Goal: Task Accomplishment & Management: Complete application form

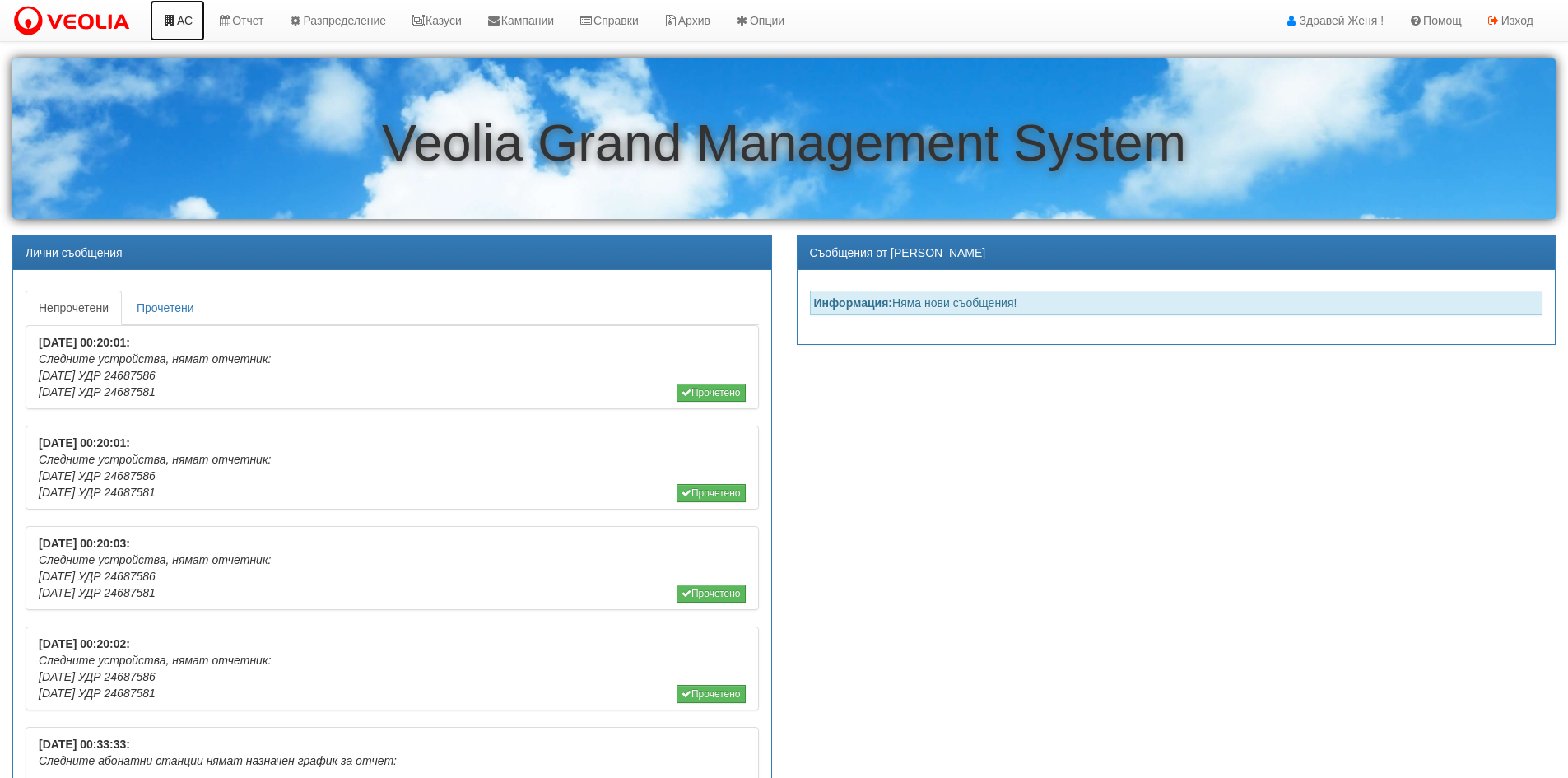
click at [177, 19] on link "АС" at bounding box center [177, 21] width 55 height 42
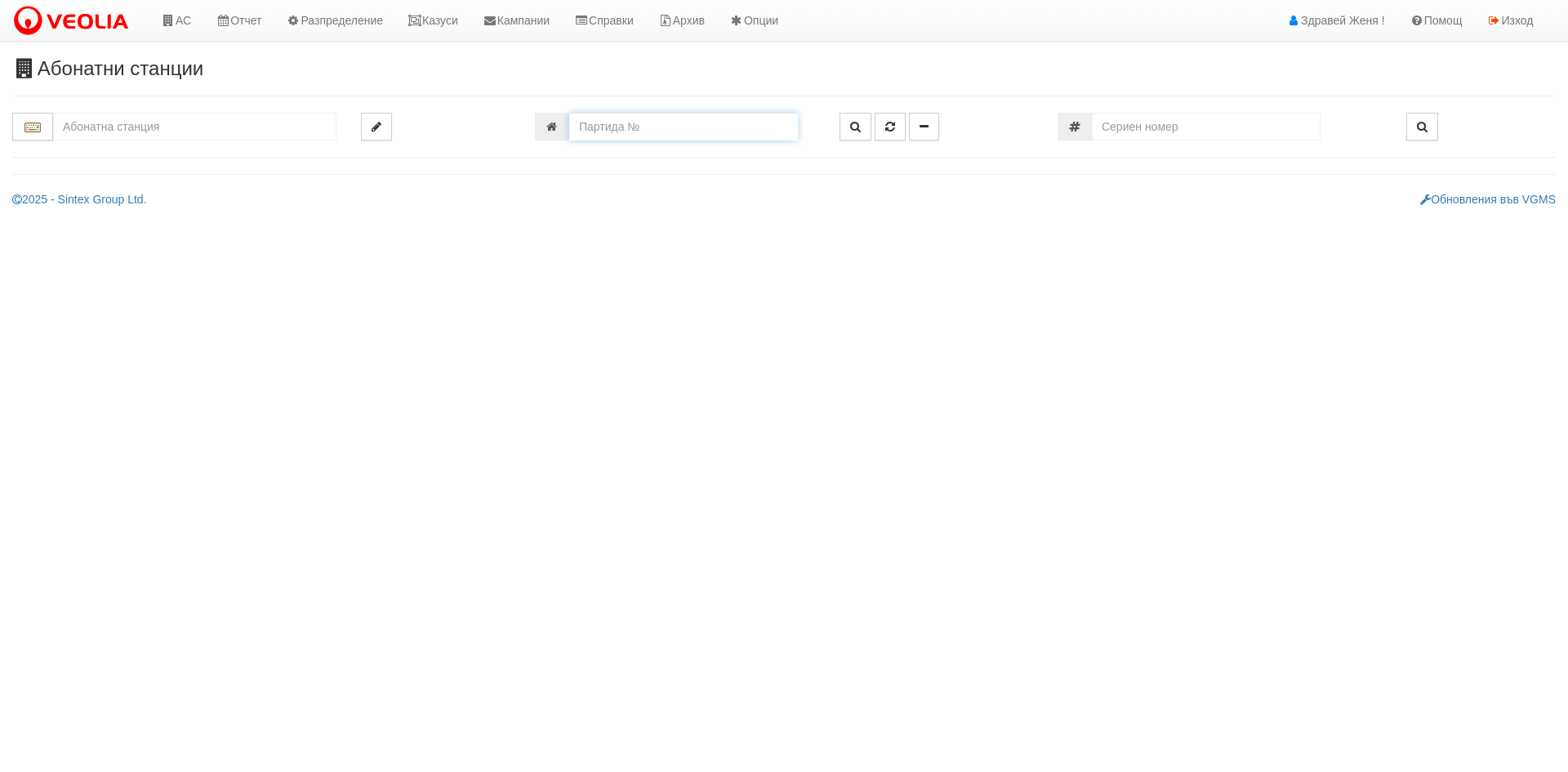
click at [597, 124] on input "number" at bounding box center [684, 127] width 229 height 28
type input "19126"
type input "187/ В - "[PERSON_NAME] [GEOGRAPHIC_DATA] " ЕАД"
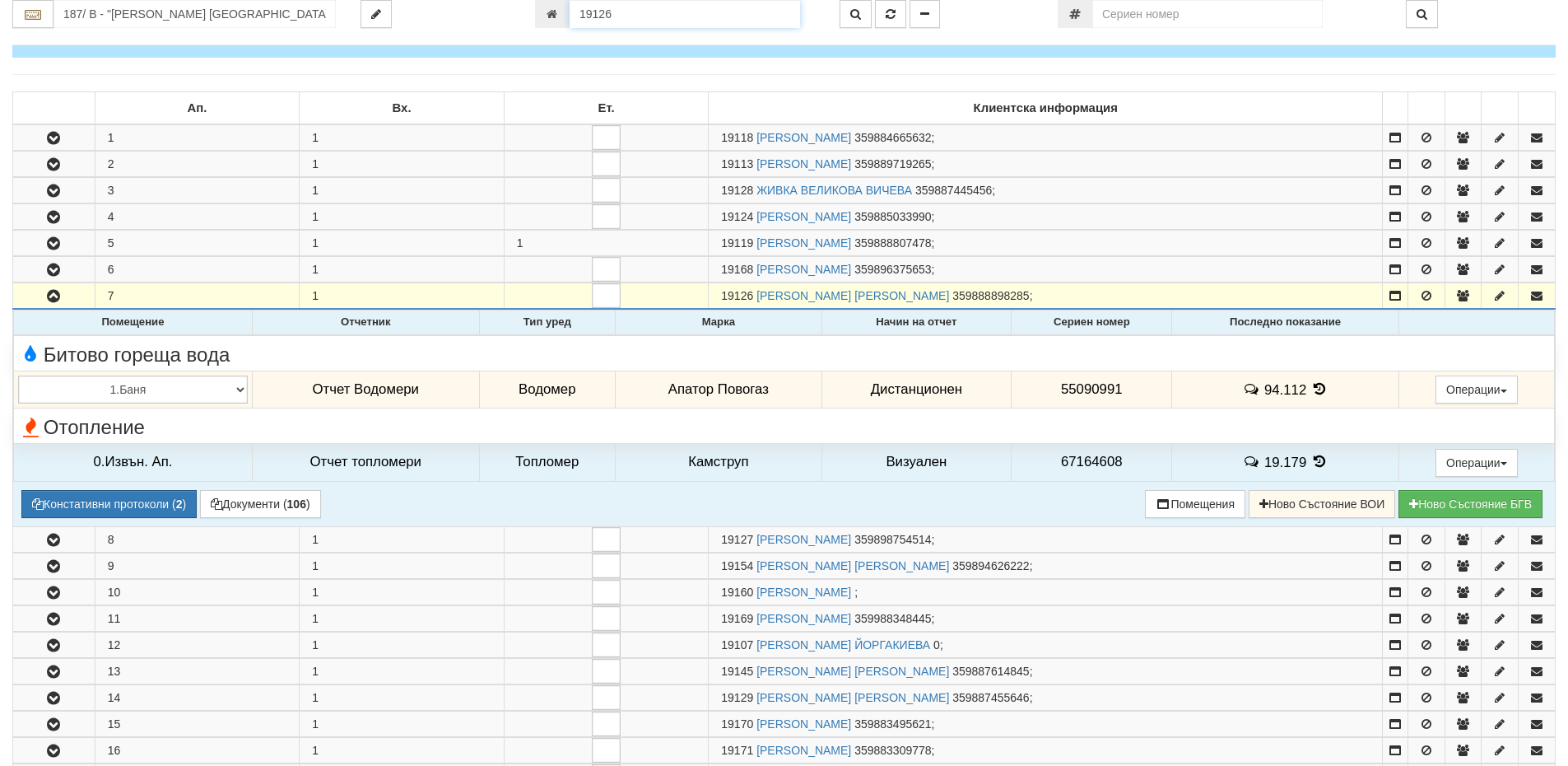
scroll to position [236, 0]
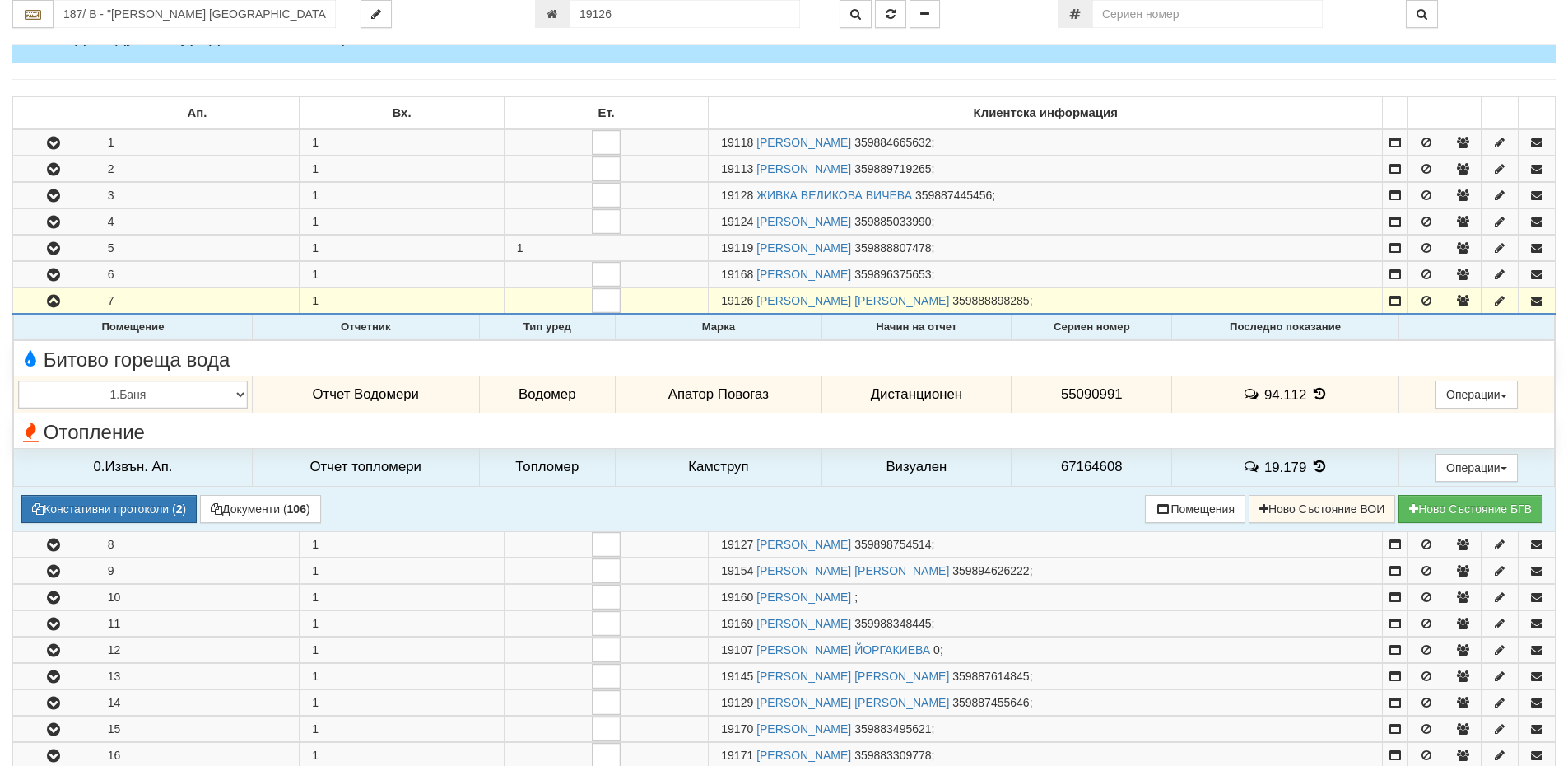
click at [1313, 392] on icon at bounding box center [1319, 393] width 18 height 14
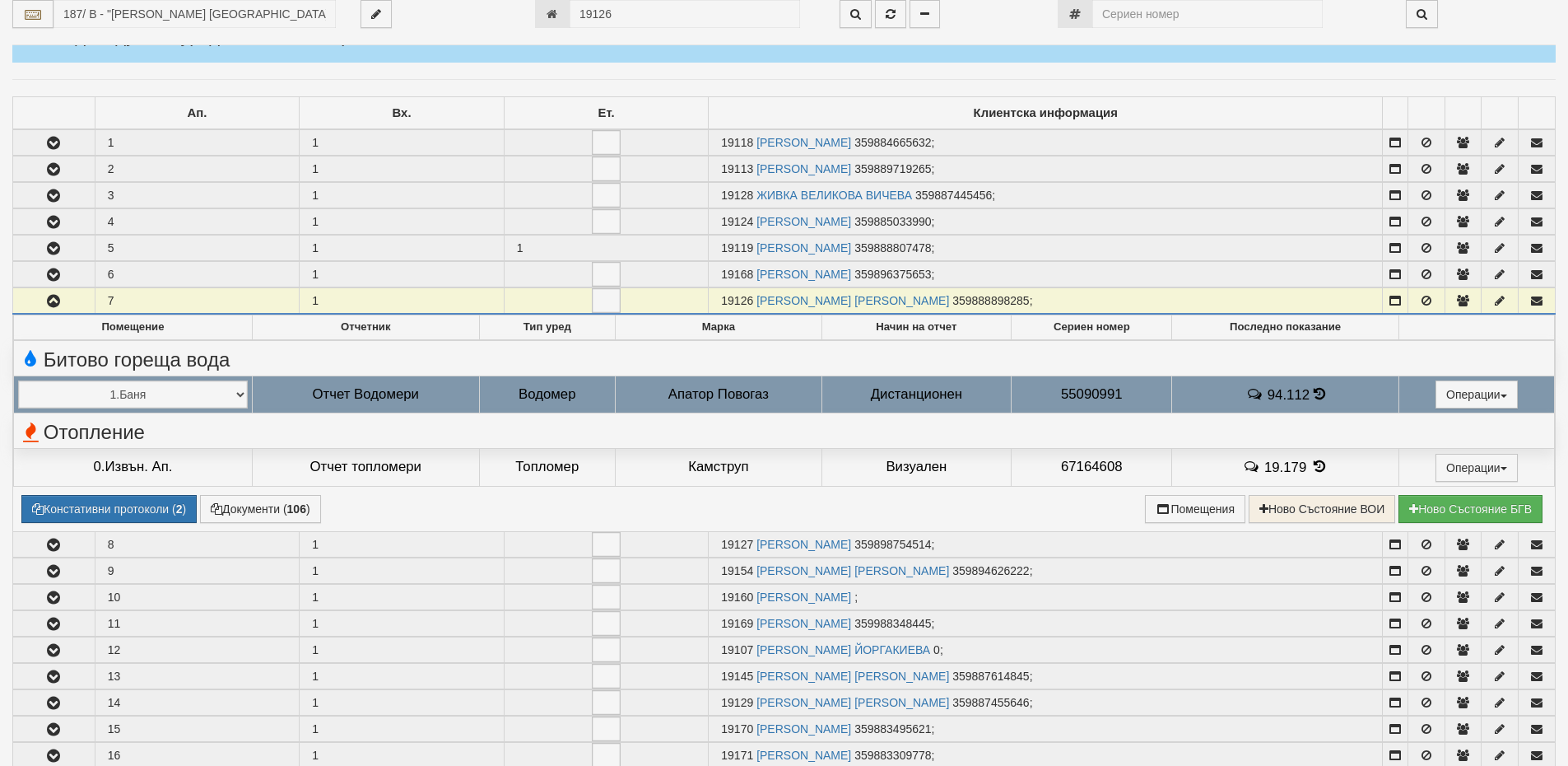
select select "1"
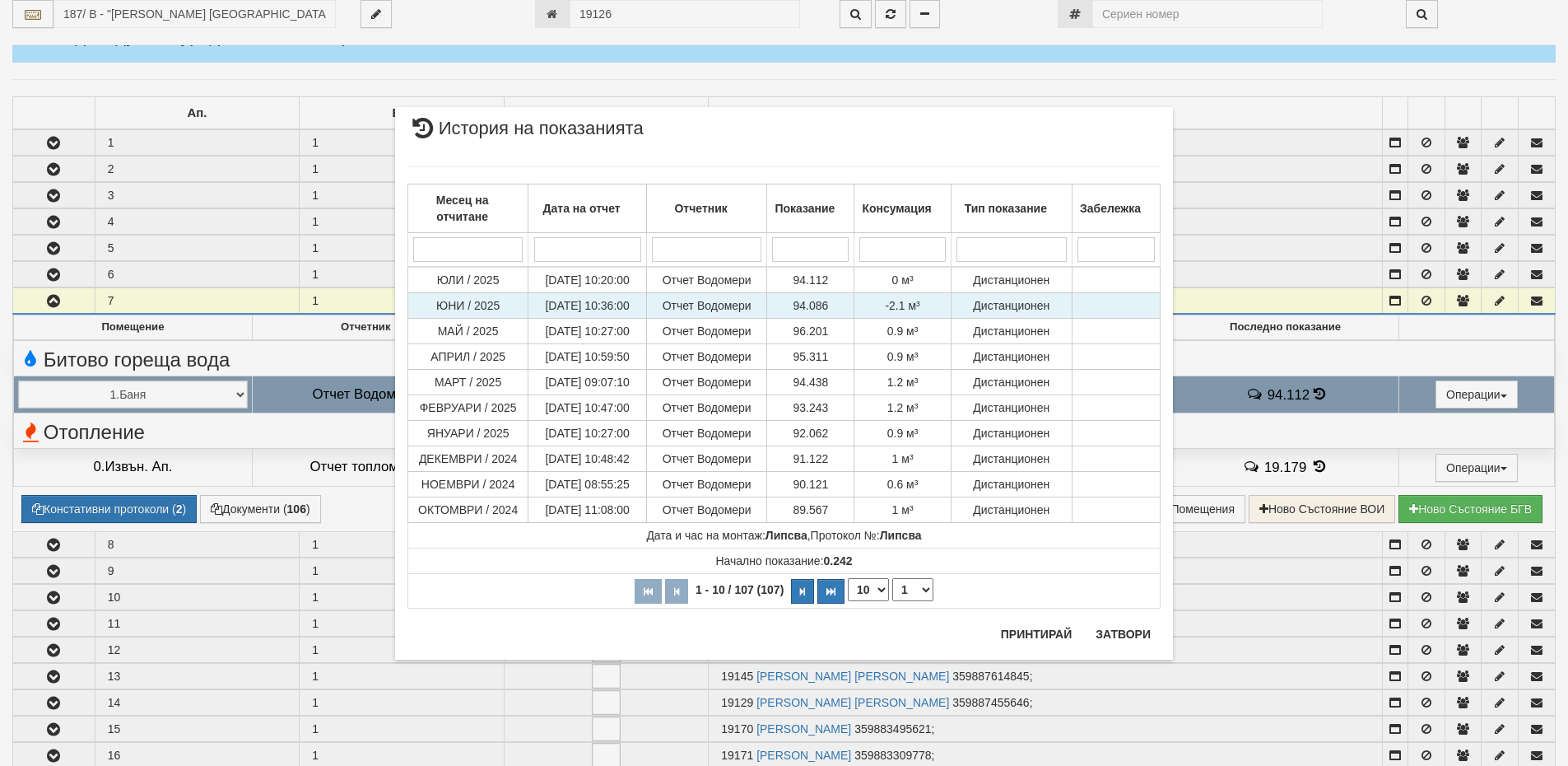
scroll to position [154, 0]
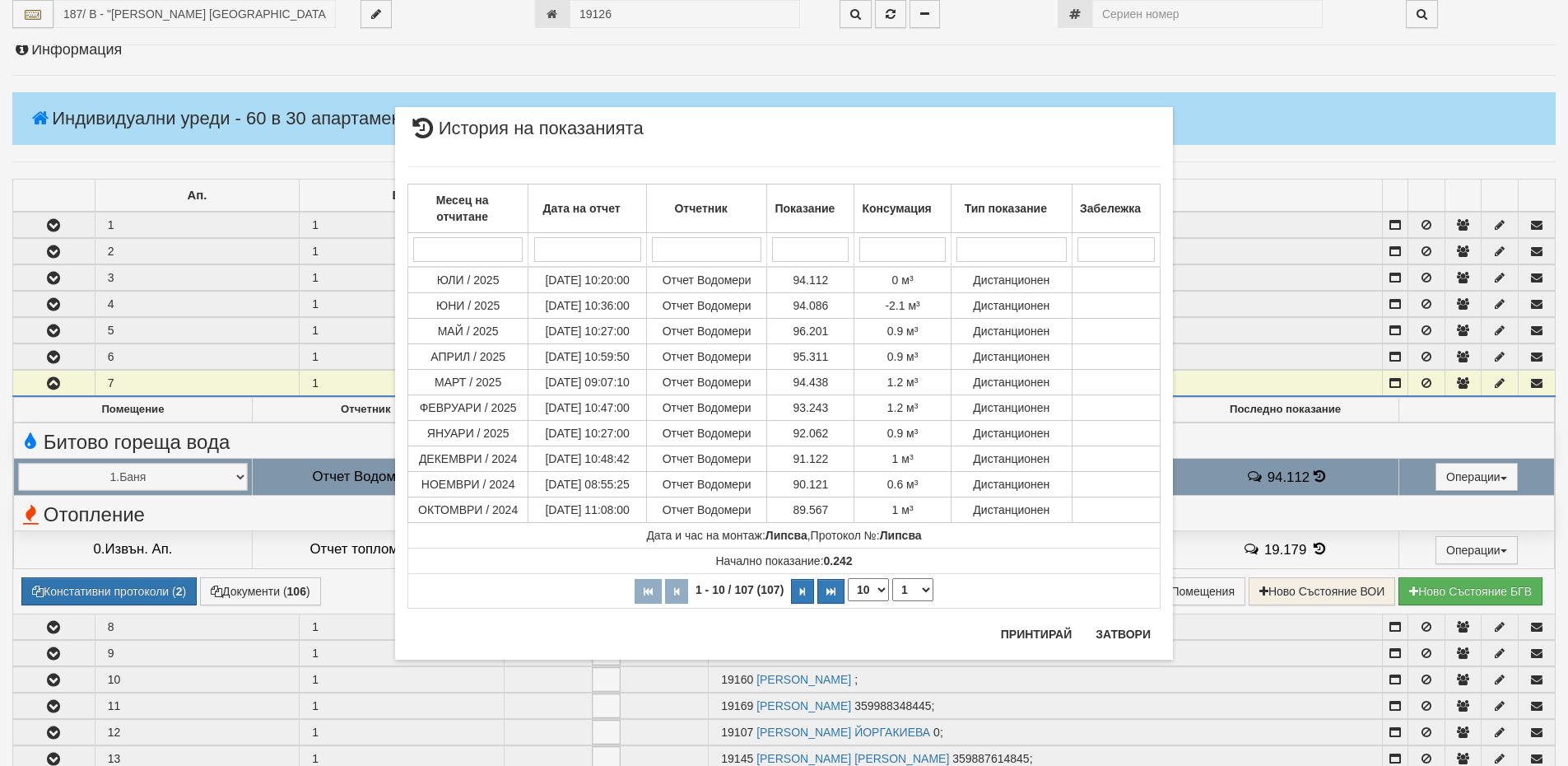
drag, startPoint x: 843, startPoint y: 113, endPoint x: 825, endPoint y: 236, distance: 124.3
click at [810, 245] on div "× История на показанията Месец на отчитане Дата на отчет Отчетник Показание Кон…" at bounding box center [784, 383] width 778 height 552
click at [332, 382] on div "× История на показанията Месец на отчитане Дата на отчет Отчетник Показание Кон…" at bounding box center [784, 350] width 964 height 701
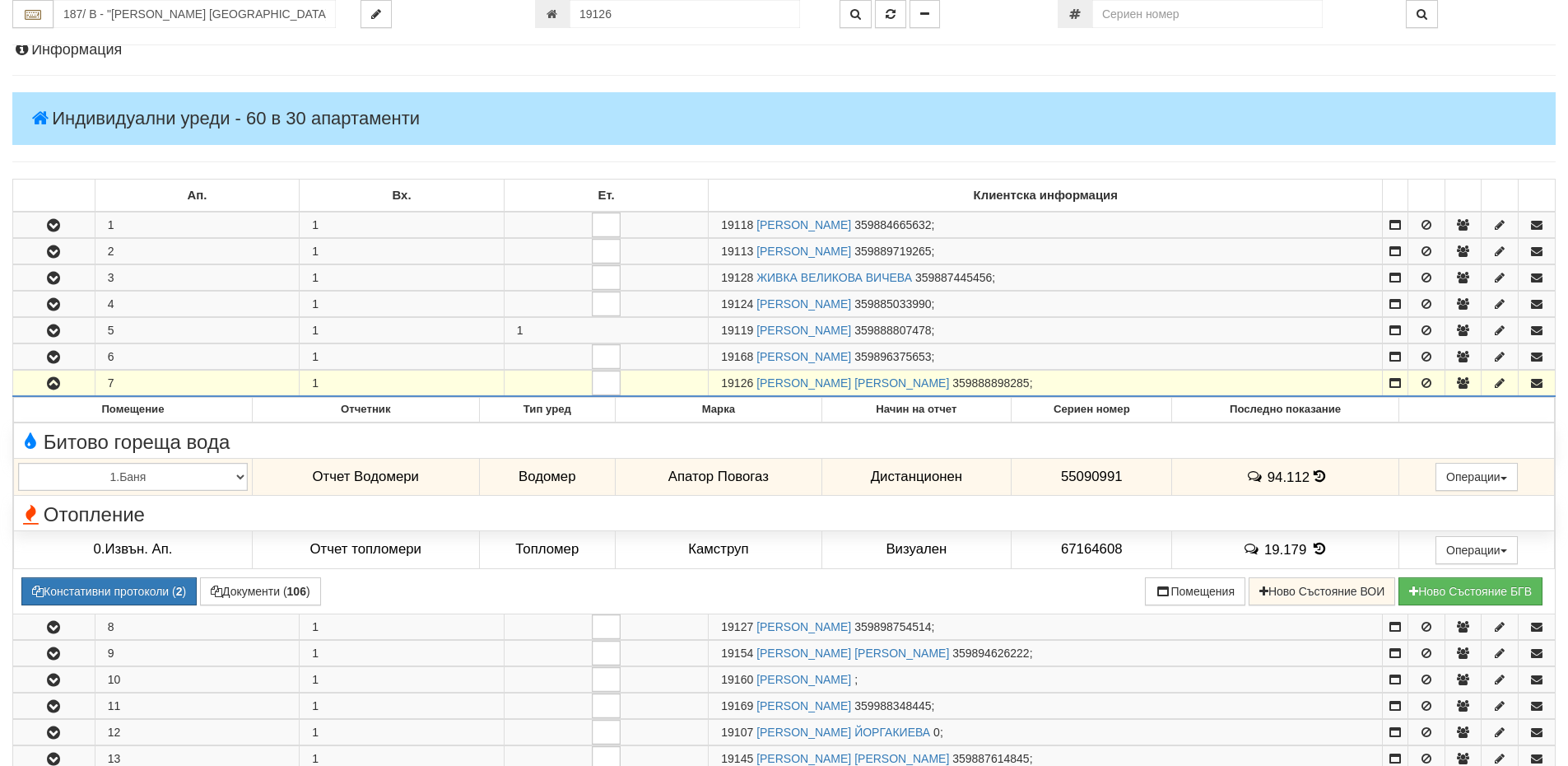
drag, startPoint x: 754, startPoint y: 383, endPoint x: 722, endPoint y: 377, distance: 32.6
click at [722, 377] on span "19126" at bounding box center [738, 383] width 32 height 13
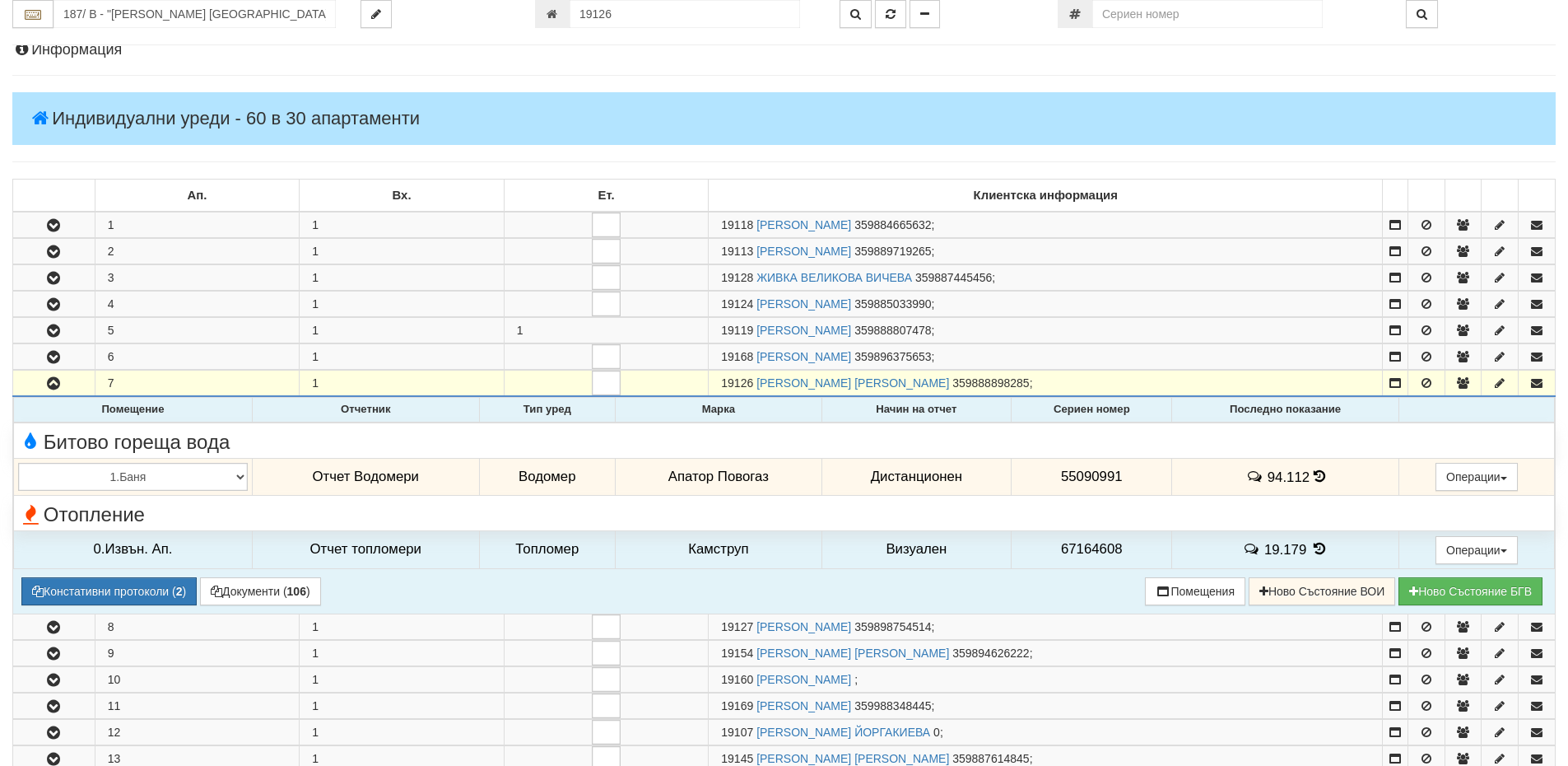
click at [1315, 476] on icon at bounding box center [1319, 476] width 11 height 14
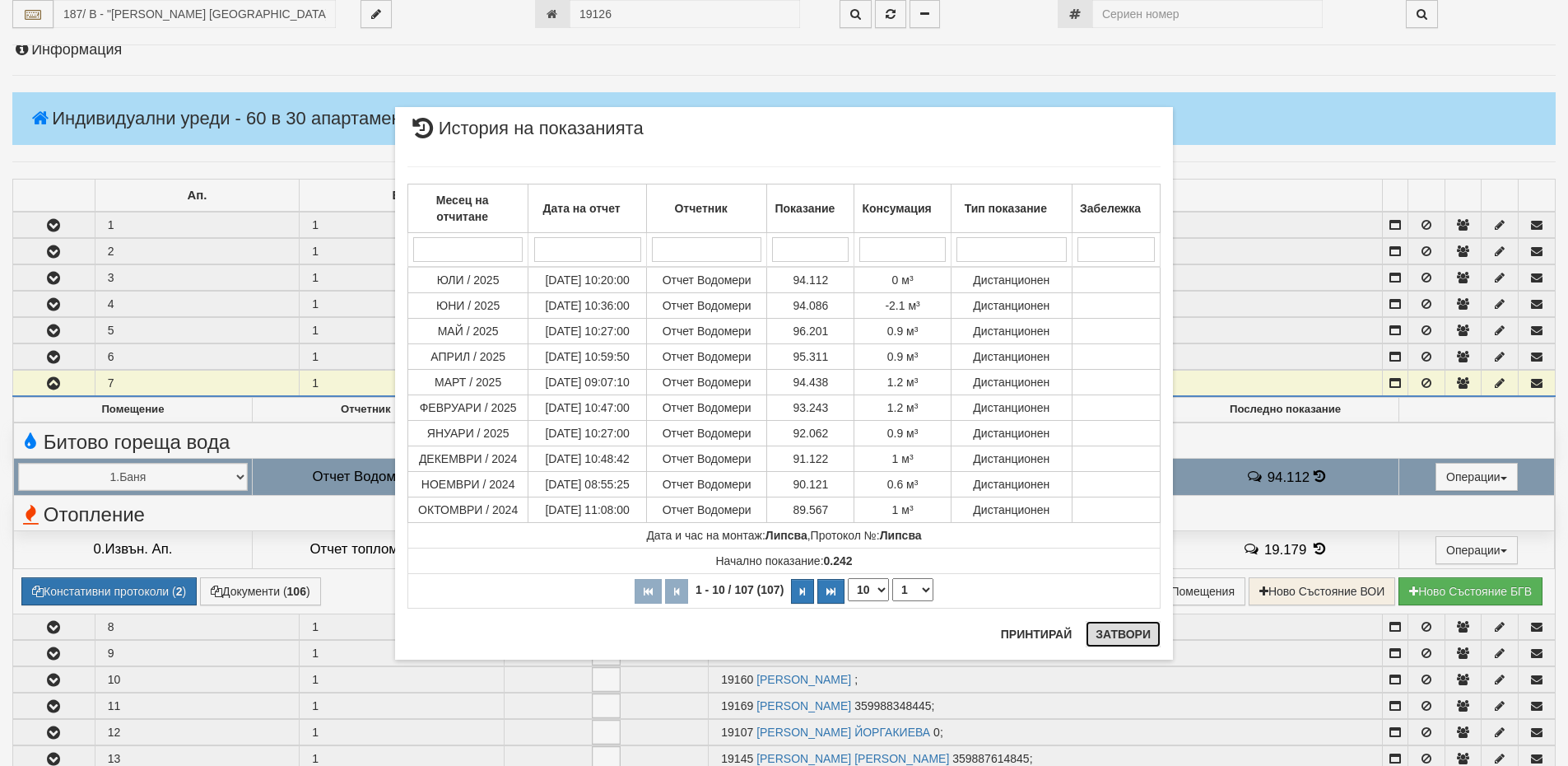
click at [1117, 628] on button "Затвори" at bounding box center [1123, 634] width 75 height 26
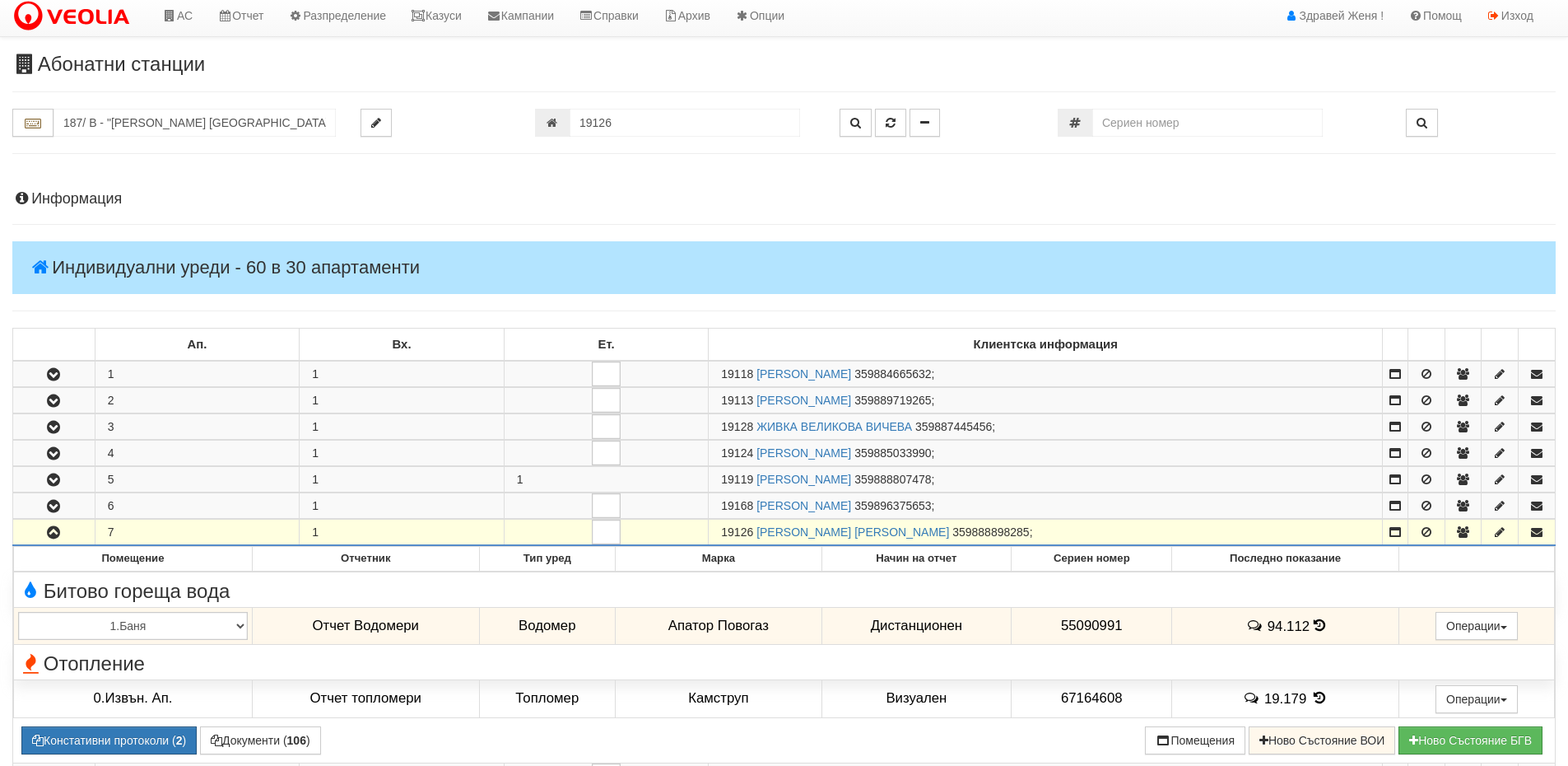
scroll to position [0, 0]
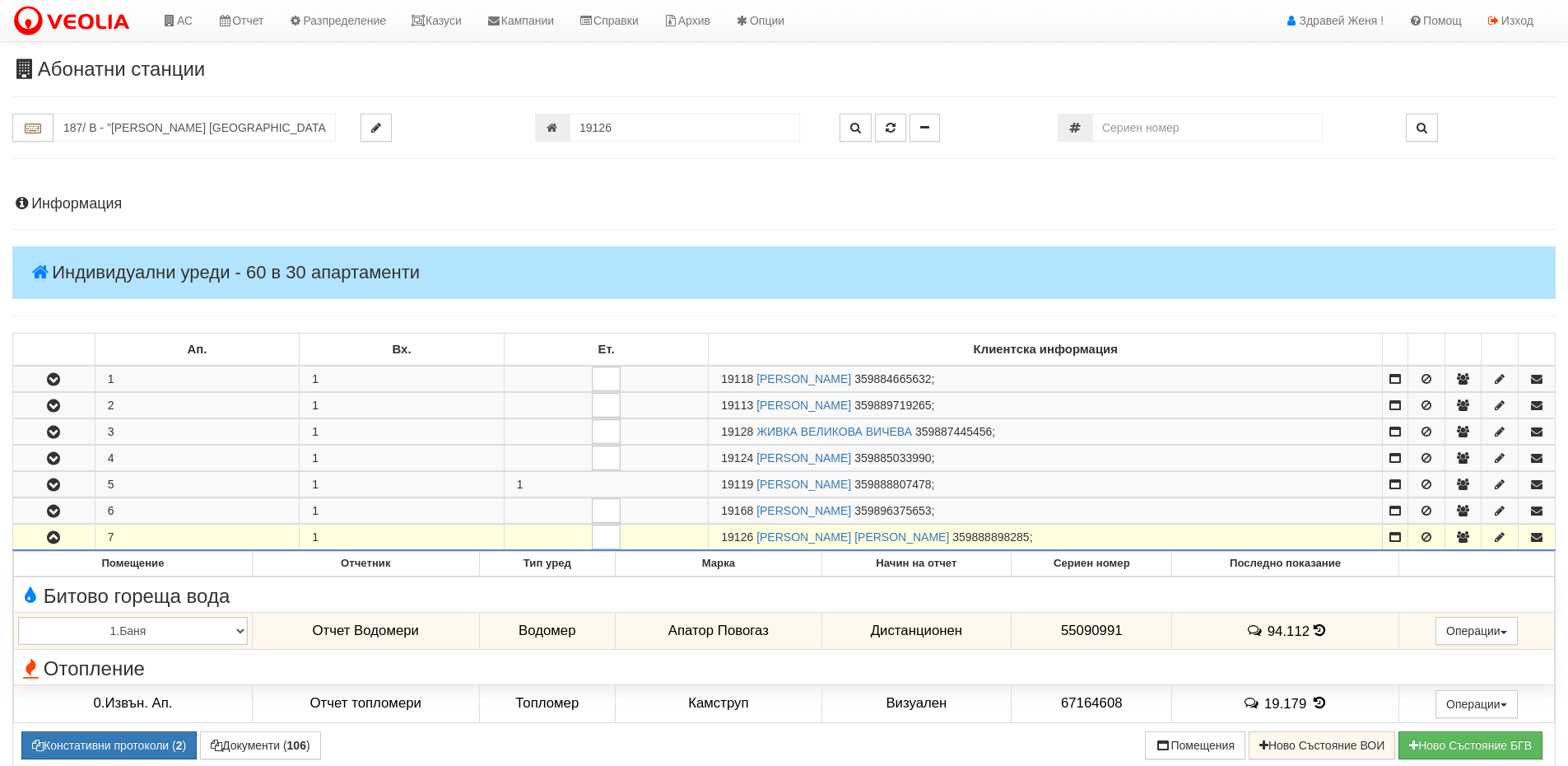
click at [148, 206] on h4 "Информация" at bounding box center [784, 203] width 1543 height 16
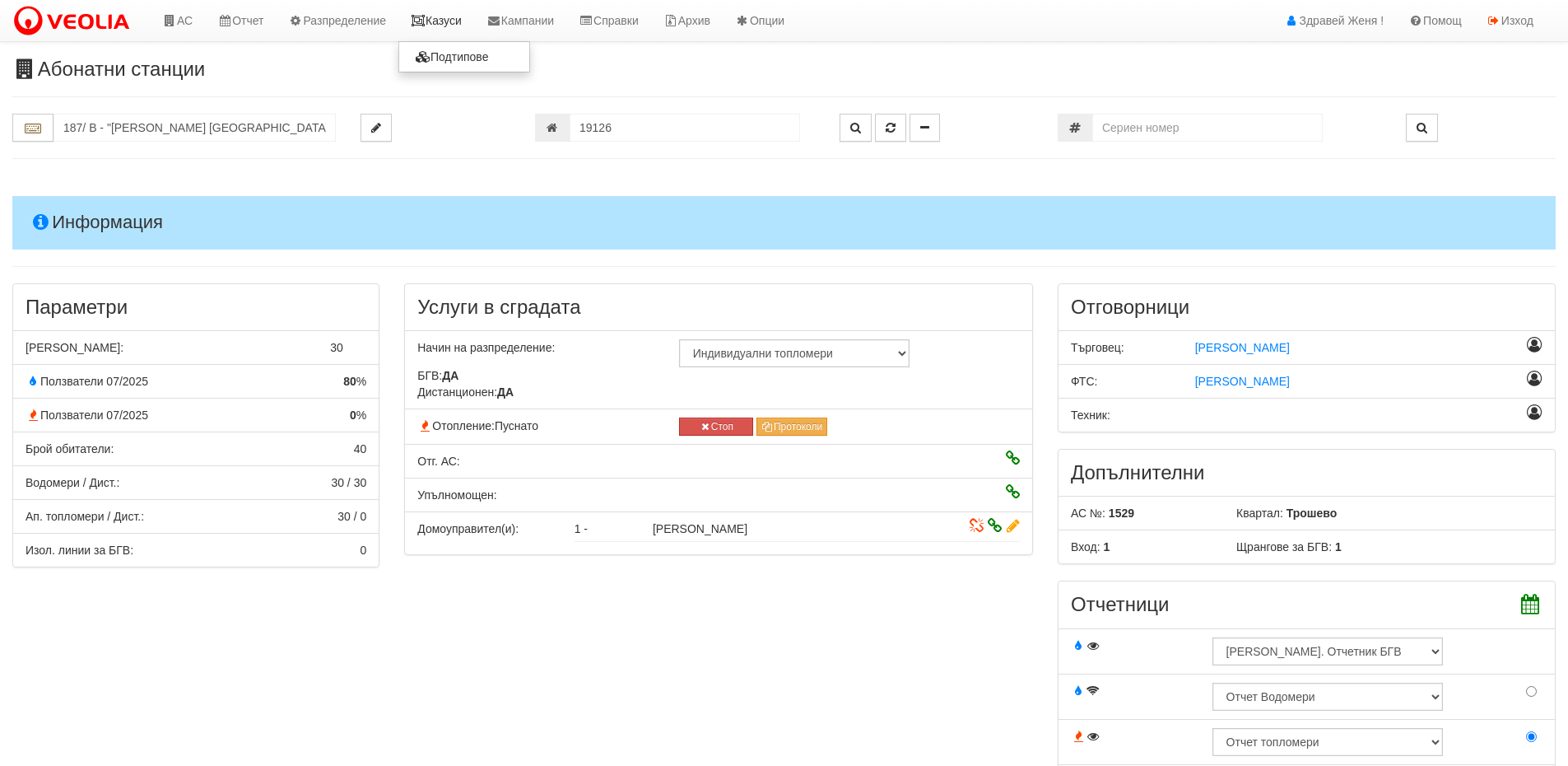
click at [453, 20] on link "Казуси" at bounding box center [436, 21] width 76 height 42
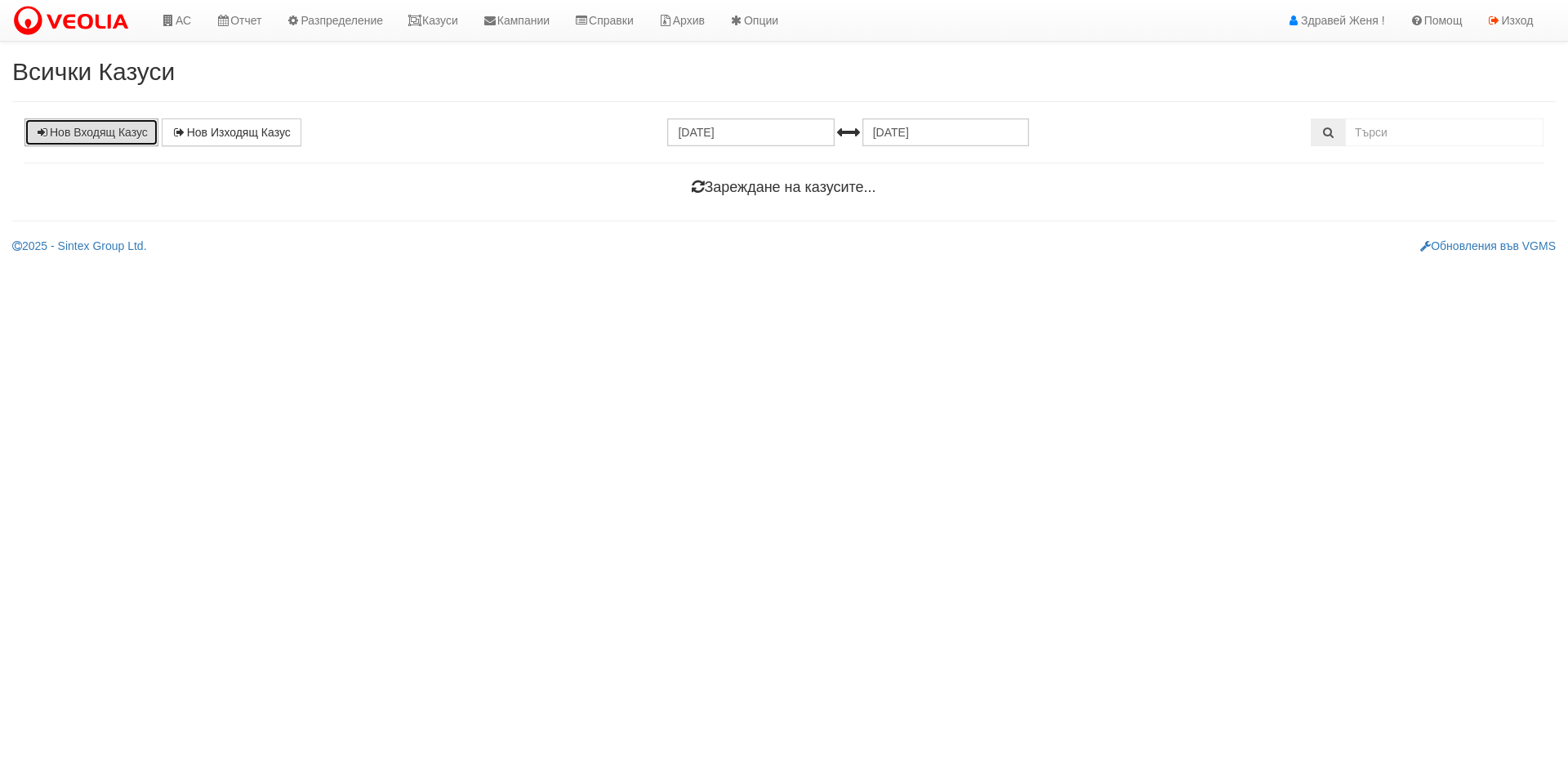
click at [124, 136] on link "Нов Входящ Казус" at bounding box center [91, 132] width 134 height 28
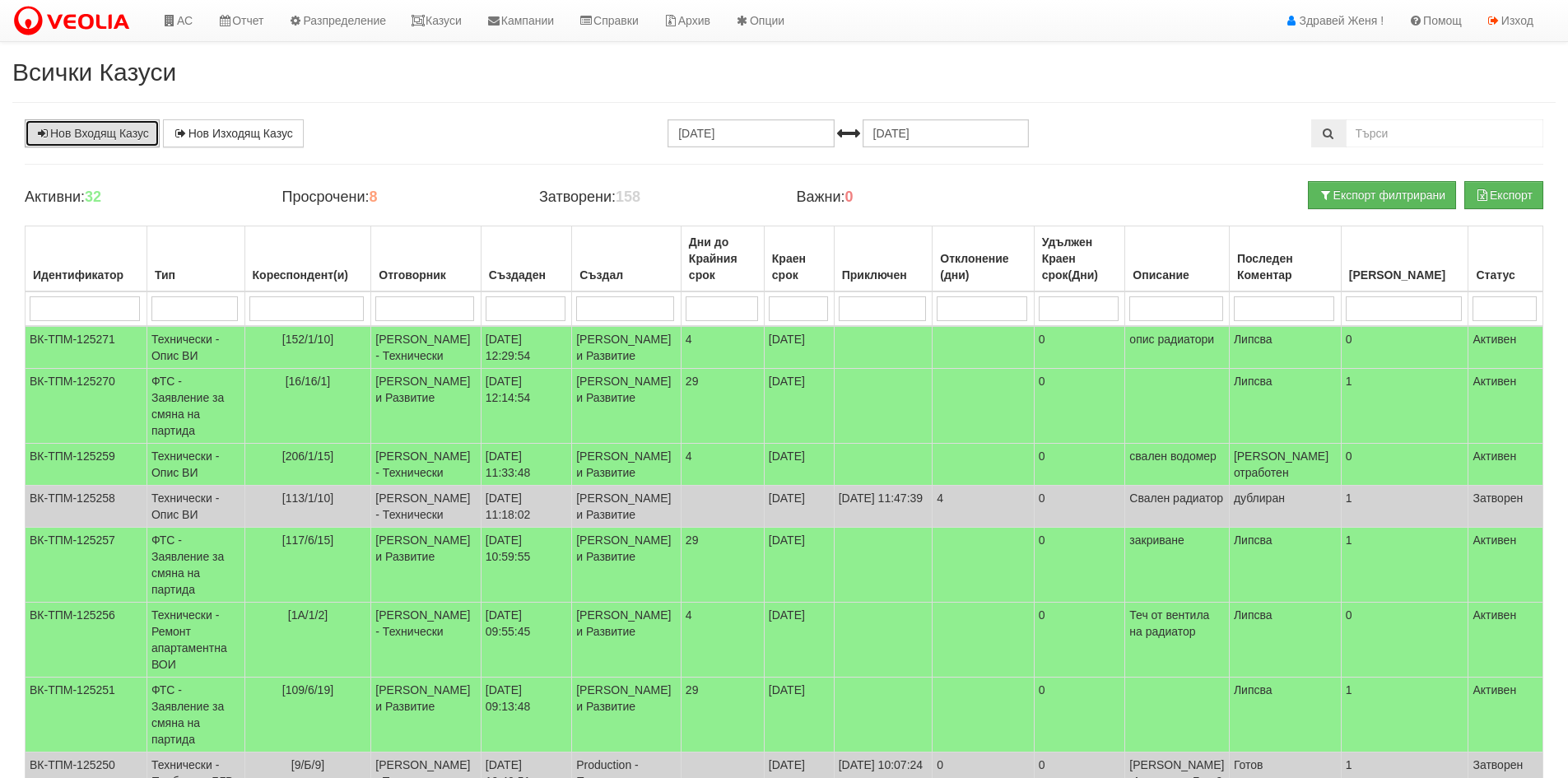
click at [104, 137] on link "Нов Входящ Казус" at bounding box center [92, 133] width 135 height 28
click at [81, 130] on link "Нов Входящ Казус" at bounding box center [92, 133] width 135 height 28
click at [129, 134] on link "Нов Входящ Казус" at bounding box center [92, 133] width 135 height 28
click at [96, 129] on link "Нов Входящ Казус" at bounding box center [92, 133] width 135 height 28
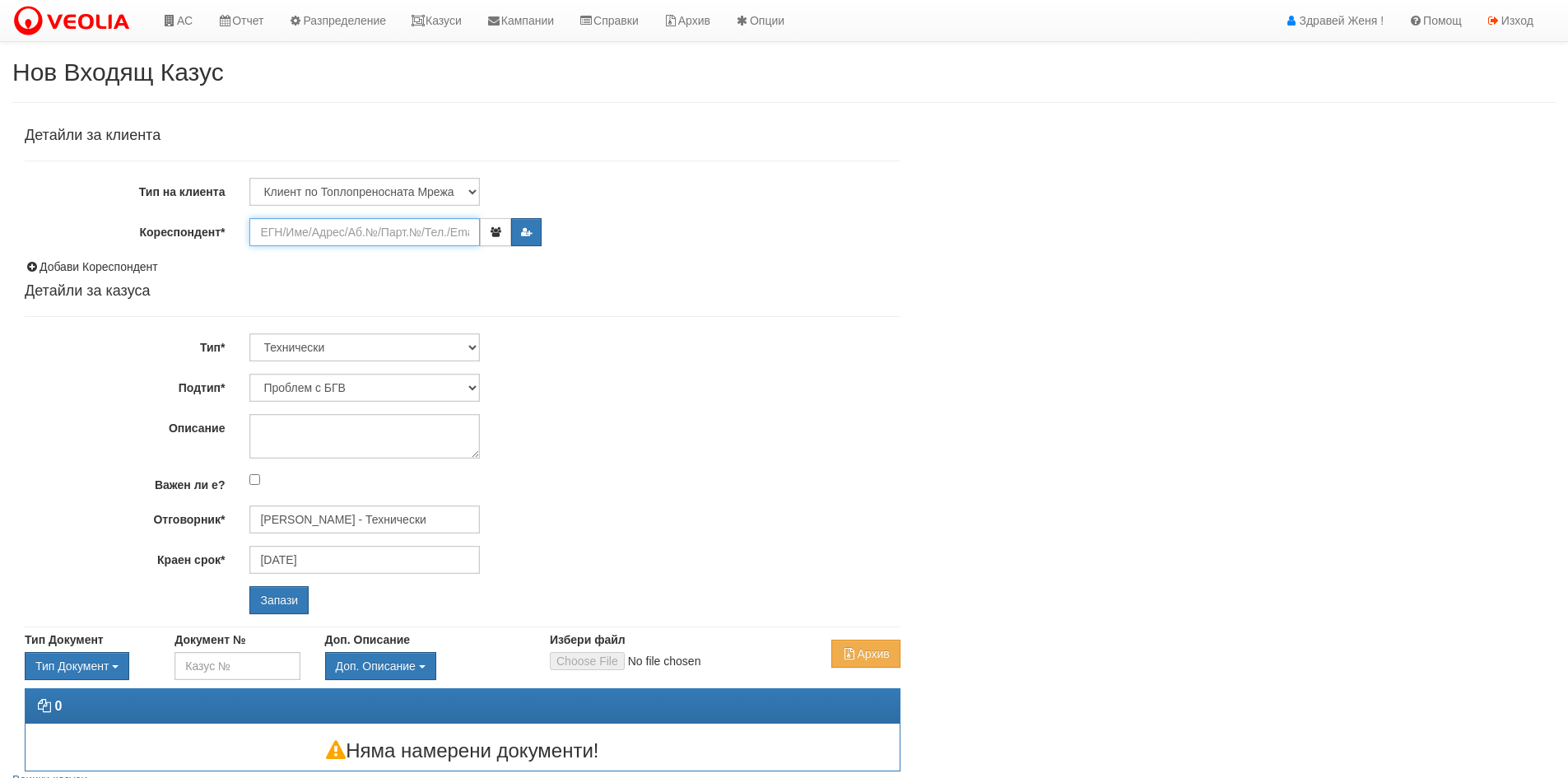
click at [334, 238] on input "Кореспондент*" at bounding box center [365, 233] width 231 height 28
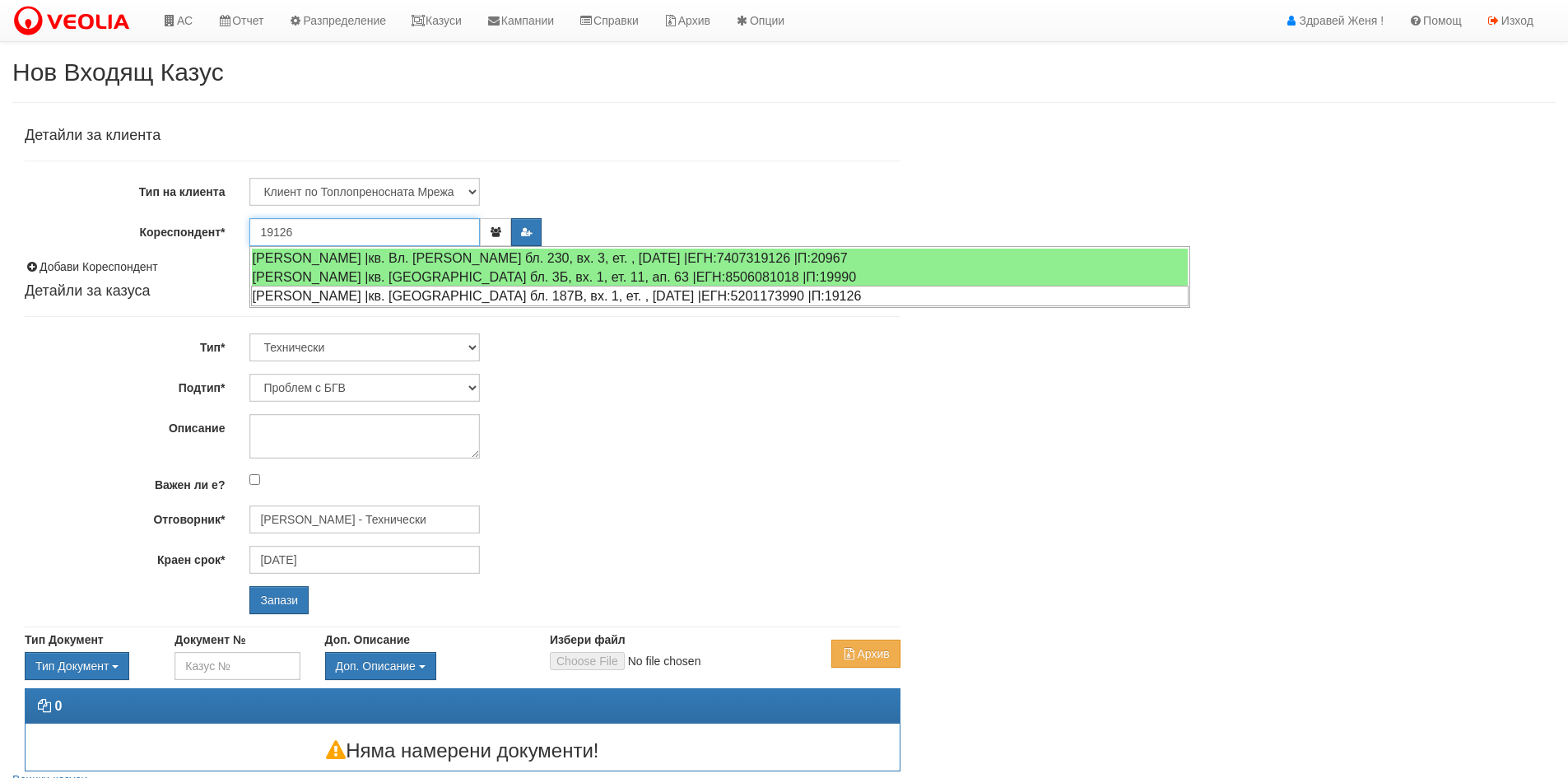
click at [379, 290] on div "РАДОСЛАВА БЛАГОЕВА АЛЕКСАНДРОВА |кв. Трошево бл. 187В, вх. 1, ет. , ап. 7 |ЕГН:…" at bounding box center [721, 296] width 938 height 21
type input "[PERSON_NAME] [PERSON_NAME]"
type input "Дончо Дончев - Технически"
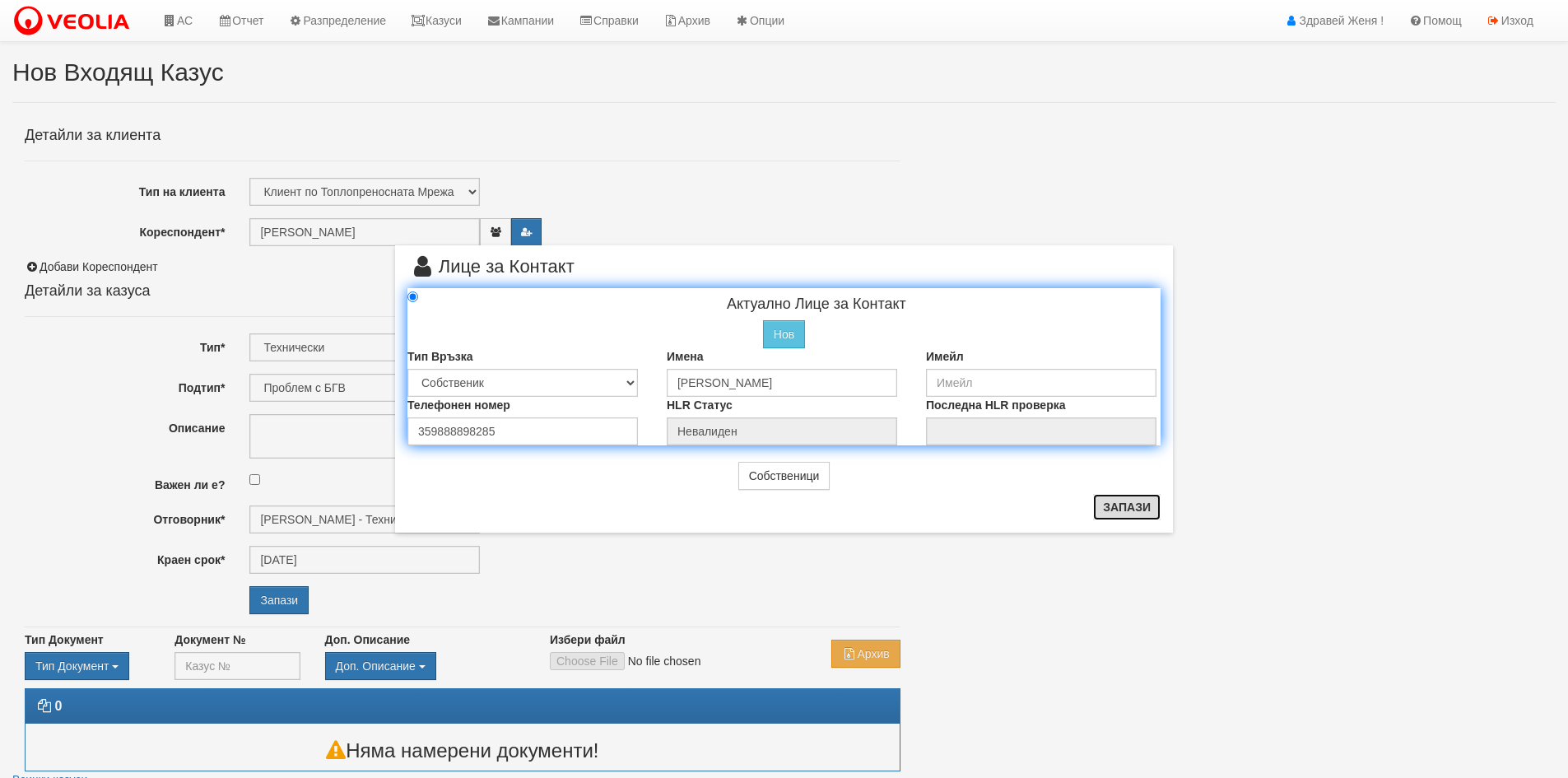
click at [1137, 502] on button "Запази" at bounding box center [1126, 507] width 67 height 26
radio input "true"
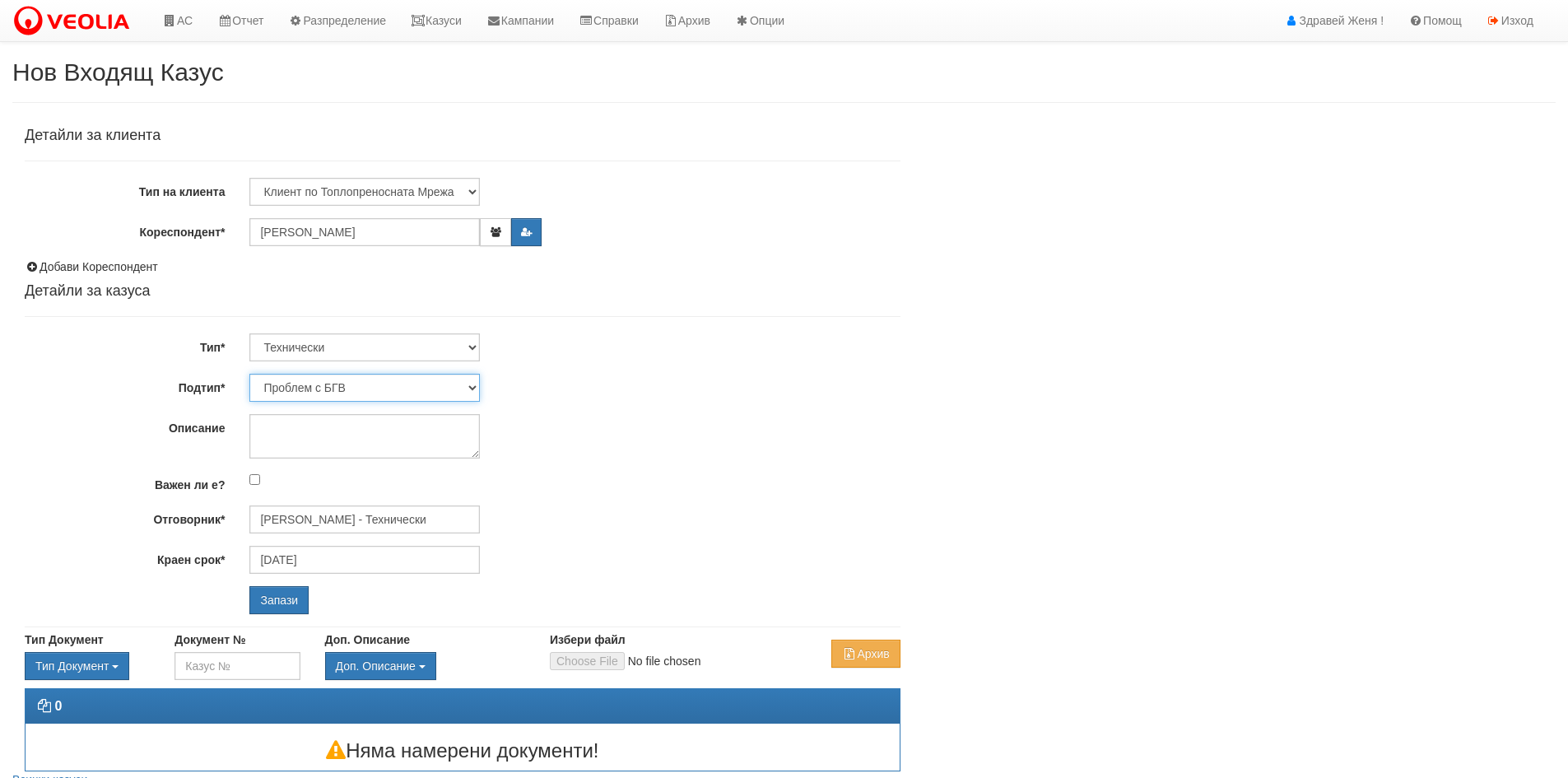
click at [472, 388] on select "Проблем с БГВ Теч ВОИ Теч БГВ Теч в АС Теч от водомер Проблем в АС Интервенция …" at bounding box center [365, 388] width 231 height 28
select select "Друго"
click at [250, 373] on select "Проблем с БГВ Теч ВОИ Теч БГВ Теч в АС Теч от водомер Проблем в АС Интервенция …" at bounding box center [365, 388] width 231 height 28
type input "26/09/2025"
type input "[PERSON_NAME] - Технически"
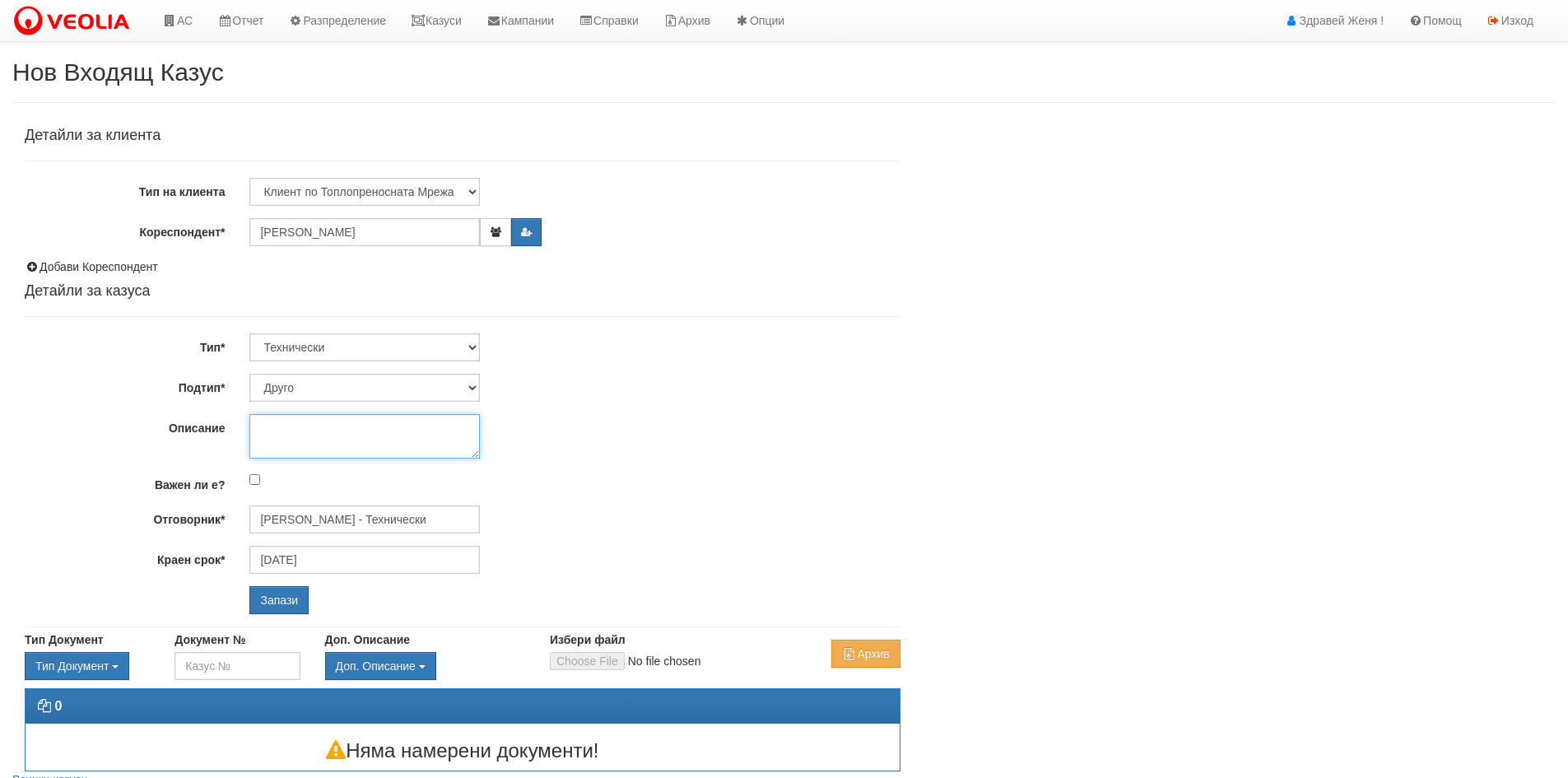
click at [289, 435] on textarea "Описание" at bounding box center [365, 436] width 231 height 44
type textarea "W"
type textarea "Водомера връща"
click at [262, 595] on input "Запази" at bounding box center [279, 600] width 60 height 28
click at [264, 602] on input "Запази" at bounding box center [279, 600] width 60 height 28
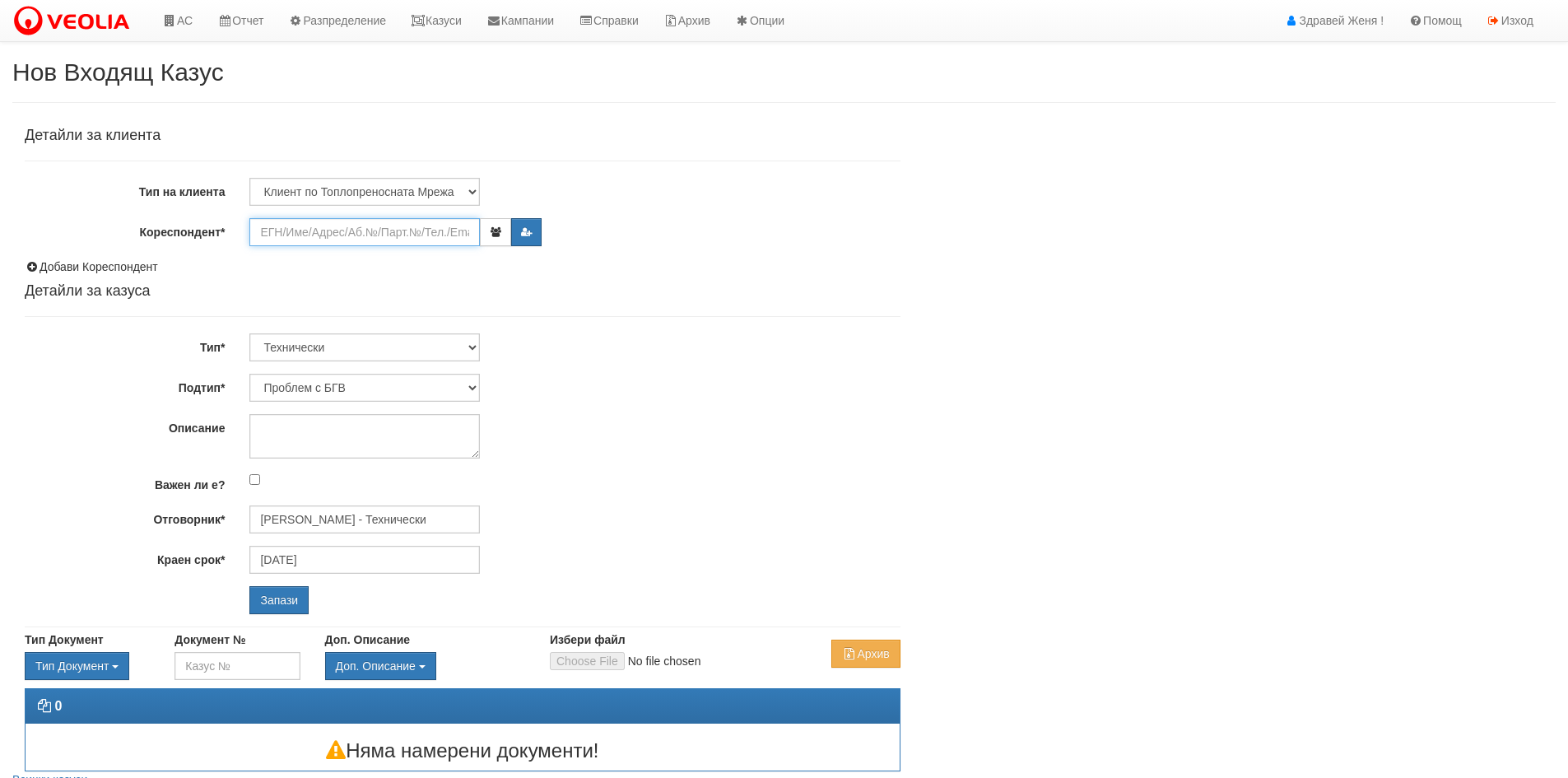
click at [264, 232] on input "Кореспондент*" at bounding box center [365, 233] width 231 height 28
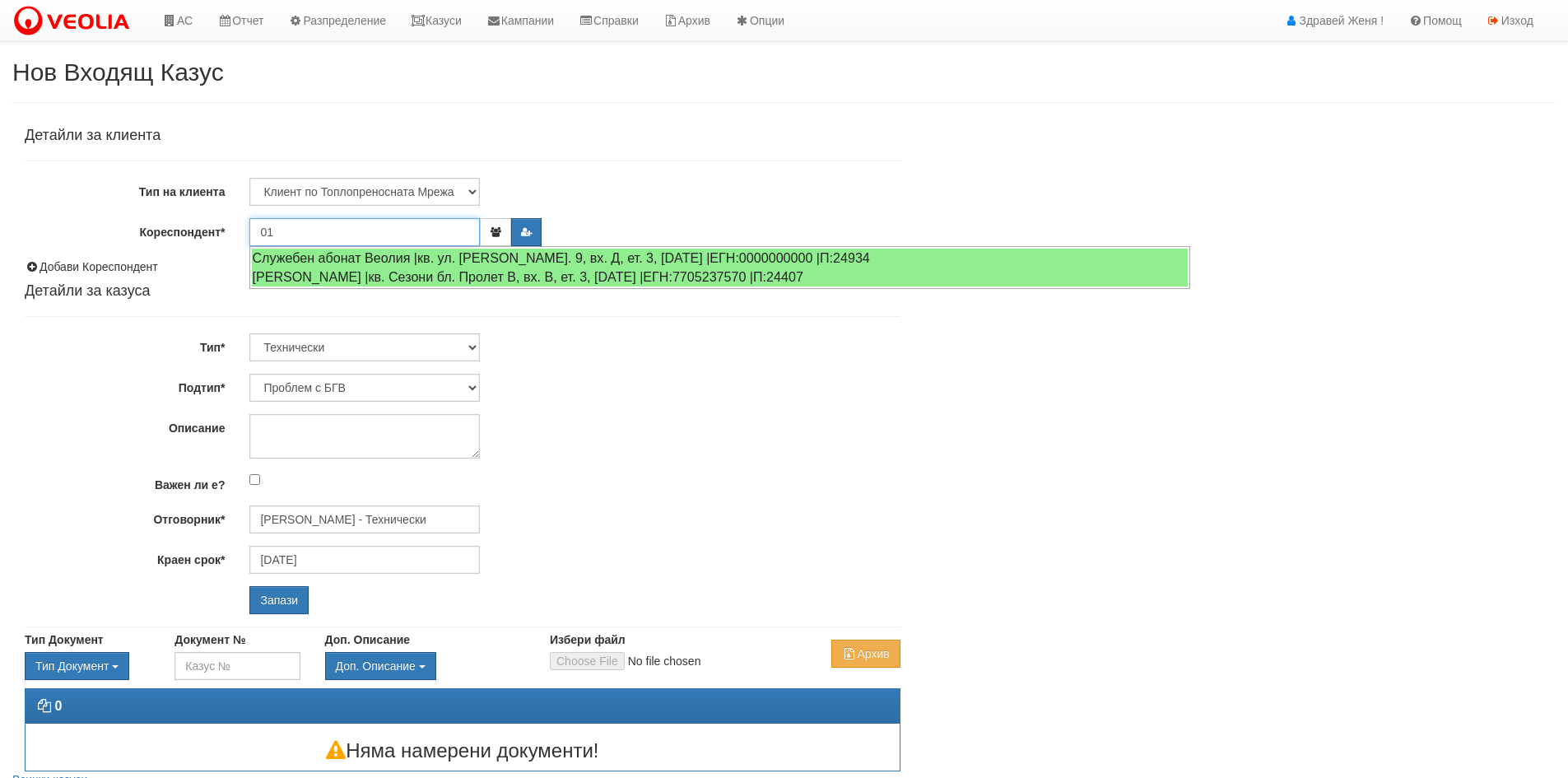
type input "0"
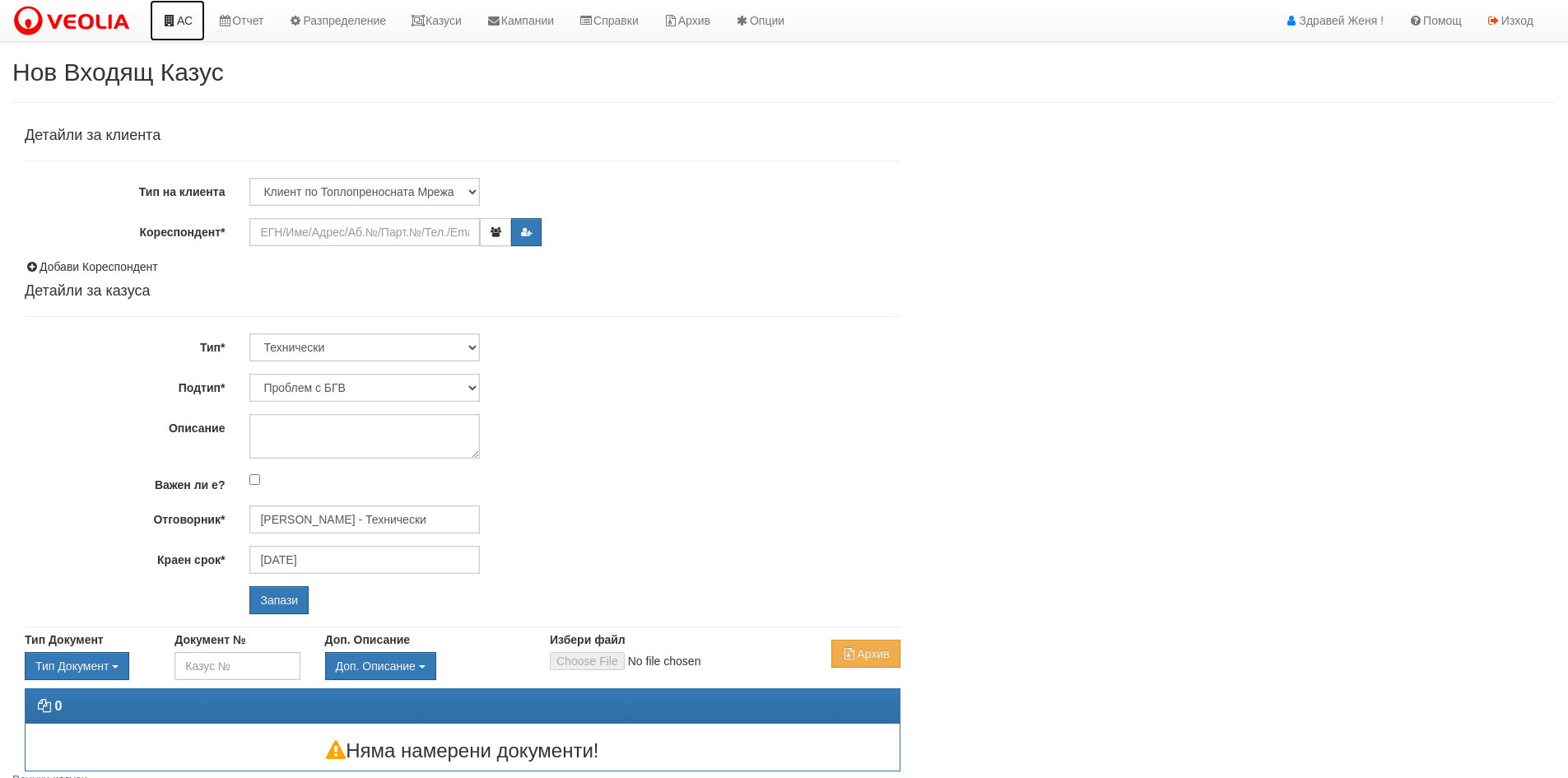
click at [197, 24] on link "АС" at bounding box center [177, 21] width 55 height 42
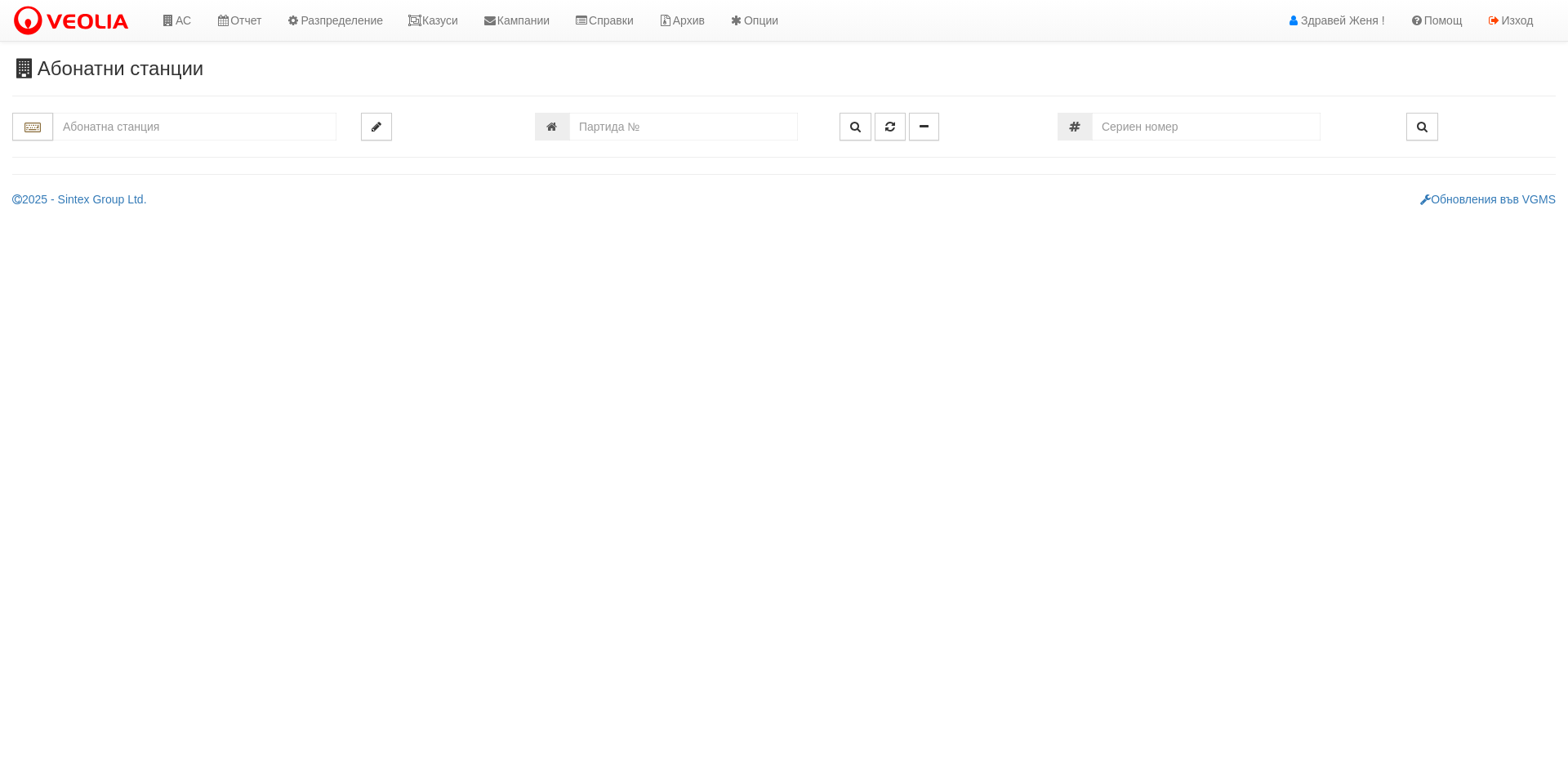
click at [193, 133] on input "text" at bounding box center [195, 127] width 283 height 28
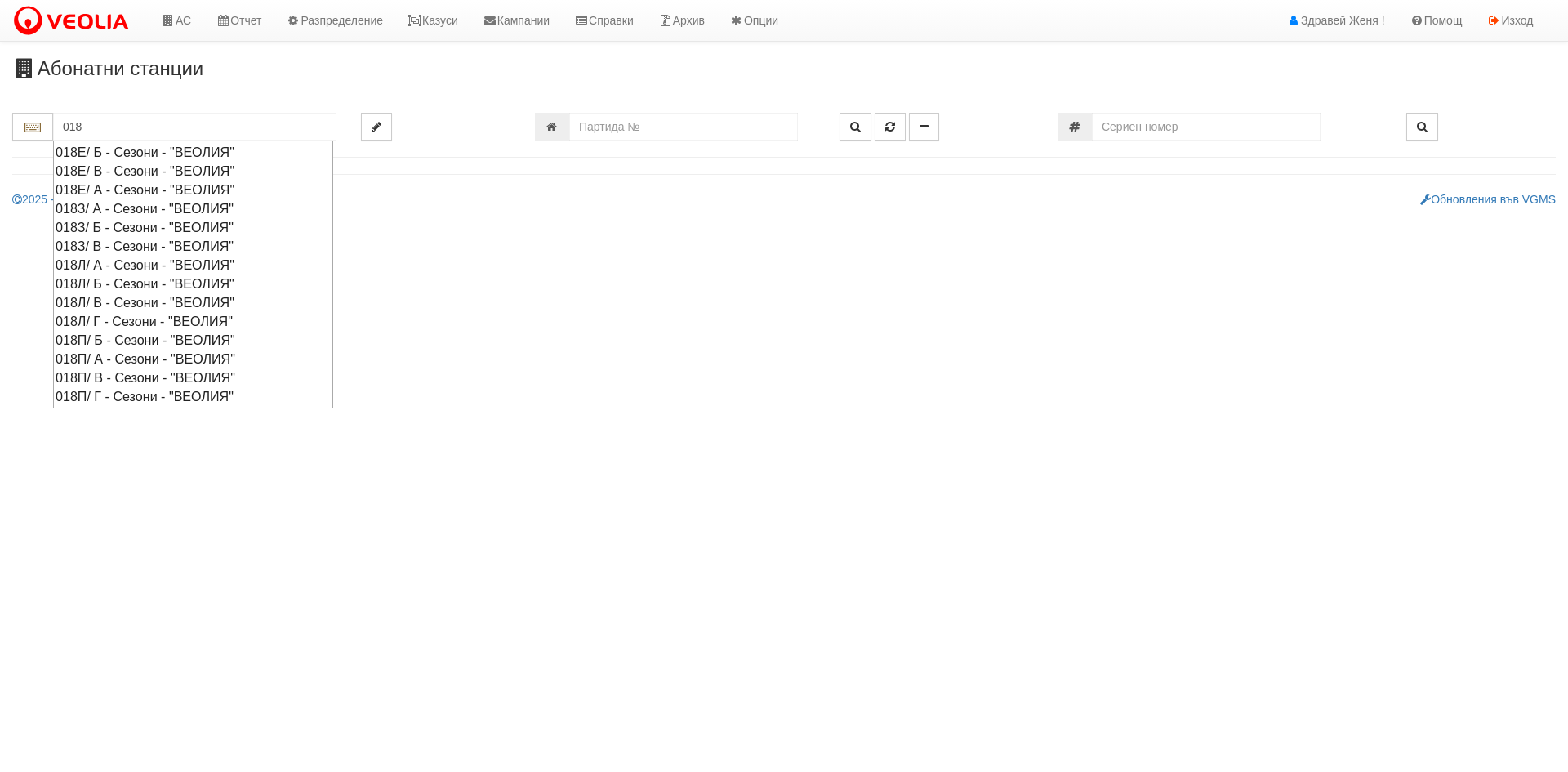
click at [116, 208] on div "018З/ А - Сезони - "ВЕОЛИЯ"" at bounding box center [192, 208] width 275 height 19
type input "018З/ А - Сезони - "ВЕОЛИЯ""
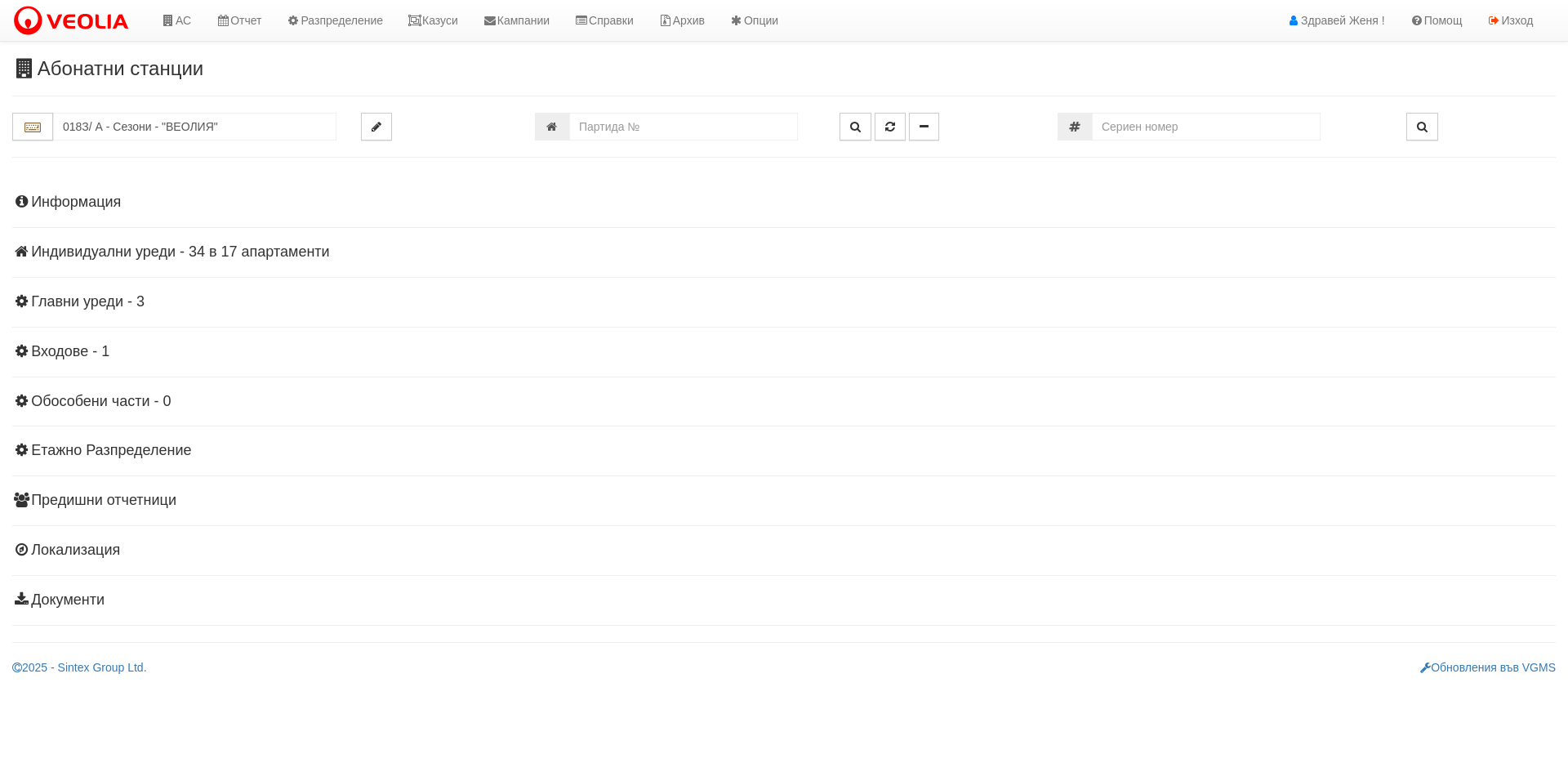
click at [338, 253] on h4 "Индивидуални уреди - 34 в 17 апартаменти" at bounding box center [784, 251] width 1544 height 16
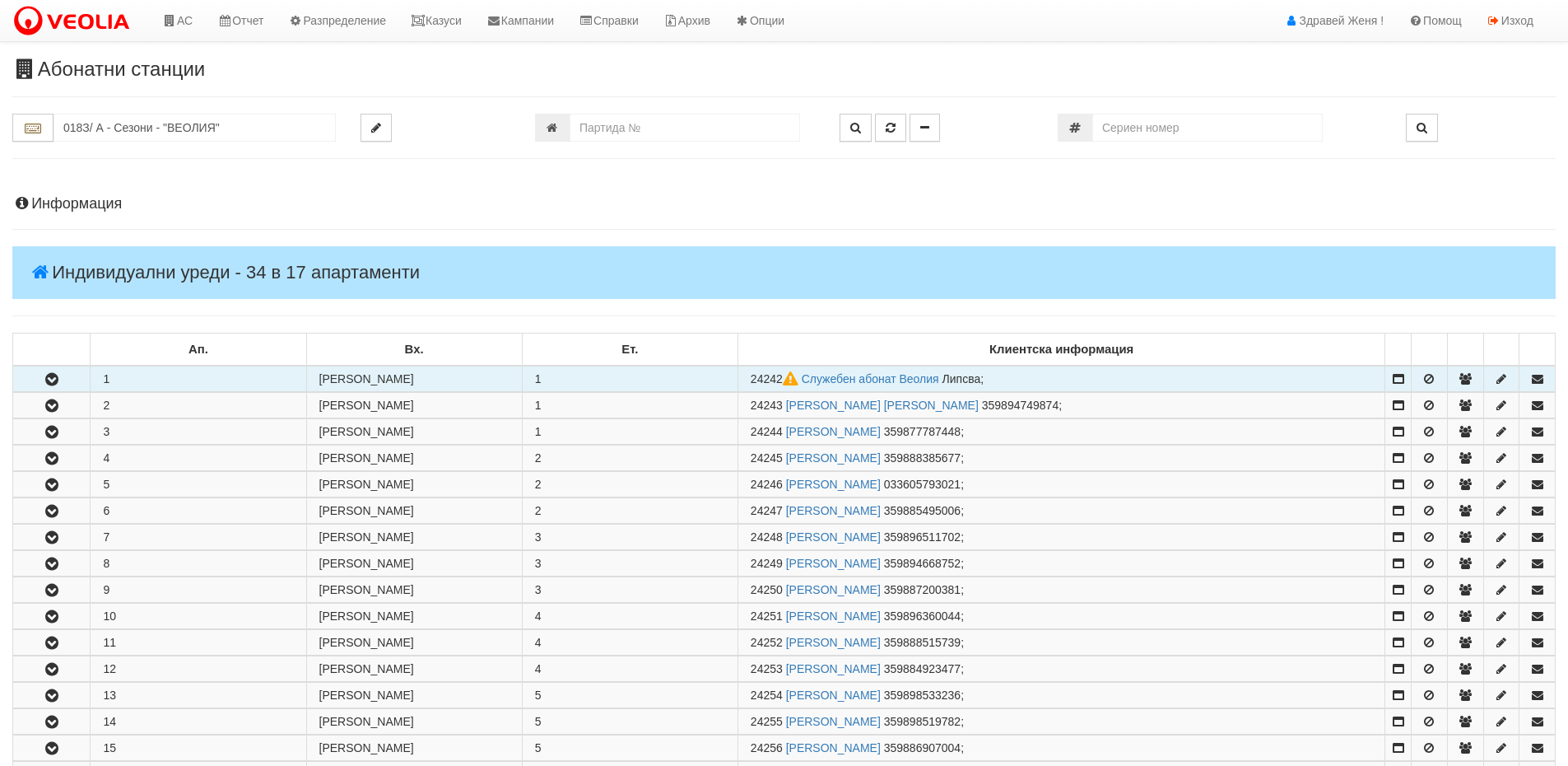
click at [330, 376] on td "[PERSON_NAME]" at bounding box center [414, 379] width 216 height 26
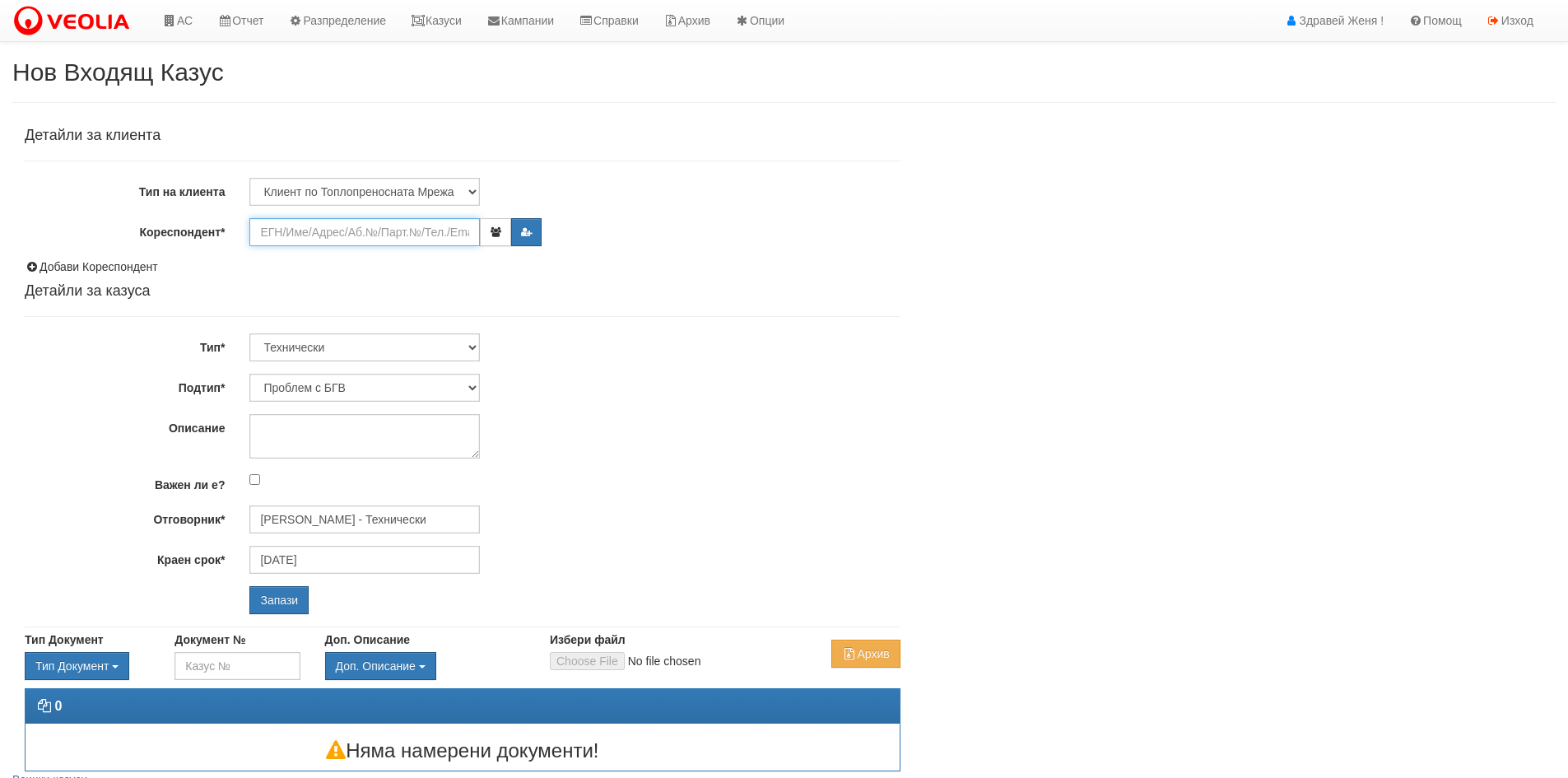
click at [293, 236] on input "Кореспондент*" at bounding box center [365, 233] width 231 height 28
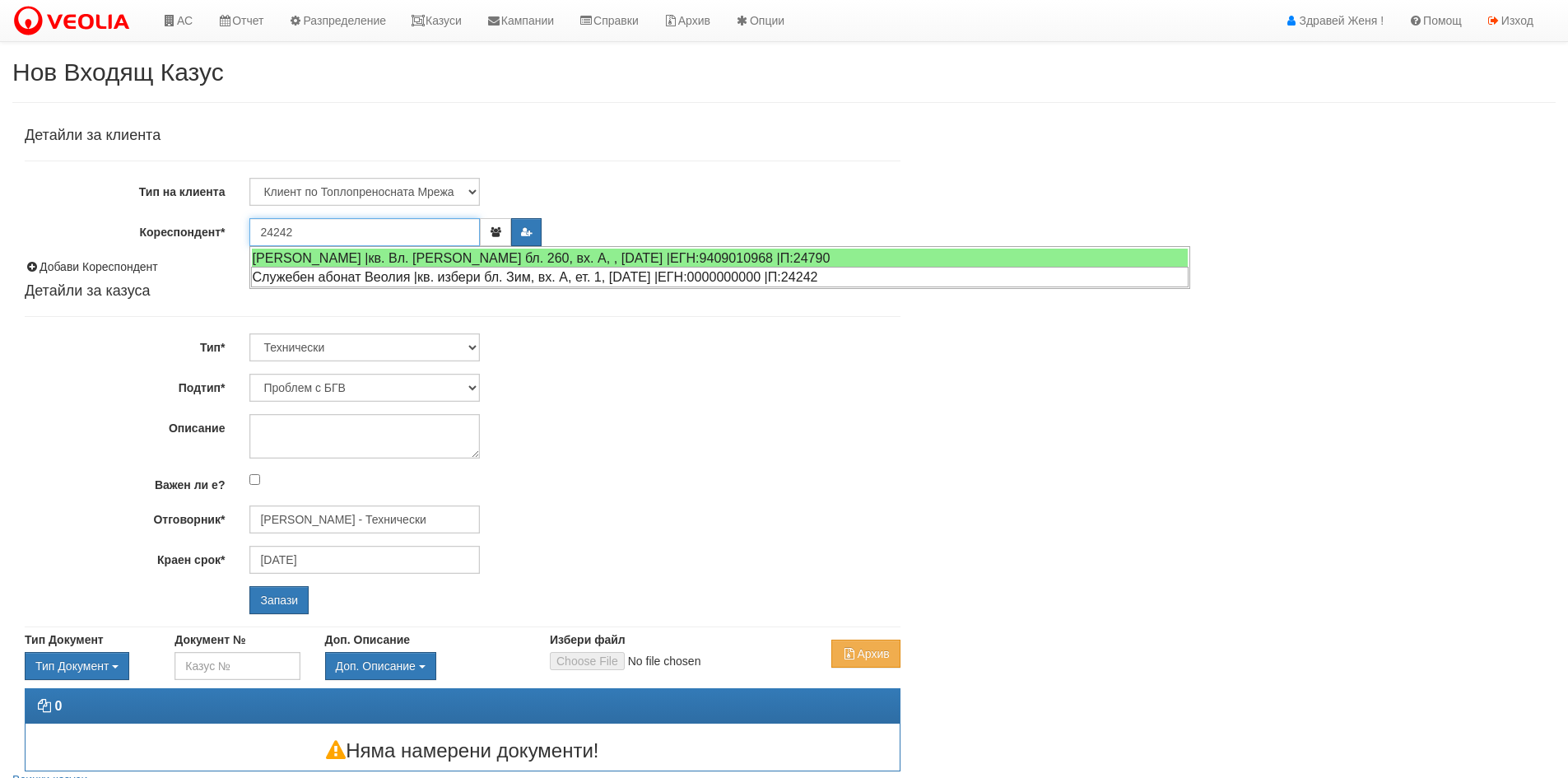
click at [347, 274] on div "Служебен абонат Веолия |кв. избери бл. Зим, вх. А, ет. 1, [DATE] |ЕГН:000000000…" at bounding box center [721, 277] width 938 height 21
type input "Служебен абонат Веолия"
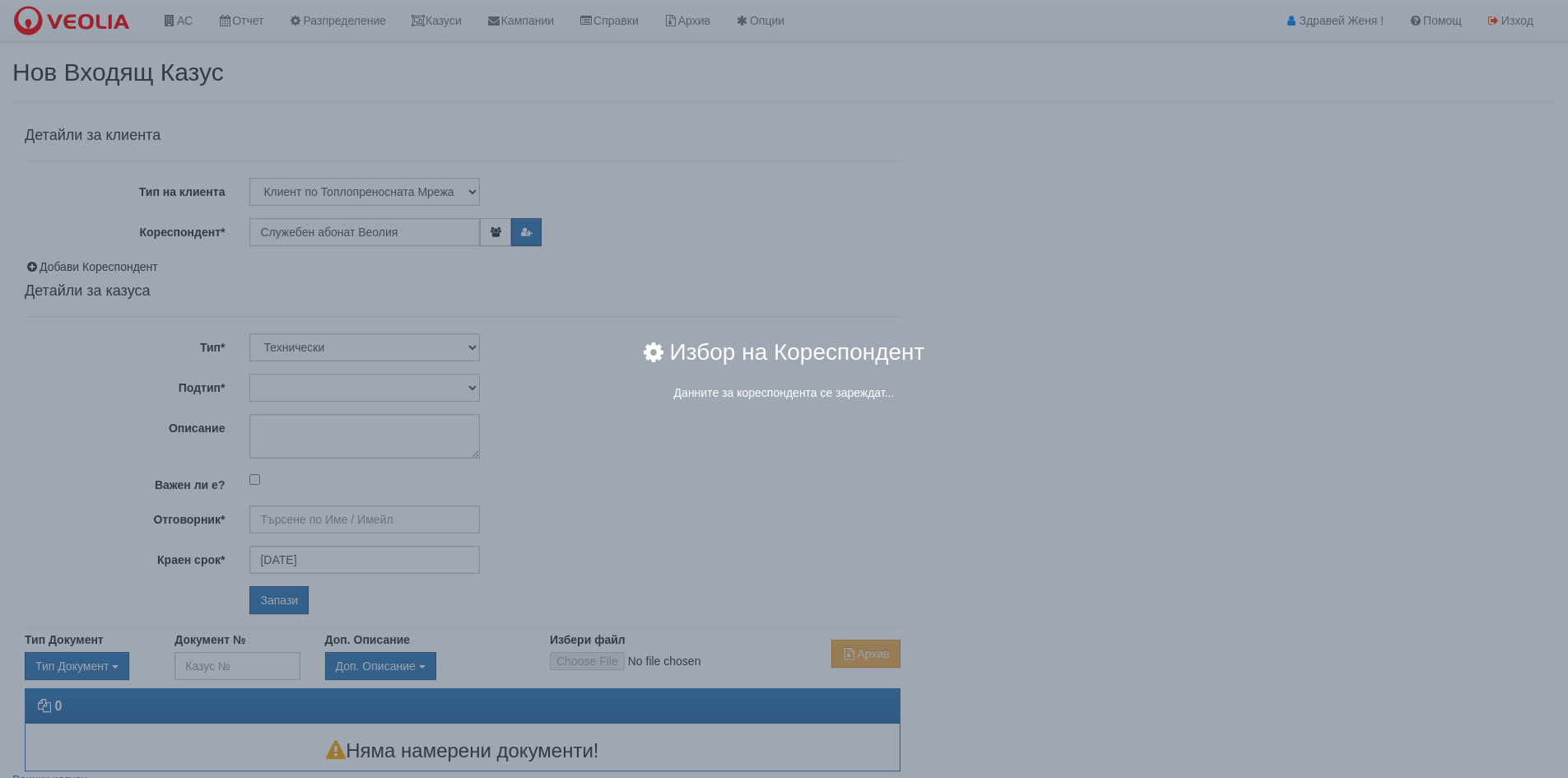
type input "Дончо Дончев - Технически"
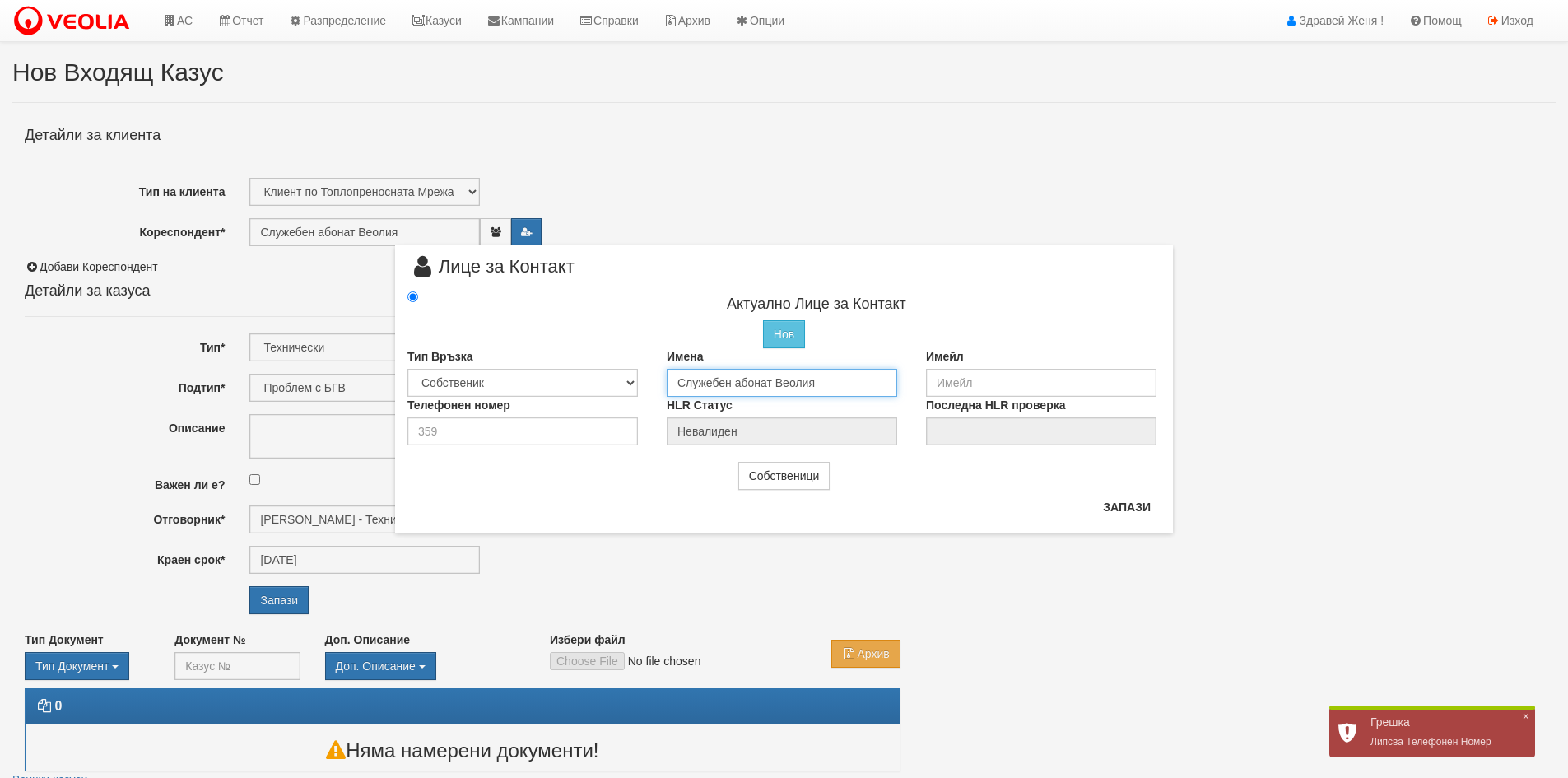
drag, startPoint x: 826, startPoint y: 385, endPoint x: 619, endPoint y: 384, distance: 207.0
click at [619, 384] on div "Тип Връзка Собственик Наемател Роднина Съсед Приятел Имена Служебен абонат Веол…" at bounding box center [784, 372] width 778 height 48
click at [774, 384] on input "Синан АхмедовХясеинов" at bounding box center [782, 383] width 231 height 28
click at [760, 381] on input "Синан АхмедовХюсеинов" at bounding box center [782, 383] width 231 height 28
click at [860, 390] on input "Синан Ахмедов Хюсеинов" at bounding box center [782, 383] width 231 height 28
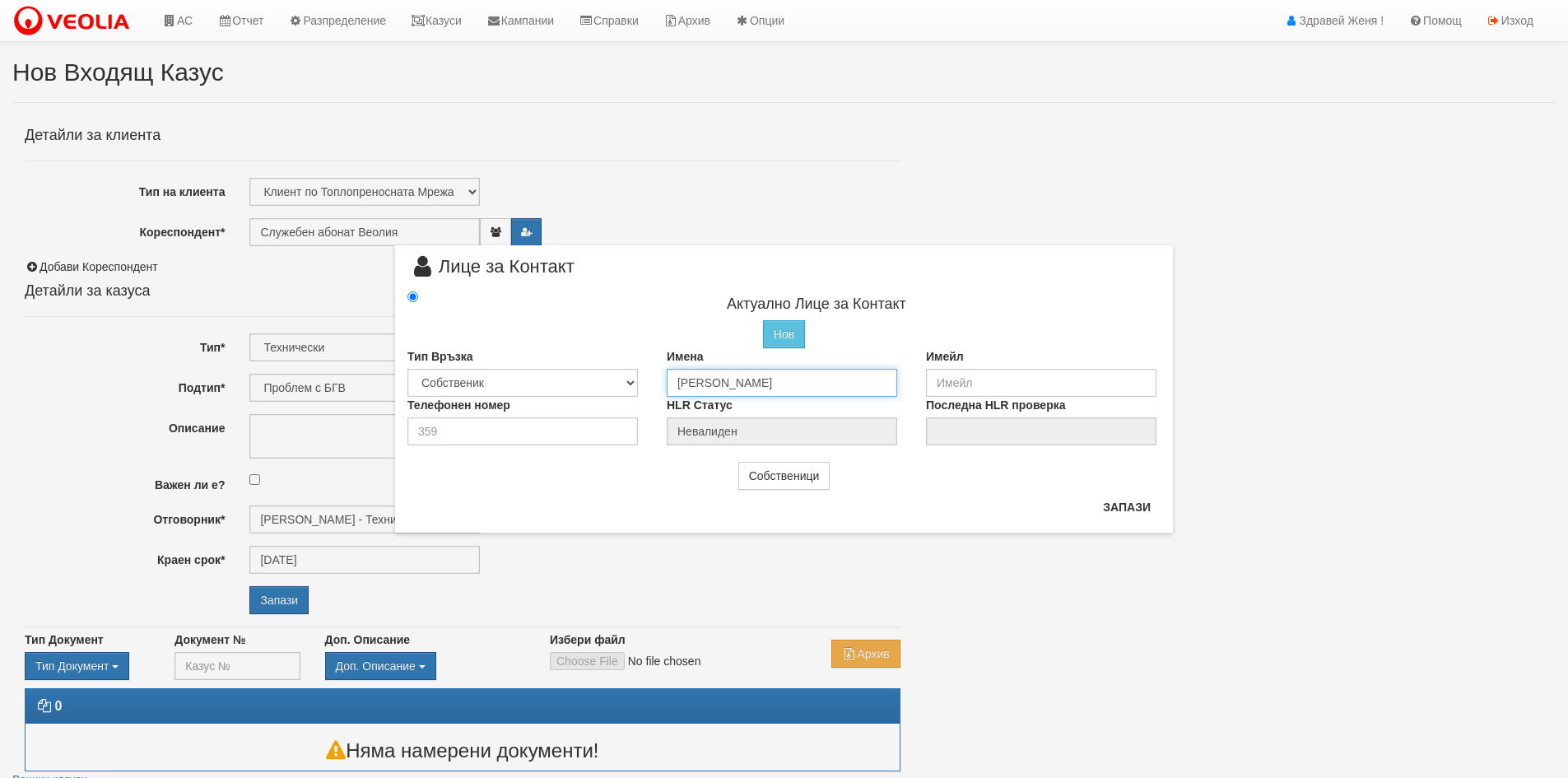
type input "Синан Ахмедов Хюсеинов"
click at [953, 389] on input "email" at bounding box center [1041, 383] width 231 height 28
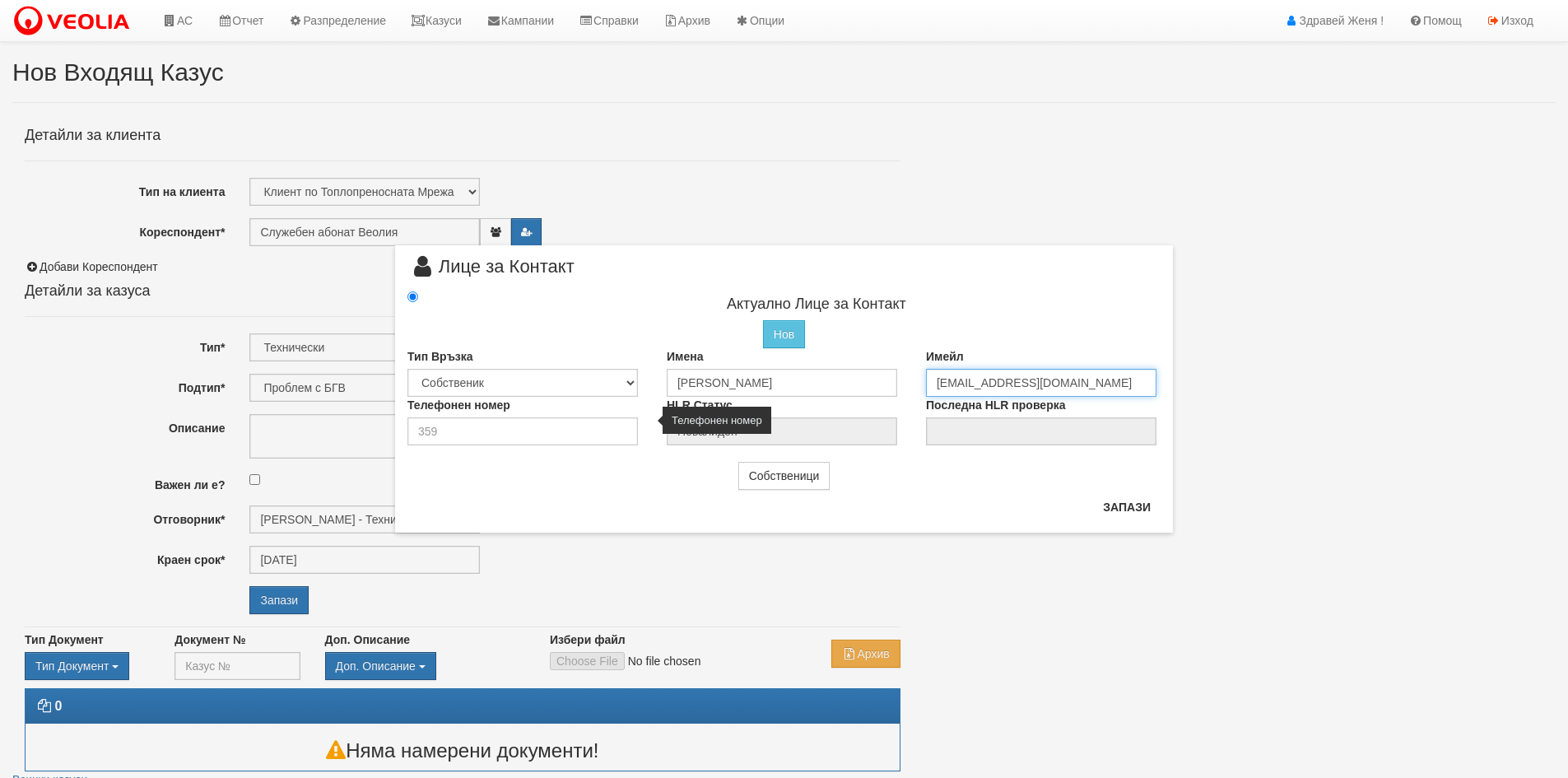
type input "v.alieva19@abv.bg"
click at [536, 432] on input "number" at bounding box center [523, 431] width 231 height 28
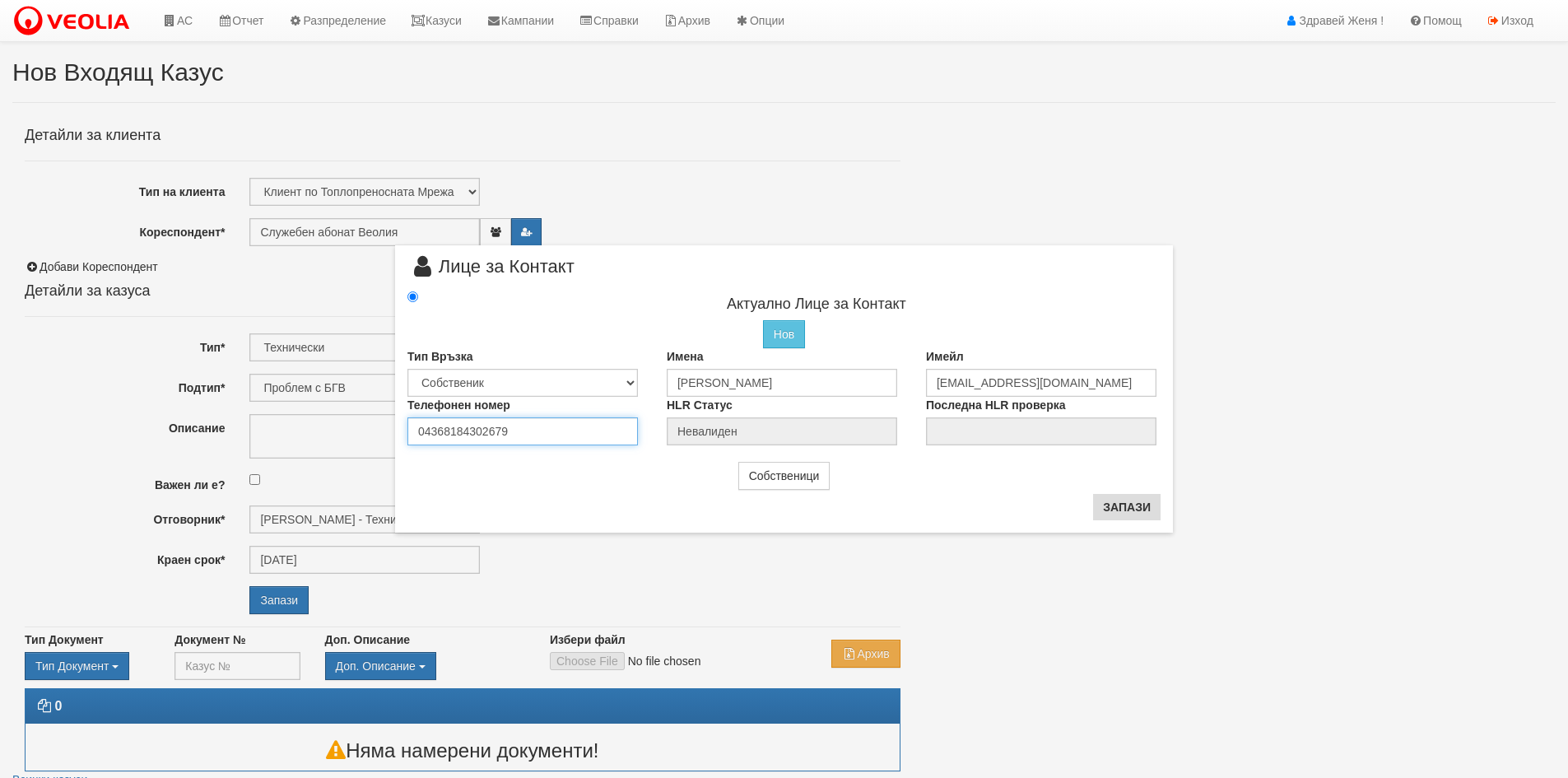
type input "04368184302679"
click at [1111, 506] on button "Запази" at bounding box center [1126, 507] width 67 height 26
type input "Синан Ахмедов Хюсеинов"
radio input "true"
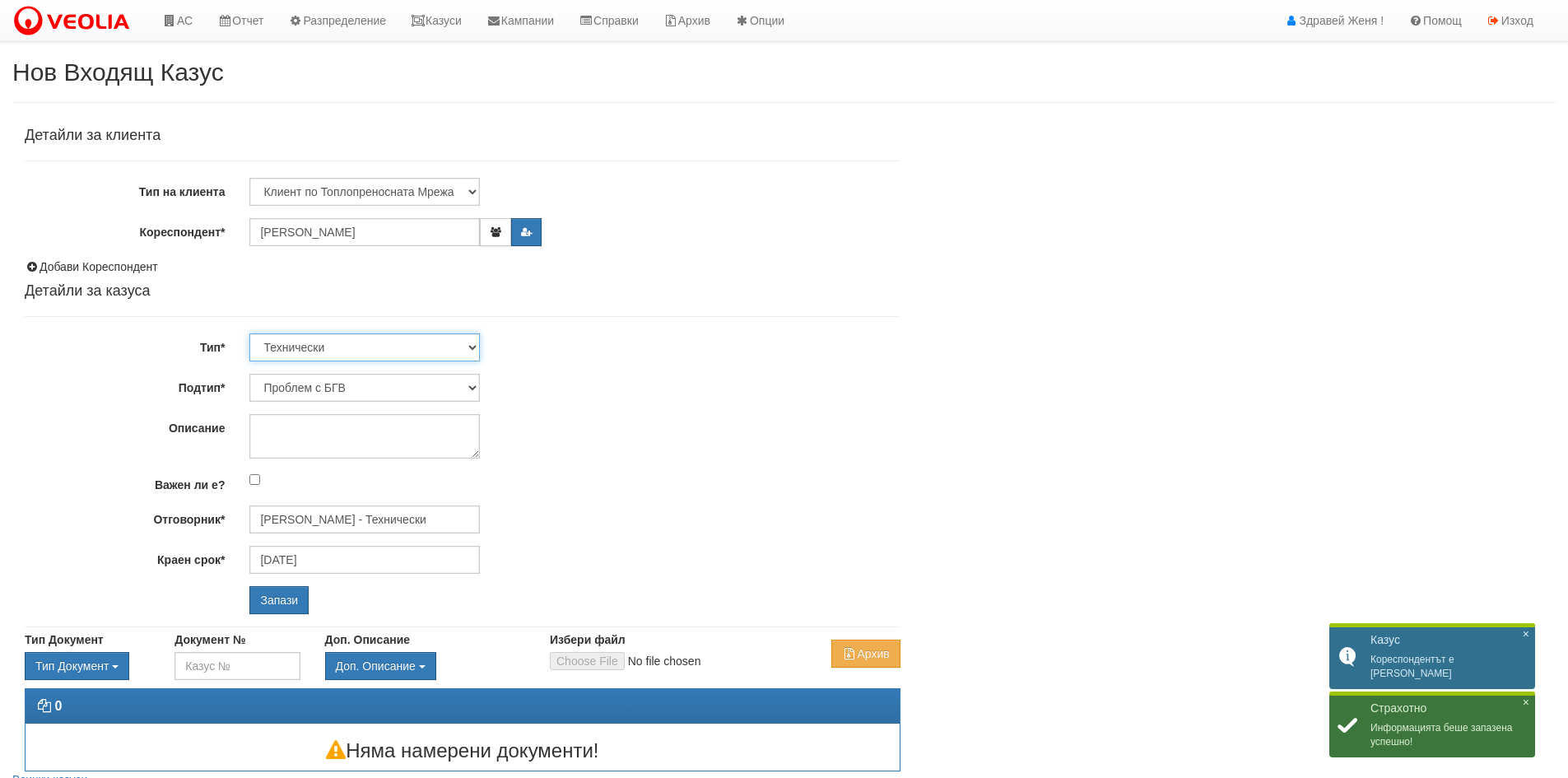
click at [479, 349] on select "Технически ФТС Търговски Административен Производствен Експлоатационен Финансов…" at bounding box center [365, 348] width 231 height 28
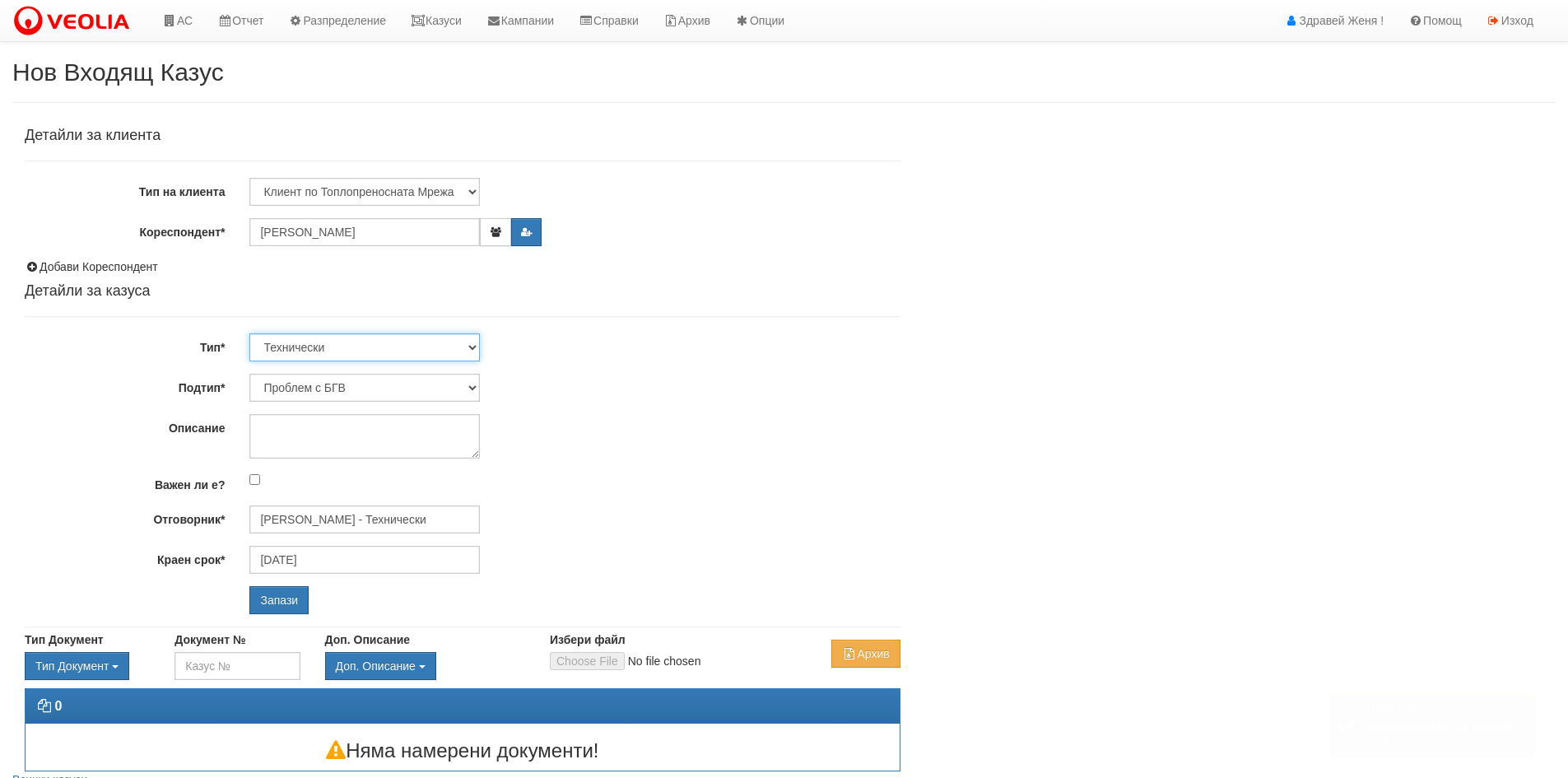
select select "1"
click at [250, 334] on select "Технически ФТС Търговски Административен Производствен Експлоатационен Финансов…" at bounding box center [365, 348] width 231 height 28
type input "26/09/2025"
type input "Миглена Михова - Клиенти и Развитие"
click at [289, 595] on input "Запази" at bounding box center [279, 600] width 60 height 28
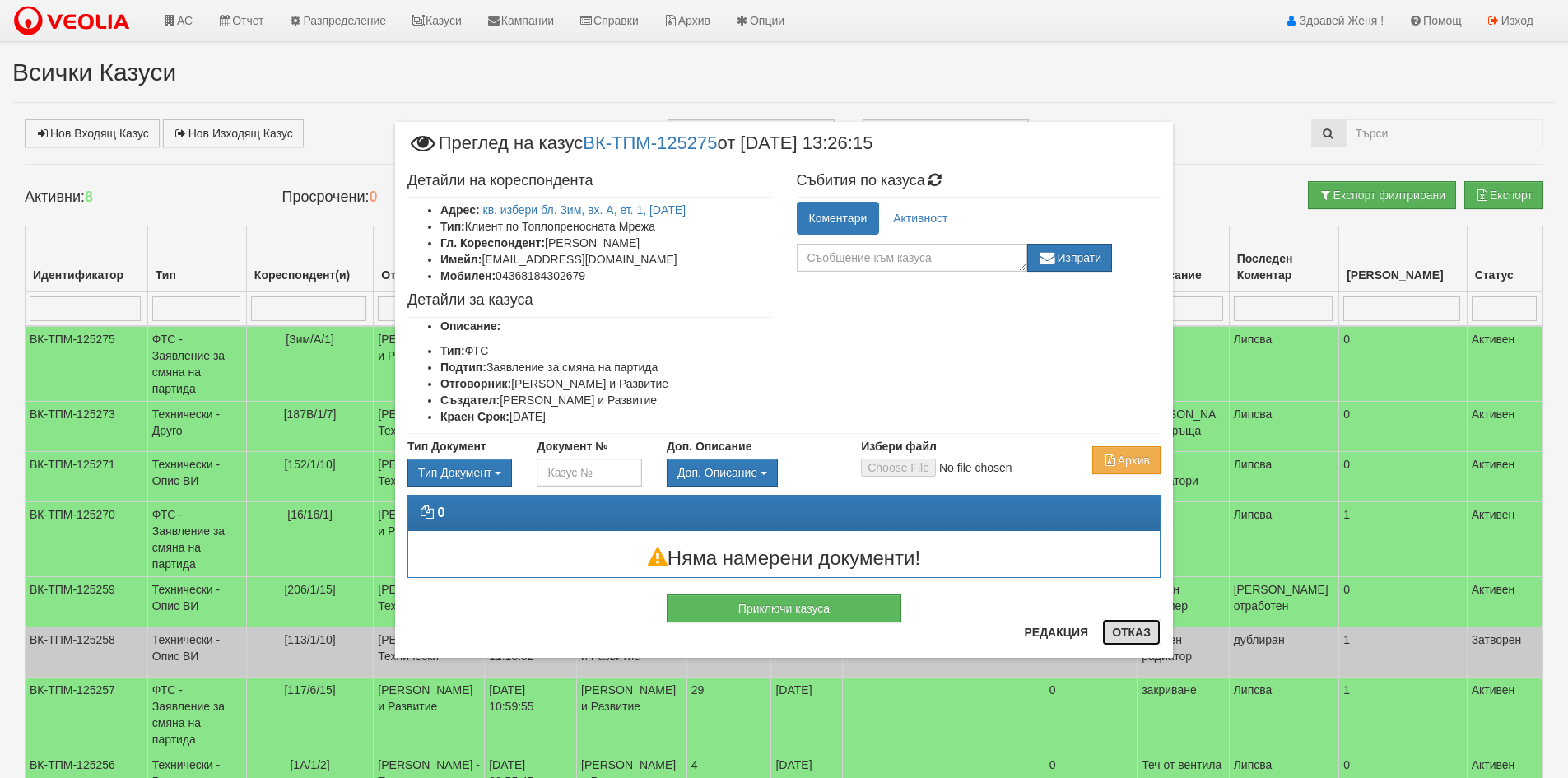
click at [1135, 632] on button "Отказ" at bounding box center [1132, 632] width 59 height 26
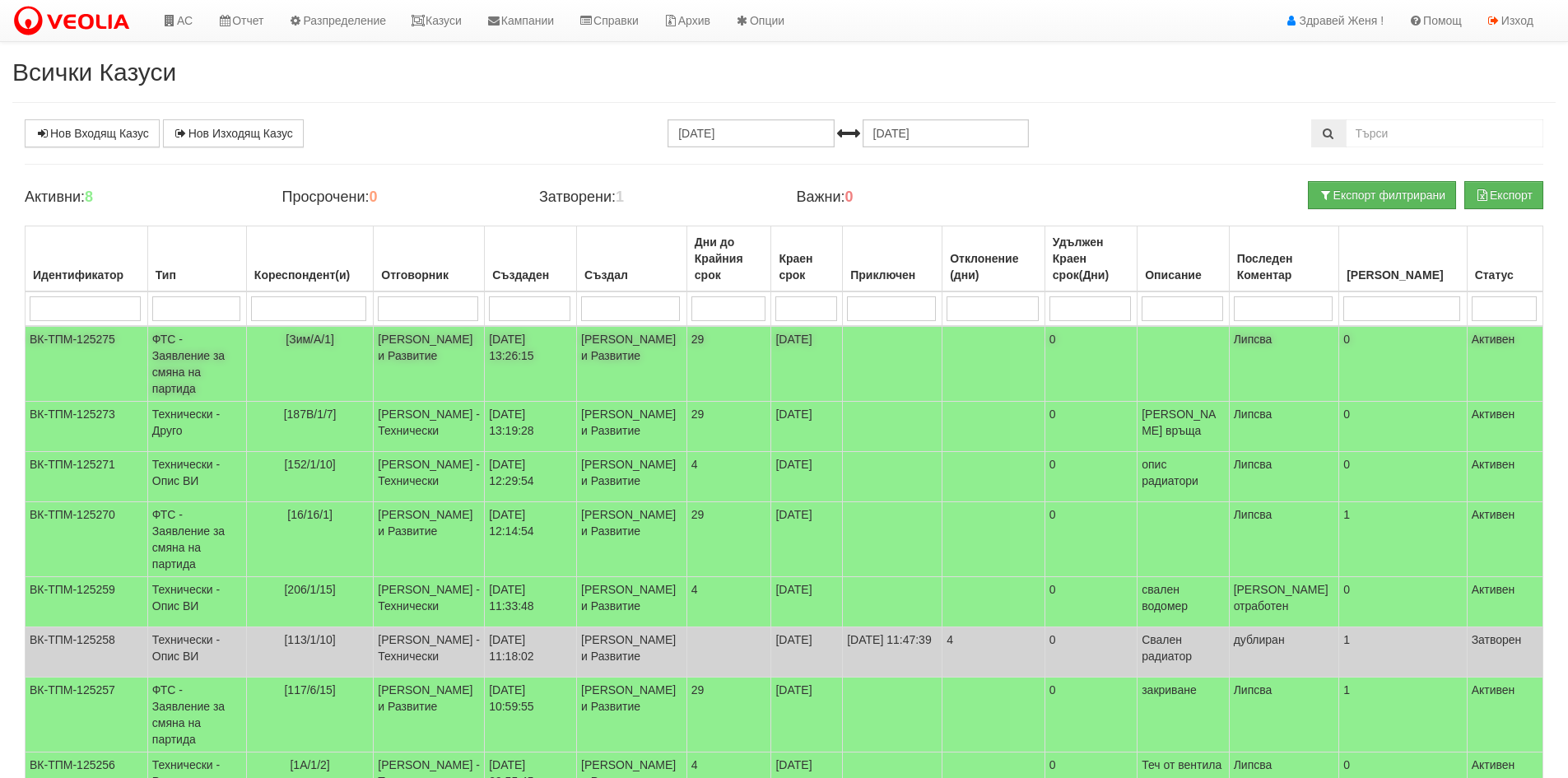
click at [422, 341] on td "[PERSON_NAME] и Развитие" at bounding box center [429, 364] width 112 height 76
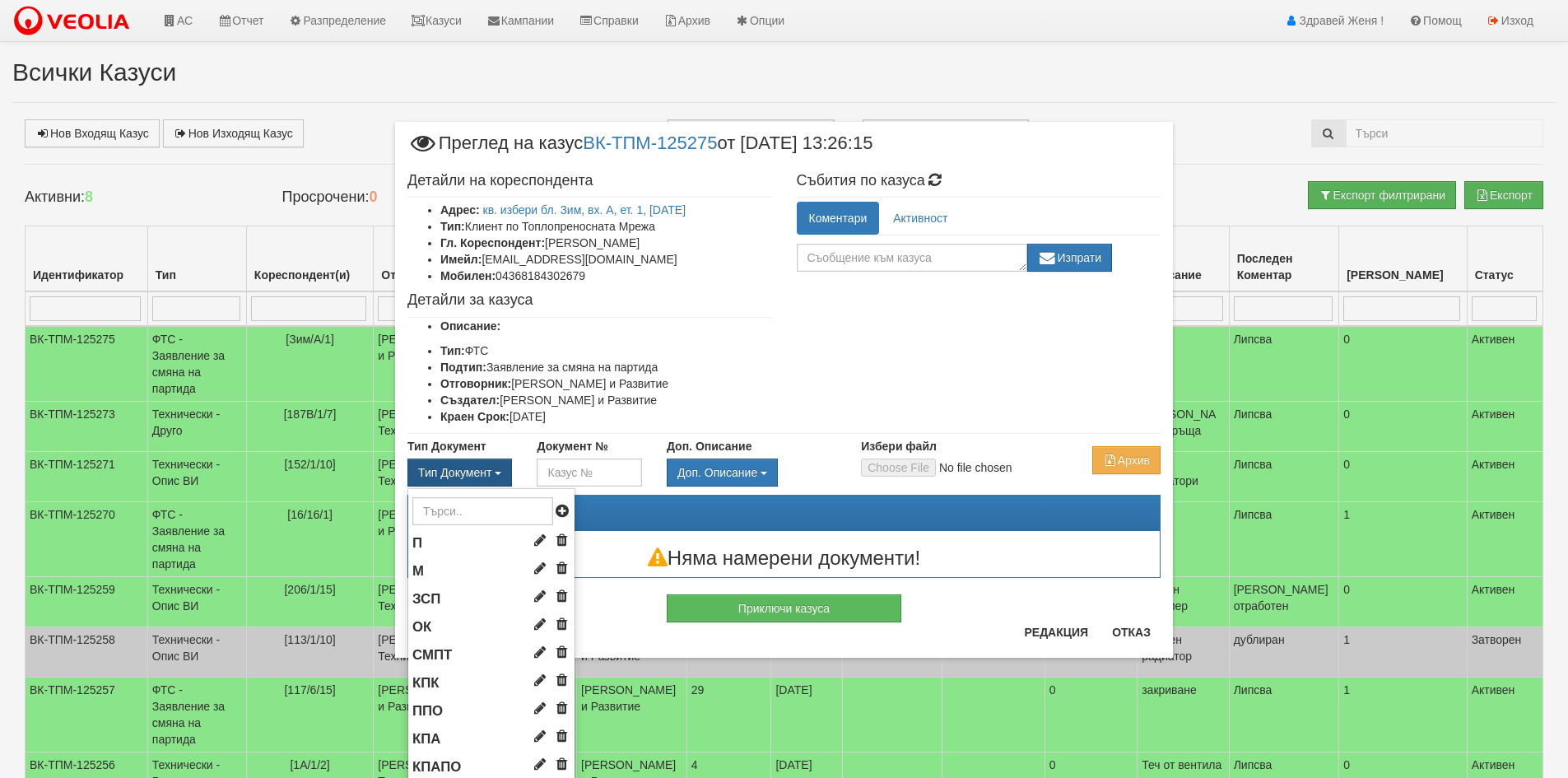
click at [489, 471] on button "Тип Документ" at bounding box center [460, 473] width 105 height 28
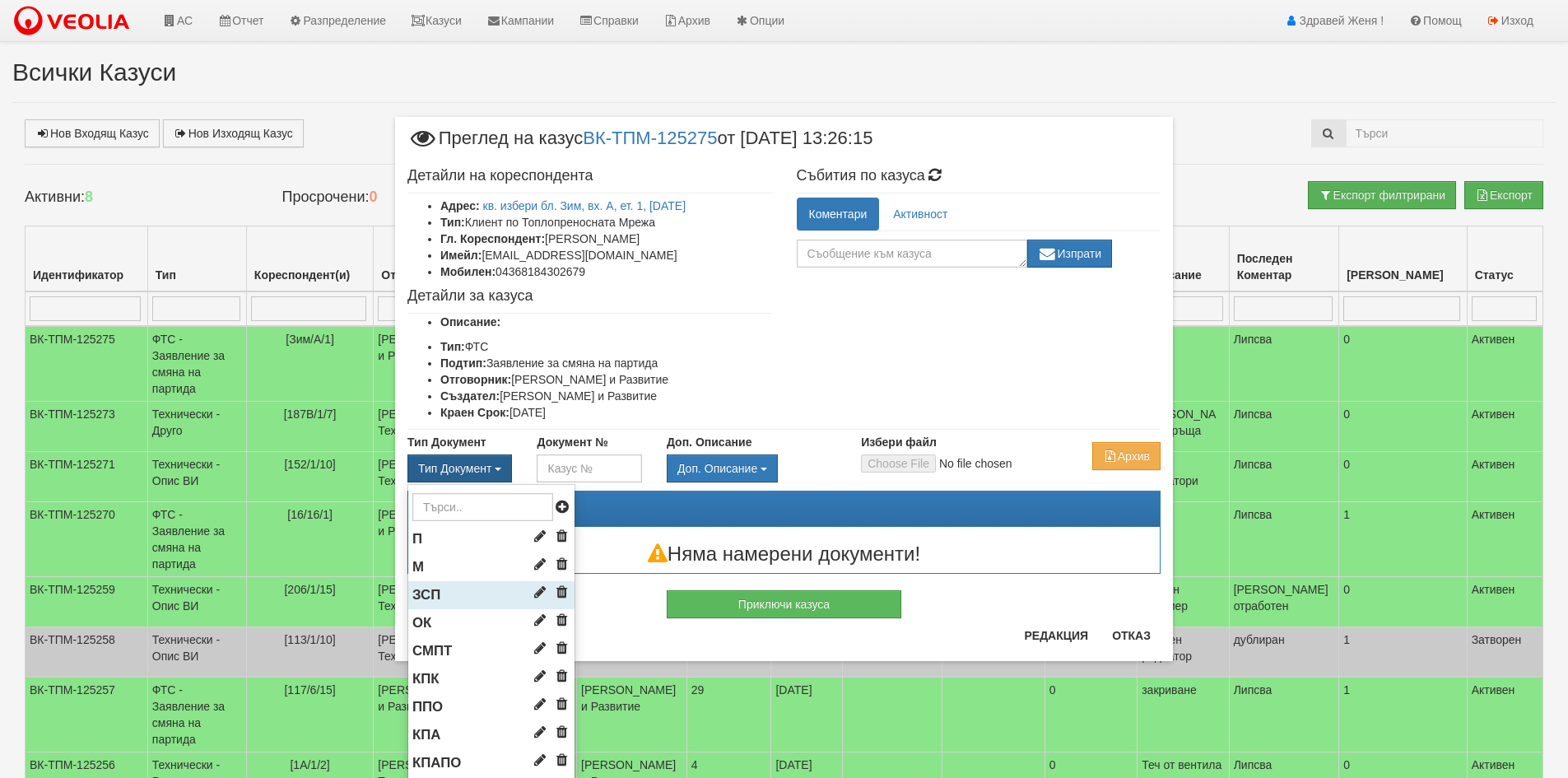
click at [454, 591] on li "ЗСП" at bounding box center [492, 596] width 166 height 28
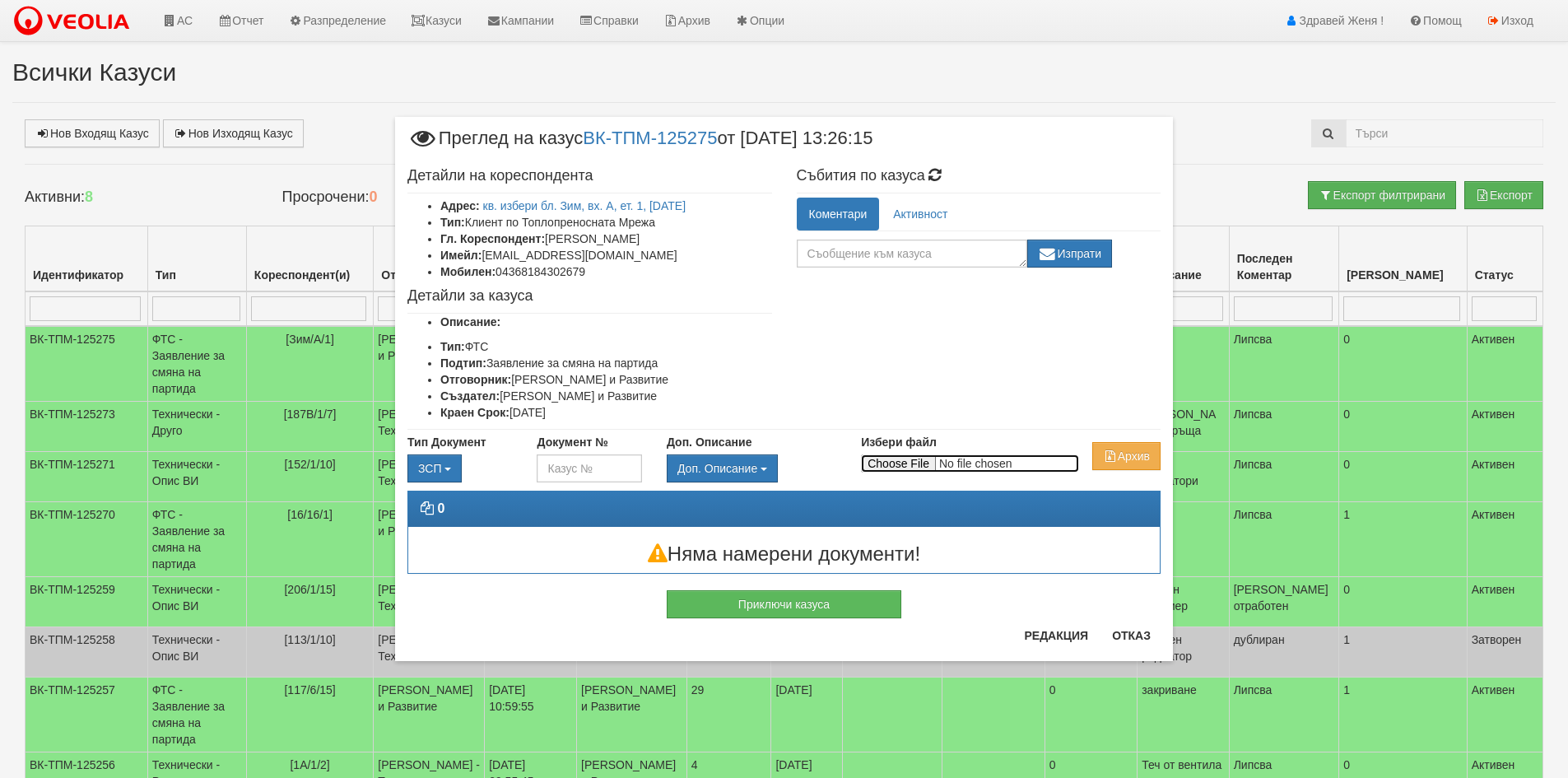
click at [914, 464] on input "Избери файл" at bounding box center [970, 463] width 218 height 18
type input "C:\fakepath\DOC062.pdf"
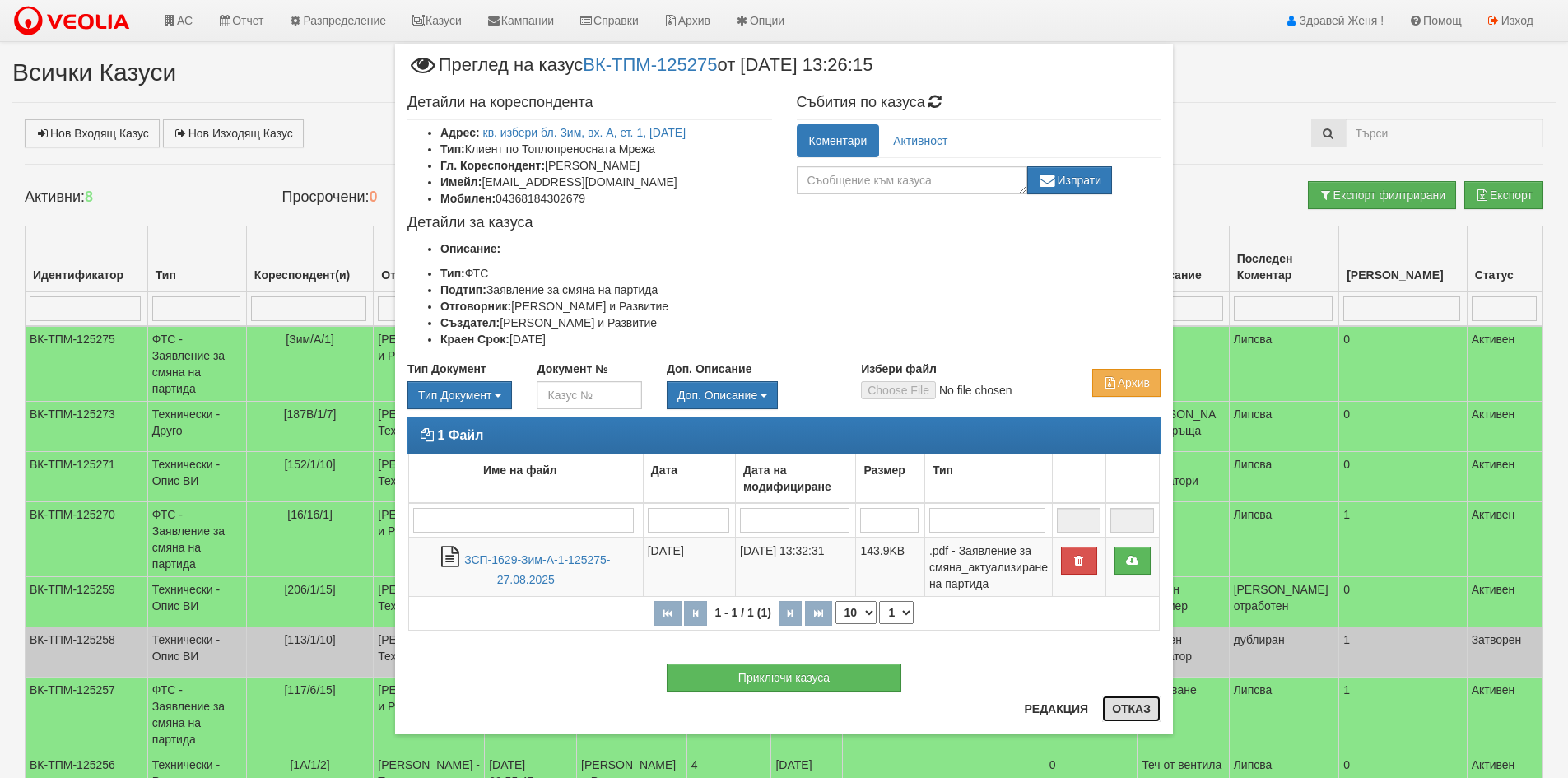
click at [1128, 715] on button "Отказ" at bounding box center [1132, 709] width 59 height 26
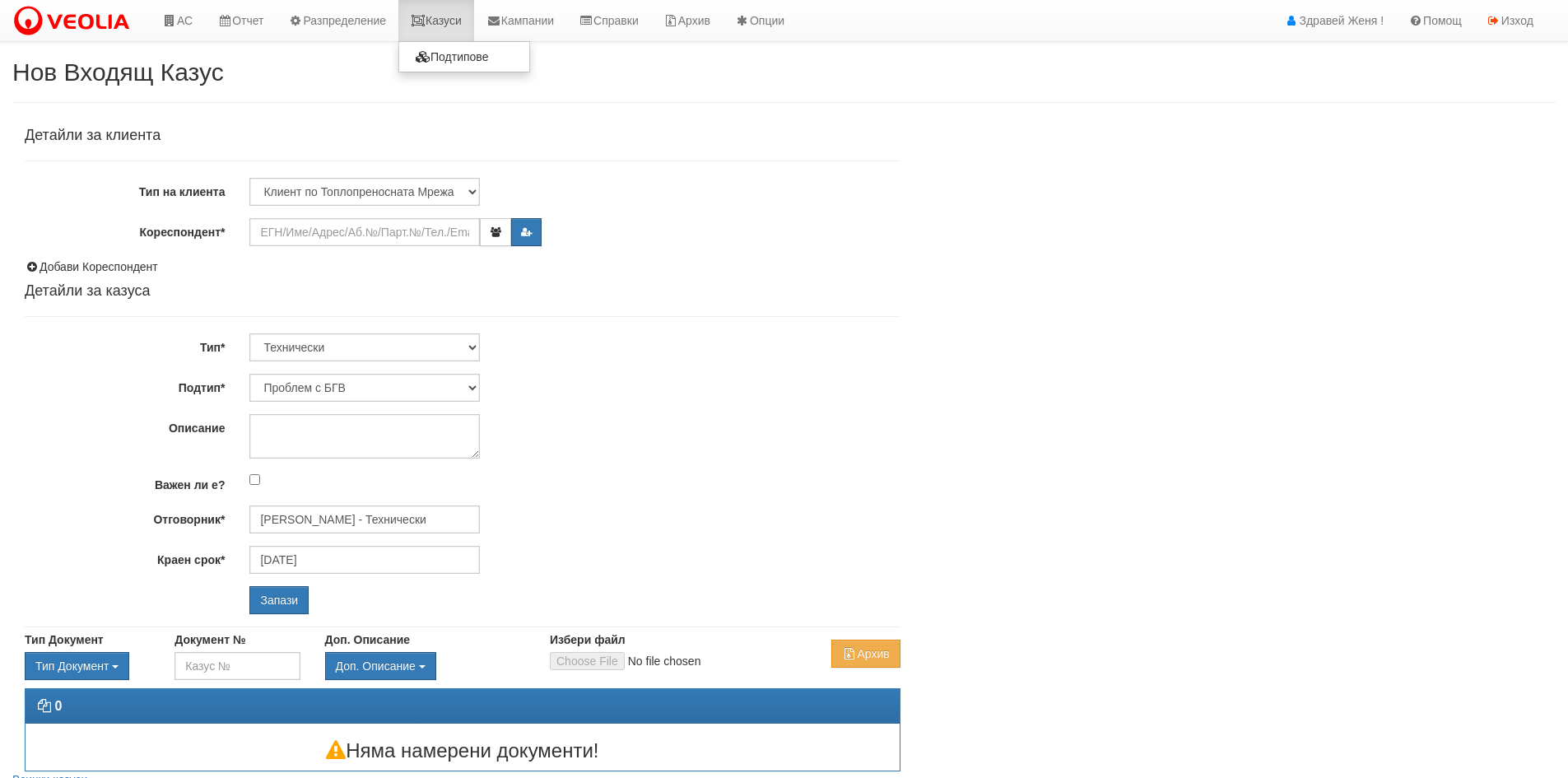
click at [471, 24] on link "Казуси" at bounding box center [436, 21] width 76 height 42
click at [331, 230] on input "Кореспондент*" at bounding box center [365, 233] width 231 height 28
drag, startPoint x: 168, startPoint y: 14, endPoint x: 173, endPoint y: 28, distance: 14.9
click at [168, 14] on link "АС" at bounding box center [177, 21] width 55 height 42
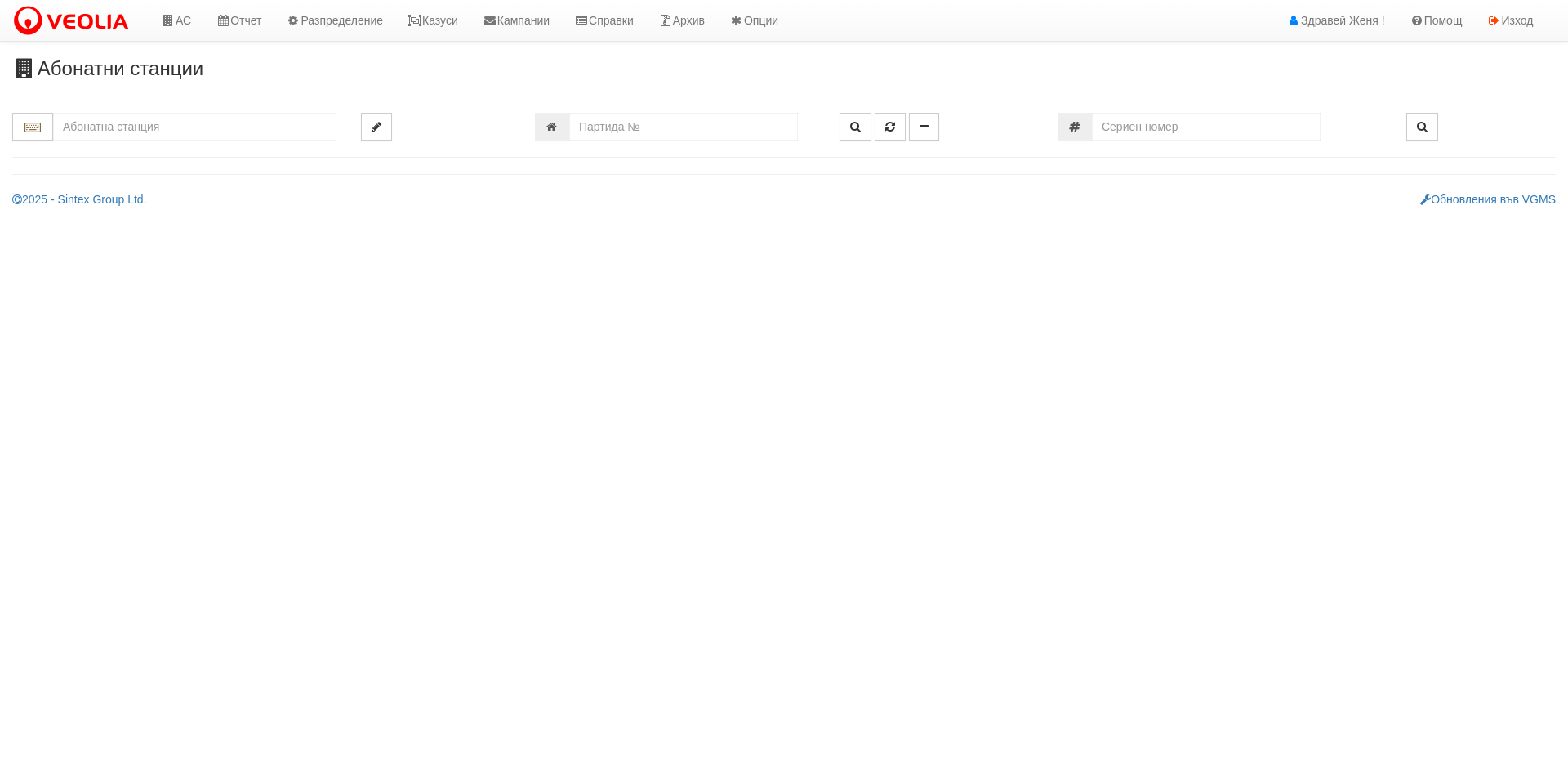
click at [186, 130] on input "text" at bounding box center [195, 127] width 283 height 28
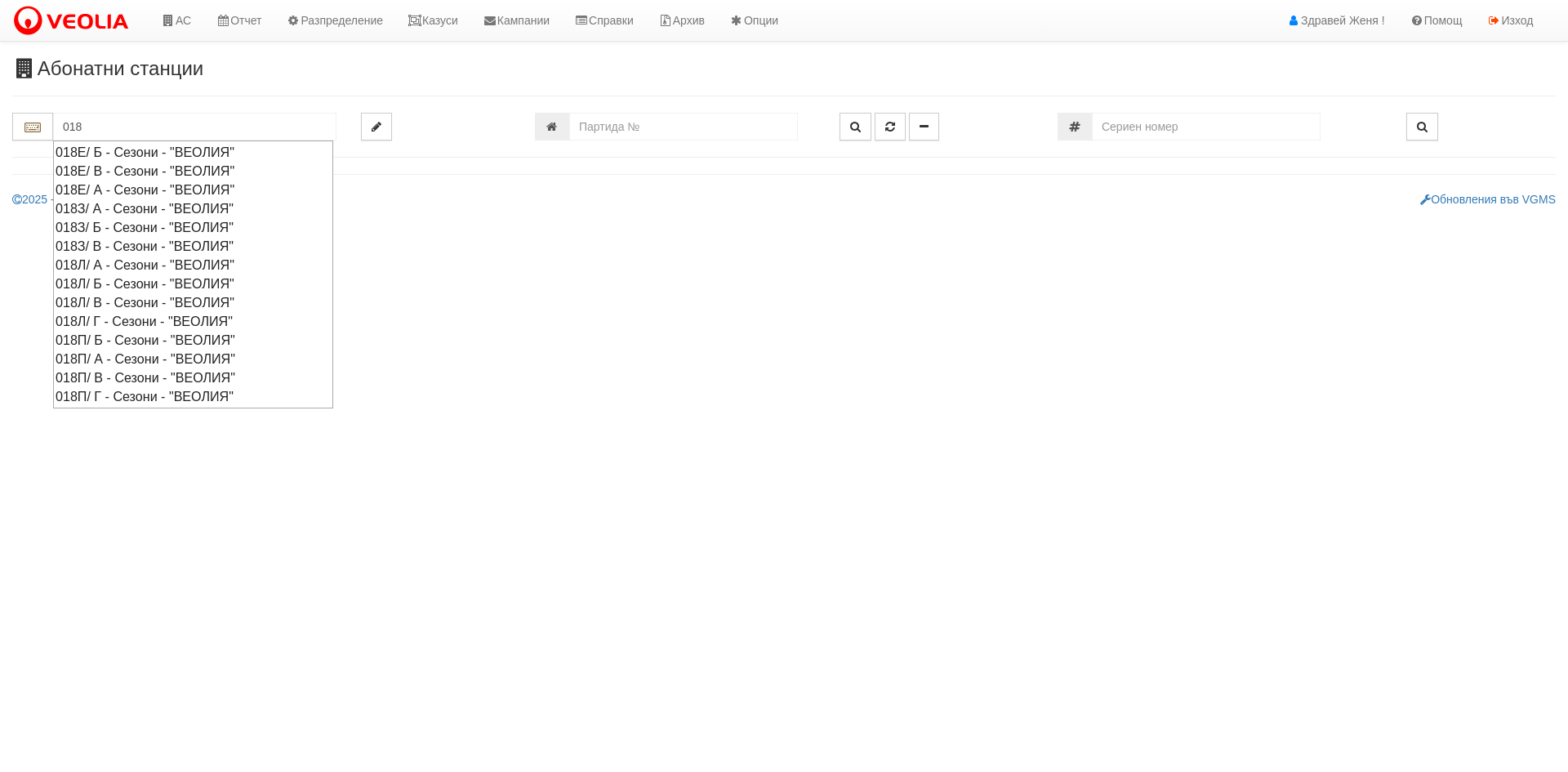
click at [96, 261] on div "018Л/ А - Сезони - "ВЕОЛИЯ"" at bounding box center [192, 265] width 275 height 19
type input "018Л/ А - Сезони - "ВЕОЛИЯ""
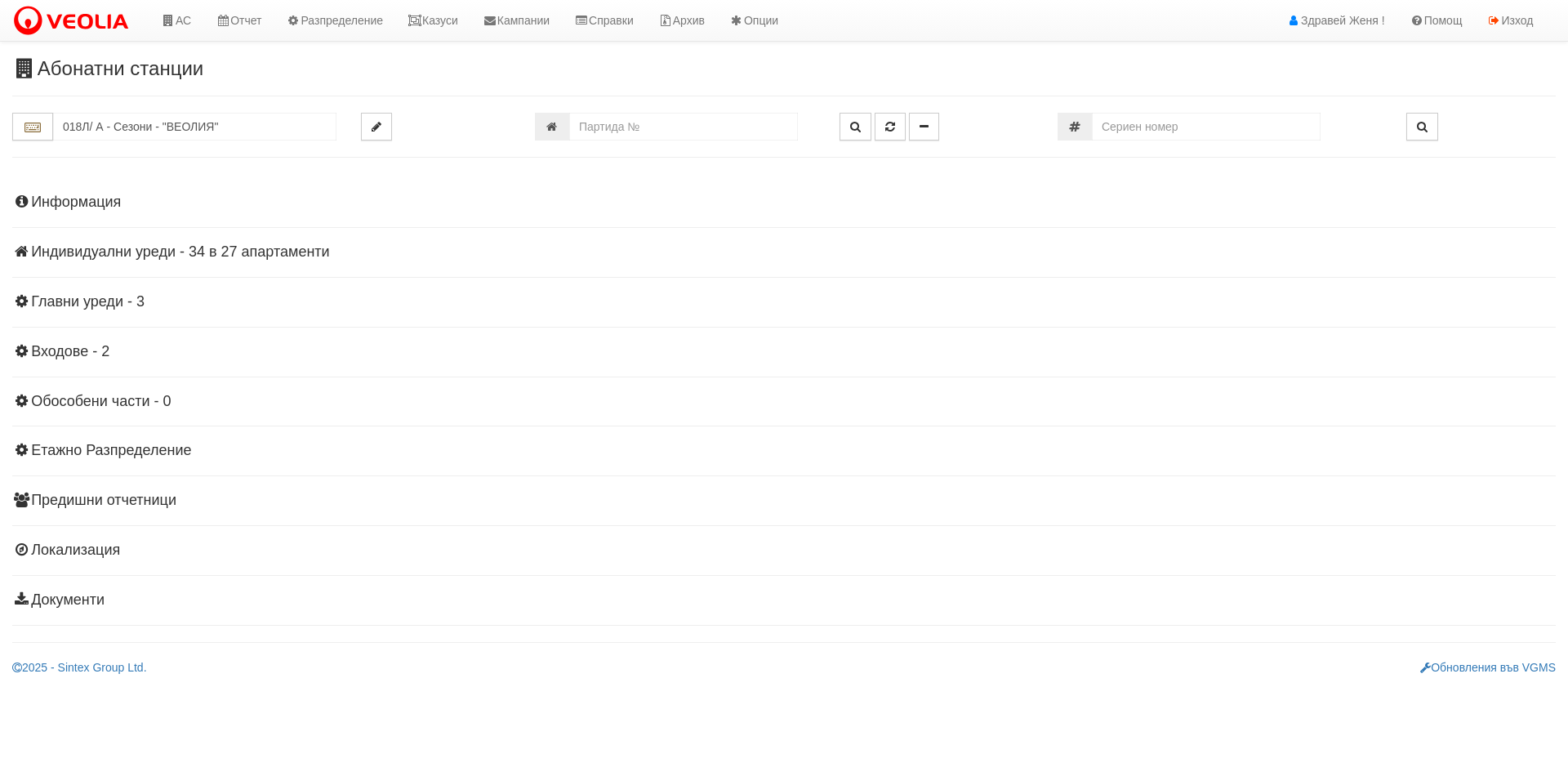
click at [268, 250] on h4 "Индивидуални уреди - 34 в 27 апартаменти" at bounding box center [784, 251] width 1544 height 16
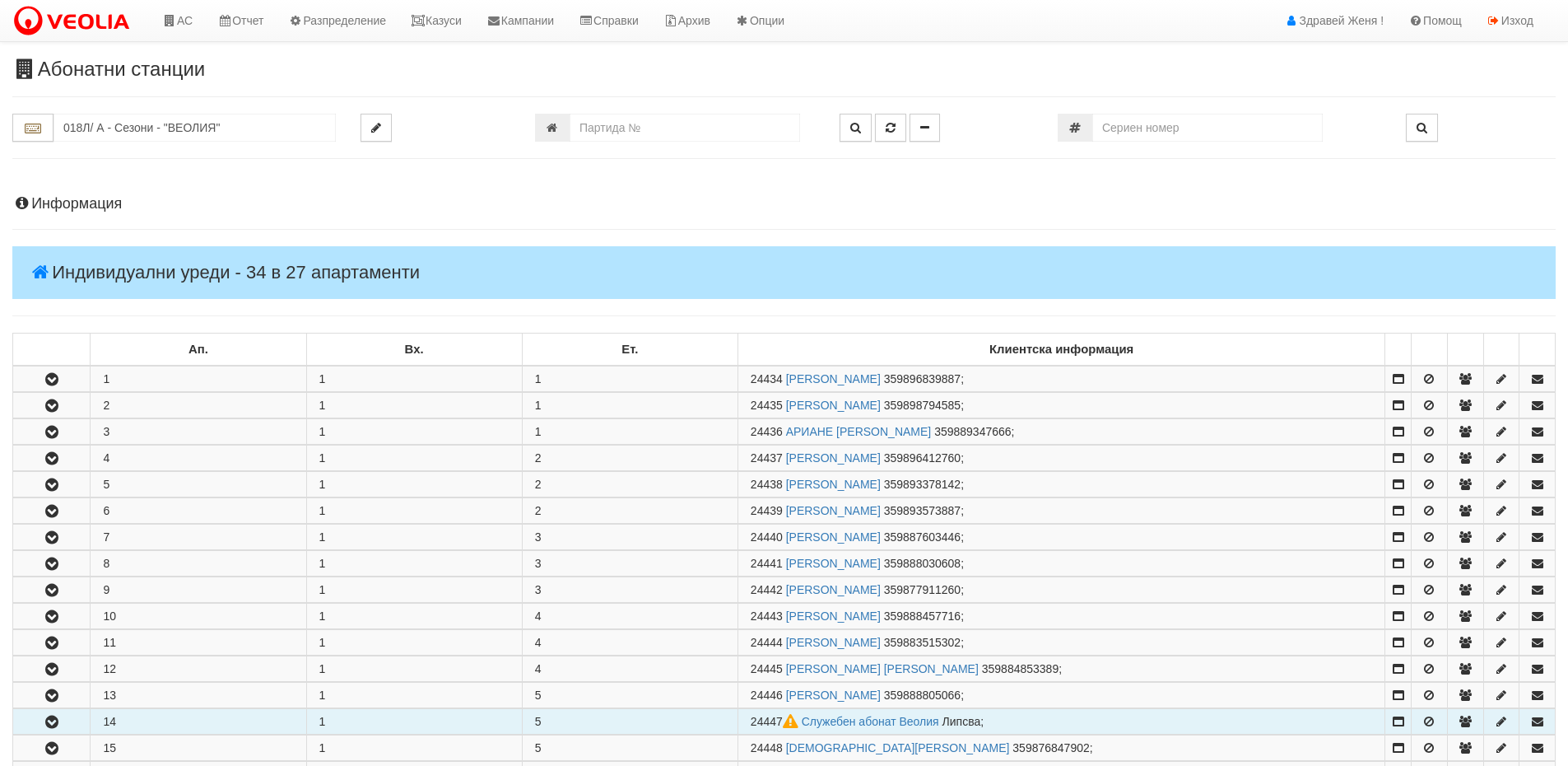
click at [199, 714] on td "14" at bounding box center [199, 722] width 216 height 26
click at [747, 717] on td "24447 Служебен абонат Веолия Липсва ;" at bounding box center [1061, 722] width 648 height 26
click at [50, 720] on icon "button" at bounding box center [51, 722] width 20 height 11
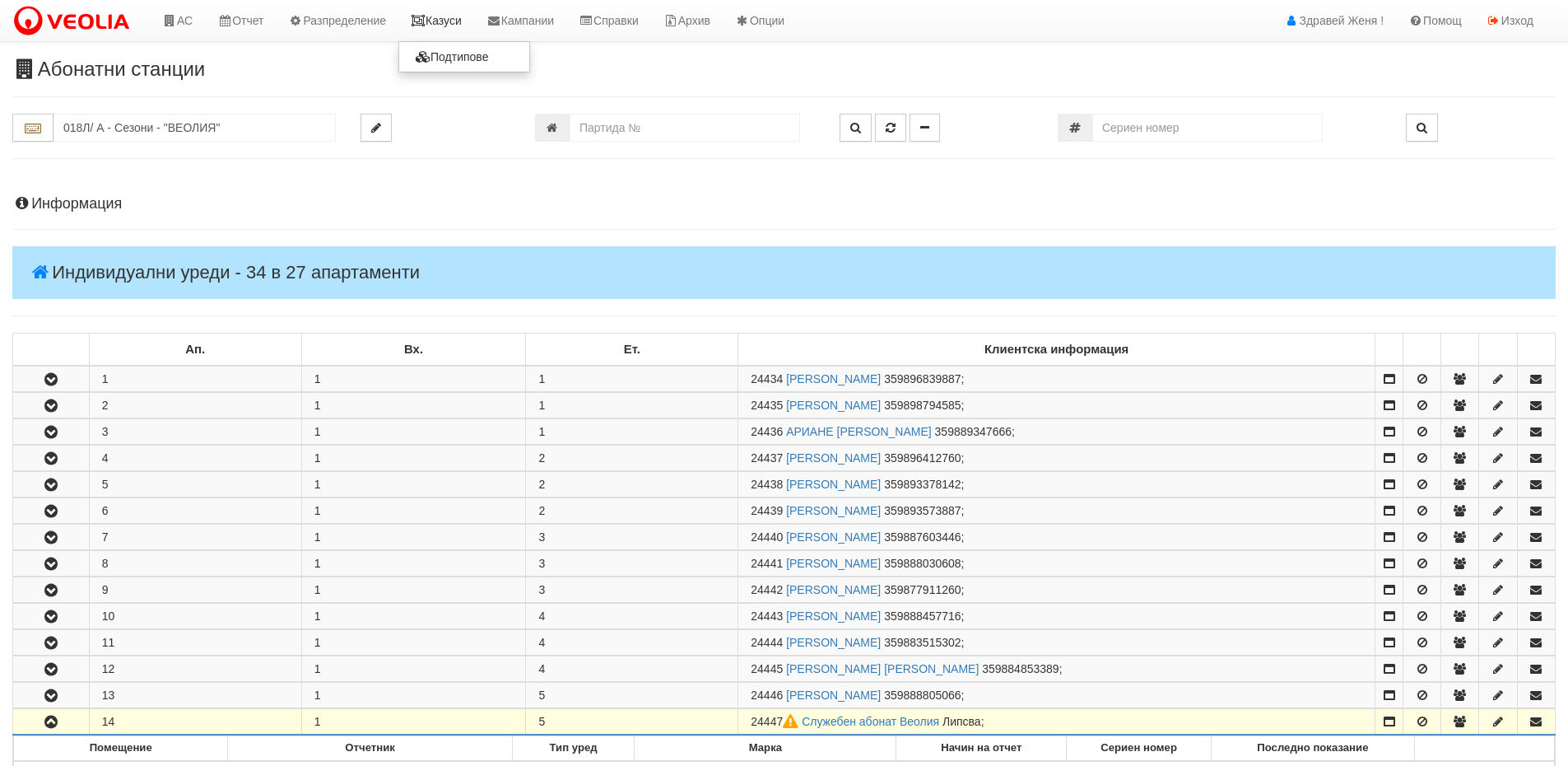
click at [450, 28] on link "Казуси" at bounding box center [436, 21] width 76 height 42
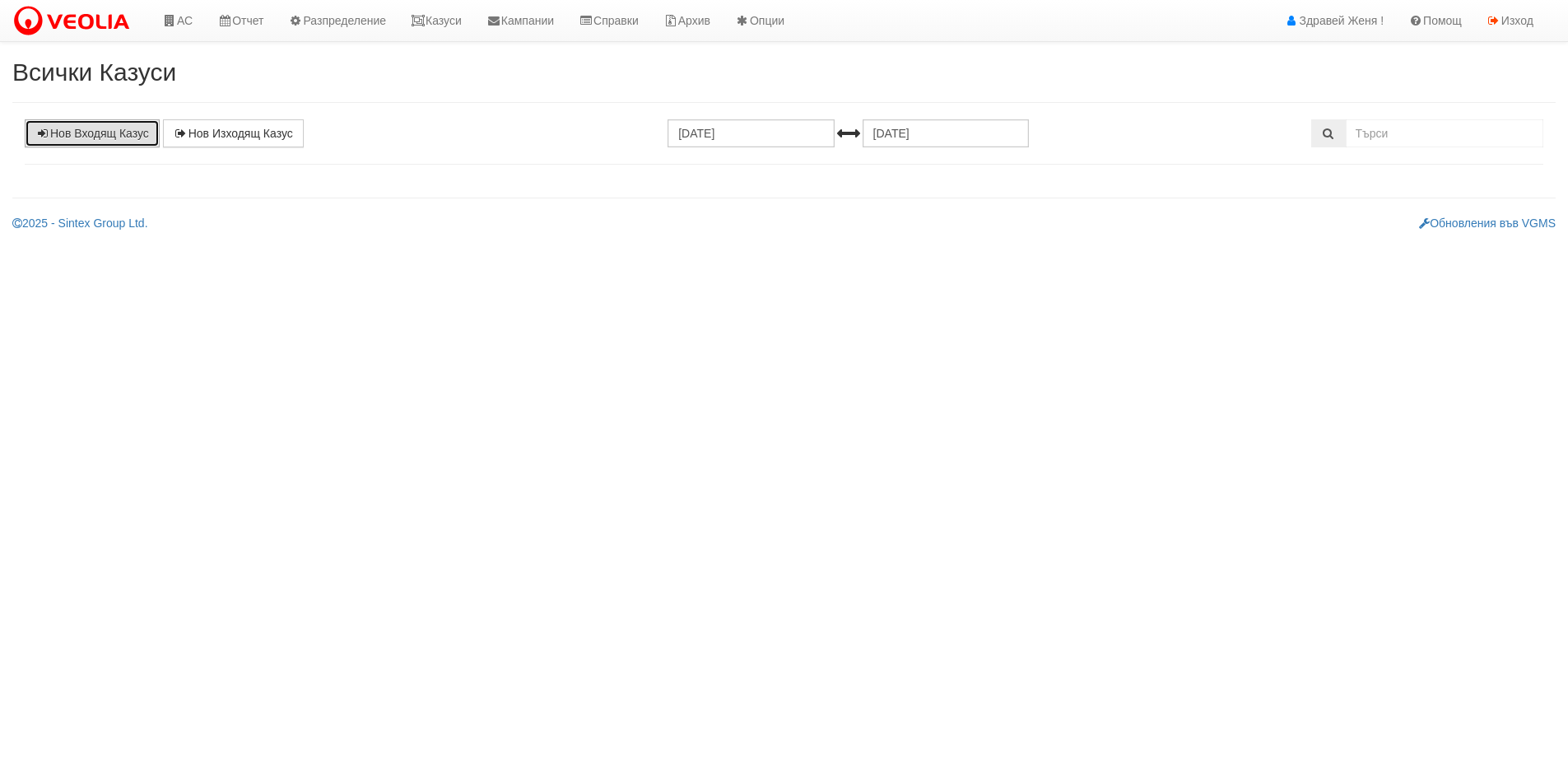
click at [103, 131] on link "Нов Входящ Казус" at bounding box center [92, 133] width 135 height 28
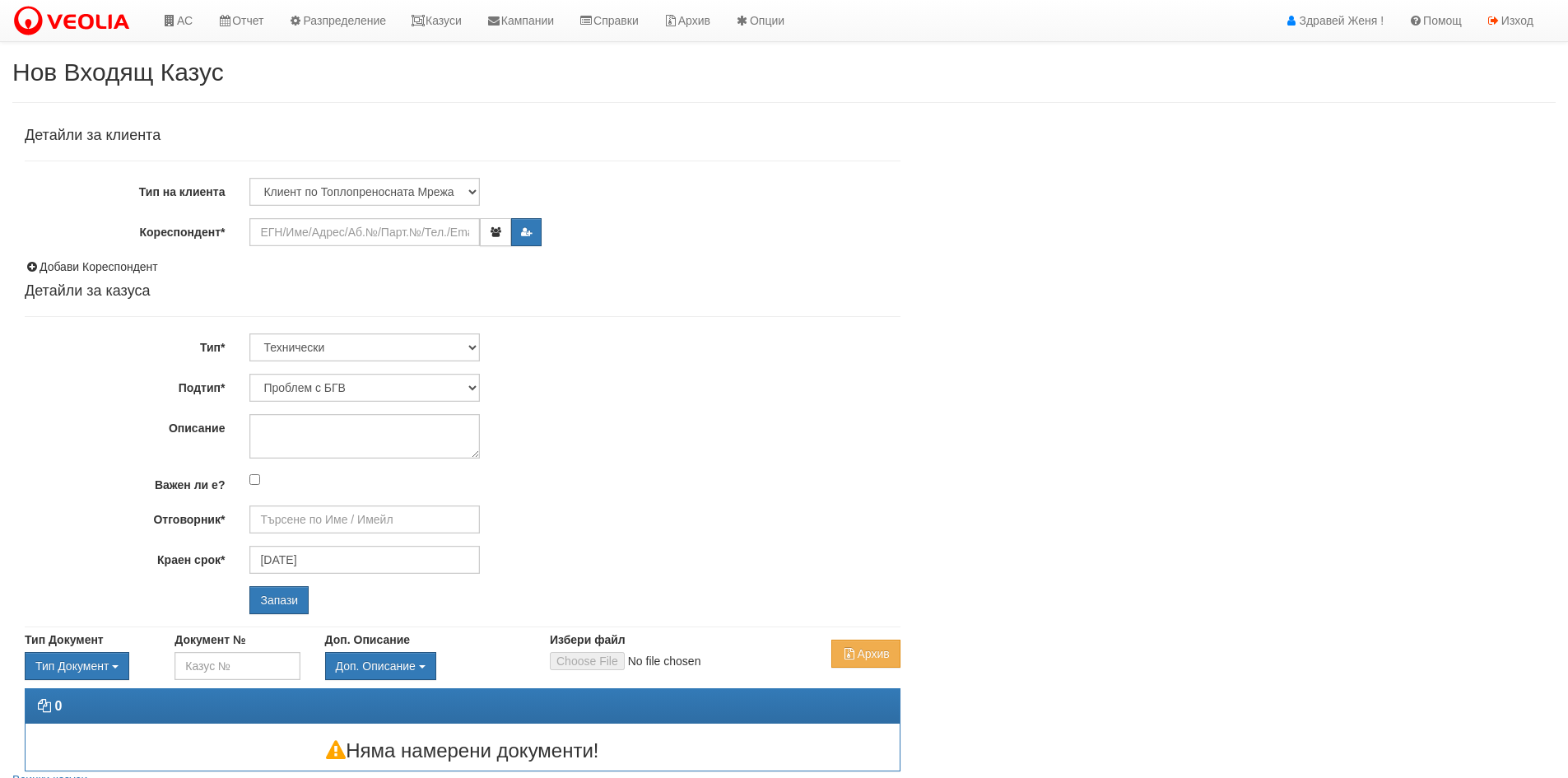
type input "[PERSON_NAME] - Технически"
click at [330, 233] on input "Кореспондент*" at bounding box center [365, 233] width 231 height 28
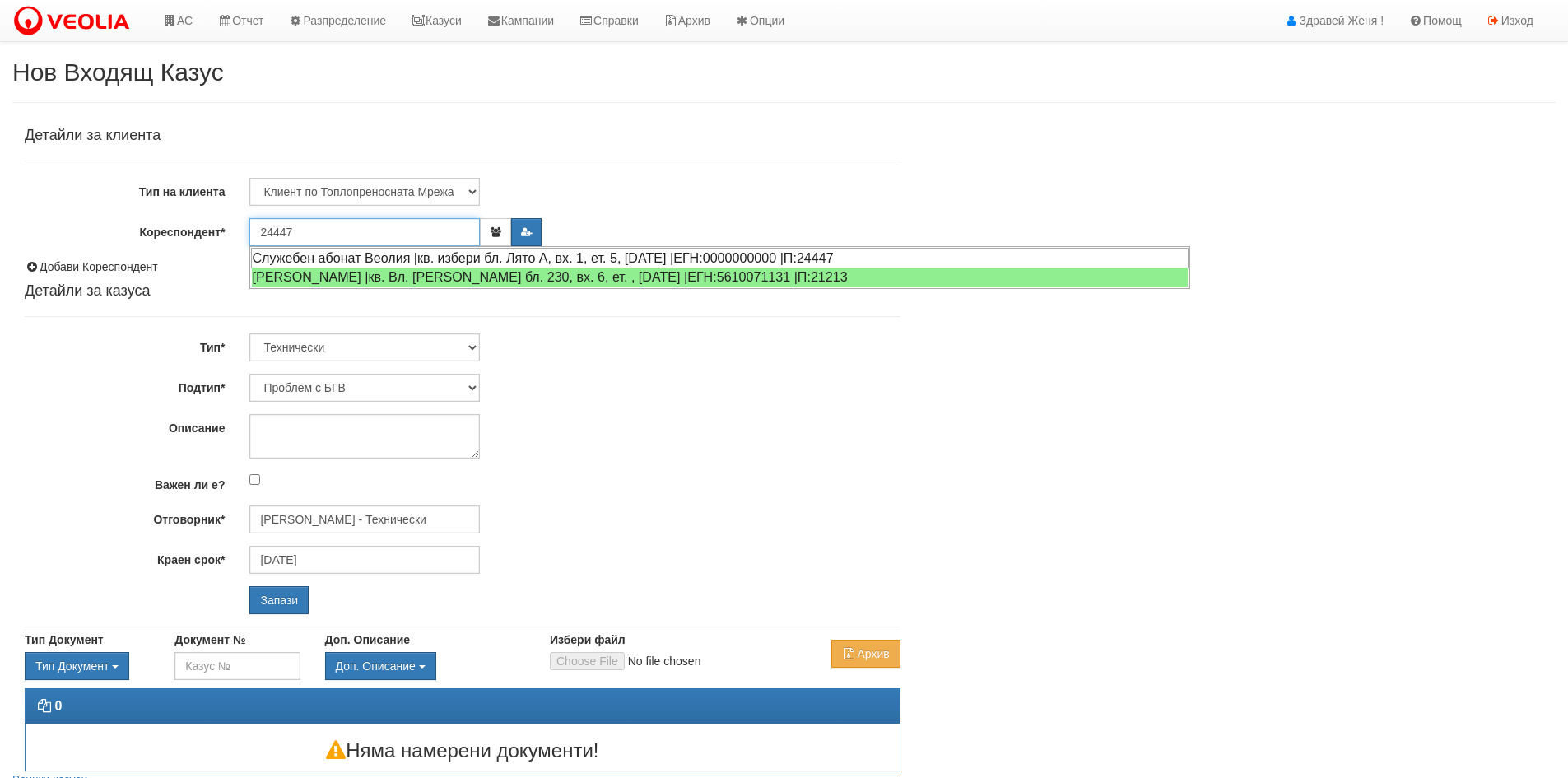
click at [454, 257] on div "Служебен абонат Веолия |кв. избери бл. Лято А, вх. 1, ет. 5, [DATE] |ЕГН:000000…" at bounding box center [721, 258] width 938 height 21
type input "Служебен абонат Веолия"
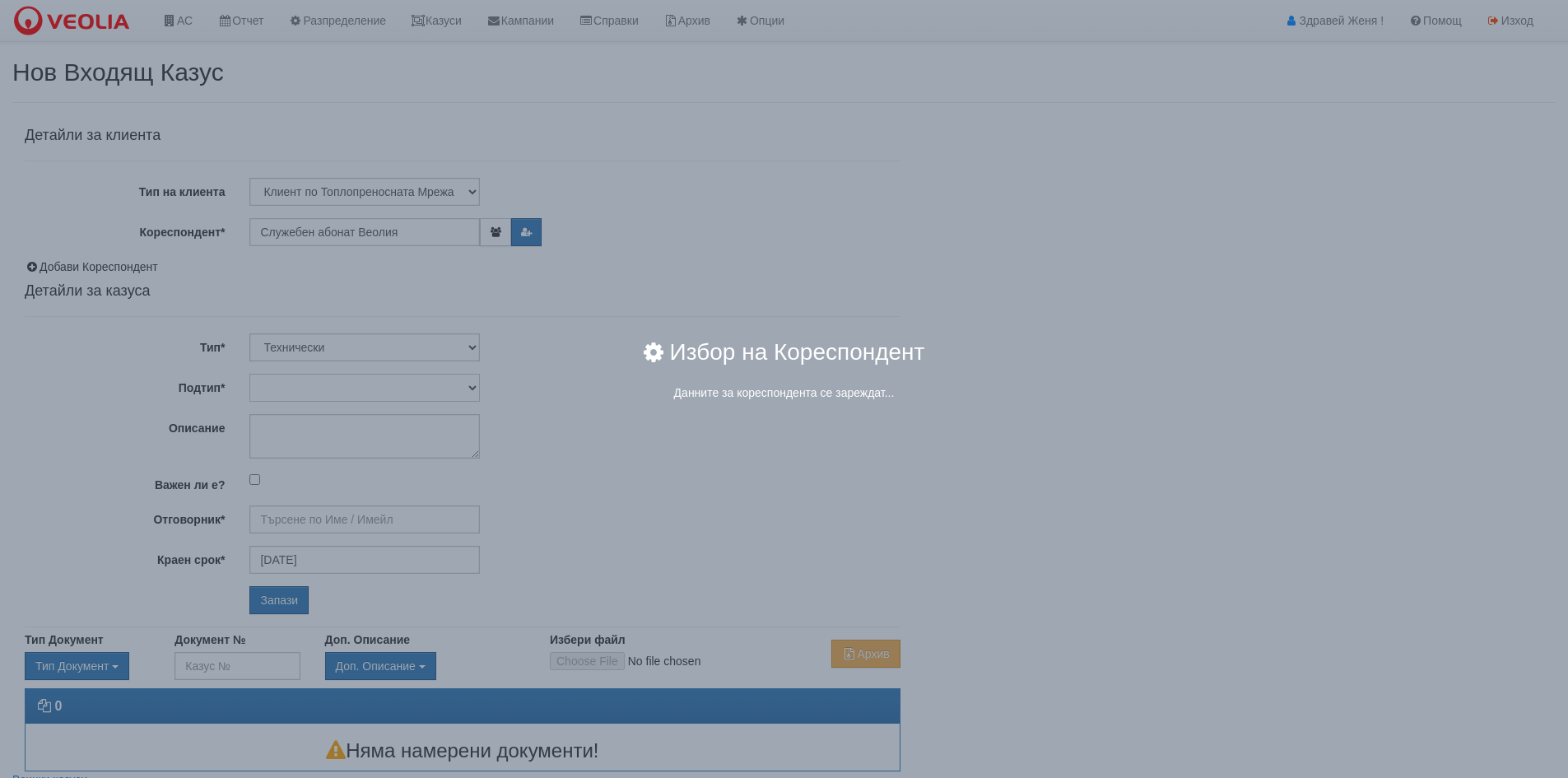
type input "[PERSON_NAME] - Технически"
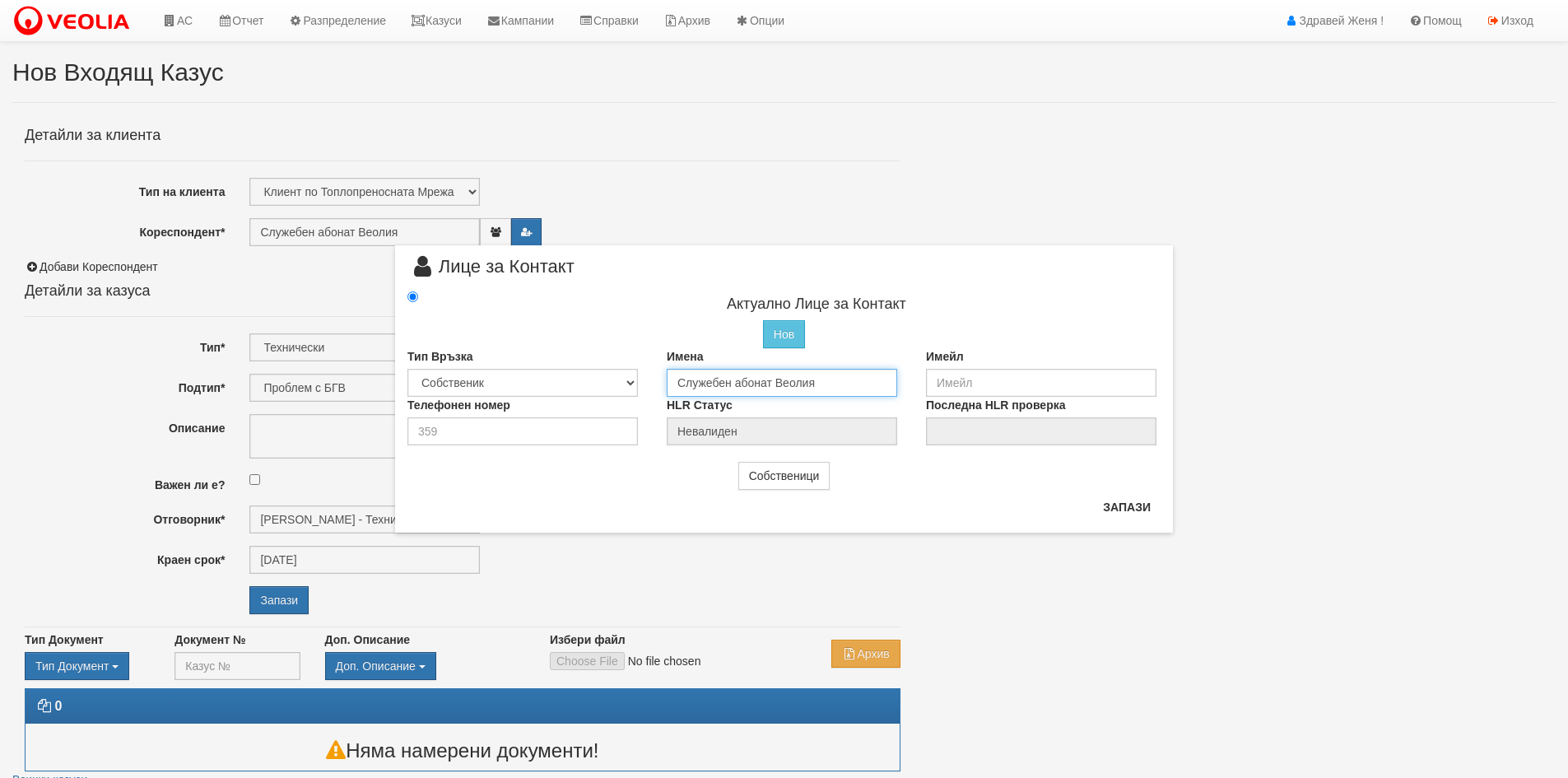
drag, startPoint x: 842, startPoint y: 383, endPoint x: 607, endPoint y: 375, distance: 235.1
click at [607, 375] on div "Тип Връзка Собственик Наемател Роднина Съсед Приятел Имена Служебен абонат Веол…" at bounding box center [784, 372] width 778 height 48
type input "Десислава красимирова Пилева"
click at [941, 381] on input "email" at bounding box center [1041, 383] width 231 height 28
type input "D"
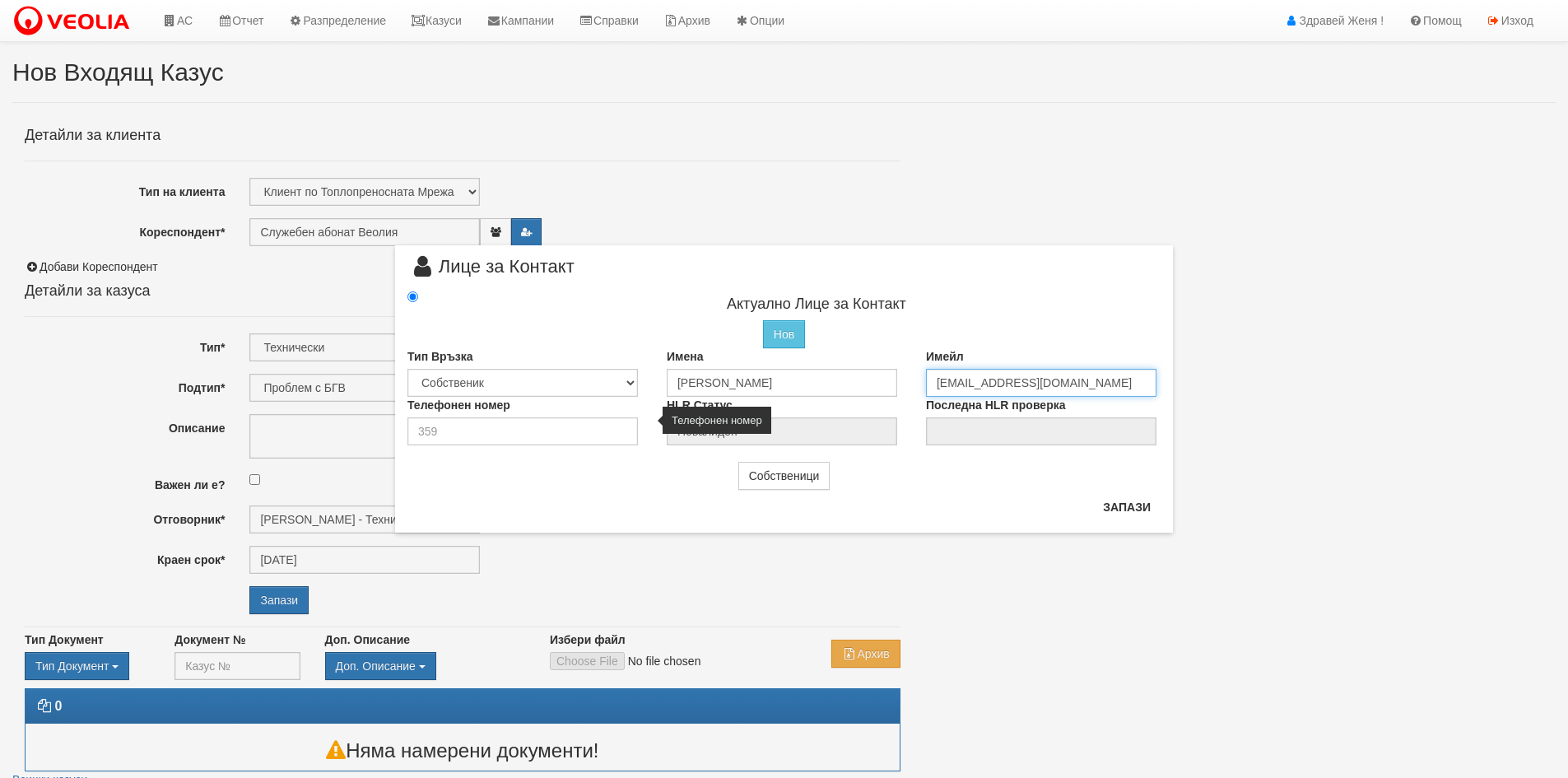
type input "[EMAIL_ADDRESS][DOMAIN_NAME]"
click at [508, 426] on input "number" at bounding box center [523, 431] width 231 height 28
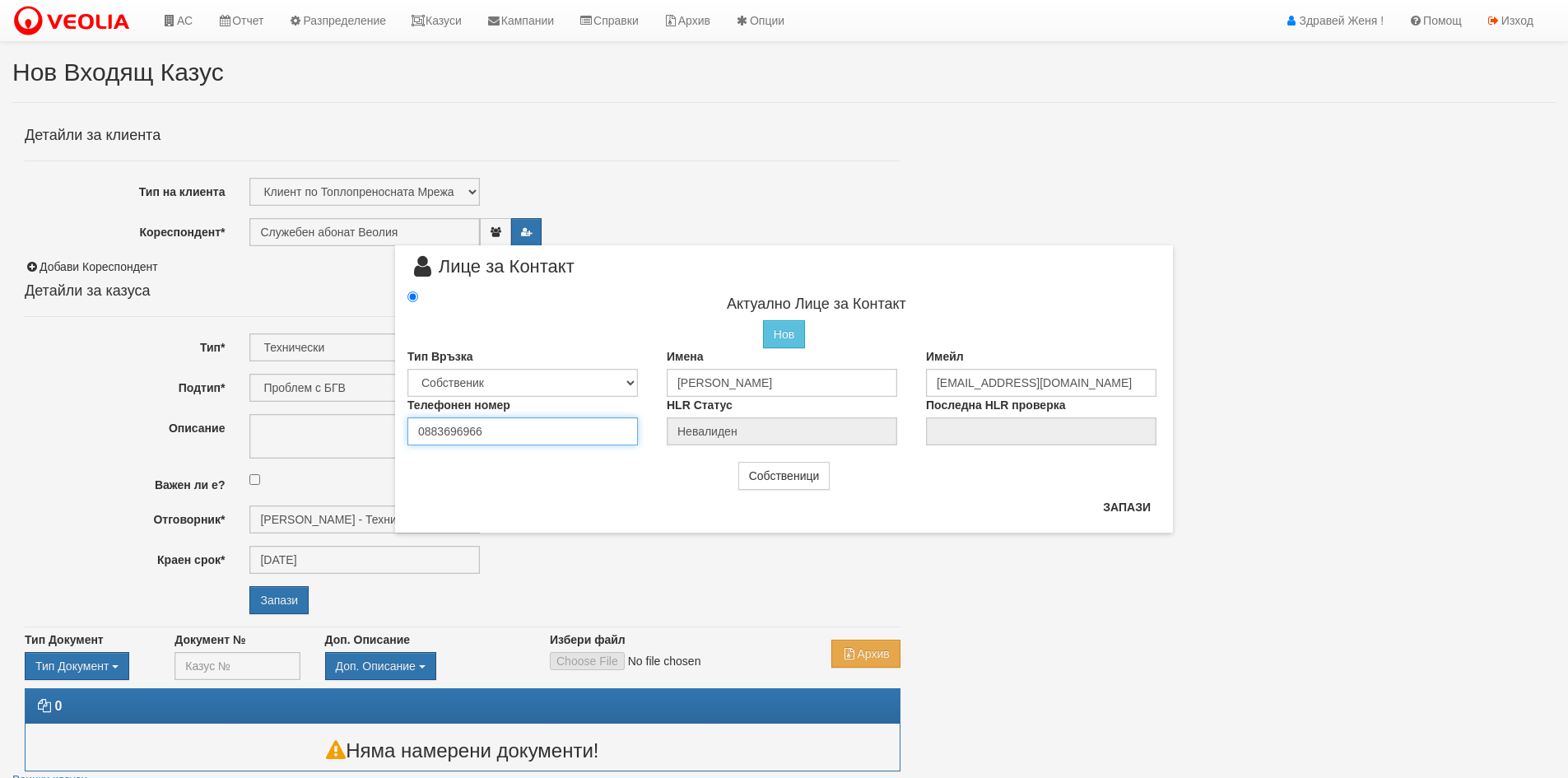
type input "0883696966"
click at [741, 382] on input "Десислава красимирова Пилева" at bounding box center [782, 383] width 231 height 28
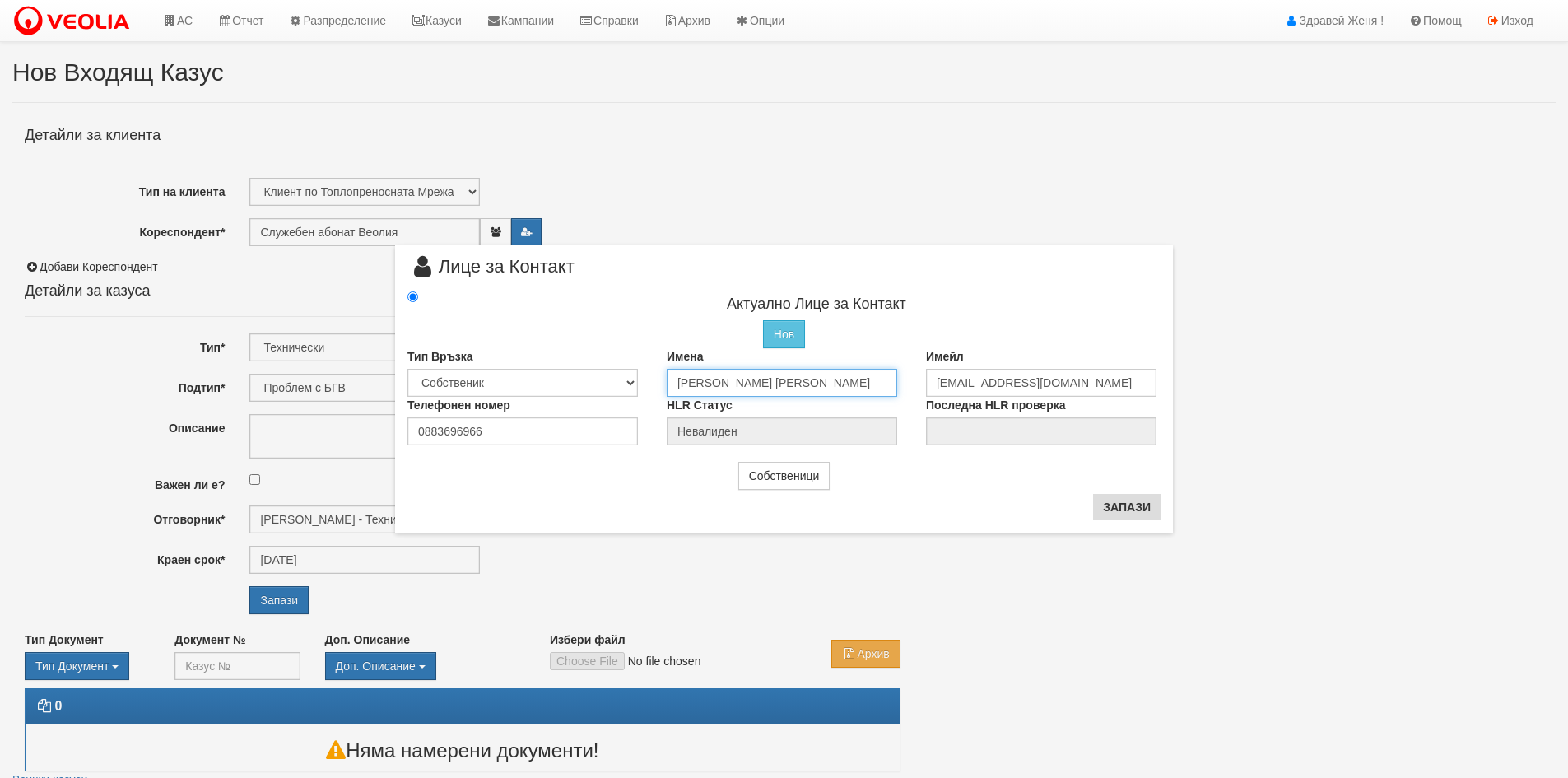
type input "[PERSON_NAME] [PERSON_NAME]"
click at [1131, 509] on button "Запази" at bounding box center [1126, 507] width 67 height 26
type input "[PERSON_NAME] [PERSON_NAME]"
radio input "true"
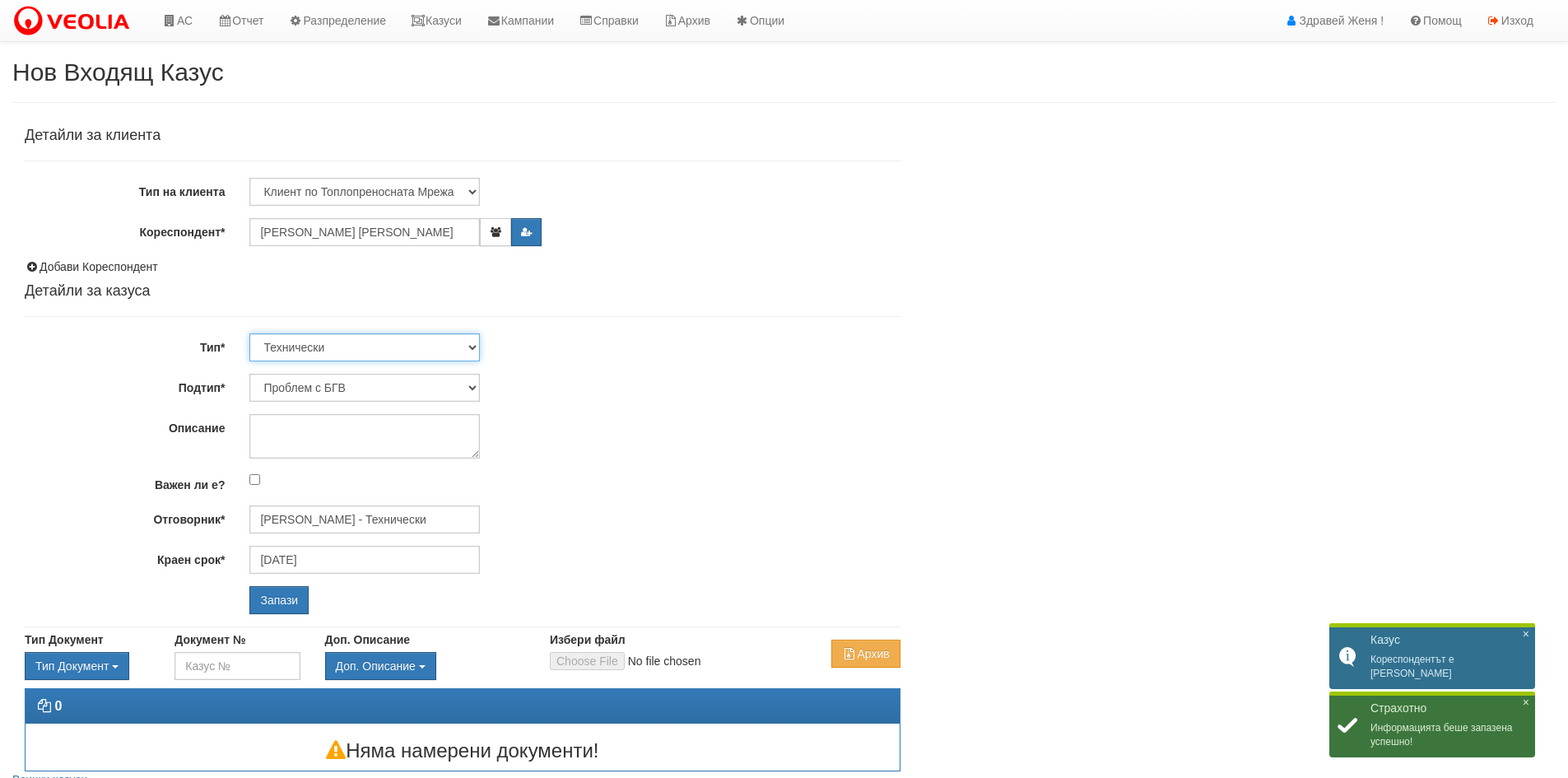
click at [469, 345] on select "Технически ФТС Търговски Административен Производствен Експлоатационен Финансов…" at bounding box center [365, 348] width 231 height 28
select select "1"
click at [250, 334] on select "Технически ФТС Търговски Административен Производствен Експлоатационен Финансов…" at bounding box center [365, 348] width 231 height 28
type input "[DATE]"
type input "[PERSON_NAME] и Развитие"
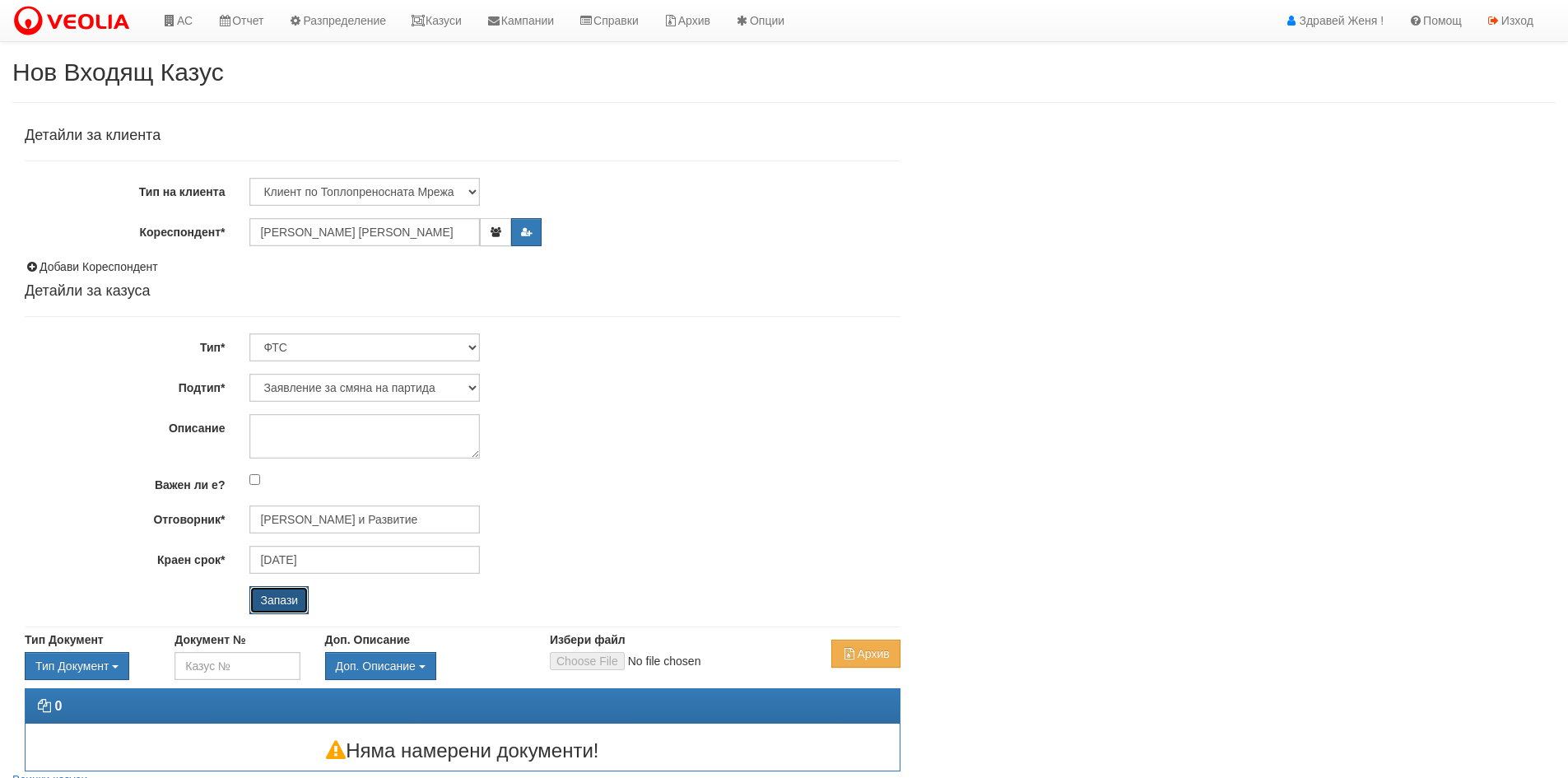
click at [285, 601] on input "Запази" at bounding box center [279, 600] width 60 height 28
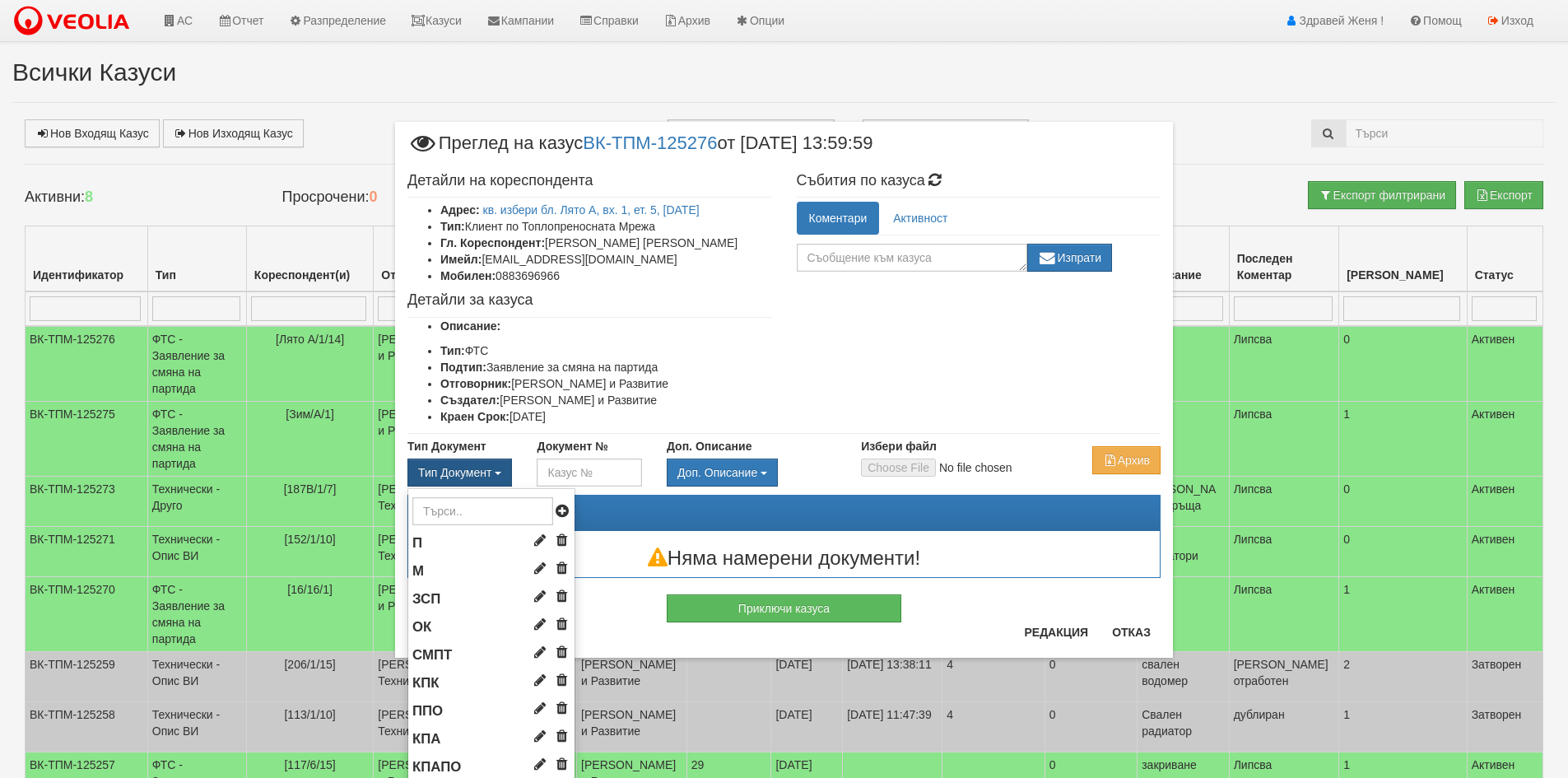
click at [471, 470] on span "Тип Документ" at bounding box center [454, 473] width 73 height 13
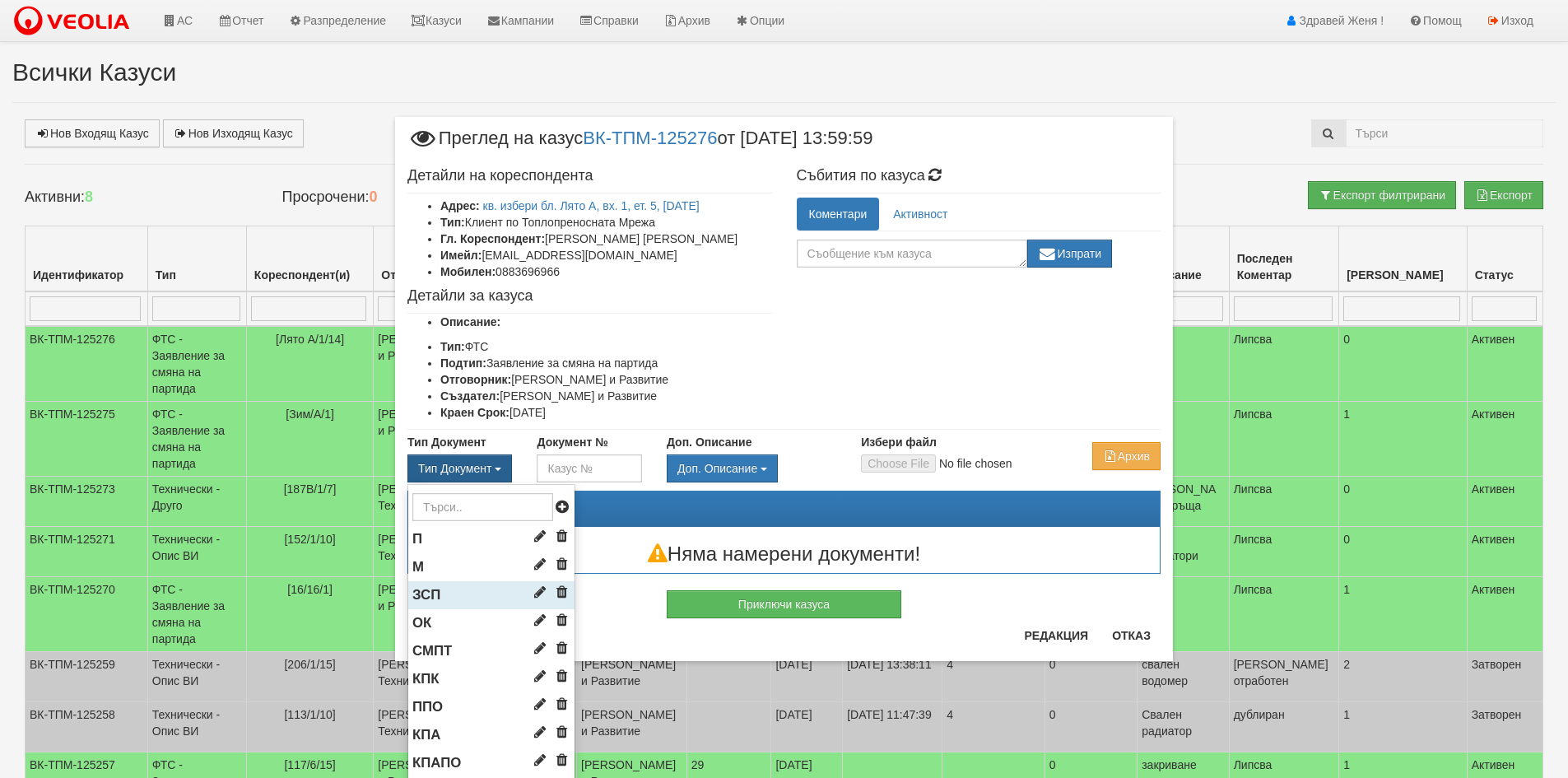
click at [422, 590] on span "ЗСП" at bounding box center [427, 595] width 28 height 16
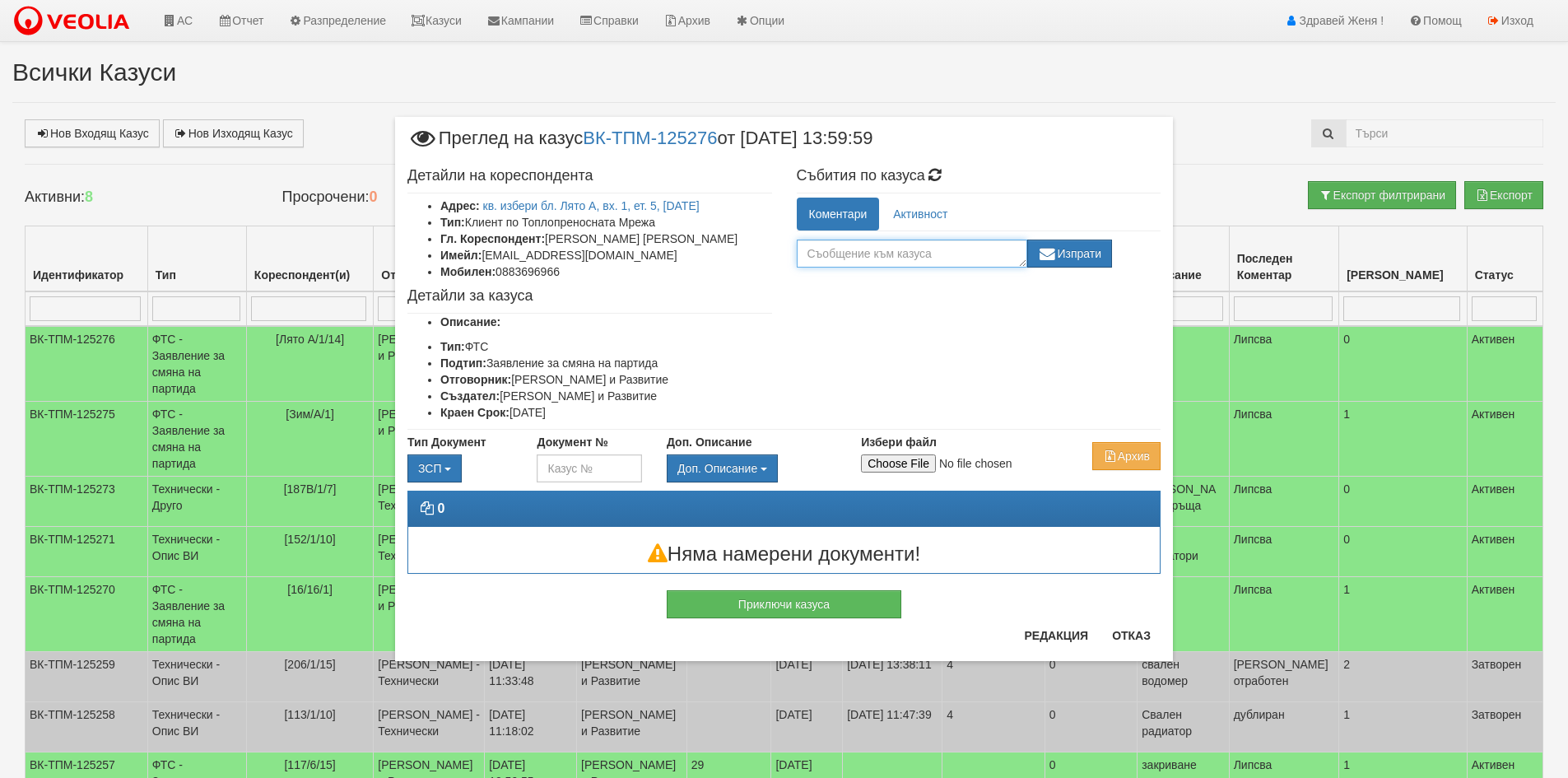
click at [827, 257] on textarea at bounding box center [913, 253] width 231 height 28
type textarea "+Декларация за платформа"
click at [1073, 252] on button "Изпрати" at bounding box center [1070, 253] width 86 height 28
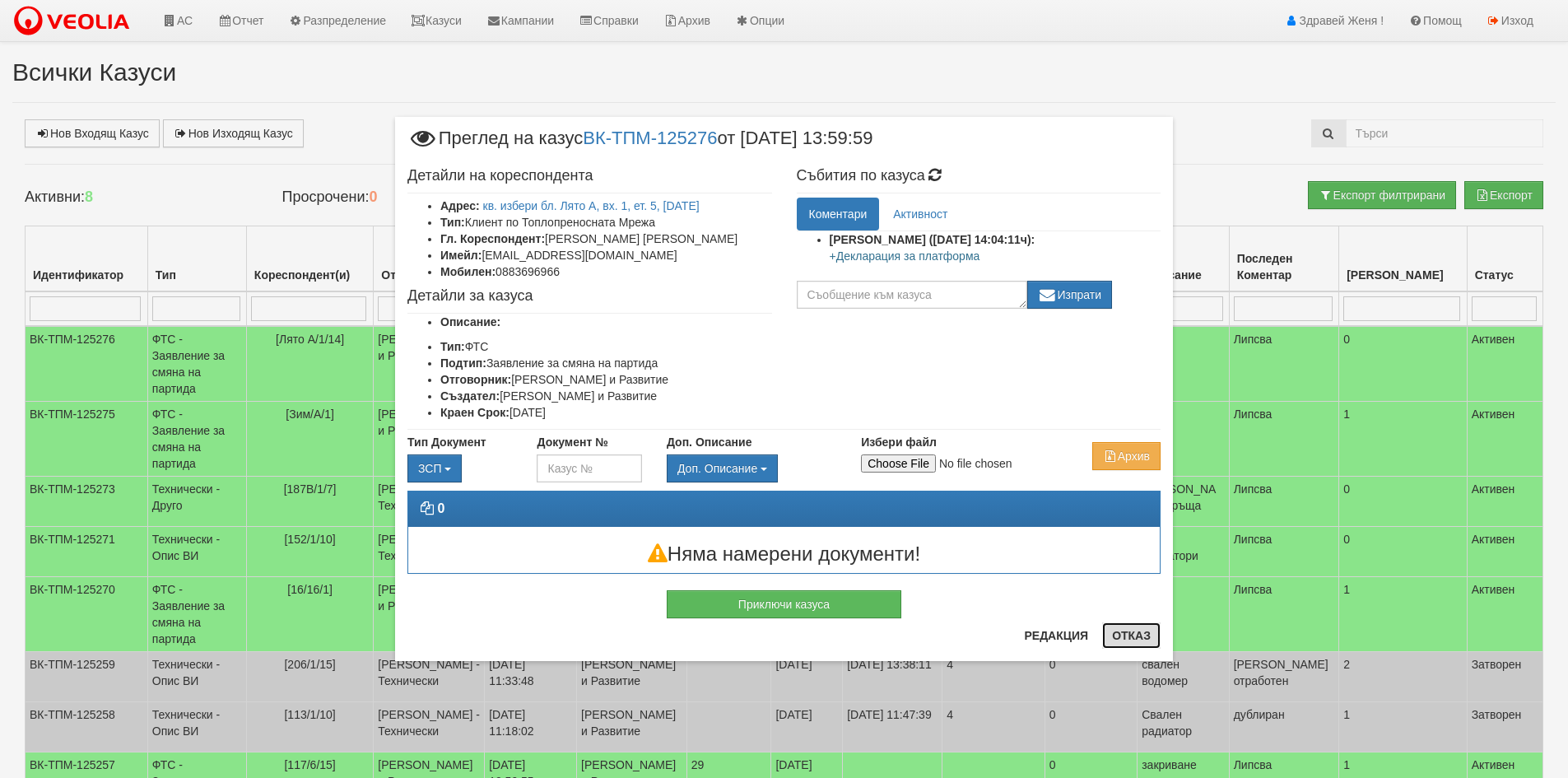
click at [1129, 642] on button "Отказ" at bounding box center [1132, 635] width 59 height 26
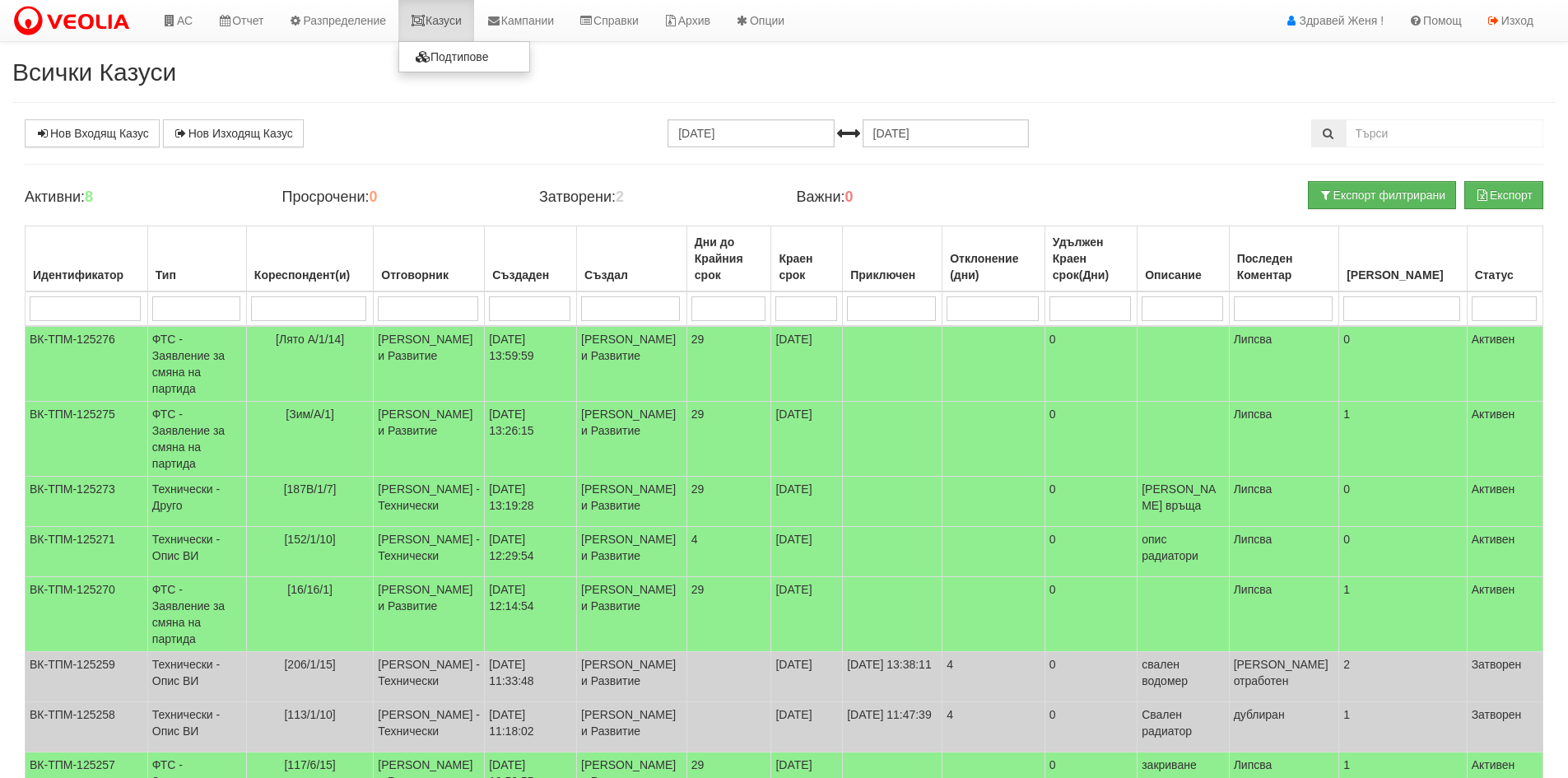
click at [446, 23] on link "Казуси" at bounding box center [436, 21] width 76 height 42
click at [531, 359] on td "[DATE] 13:59:59" at bounding box center [531, 364] width 93 height 76
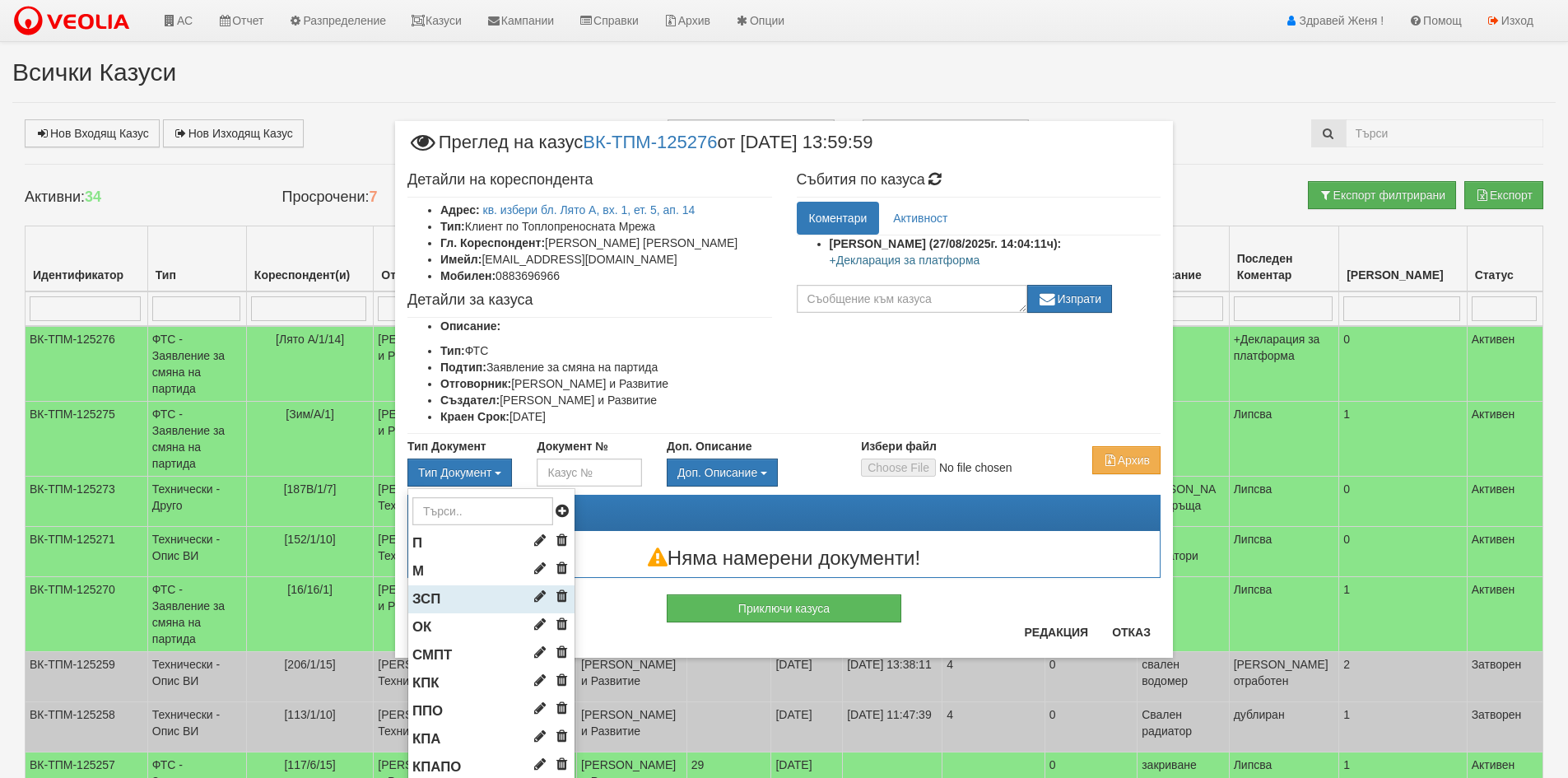
click at [442, 595] on li "ЗСП" at bounding box center [492, 599] width 166 height 28
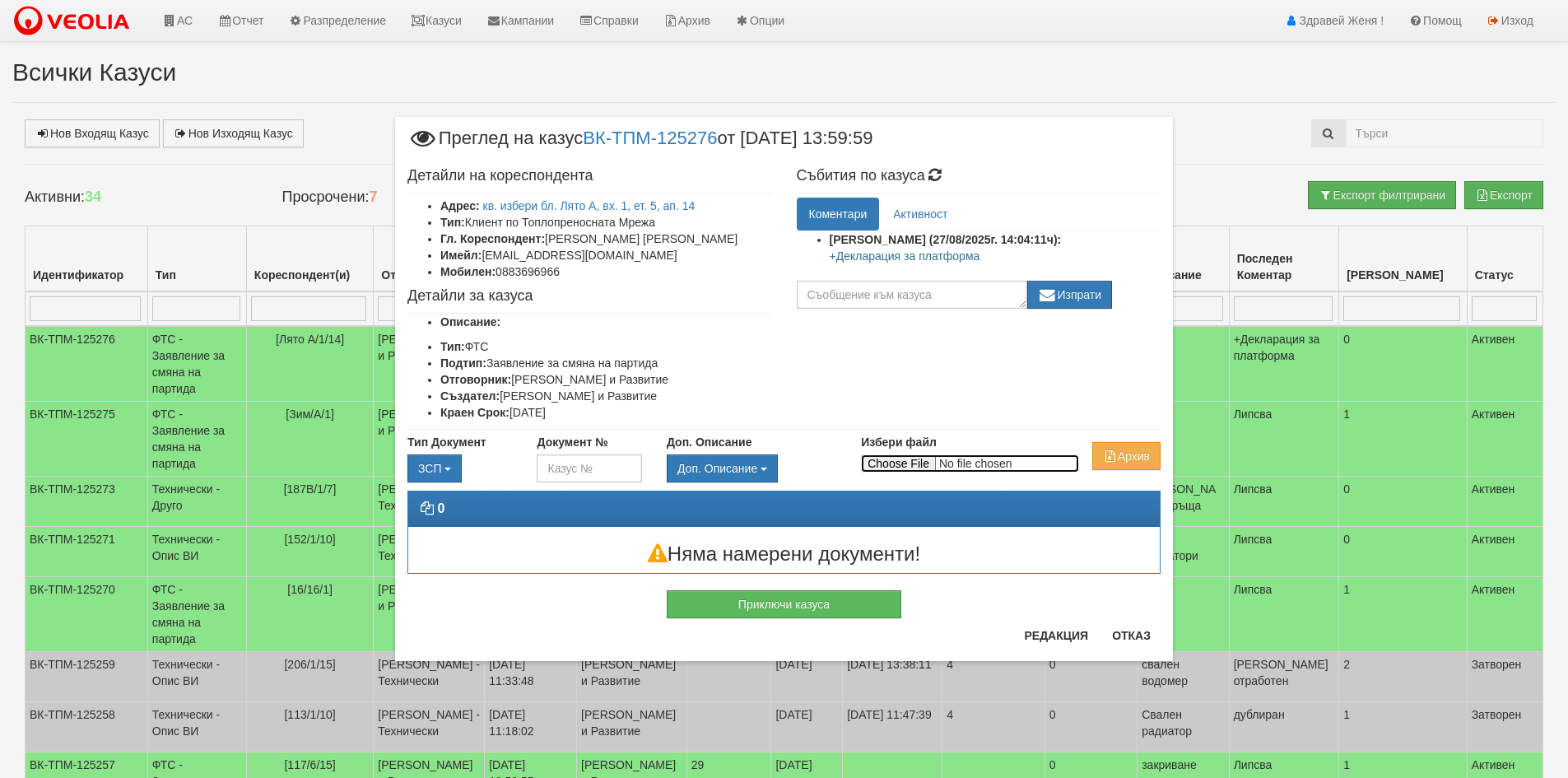
click at [915, 462] on input "Избери файл" at bounding box center [970, 463] width 218 height 18
type input "C:\fakepath\DOC063.pdf"
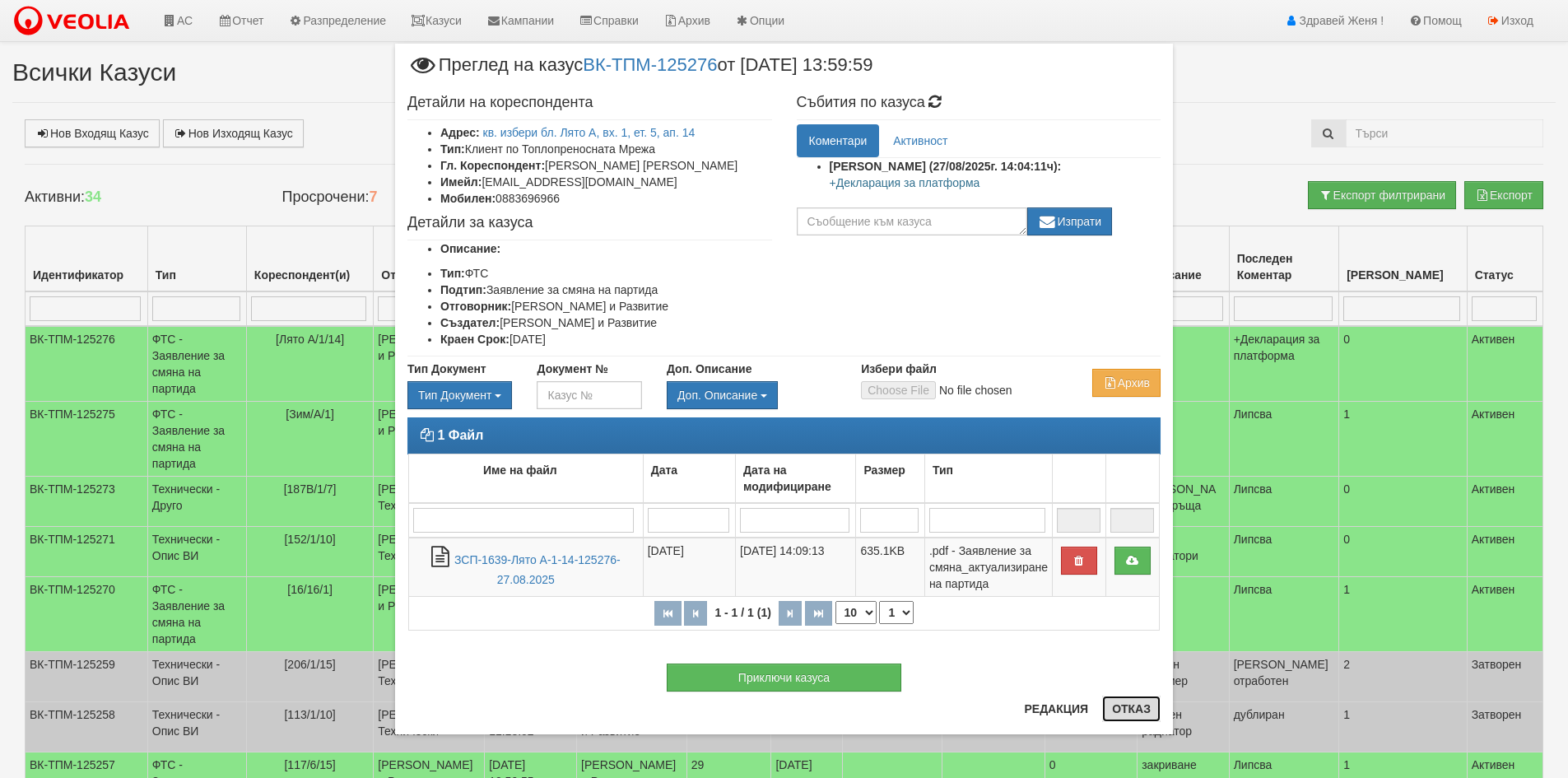
click at [1120, 717] on button "Отказ" at bounding box center [1132, 709] width 59 height 26
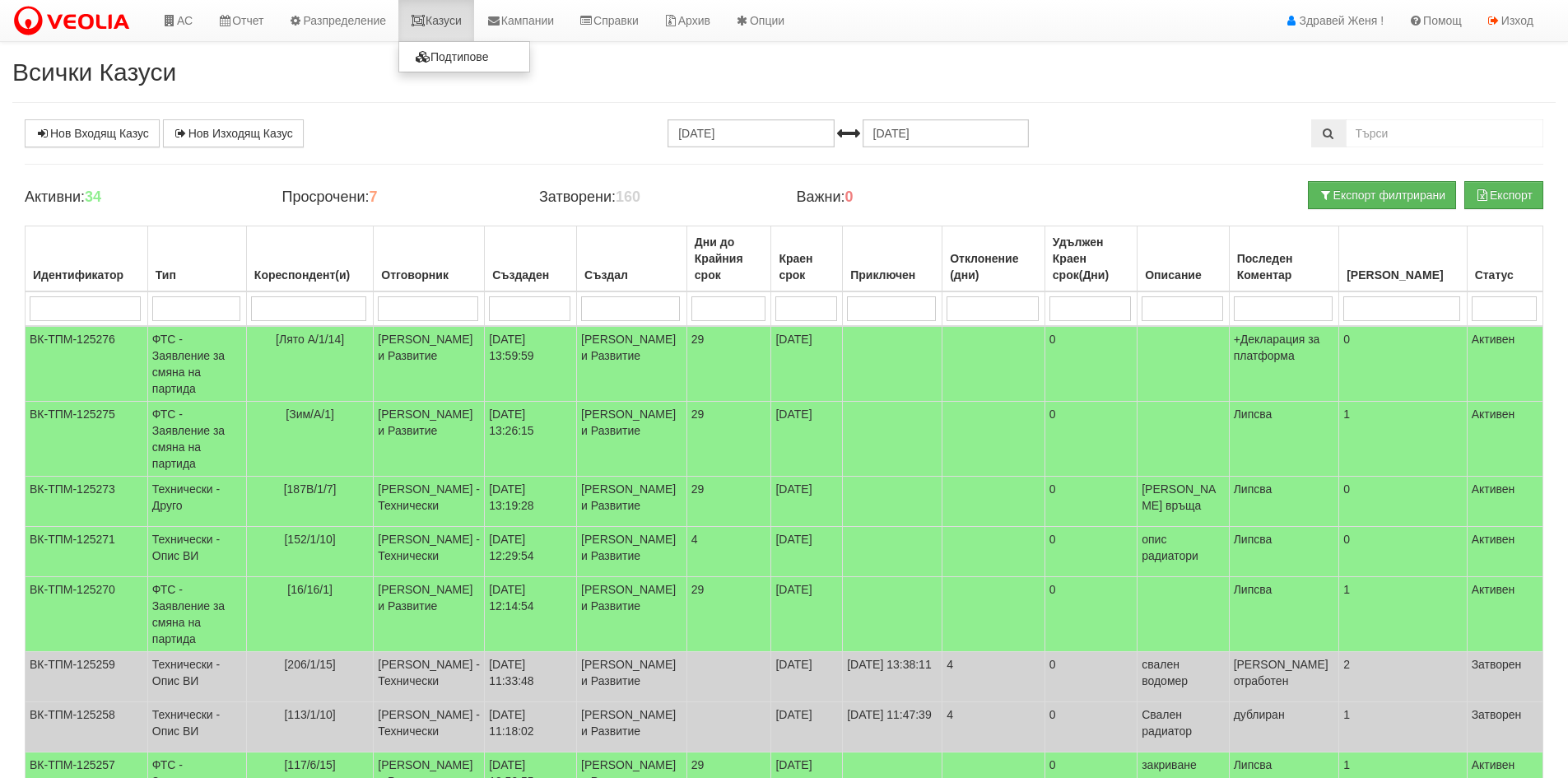
click at [452, 20] on link "Казуси" at bounding box center [436, 21] width 76 height 42
click at [185, 26] on link "АС" at bounding box center [177, 21] width 55 height 42
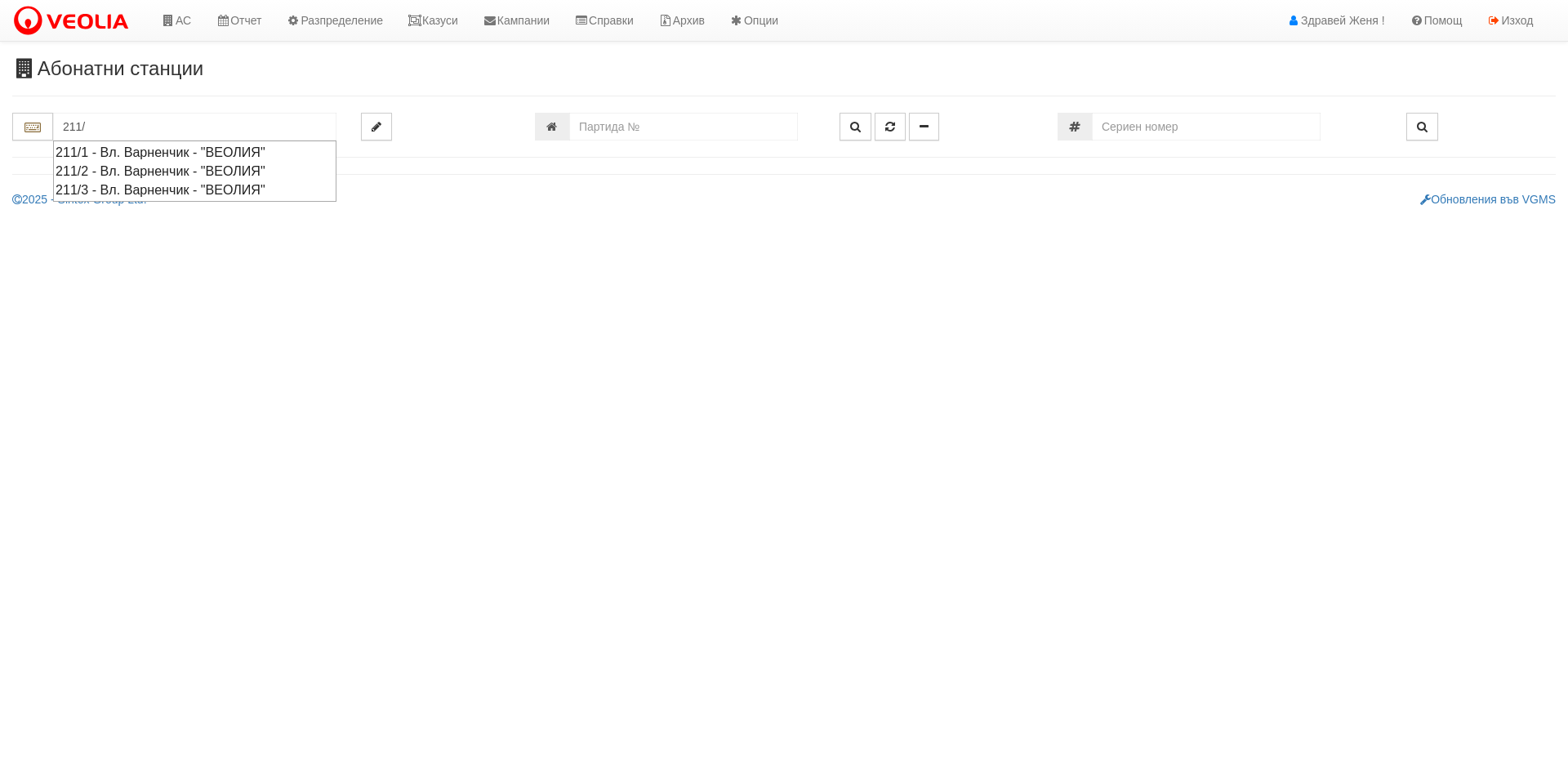
click at [247, 151] on div "211/1 - Вл. Варненчик - "ВЕОЛИЯ"" at bounding box center [194, 152] width 279 height 19
type input "211/1 - Вл. Варненчик - "ВЕОЛИЯ""
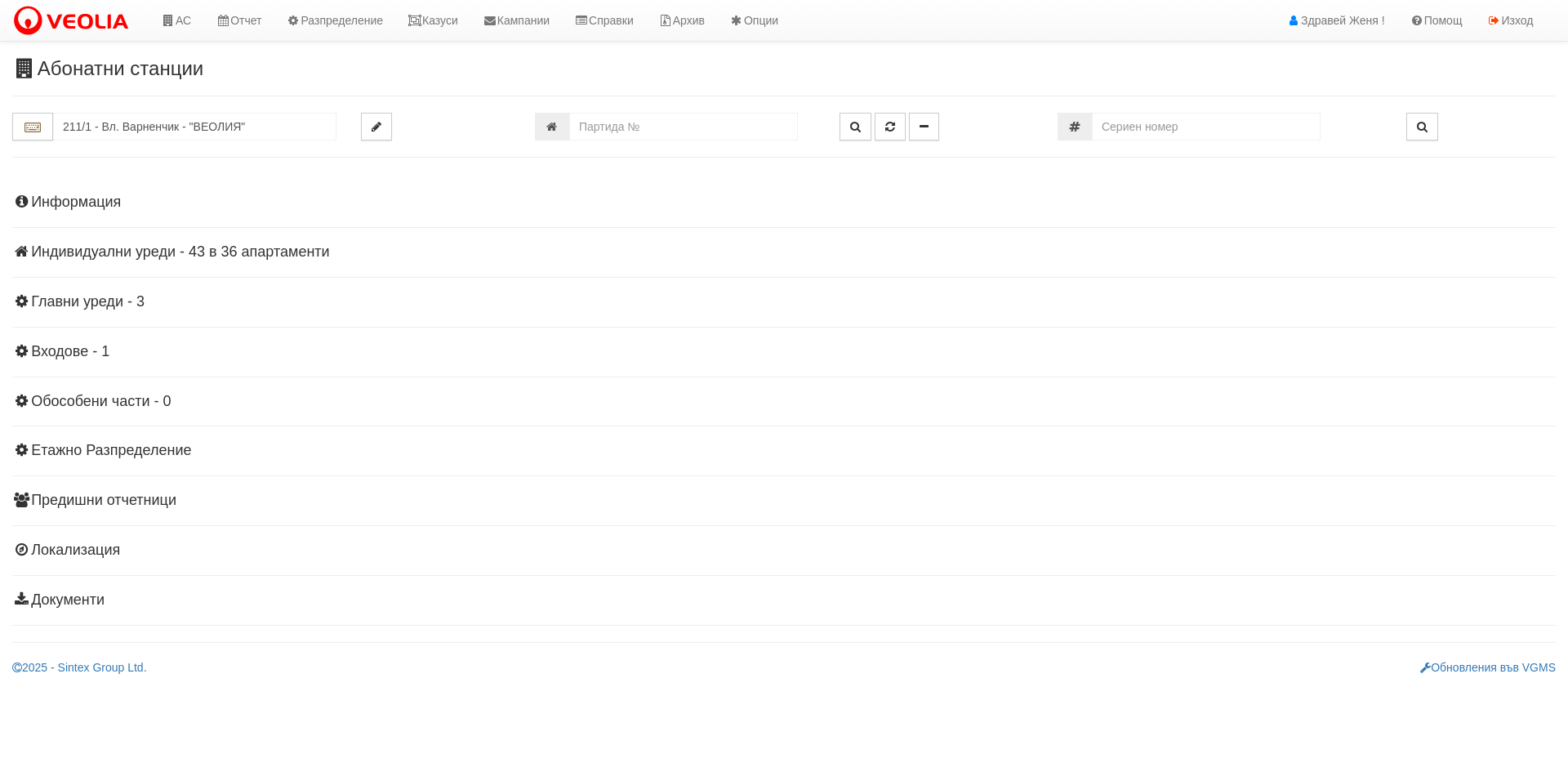
click at [323, 254] on h4 "Индивидуални уреди - 43 в 36 апартаменти" at bounding box center [784, 251] width 1544 height 16
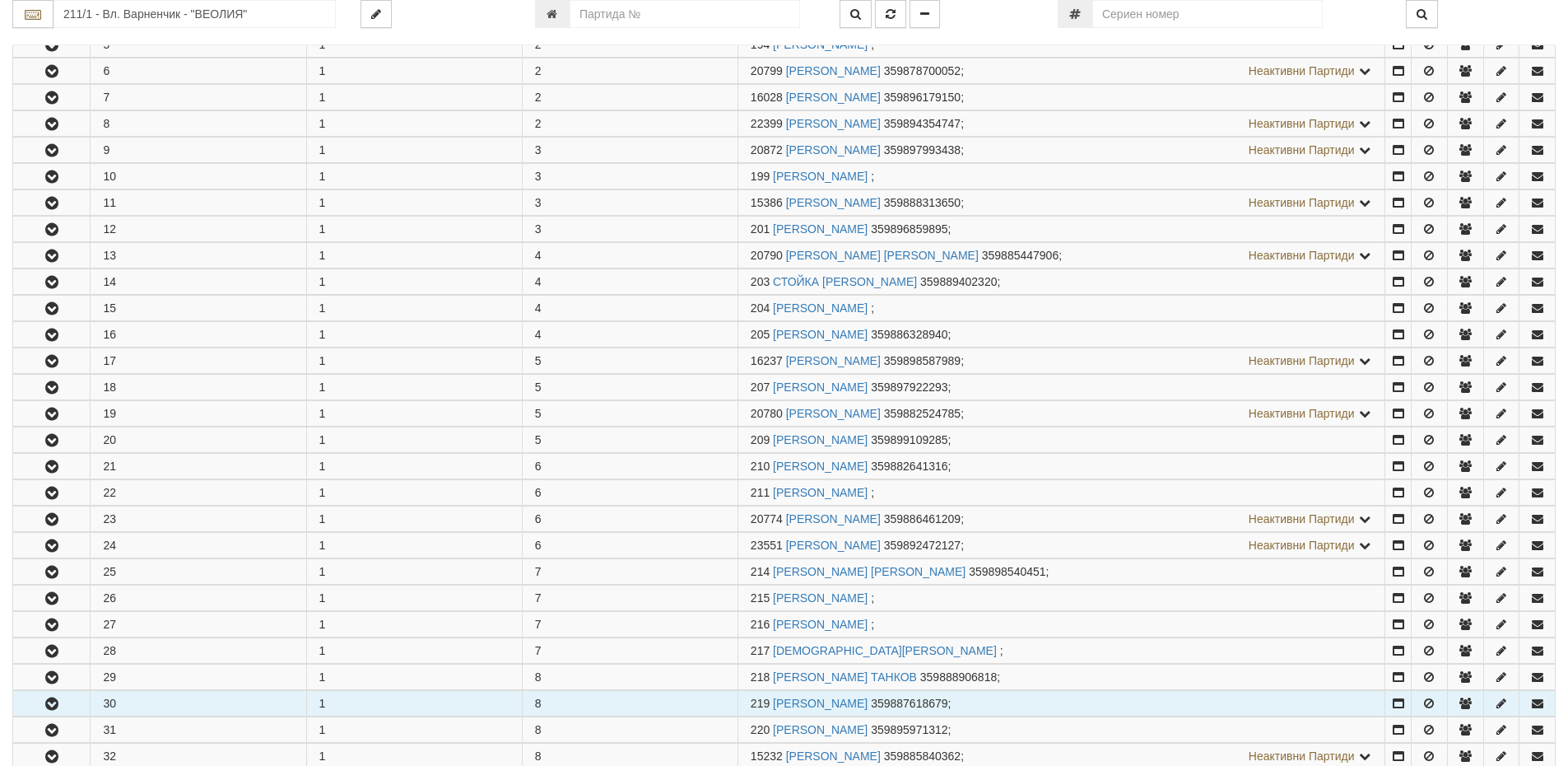
scroll to position [576, 0]
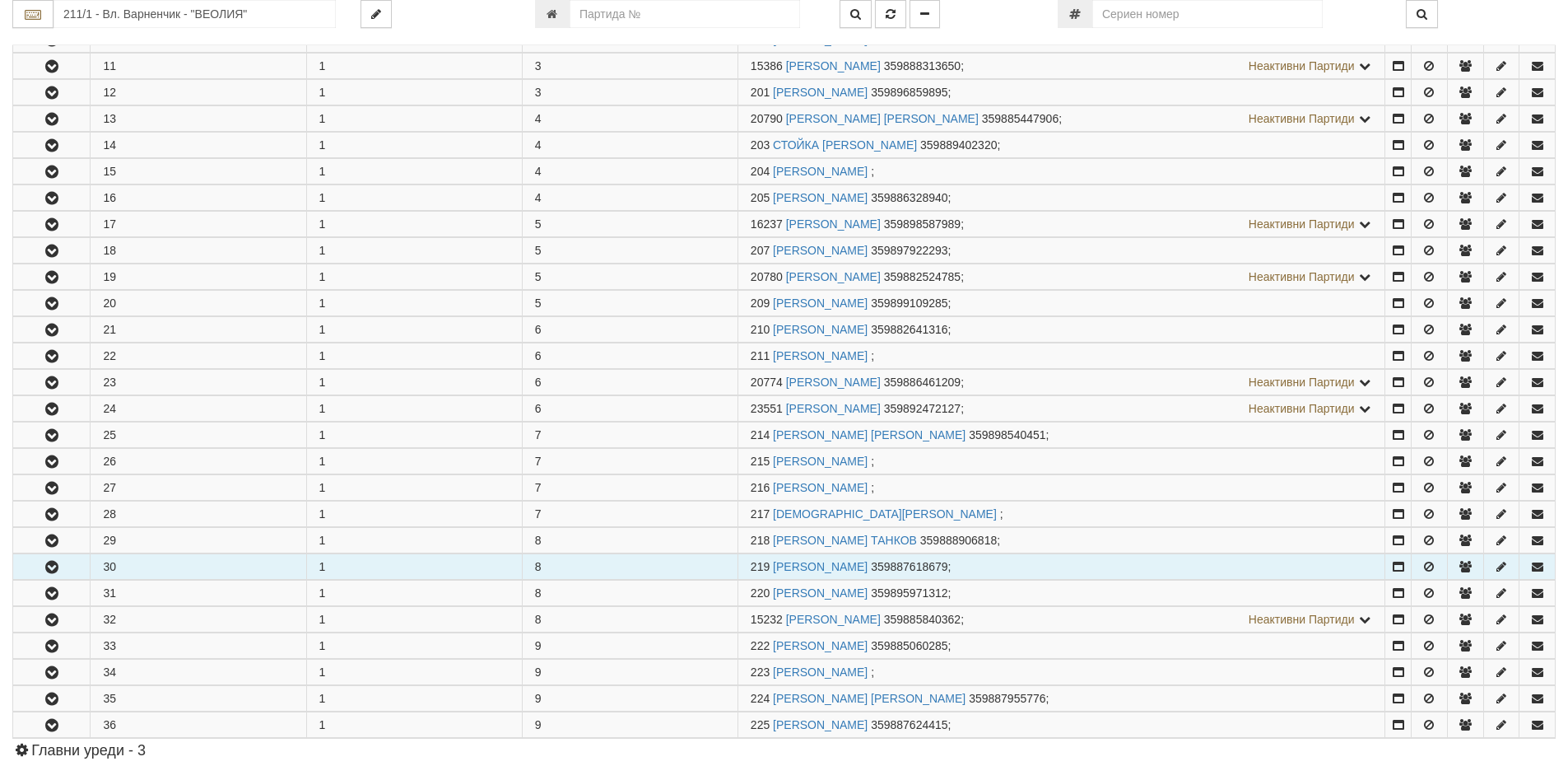
click at [297, 565] on td "30" at bounding box center [199, 566] width 216 height 26
click at [54, 566] on icon "button" at bounding box center [51, 567] width 20 height 11
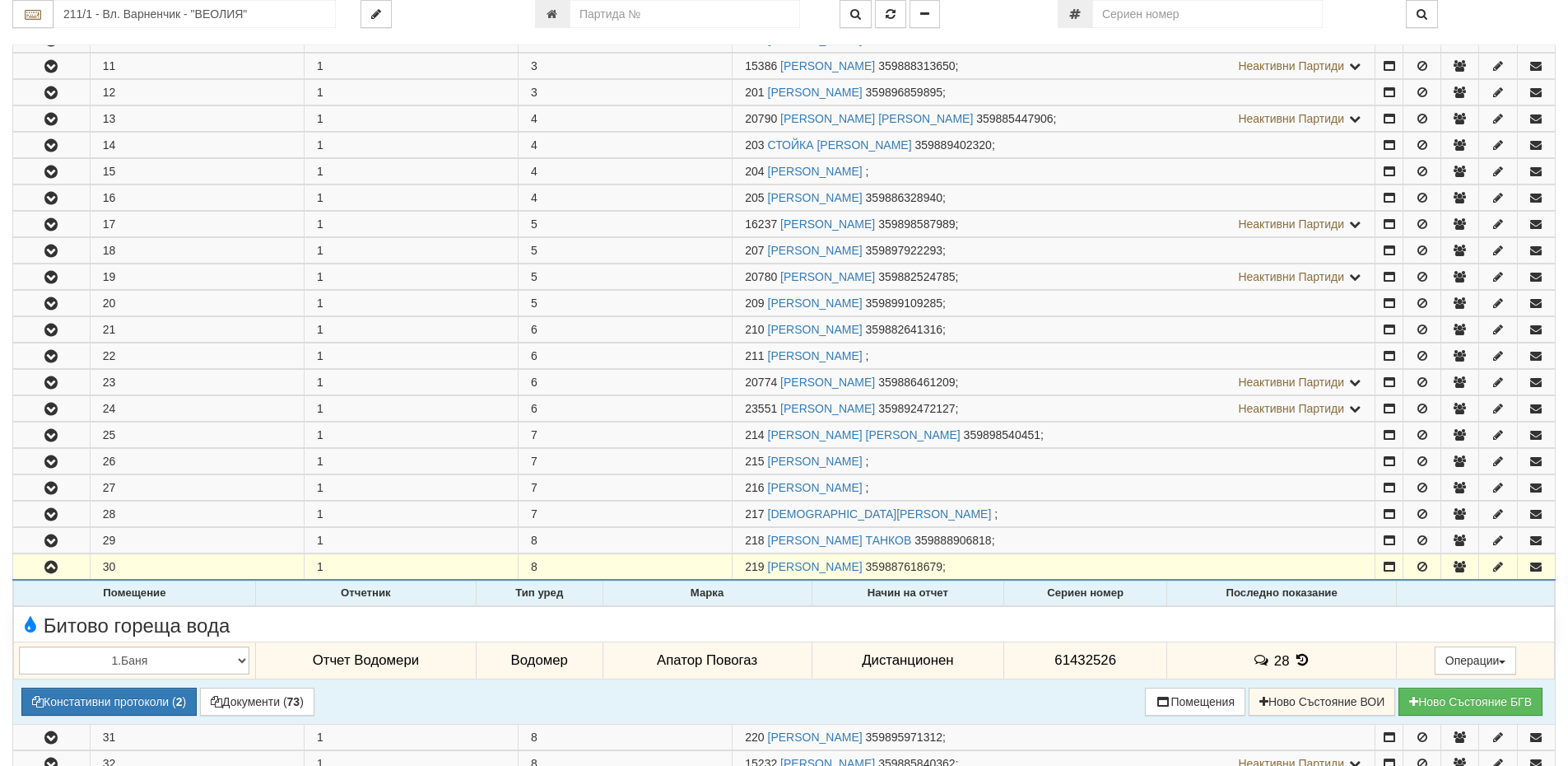
click at [1299, 659] on icon at bounding box center [1302, 659] width 18 height 14
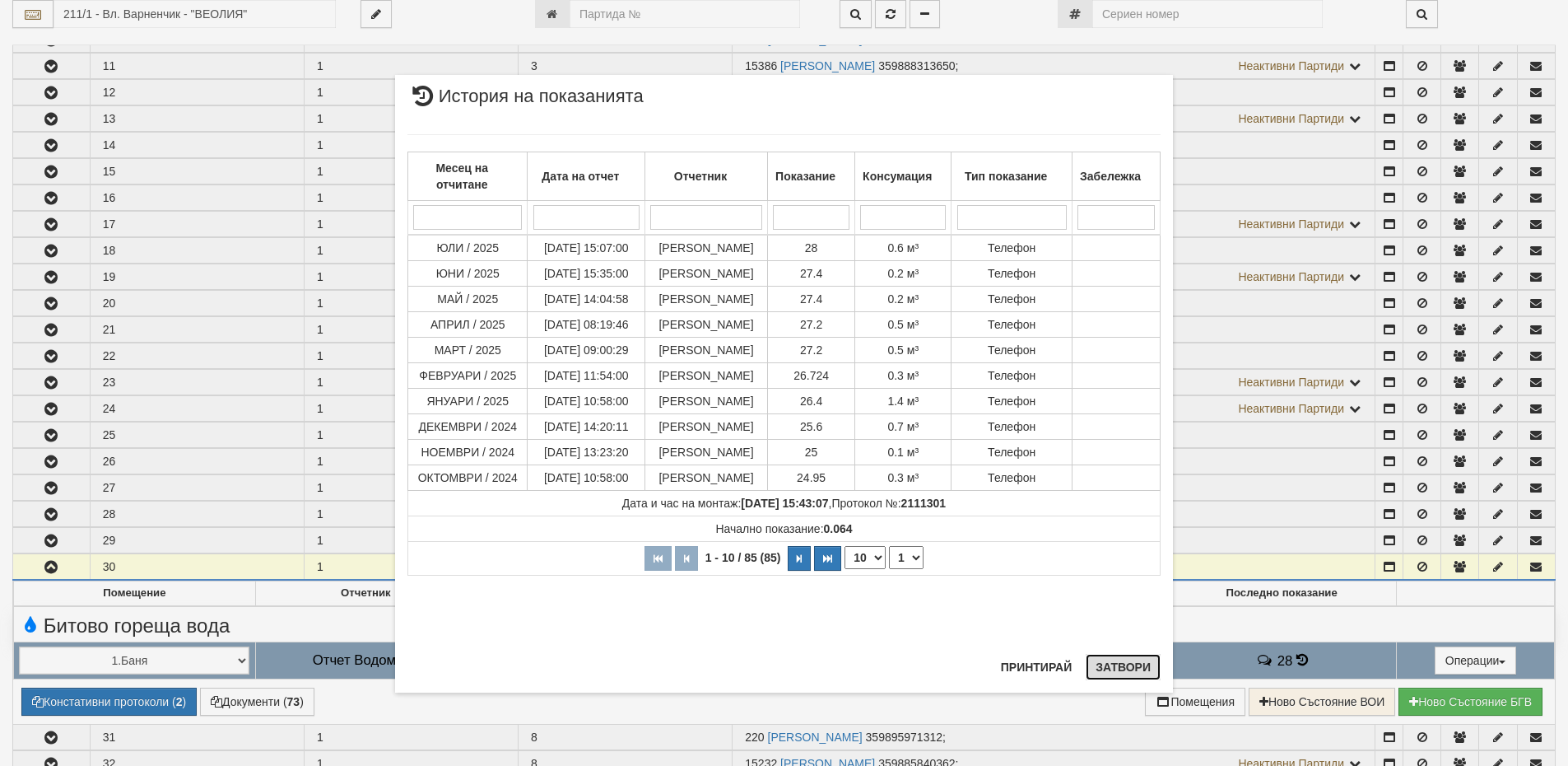
click at [1103, 665] on button "Затвори" at bounding box center [1123, 667] width 75 height 26
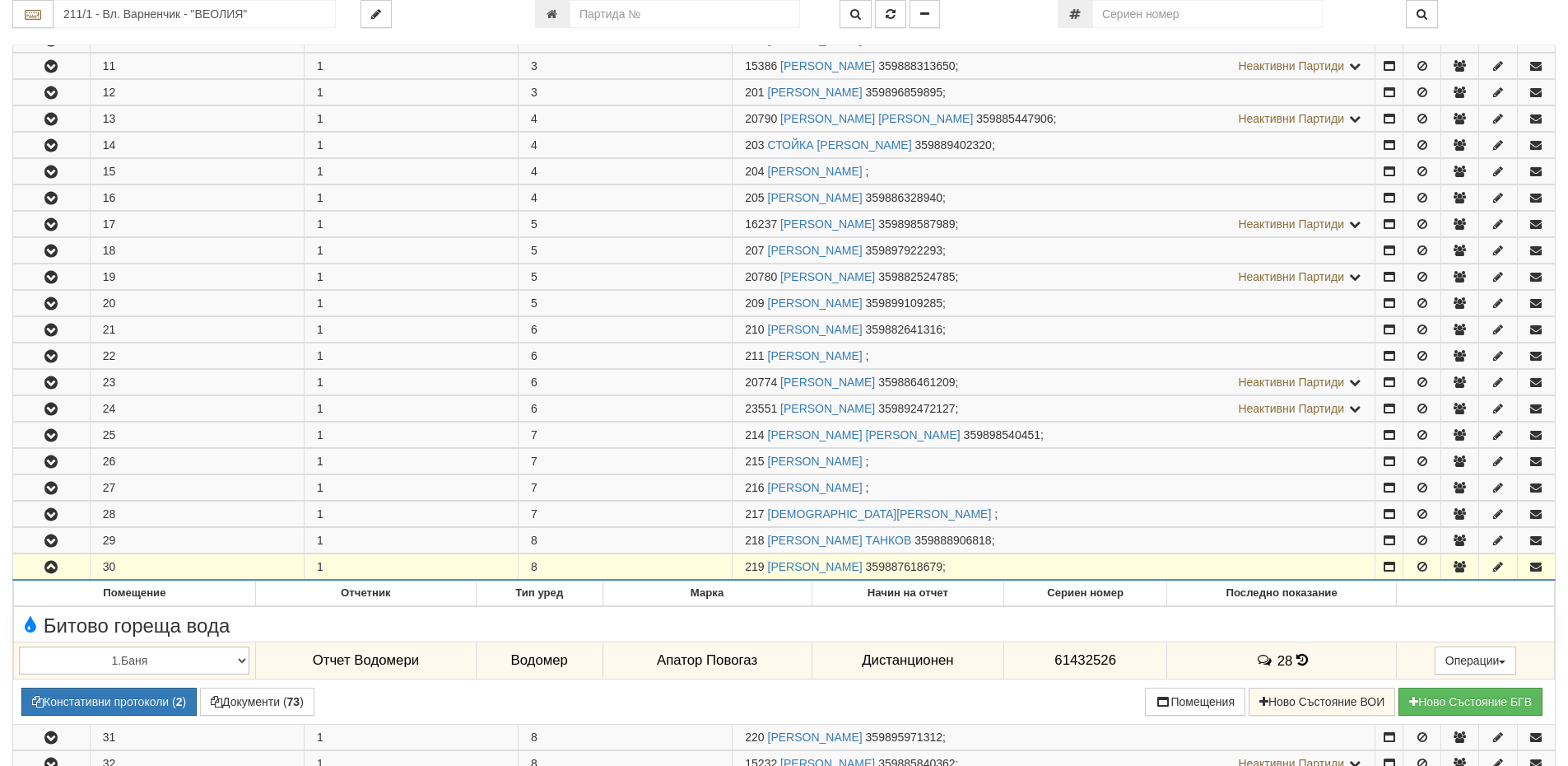
drag, startPoint x: 763, startPoint y: 567, endPoint x: 740, endPoint y: 563, distance: 23.3
click at [740, 563] on td "219 МЕХМЕД БАСРИ ИБРЯМ 359887618679 ;" at bounding box center [1054, 567] width 643 height 26
copy span "219"
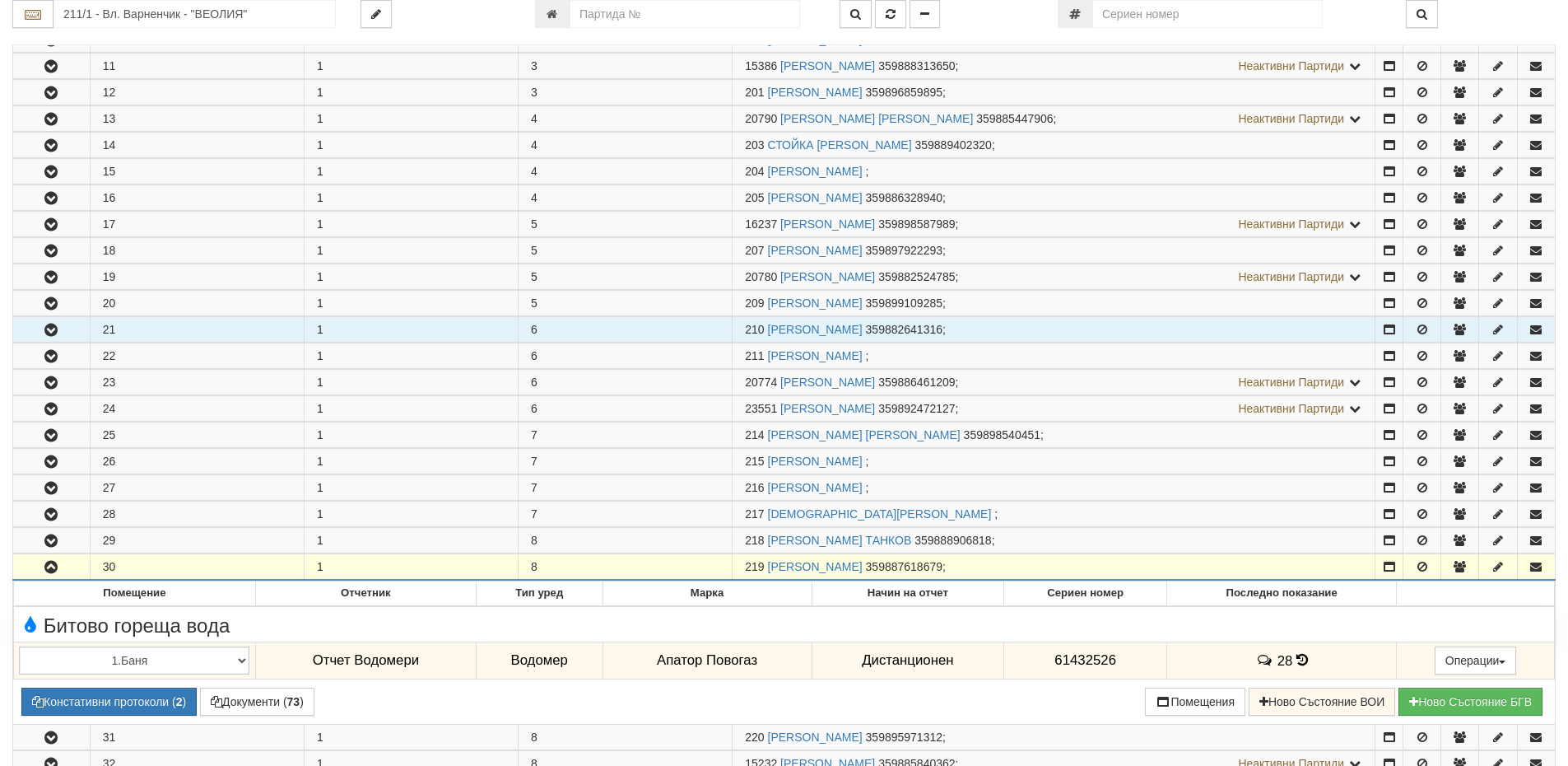
click at [1211, 317] on td "210 ВЕСЕЛИН СТОЯНОВ ВИДОЛОВ 359882641316 ;" at bounding box center [1054, 329] width 643 height 26
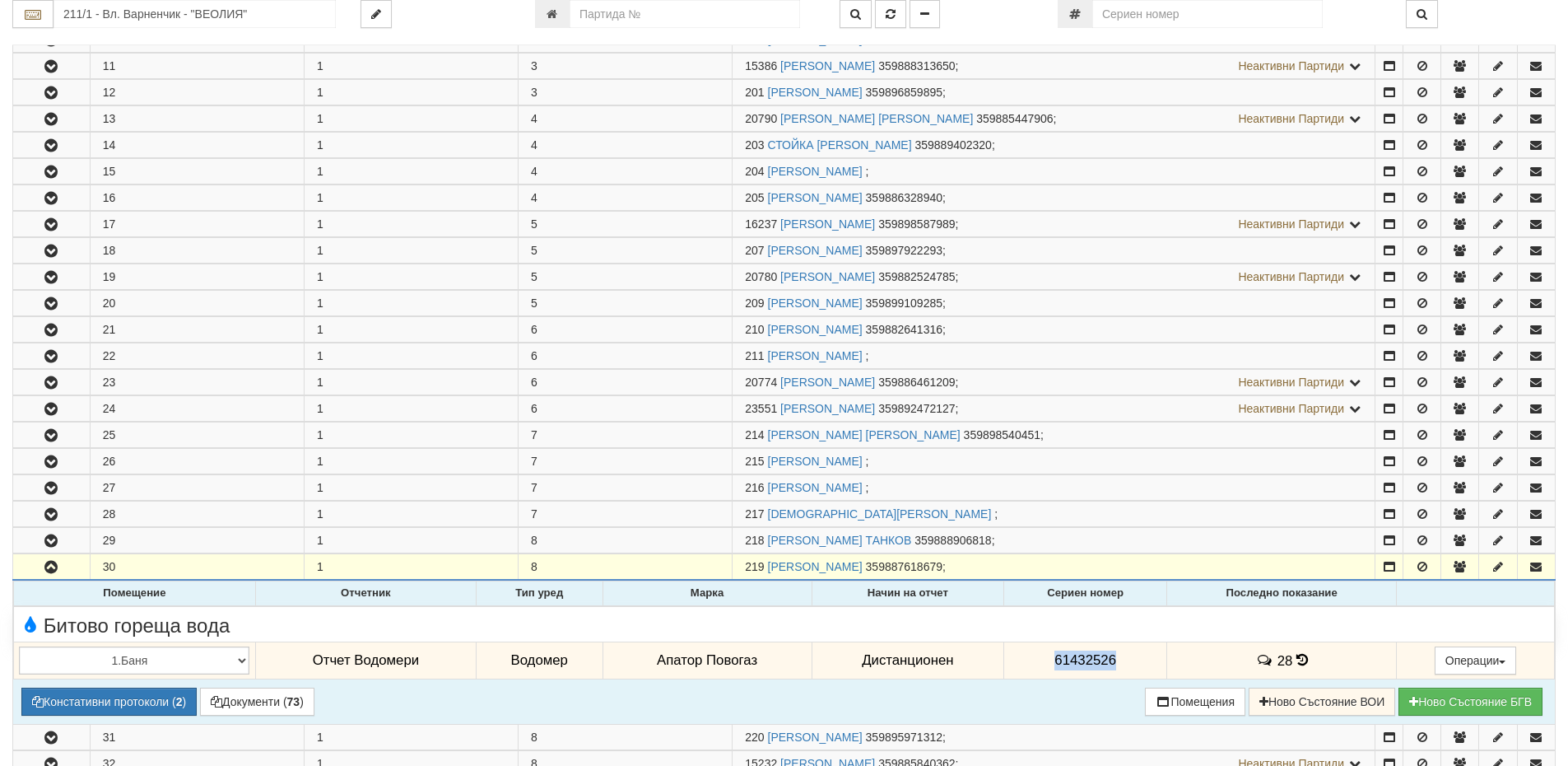
drag, startPoint x: 1041, startPoint y: 658, endPoint x: 1134, endPoint y: 663, distance: 93.1
click at [1134, 663] on td "61432526" at bounding box center [1086, 660] width 163 height 38
copy span "61432526"
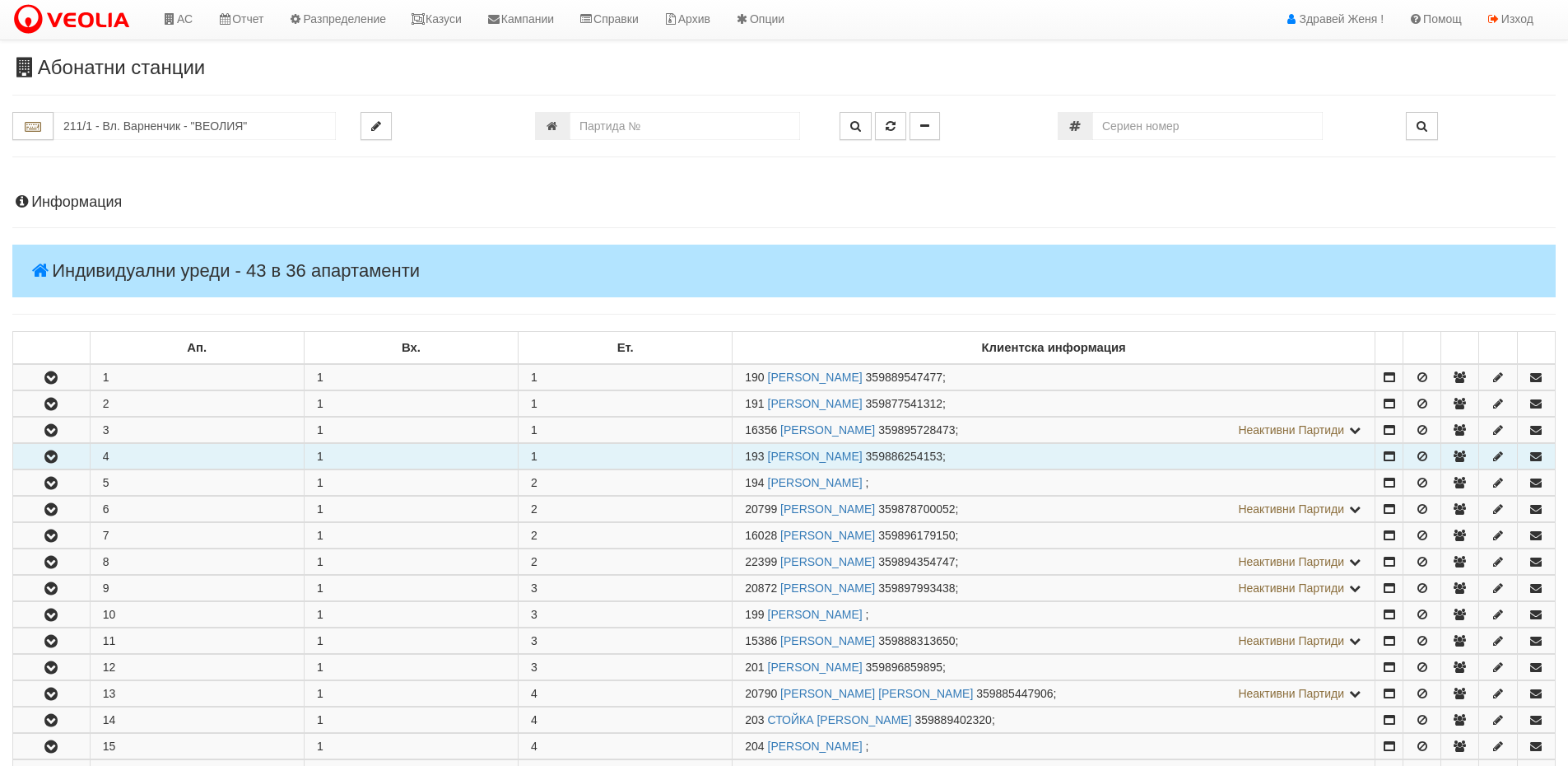
scroll to position [0, 0]
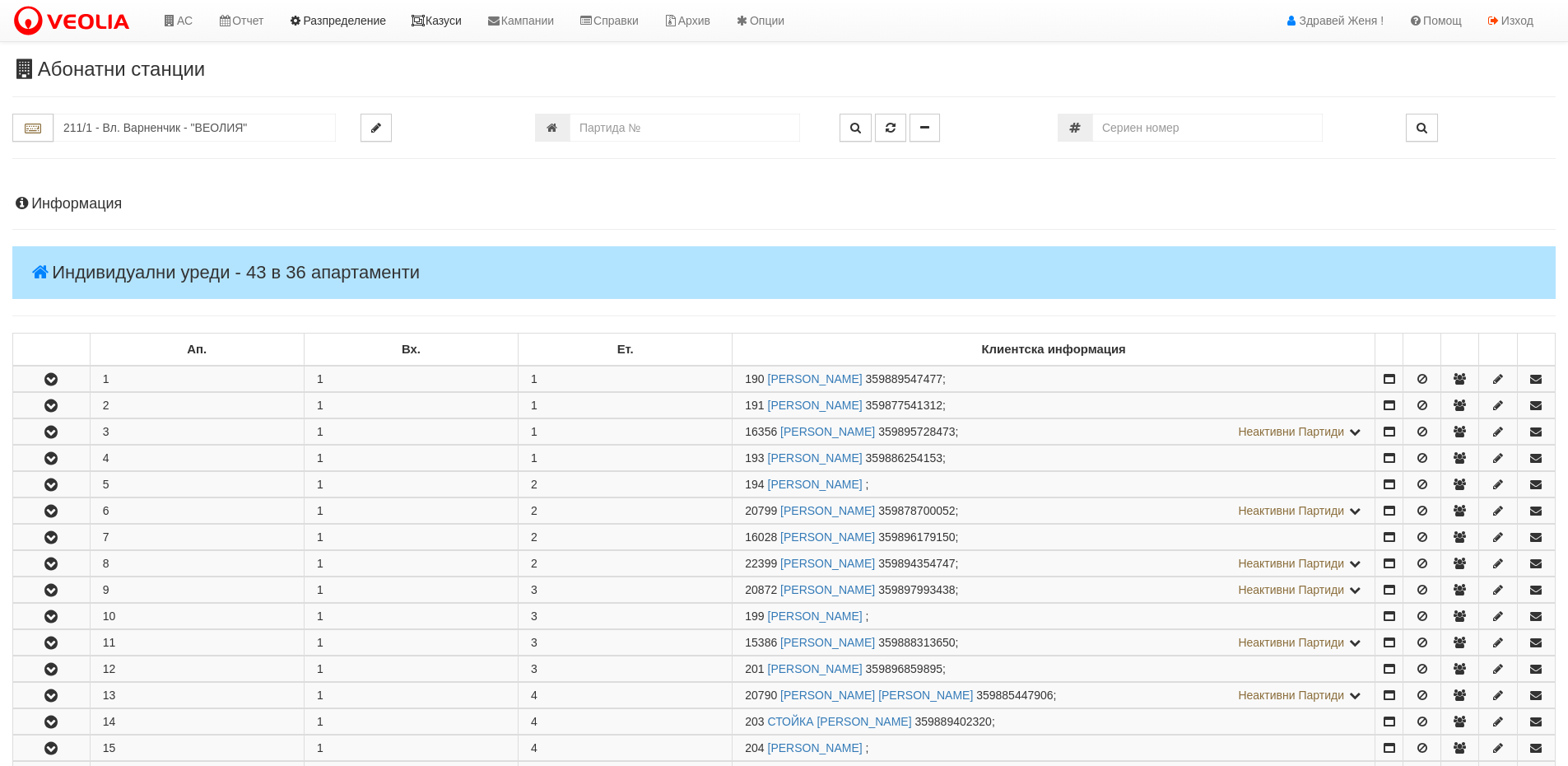
drag, startPoint x: 445, startPoint y: 22, endPoint x: 377, endPoint y: 34, distance: 69.1
click at [444, 23] on link "Казуси" at bounding box center [436, 21] width 76 height 42
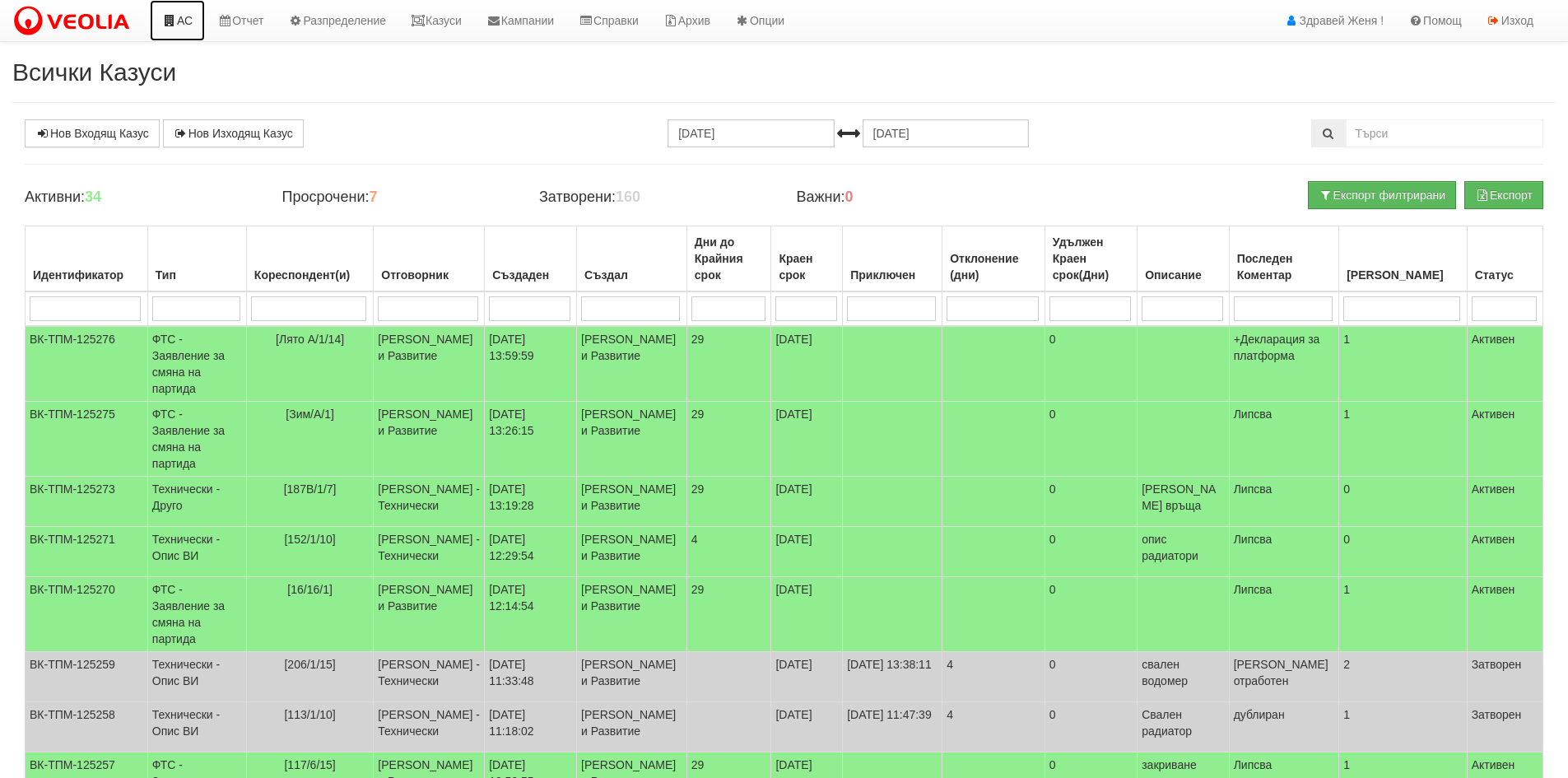
click at [189, 19] on link "АС" at bounding box center [177, 21] width 55 height 42
click at [187, 26] on link "АС" at bounding box center [177, 21] width 55 height 42
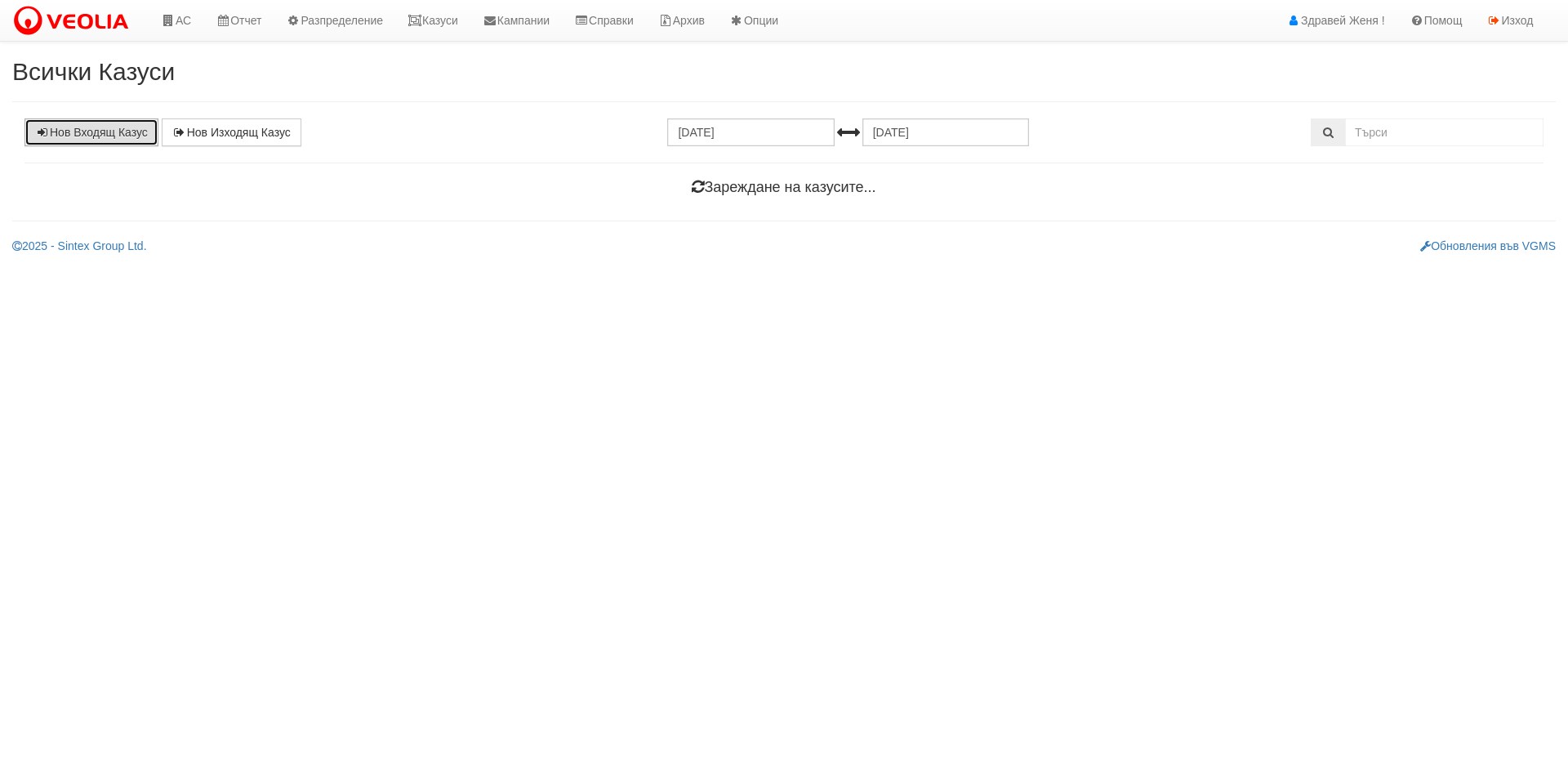
click at [93, 129] on link "Нов Входящ Казус" at bounding box center [91, 132] width 134 height 28
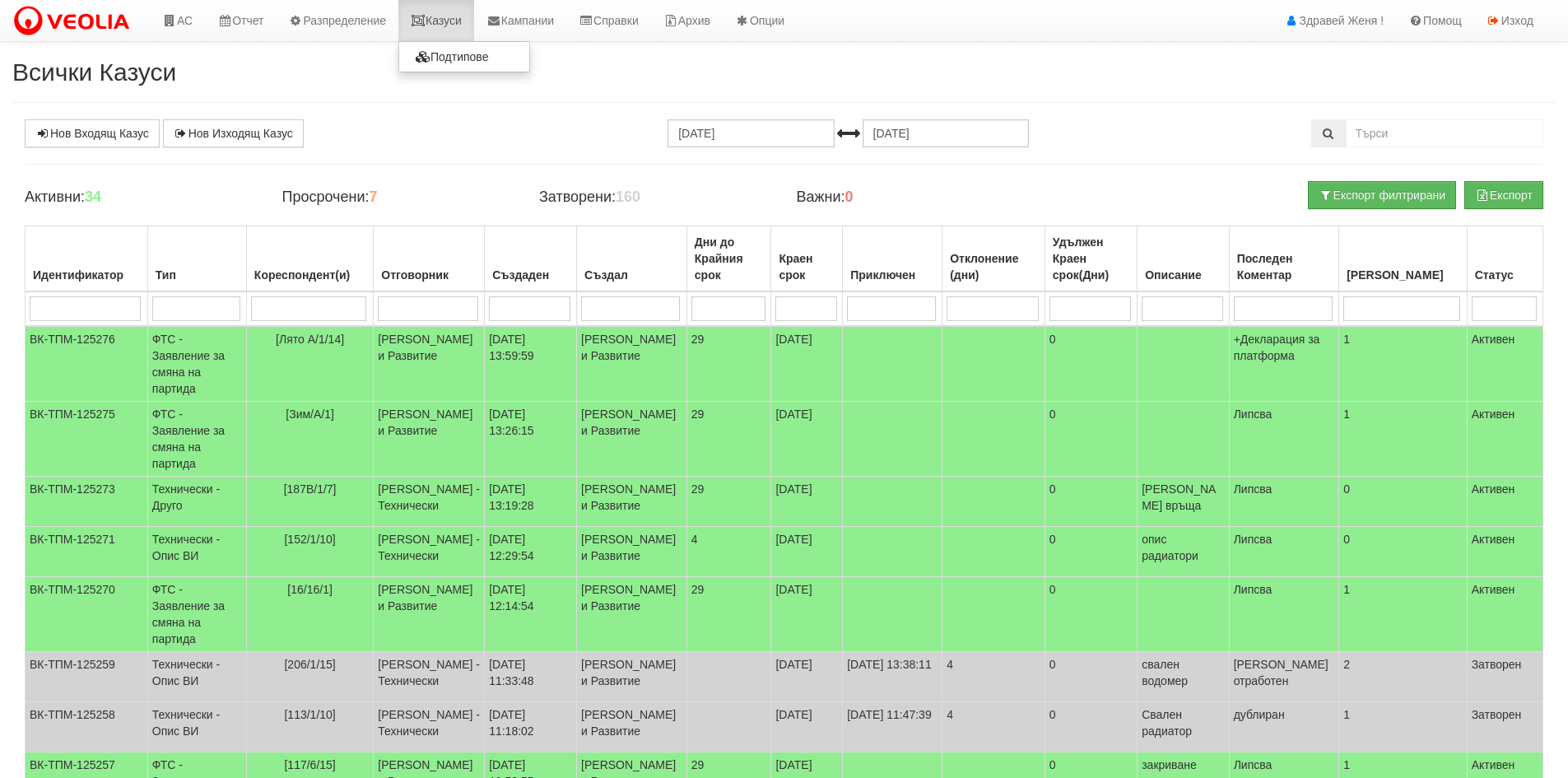
click at [467, 18] on link "Казуси" at bounding box center [436, 21] width 76 height 42
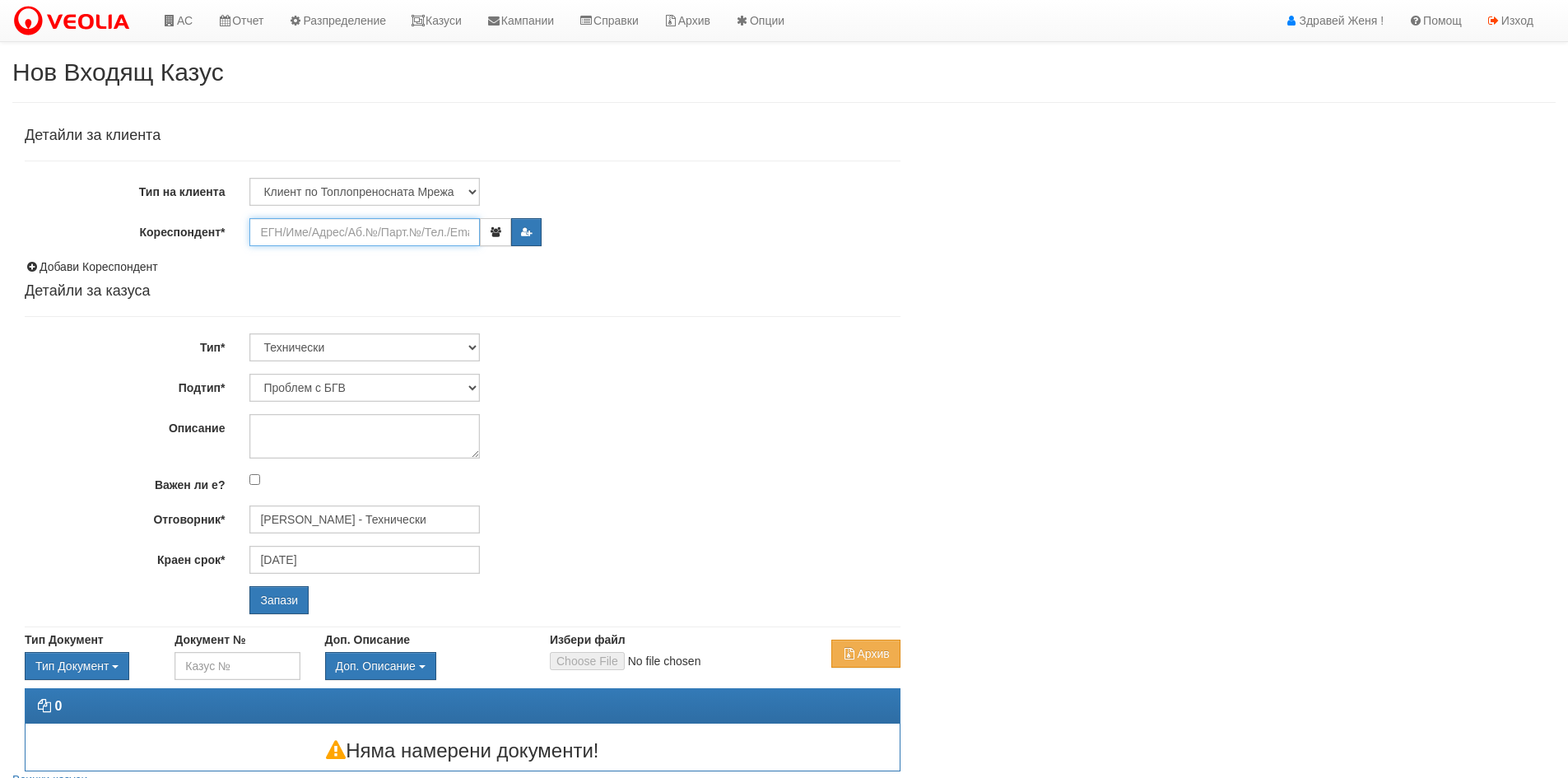
click at [268, 236] on input "Кореспондент*" at bounding box center [365, 233] width 231 height 28
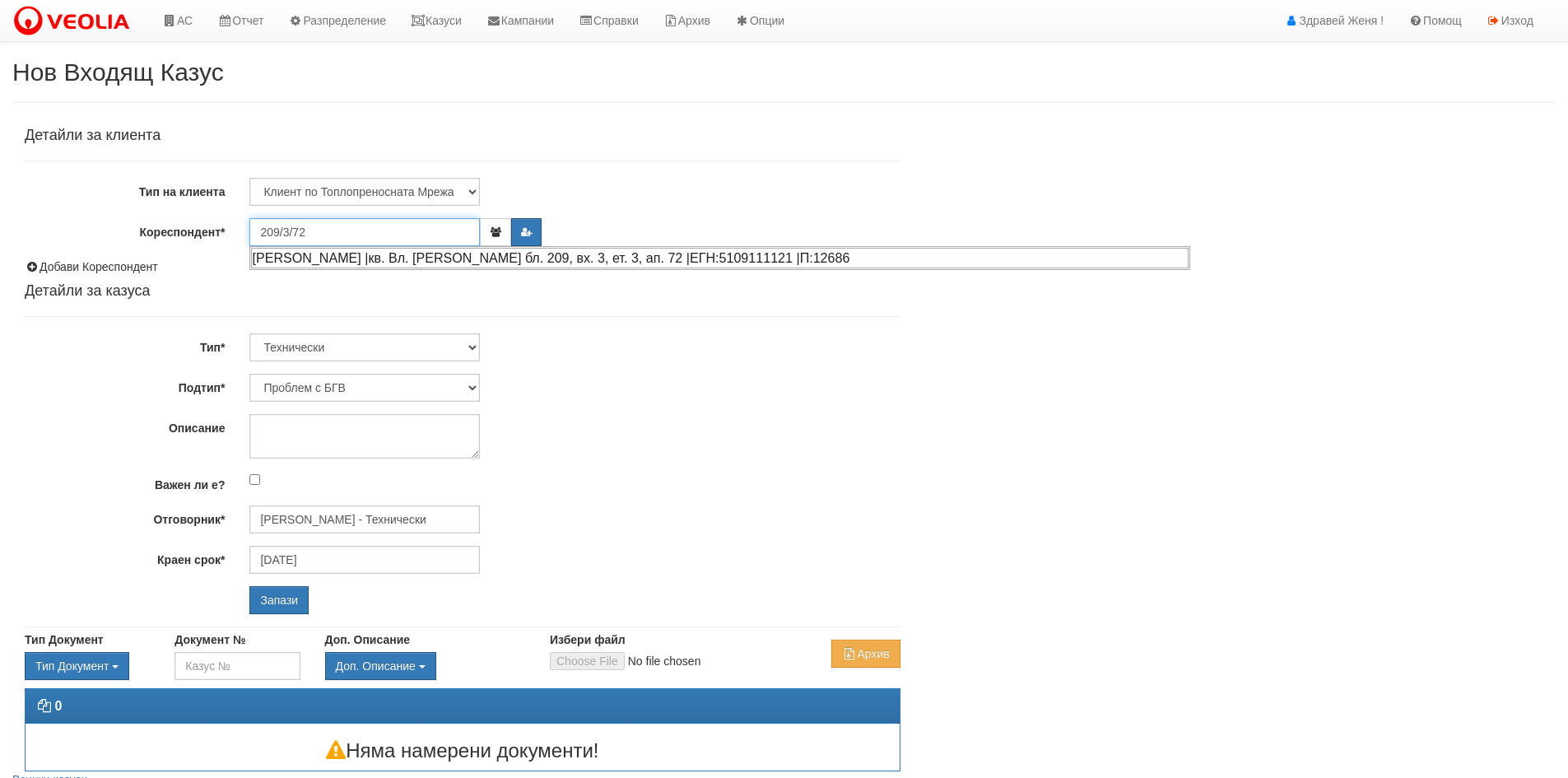
click at [349, 259] on div "ПАНАЙОТ БЛАГОЕВ ШЕКРОВ |кв. Вл. Варненчик бл. 209, вх. 3, ет. 3, ап. 72 |ЕГН:51…" at bounding box center [721, 258] width 938 height 21
type input "ПАНАЙОТ БЛАГОЕВ ШЕКРОВ"
type input "[PERSON_NAME] - Технически"
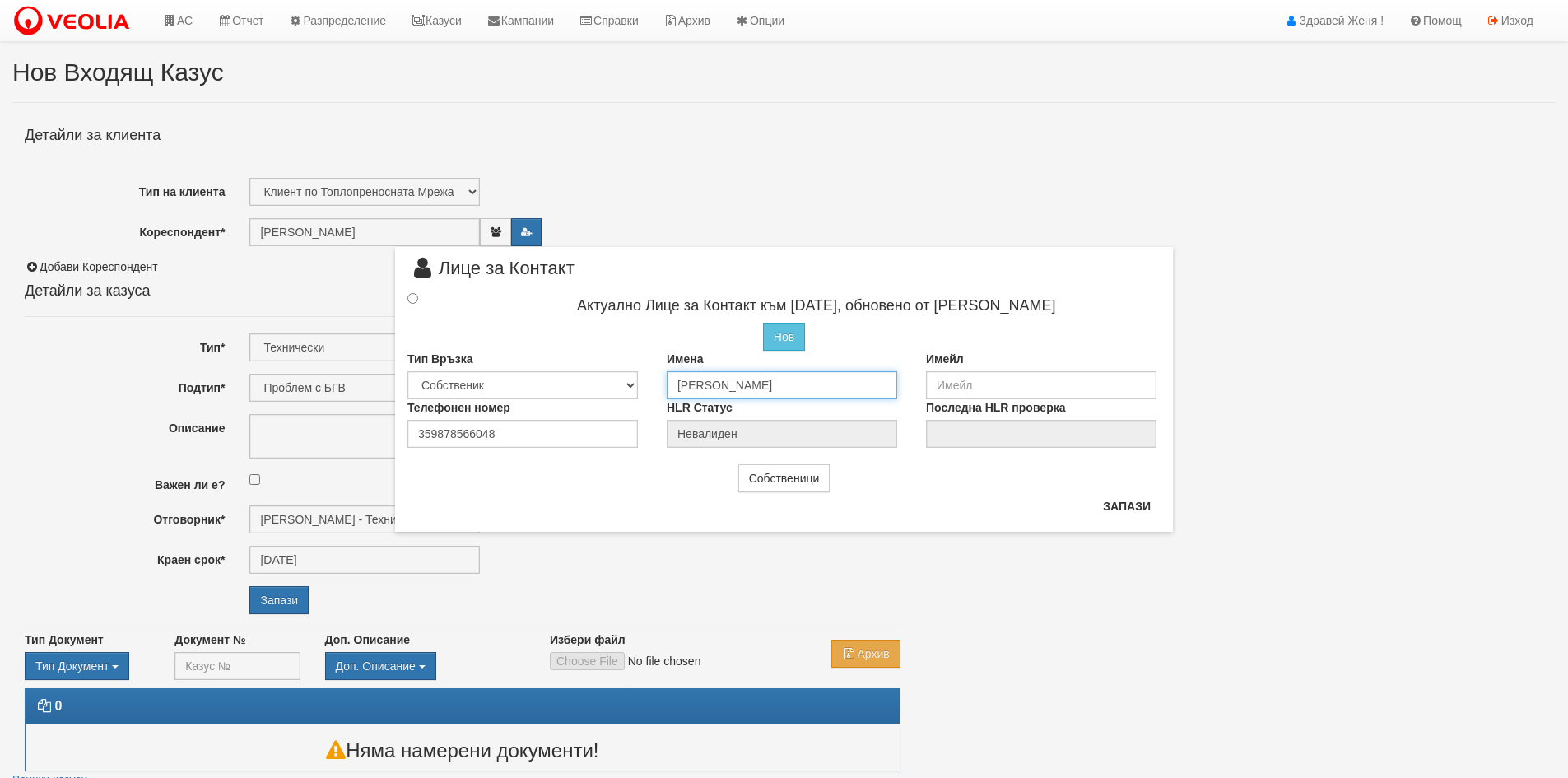
drag, startPoint x: 847, startPoint y: 385, endPoint x: 673, endPoint y: 378, distance: 174.1
click at [673, 378] on input "ПАНАЙОТ БЛАГОЕВ ШЕКРОВ" at bounding box center [782, 386] width 231 height 28
click at [742, 385] on input "AлександърПанйо" at bounding box center [782, 386] width 231 height 28
click at [786, 384] on input "Aлександър Панйо" at bounding box center [782, 386] width 231 height 28
type input "Aлександър Панйотов Шерков"
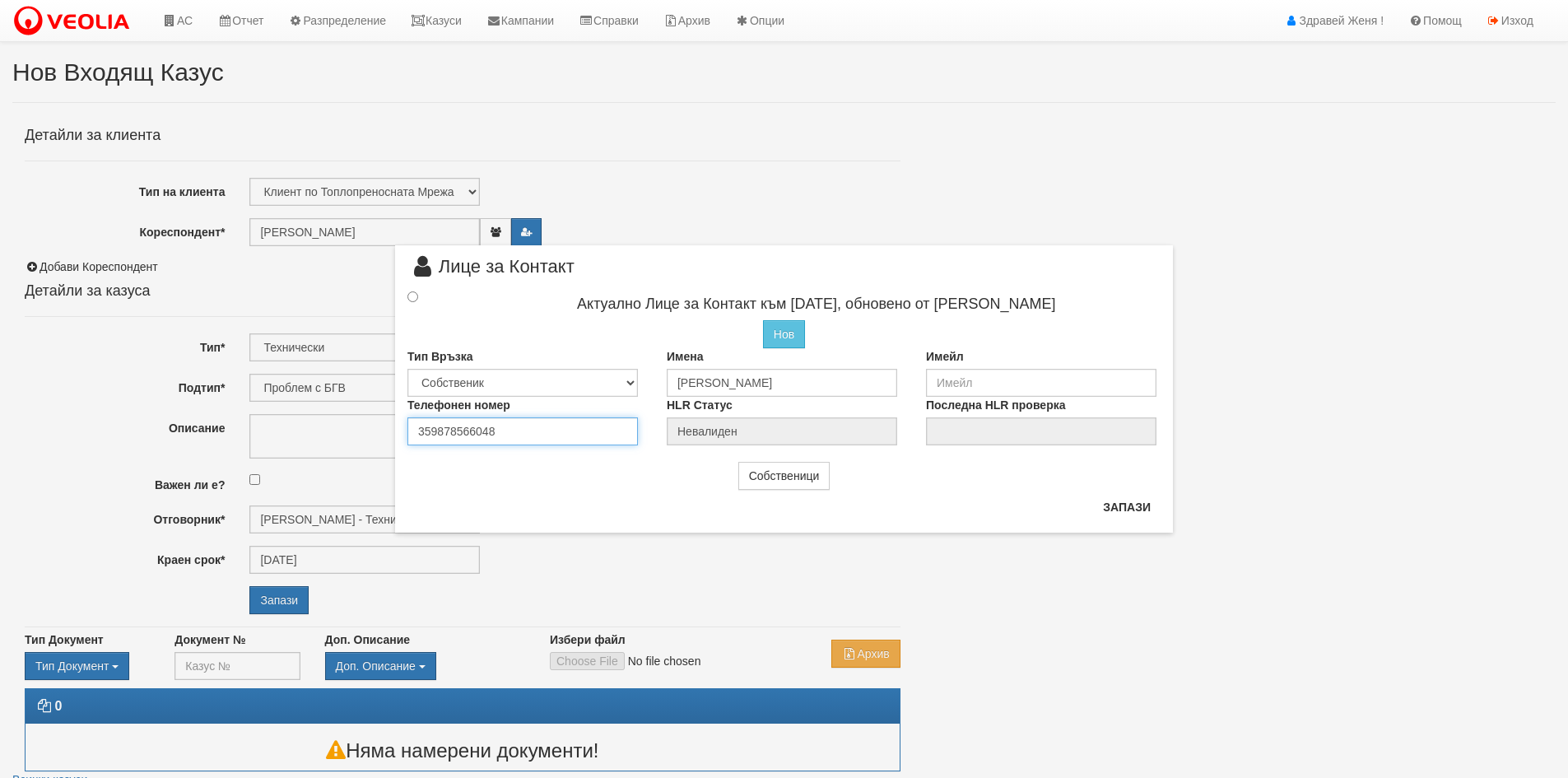
drag, startPoint x: 507, startPoint y: 436, endPoint x: 346, endPoint y: 418, distance: 162.0
click at [346, 418] on div "× Лице за Контакт Актуално Лице за Контакт към 04/02/2022, обновено от Иван Вел…" at bounding box center [784, 266] width 964 height 532
click at [411, 294] on input "radio" at bounding box center [412, 296] width 10 height 10
radio input "true"
type input "Aлександър Панйотов Шерков"
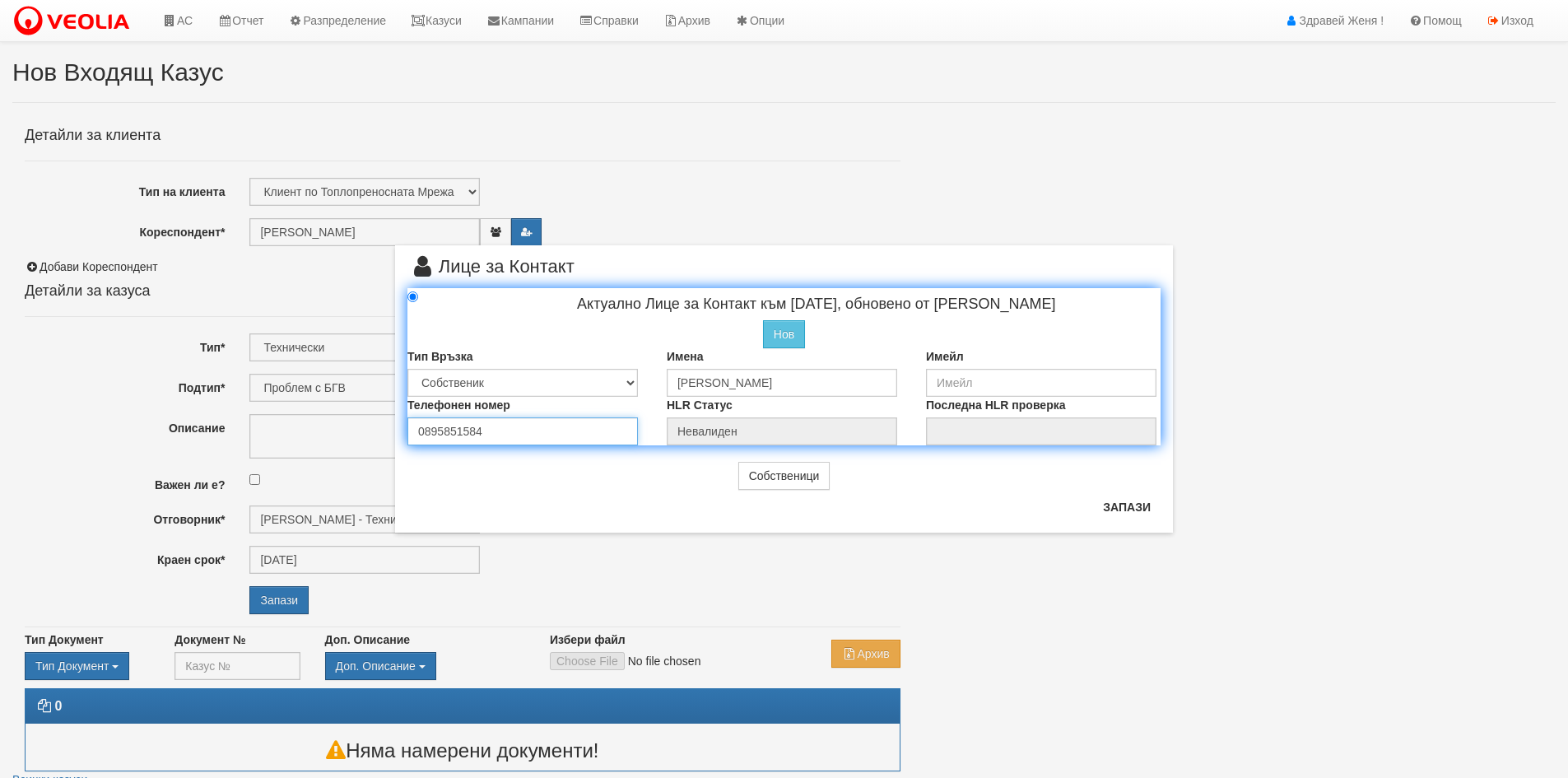
type input "0895851584"
click at [938, 381] on input "email" at bounding box center [1041, 383] width 231 height 28
type input "Ш"
type input "[EMAIL_ADDRESS][DOMAIN_NAME]"
click at [1111, 509] on button "Запази" at bounding box center [1126, 507] width 67 height 26
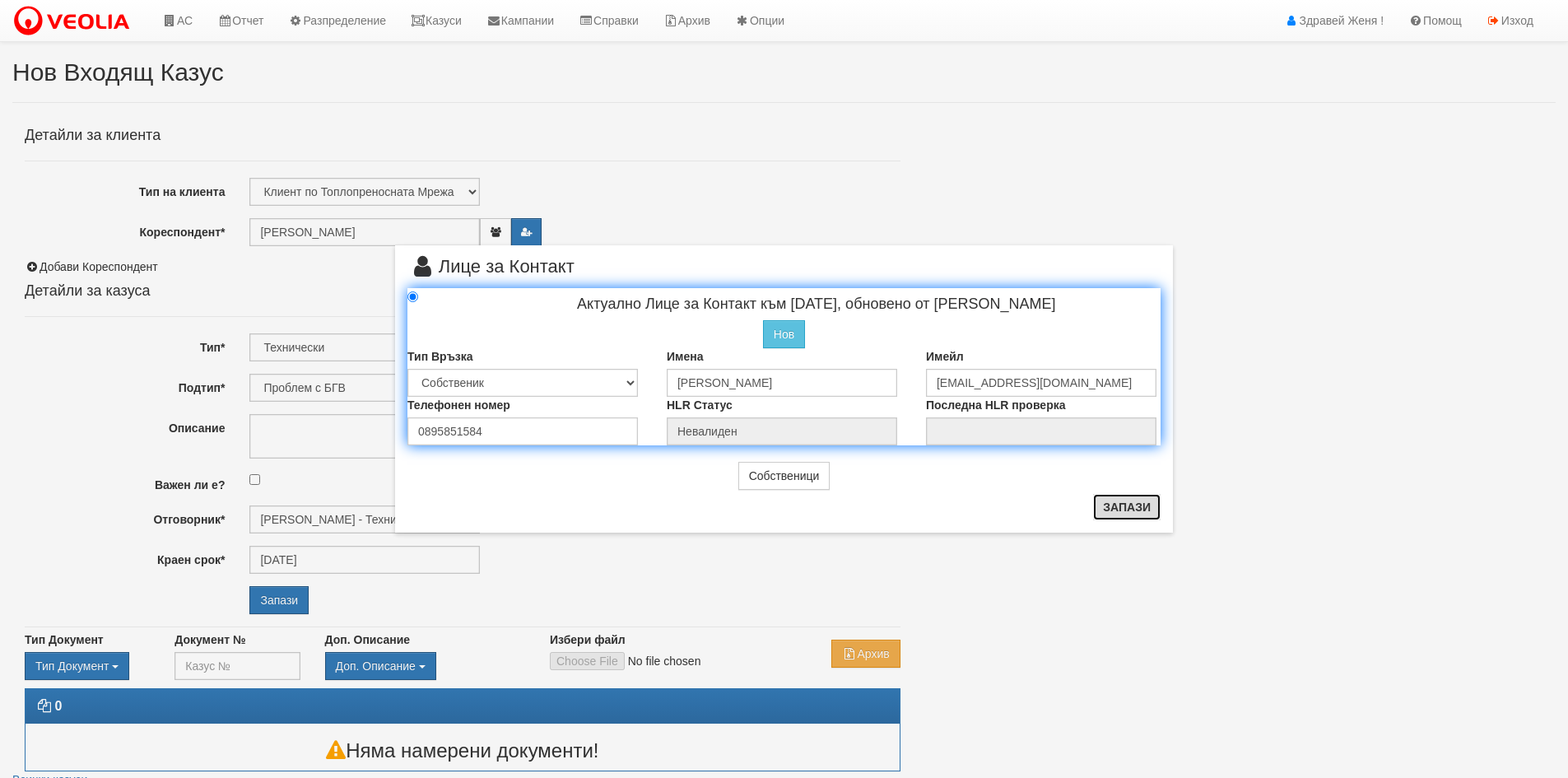
radio input "true"
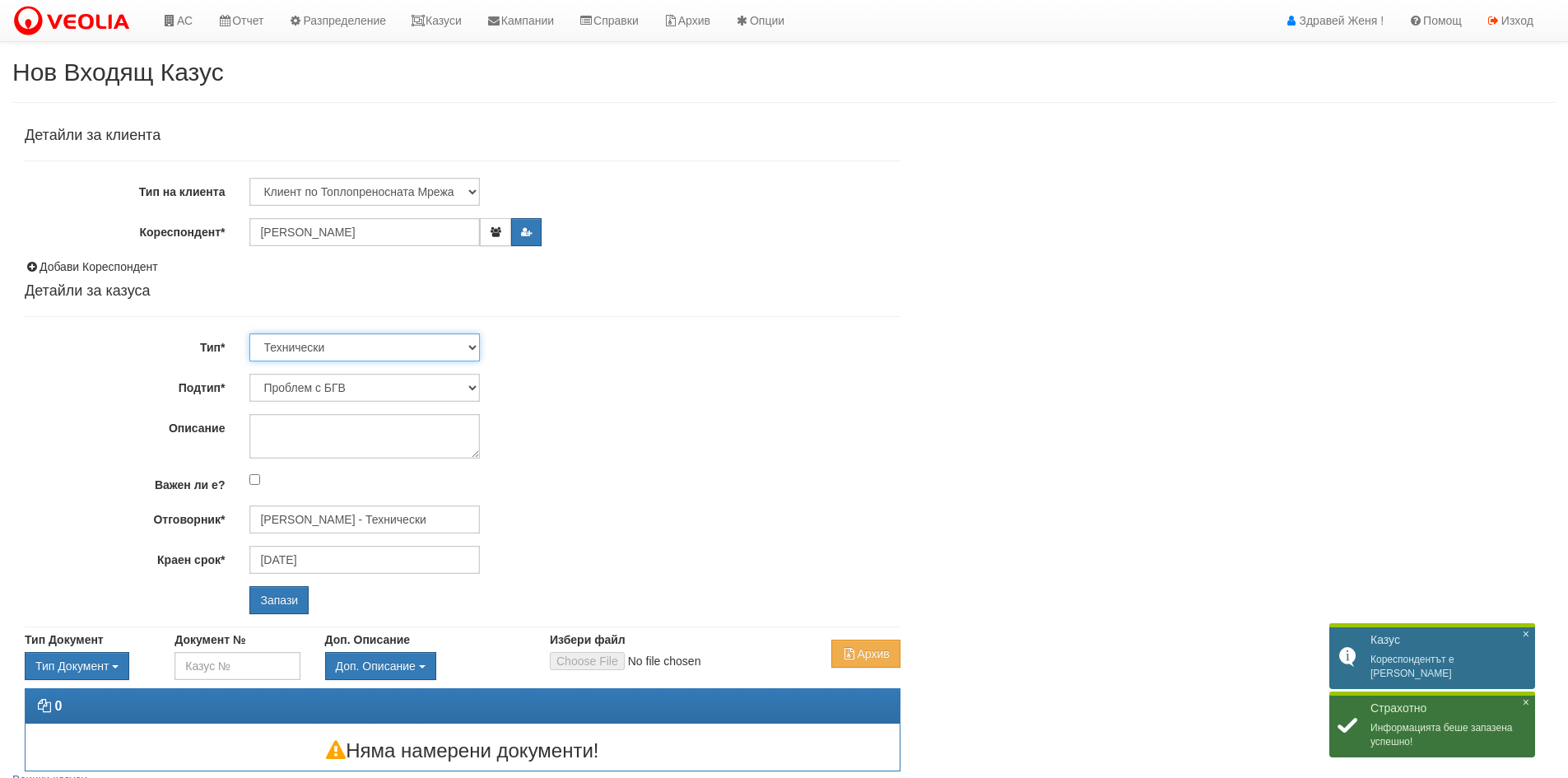
drag, startPoint x: 471, startPoint y: 347, endPoint x: 464, endPoint y: 353, distance: 9.2
click at [471, 347] on select "Технически ФТС Търговски Административен Производствен Експлоатационен Финансов…" at bounding box center [365, 348] width 231 height 28
select select "1"
click at [250, 334] on select "Технически ФТС Търговски Административен Производствен Експлоатационен Финансов…" at bounding box center [365, 348] width 231 height 28
type input "[DATE]"
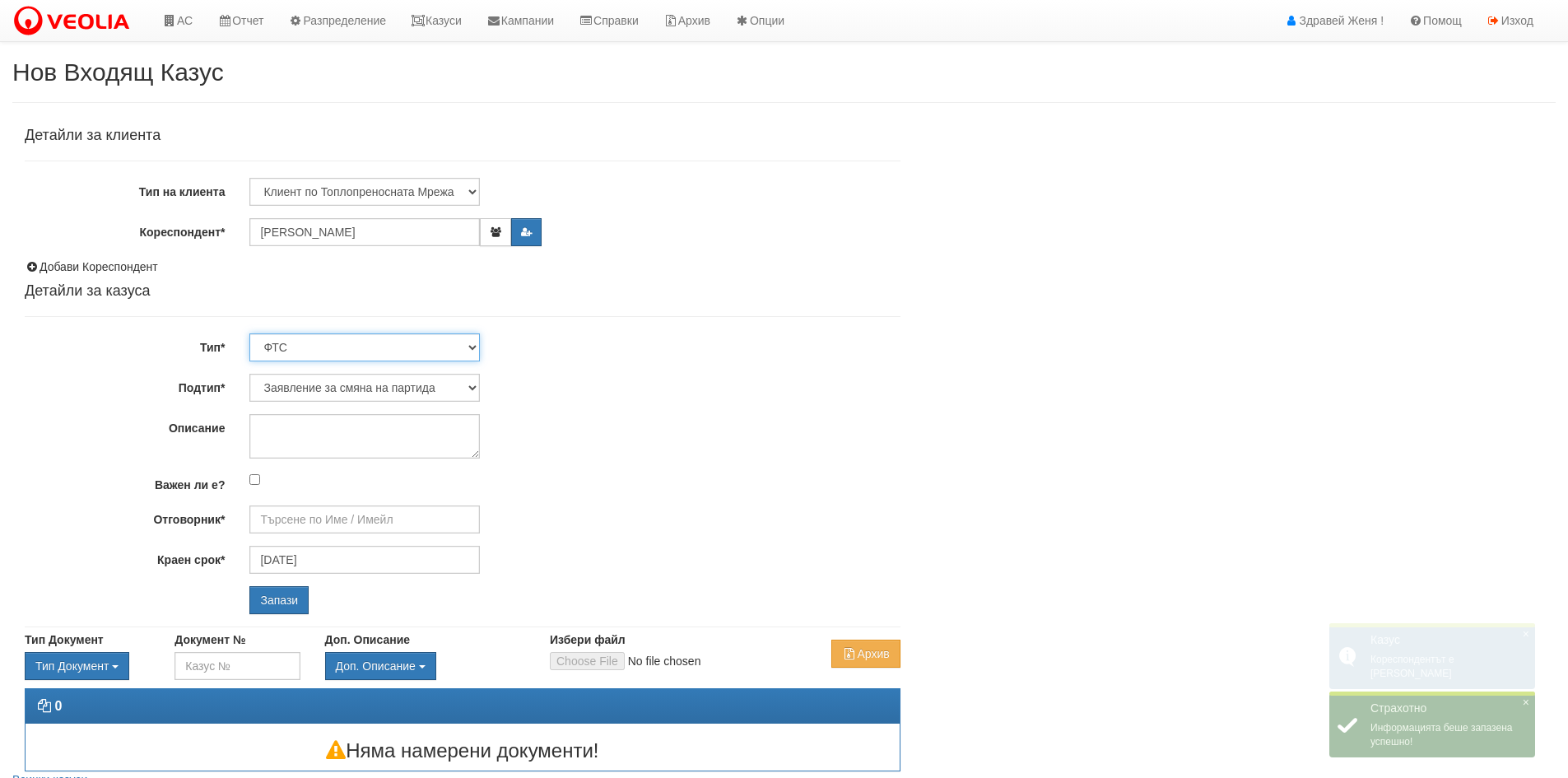
type input "[PERSON_NAME] и Развитие"
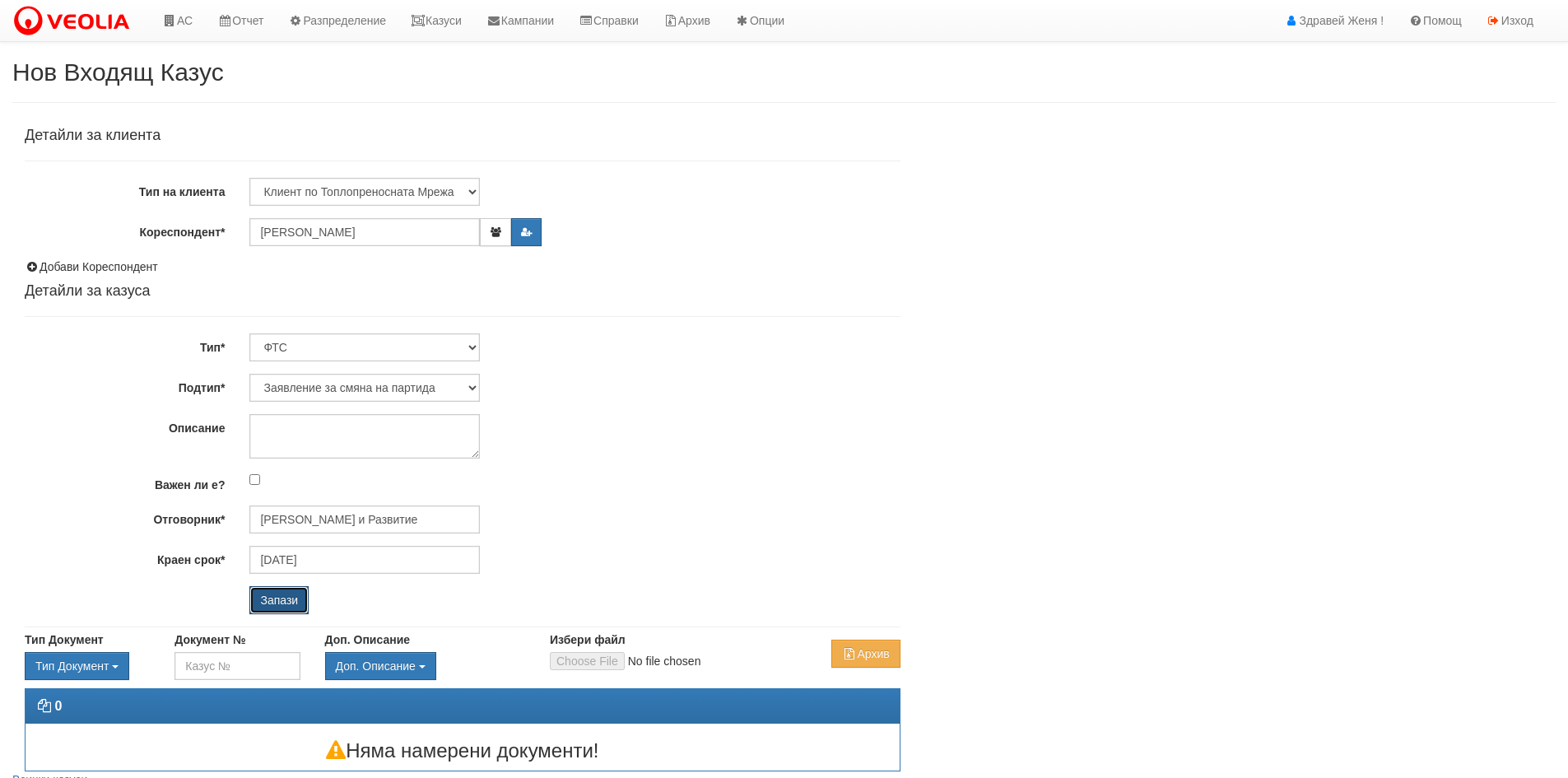
click at [277, 601] on input "Запази" at bounding box center [279, 600] width 60 height 28
click at [448, 16] on link "Казуси" at bounding box center [436, 21] width 76 height 42
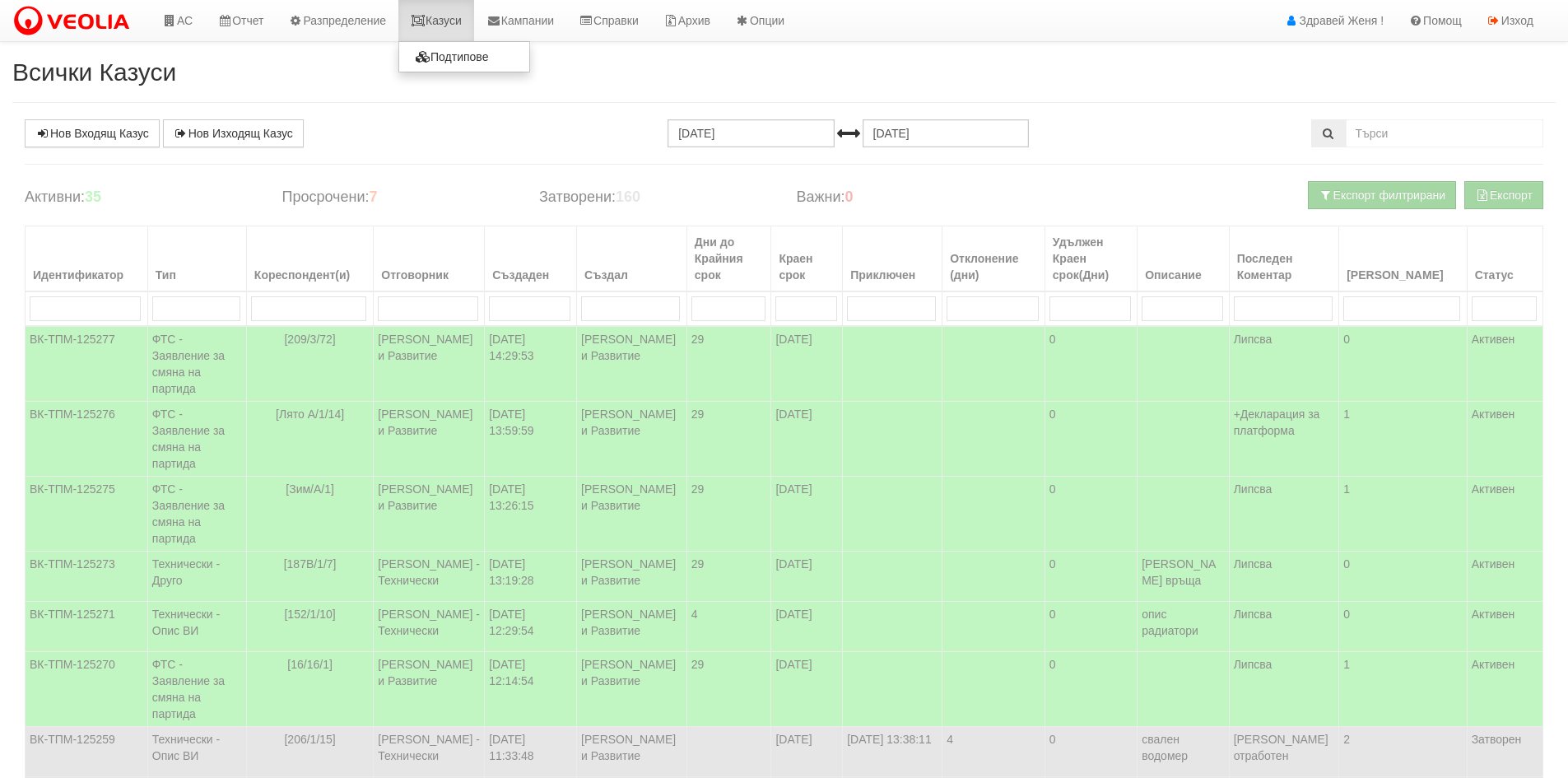
click at [441, 24] on link "Казуси" at bounding box center [436, 21] width 76 height 42
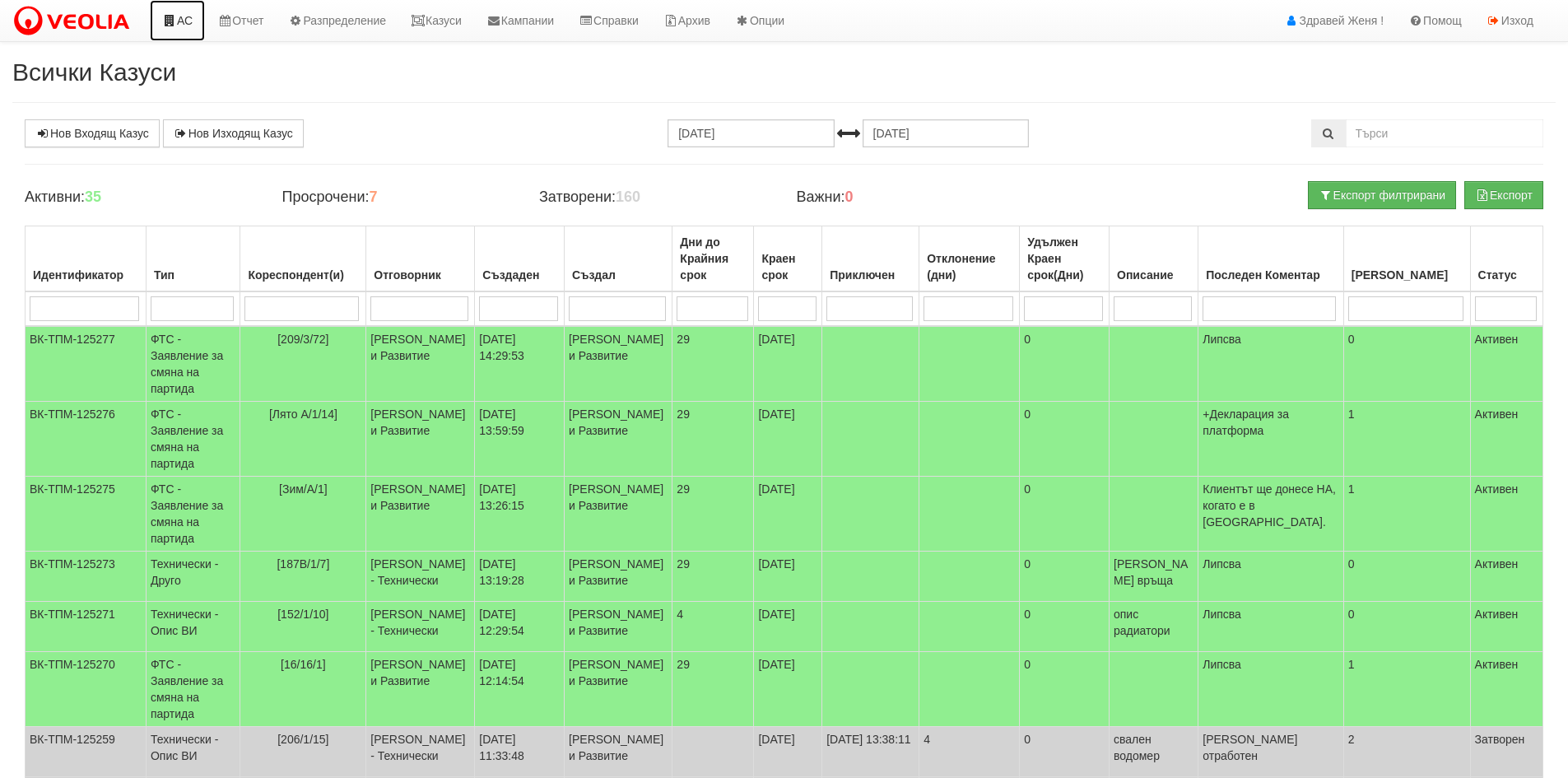
click at [177, 16] on link "АС" at bounding box center [177, 21] width 55 height 42
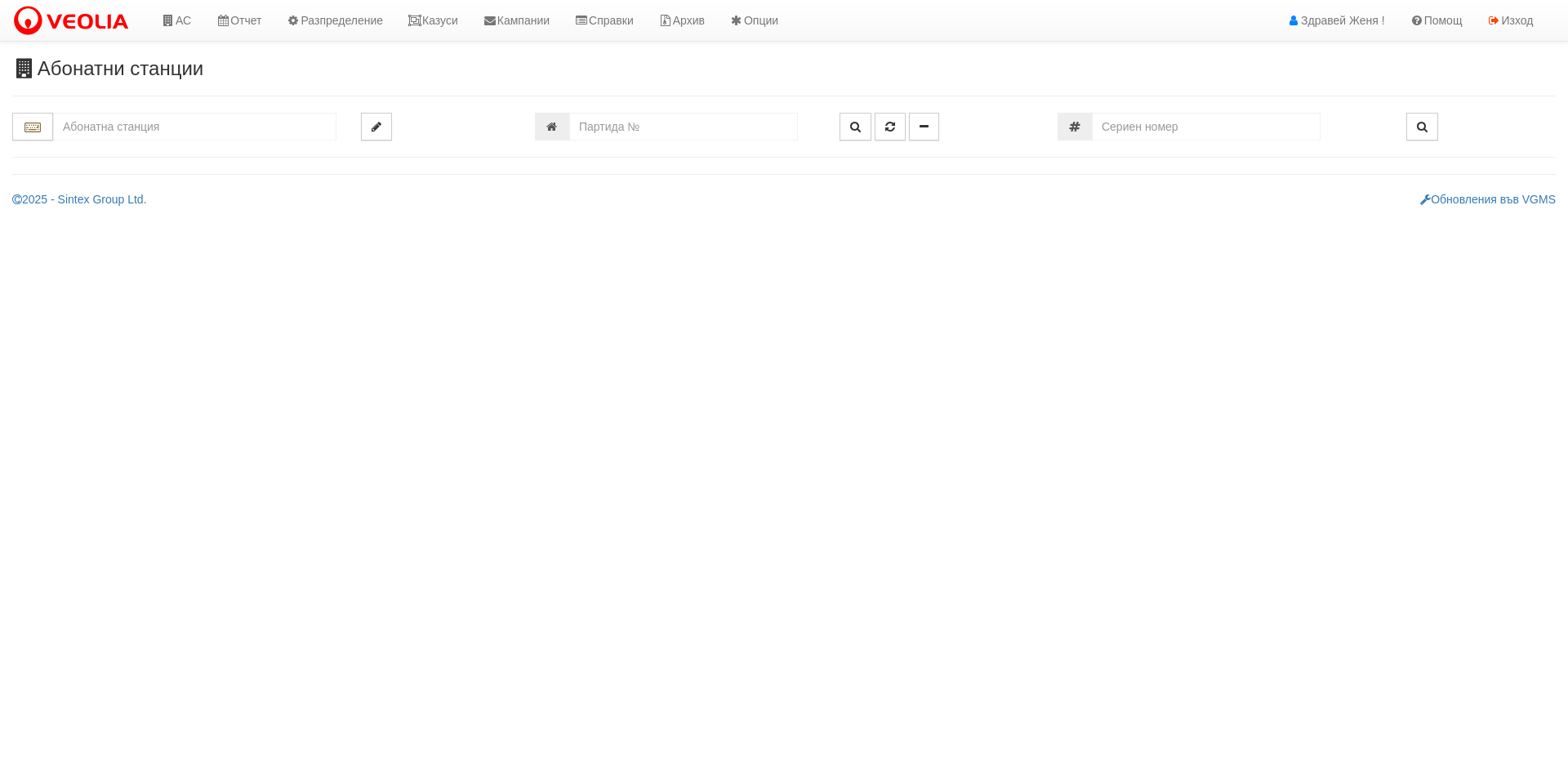
click at [96, 121] on input "text" at bounding box center [195, 127] width 283 height 28
click at [114, 129] on input "text" at bounding box center [195, 127] width 283 height 28
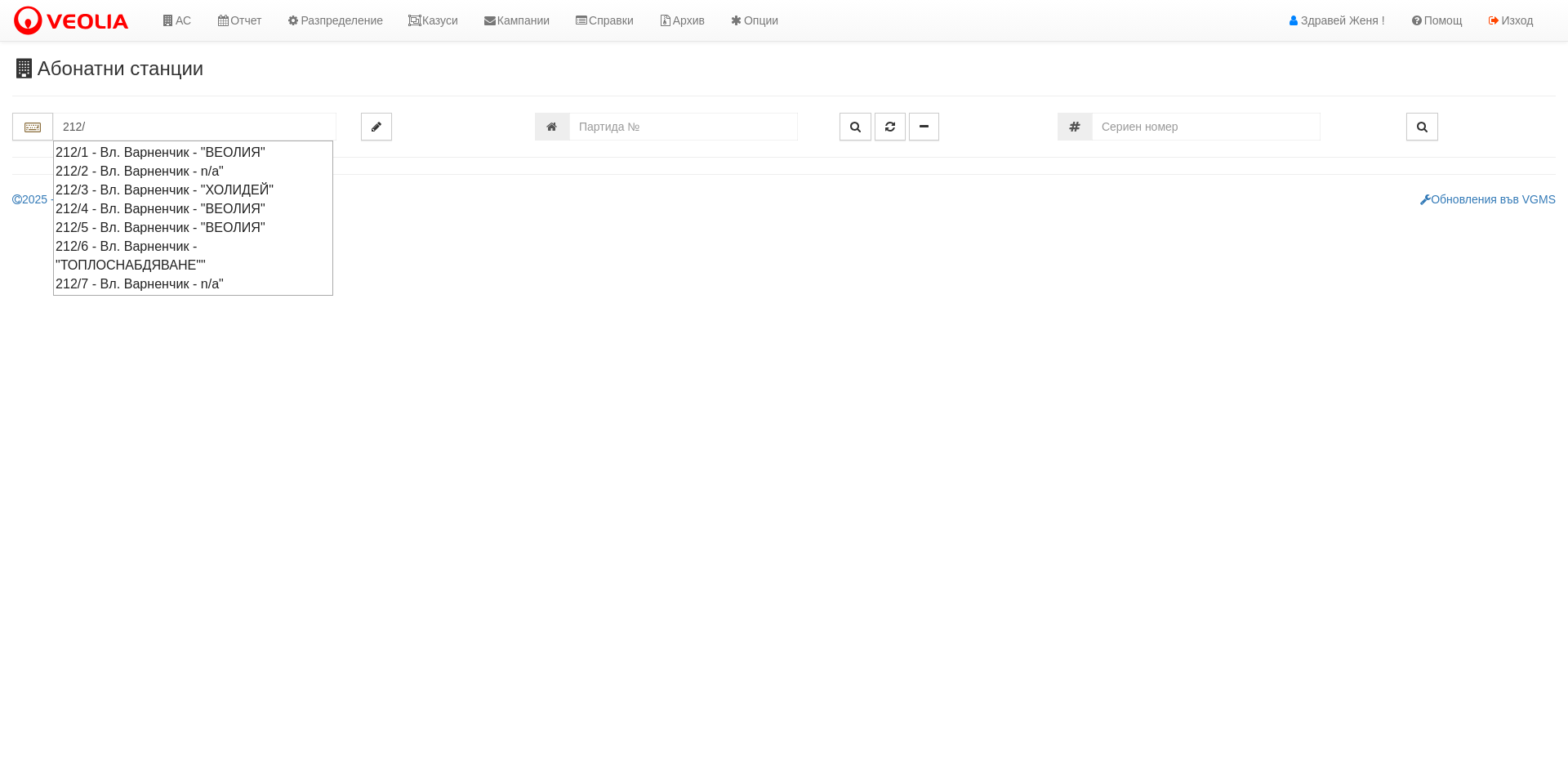
click at [190, 204] on div "212/4 - Вл. Варненчик - "ВЕОЛИЯ"" at bounding box center [192, 208] width 275 height 19
type input "212/4 - Вл. Варненчик - "ВЕОЛИЯ""
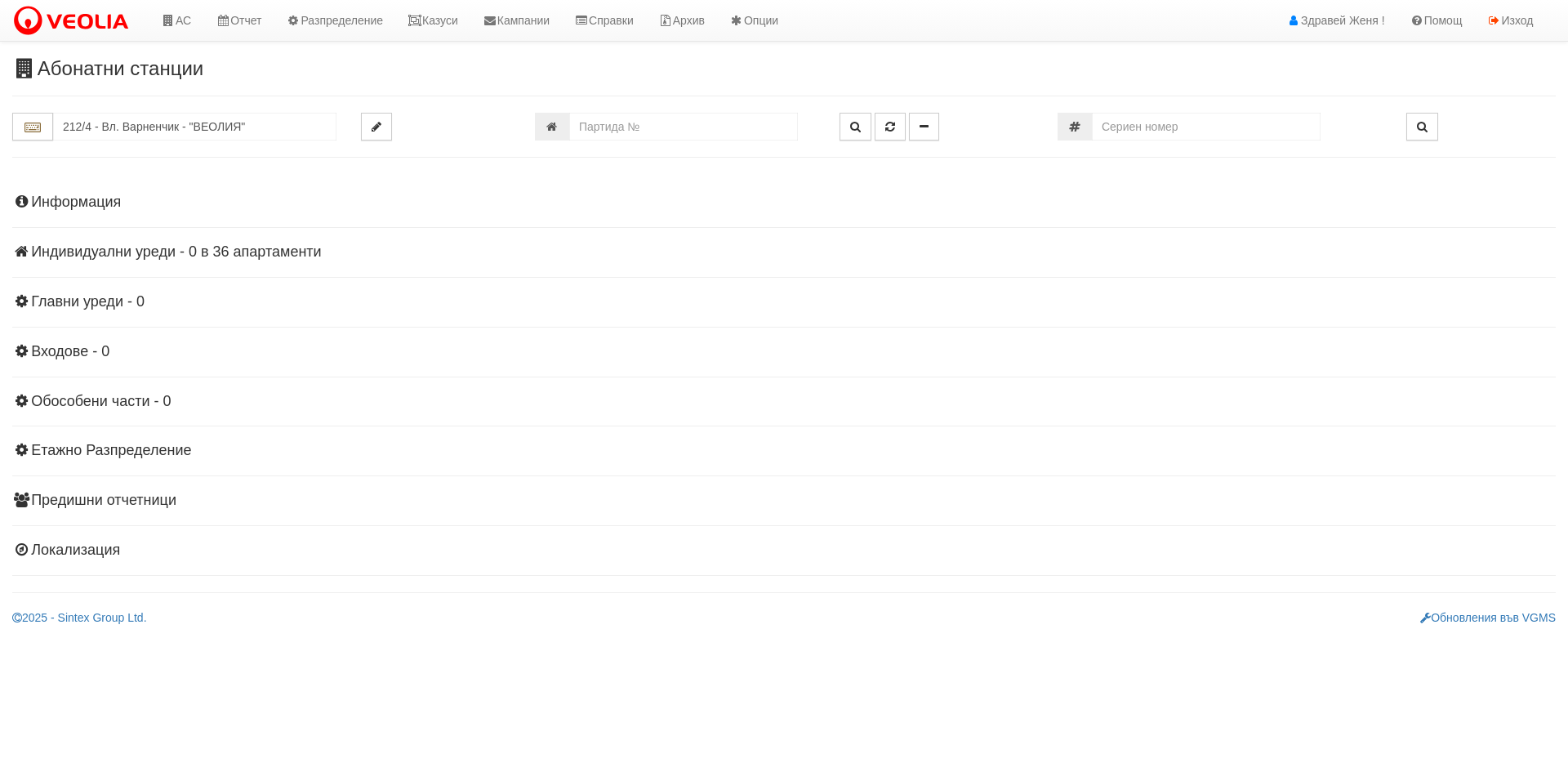
click at [248, 236] on div "Информация Параметри Брой Апартаменти: 36 Ползватели 07/2025 0 %" at bounding box center [784, 373] width 1544 height 401
click at [253, 250] on h4 "Индивидуални уреди - 0 в 36 апартаменти" at bounding box center [784, 251] width 1544 height 16
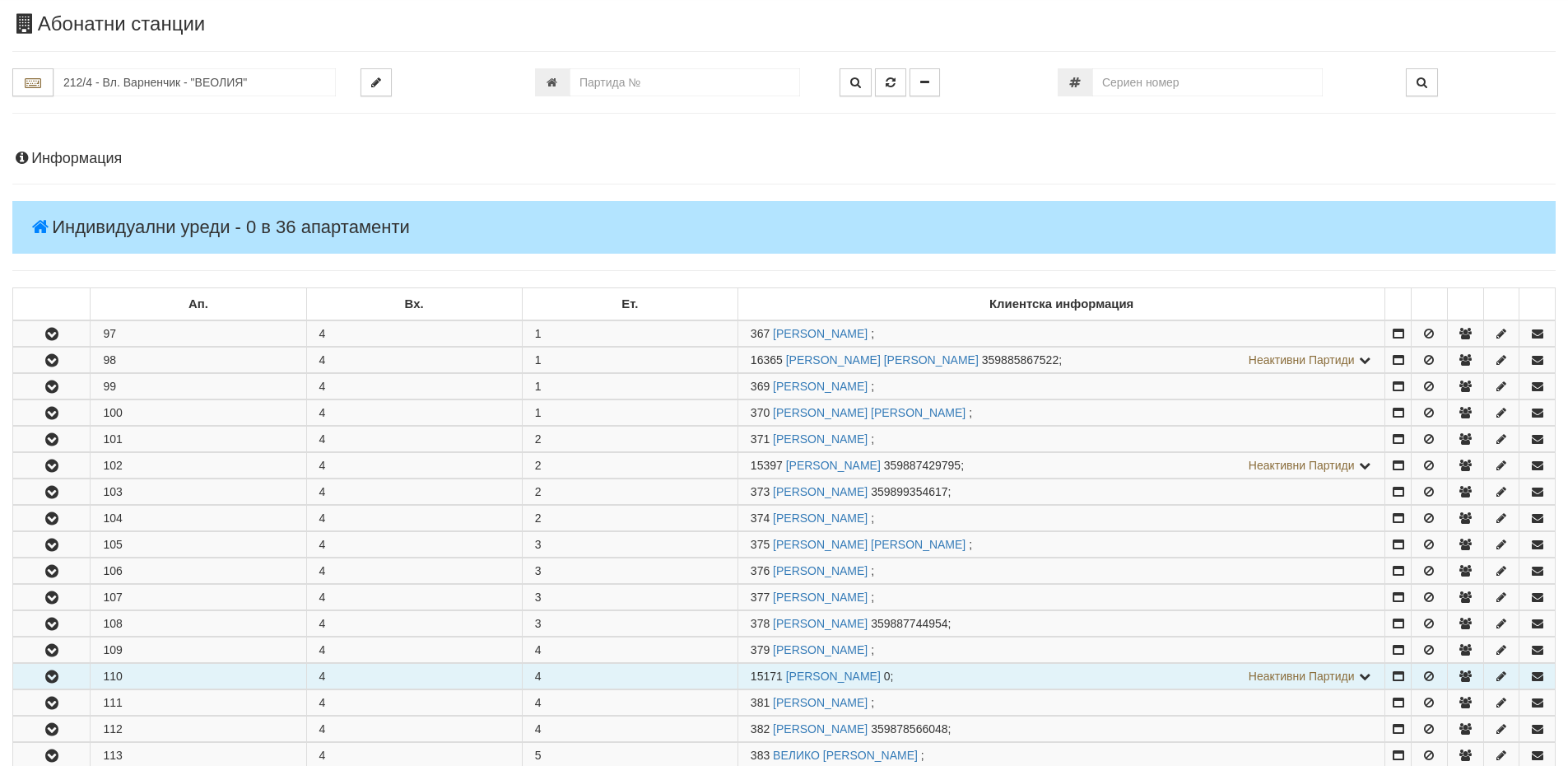
scroll to position [82, 0]
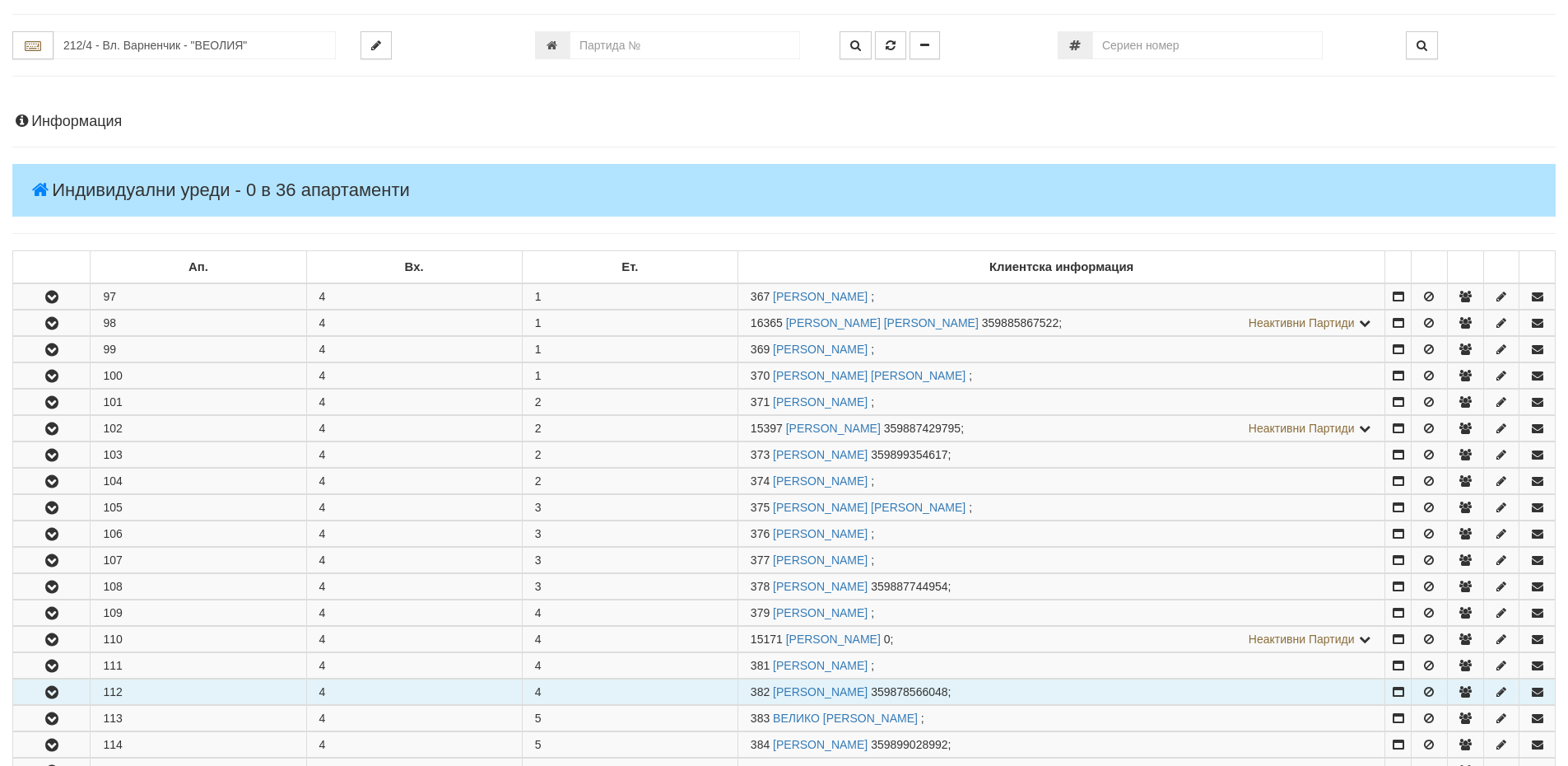
click at [147, 695] on td "112" at bounding box center [199, 691] width 216 height 26
click at [147, 692] on td "112" at bounding box center [199, 691] width 216 height 26
click at [54, 688] on icon "button" at bounding box center [51, 692] width 20 height 11
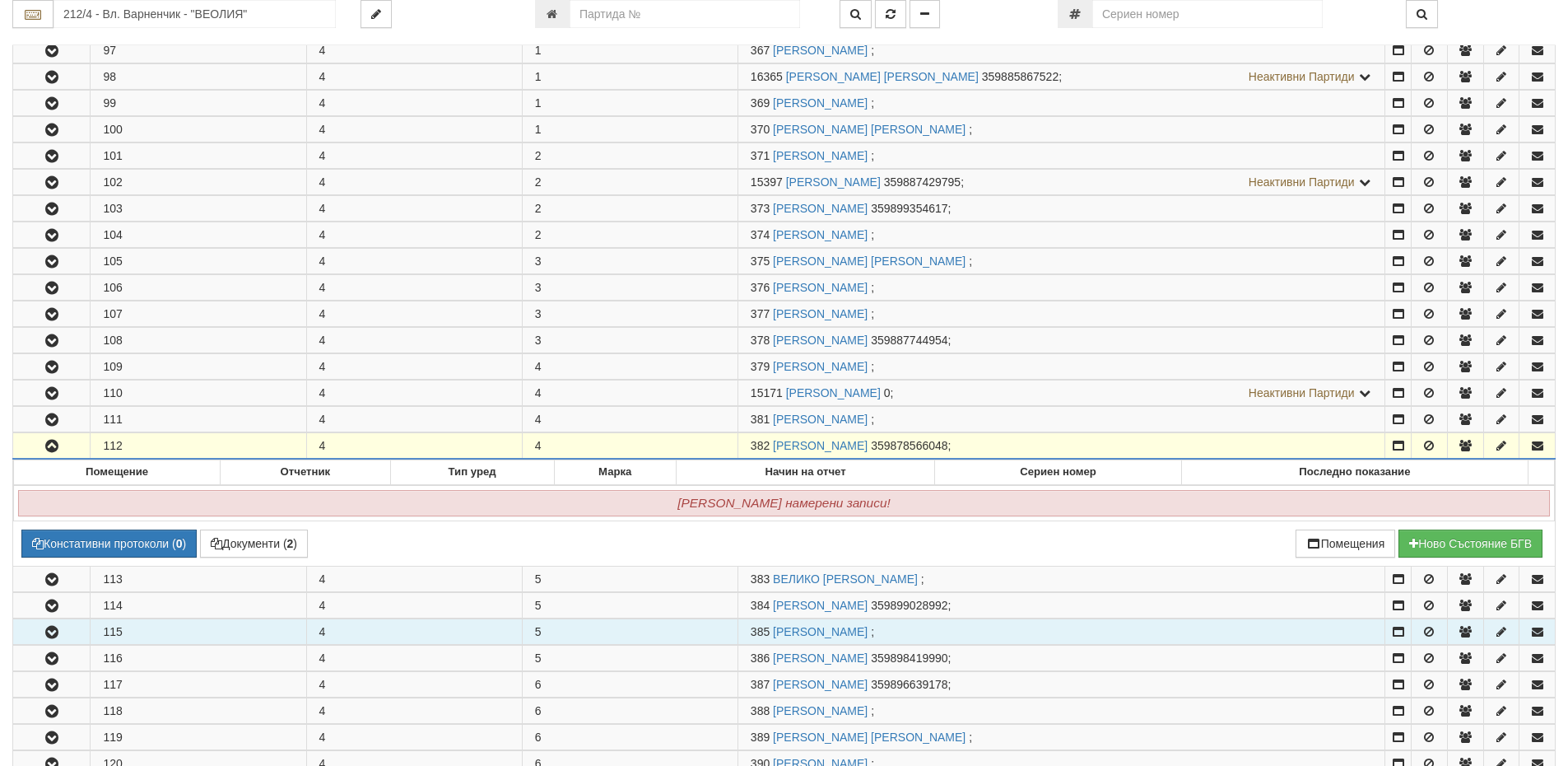
scroll to position [329, 0]
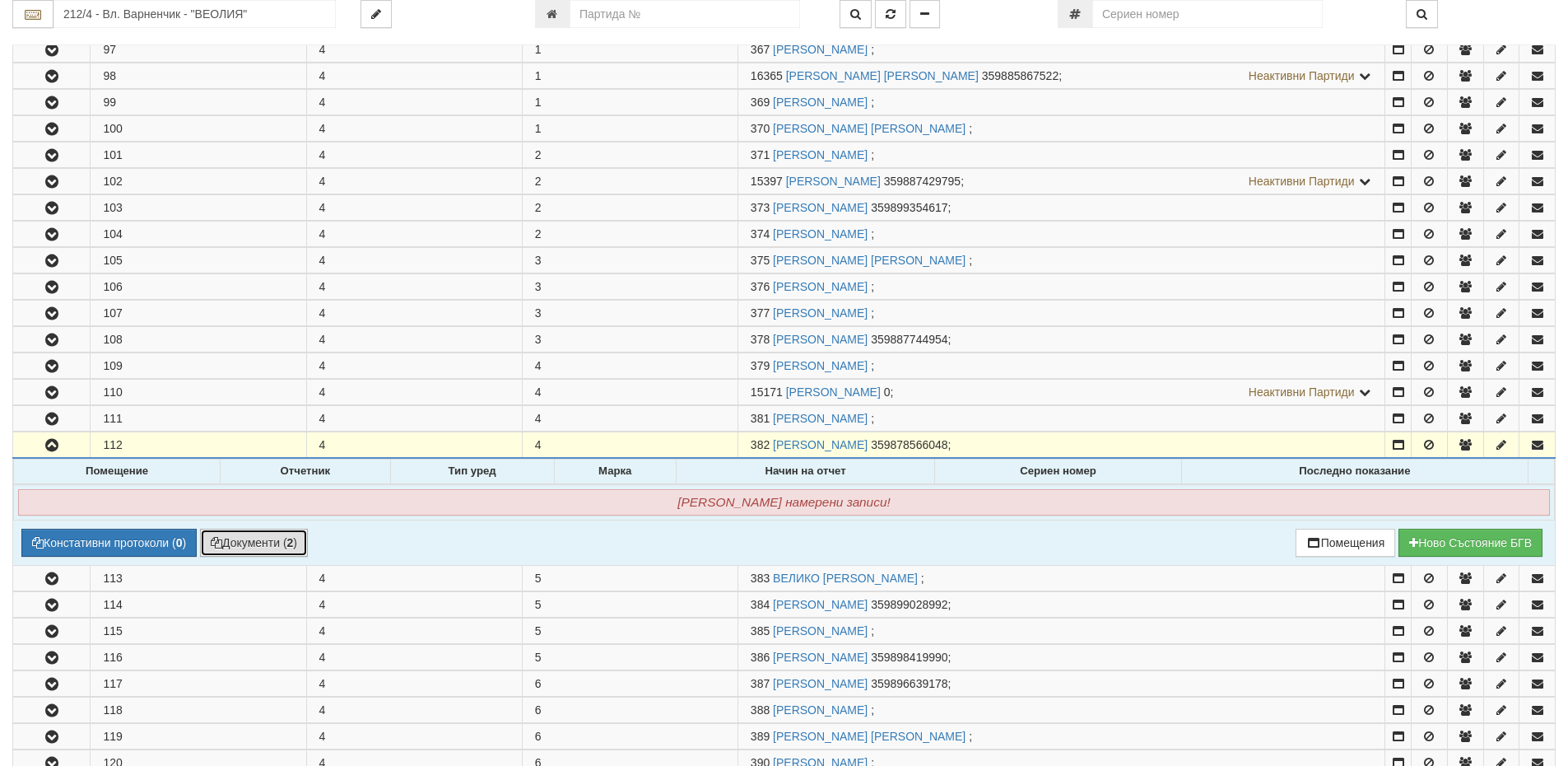
click at [259, 548] on button "Документи ( 2 )" at bounding box center [254, 543] width 108 height 28
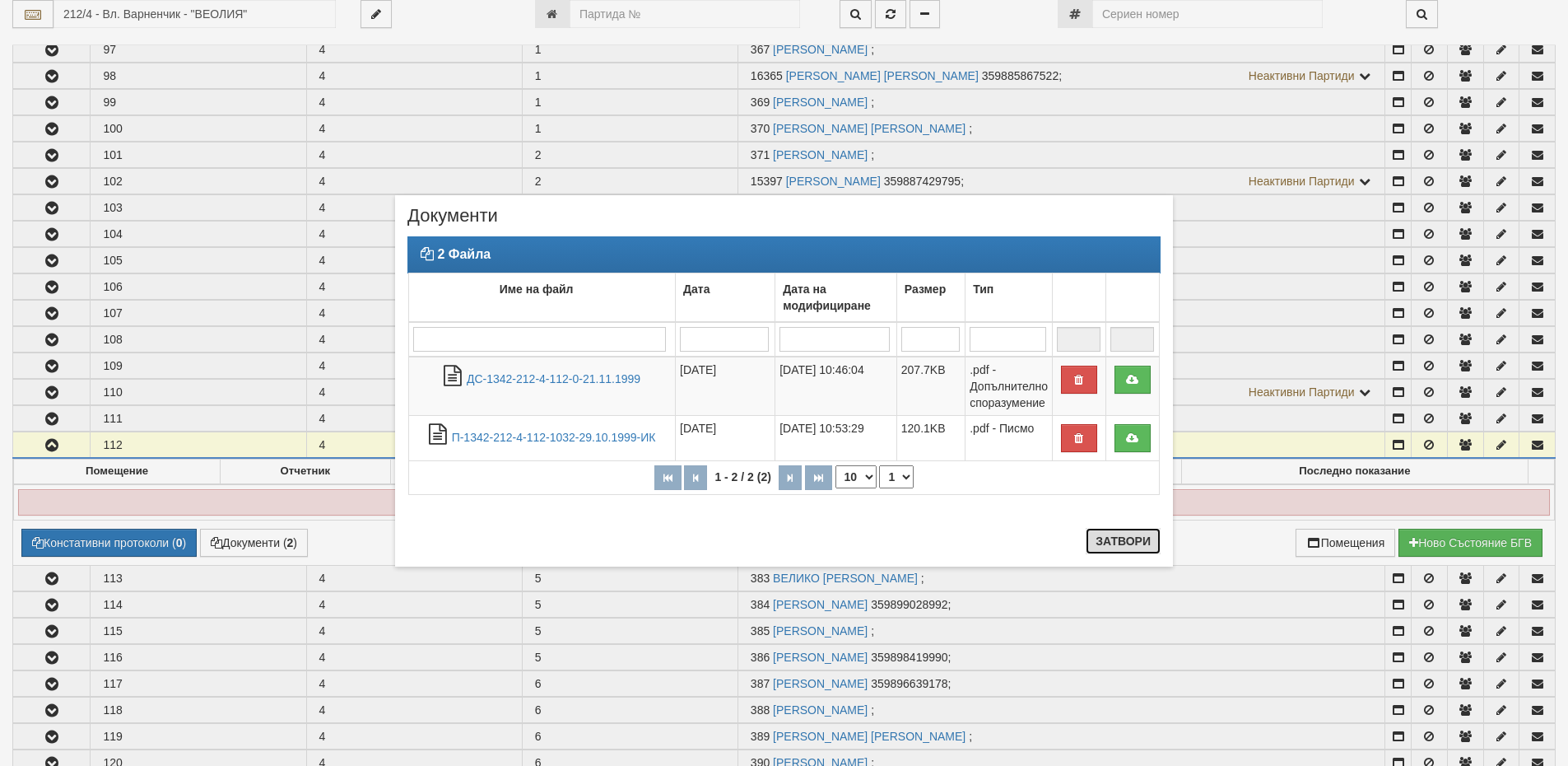
click at [1124, 544] on button "Затвори" at bounding box center [1123, 541] width 75 height 26
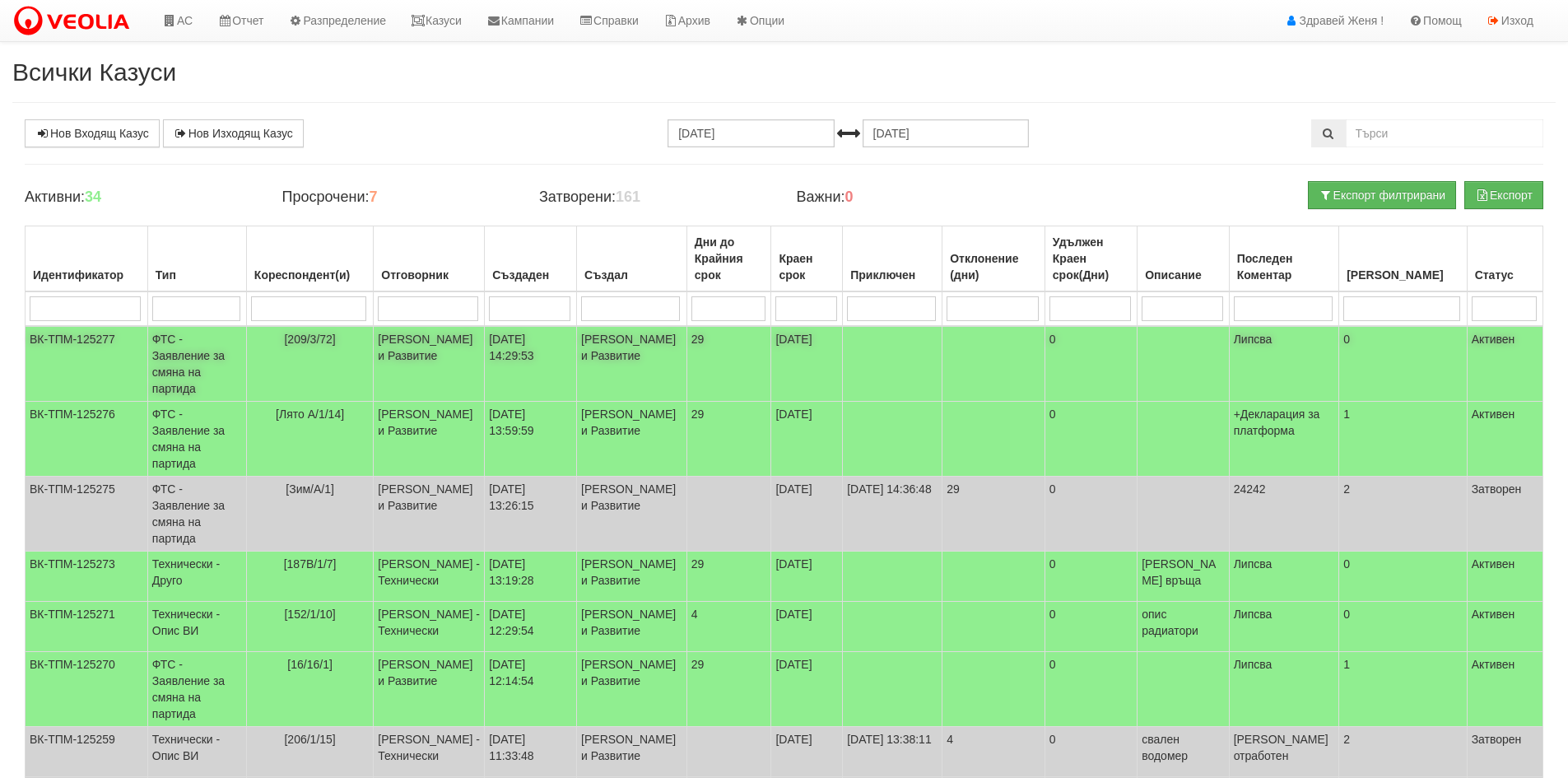
click at [461, 350] on td "[PERSON_NAME] и Развитие" at bounding box center [429, 364] width 112 height 76
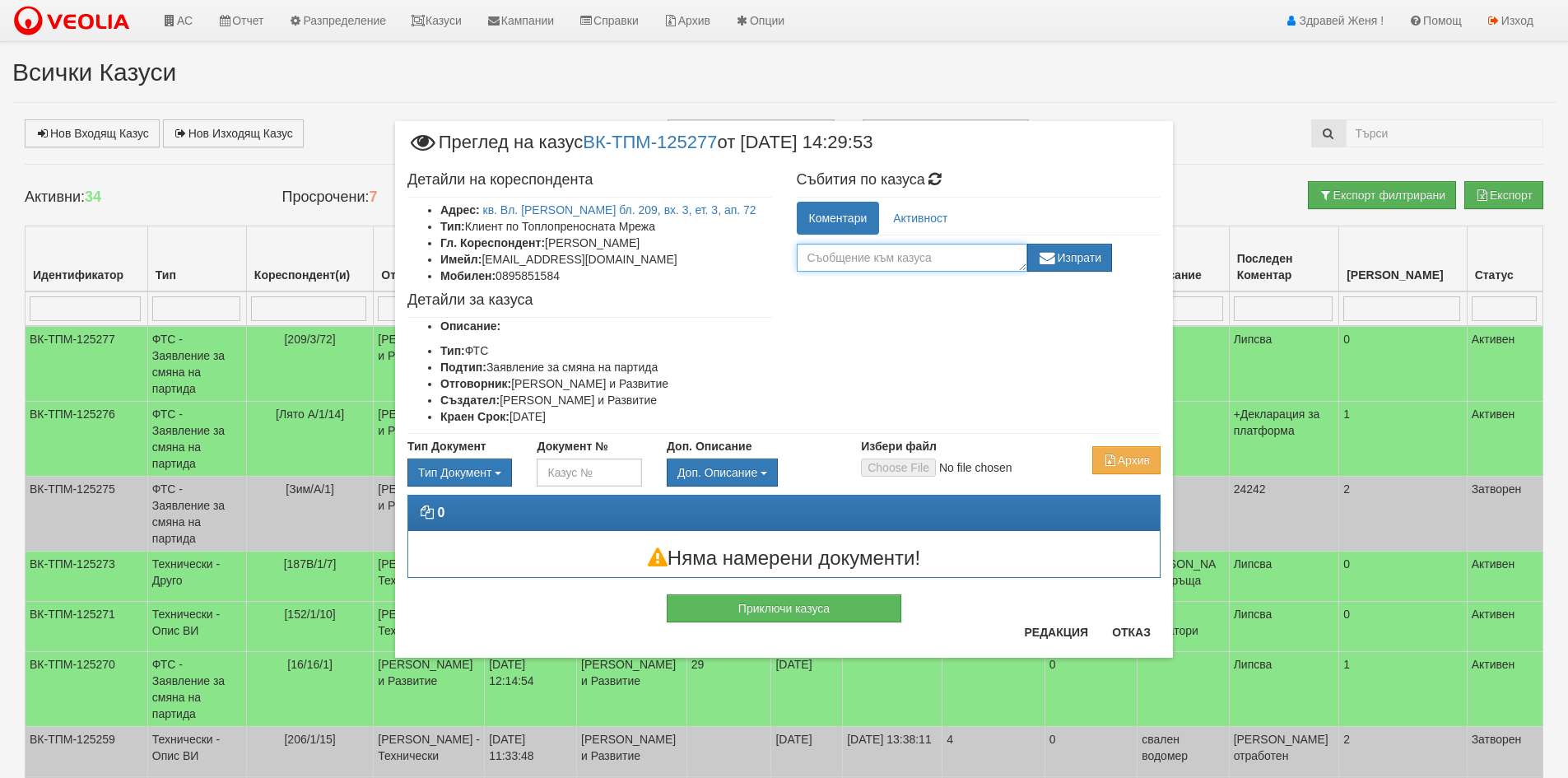
click at [903, 251] on textarea at bounding box center [913, 258] width 231 height 28
type textarea "+Декларация за платформа"
click at [1084, 266] on button "Изпрати" at bounding box center [1070, 258] width 86 height 28
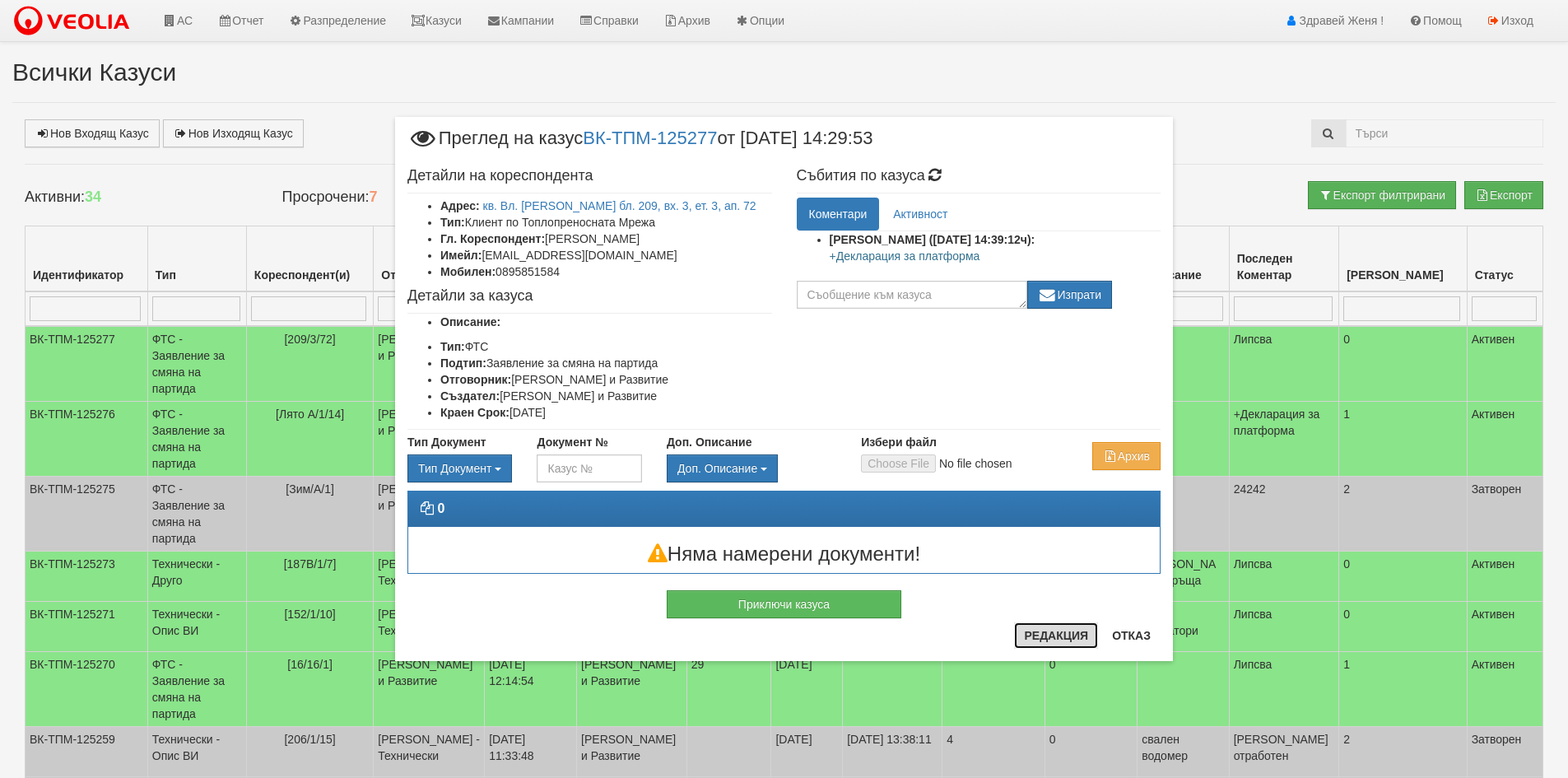
click at [1047, 639] on button "Редакция" at bounding box center [1056, 635] width 84 height 26
click at [1048, 636] on button "Редакция" at bounding box center [1056, 635] width 84 height 26
click at [964, 303] on textarea at bounding box center [913, 295] width 231 height 28
click at [1053, 634] on button "Редакция" at bounding box center [1056, 635] width 84 height 26
click at [1128, 639] on button "Отказ" at bounding box center [1132, 635] width 59 height 26
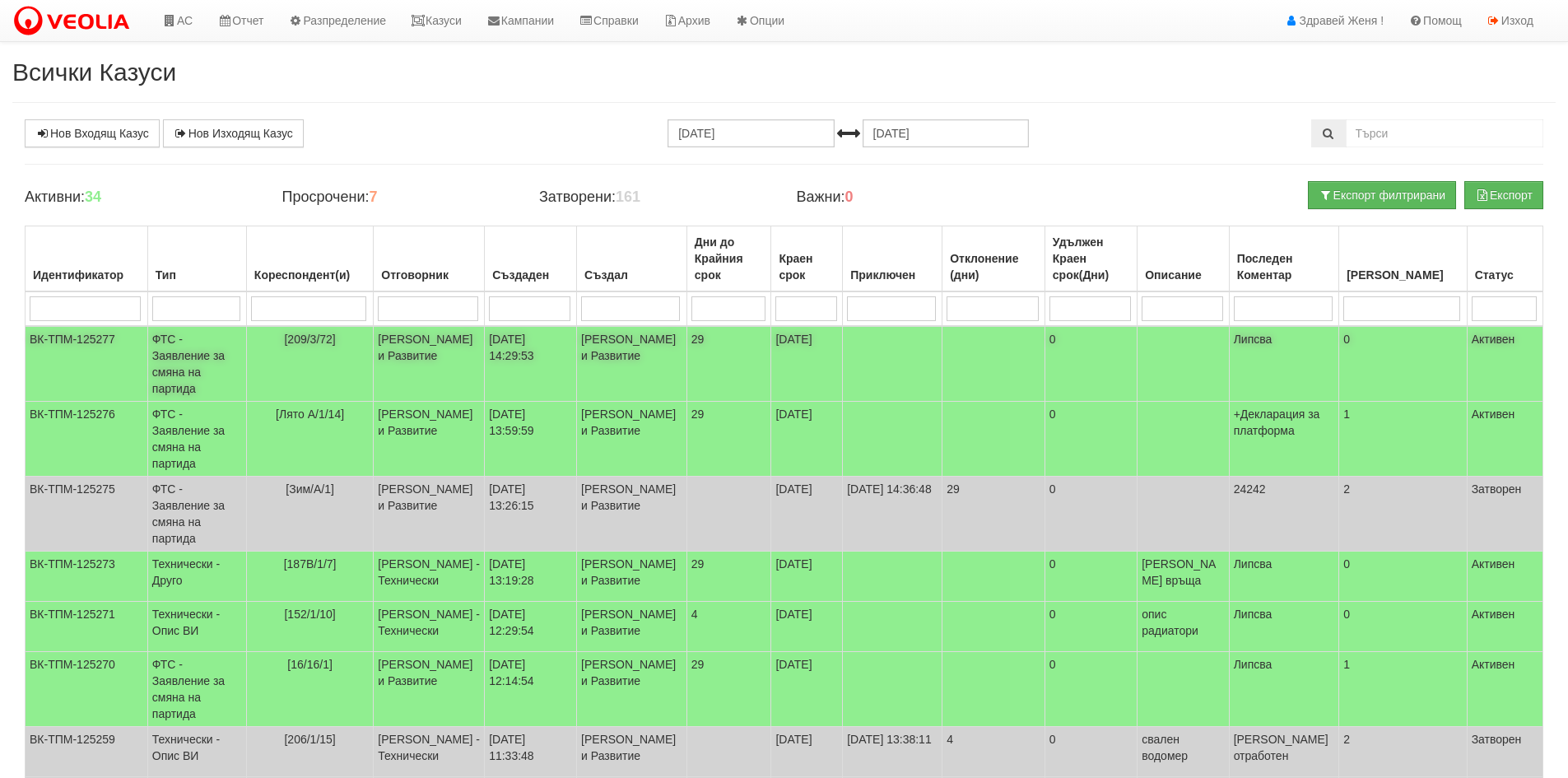
click at [368, 360] on td "[209/3/72]" at bounding box center [309, 364] width 128 height 76
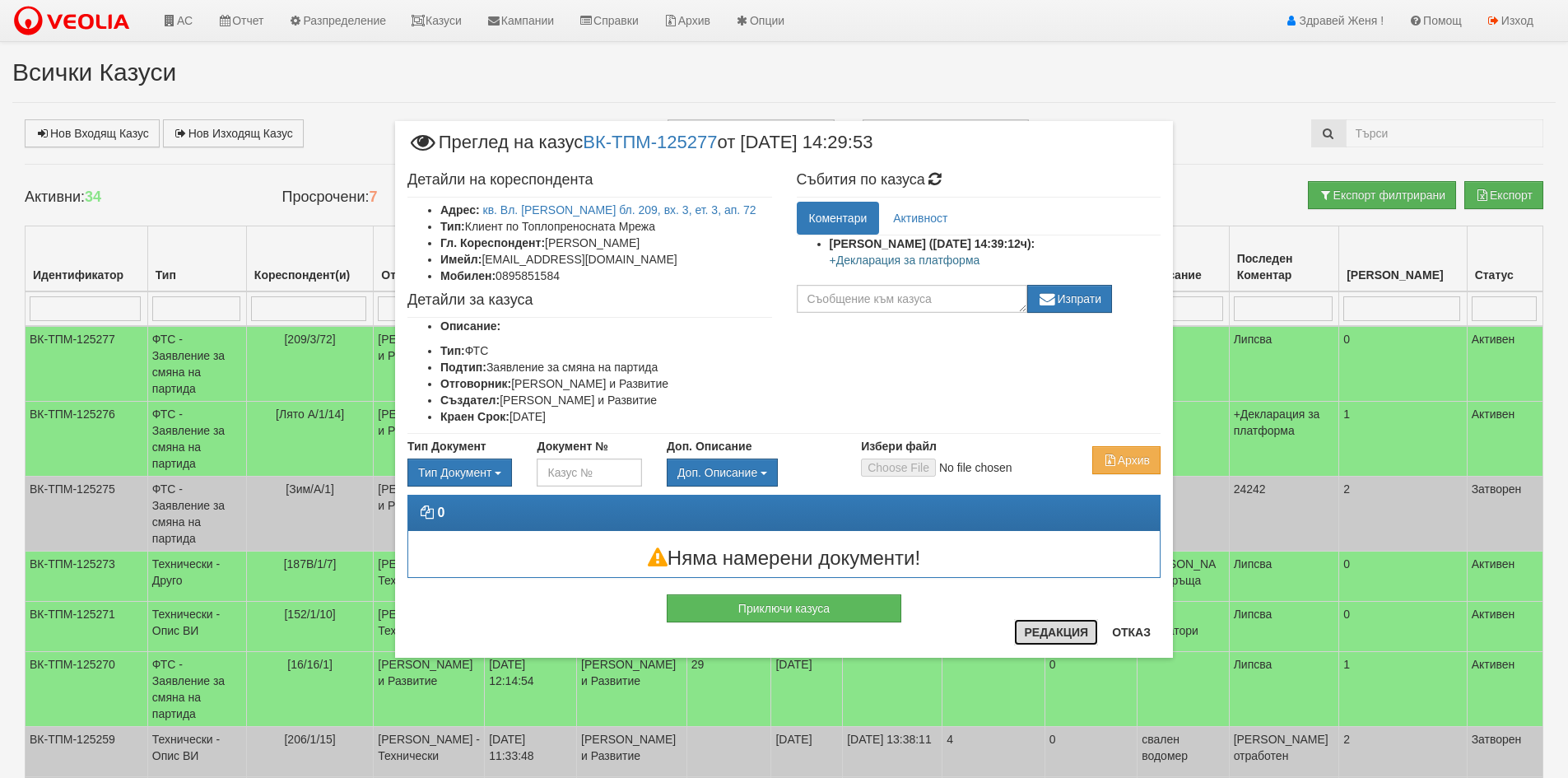
click at [1068, 631] on button "Редакция" at bounding box center [1056, 632] width 84 height 26
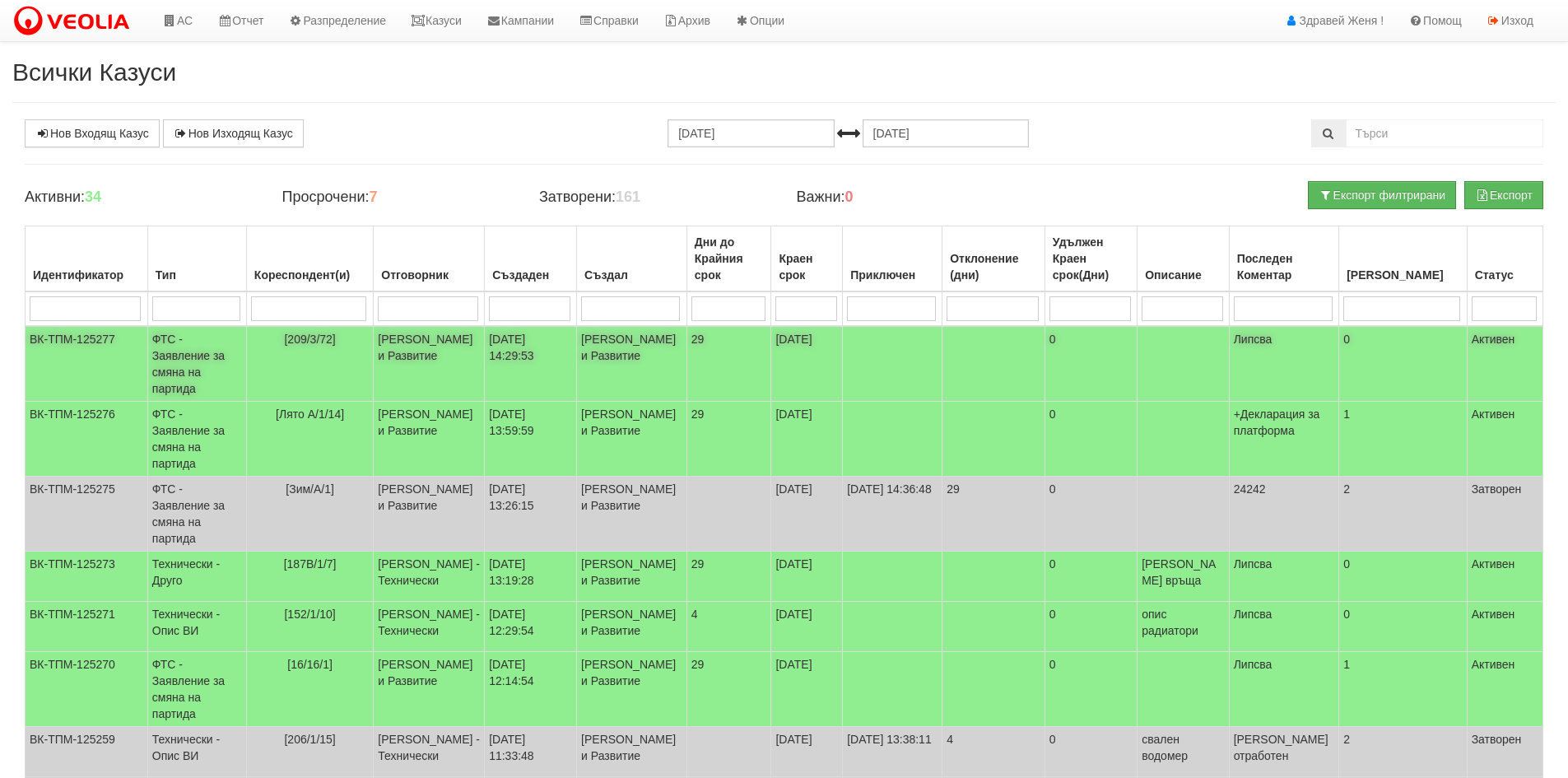
click at [300, 356] on td "[209/3/72]" at bounding box center [309, 364] width 128 height 76
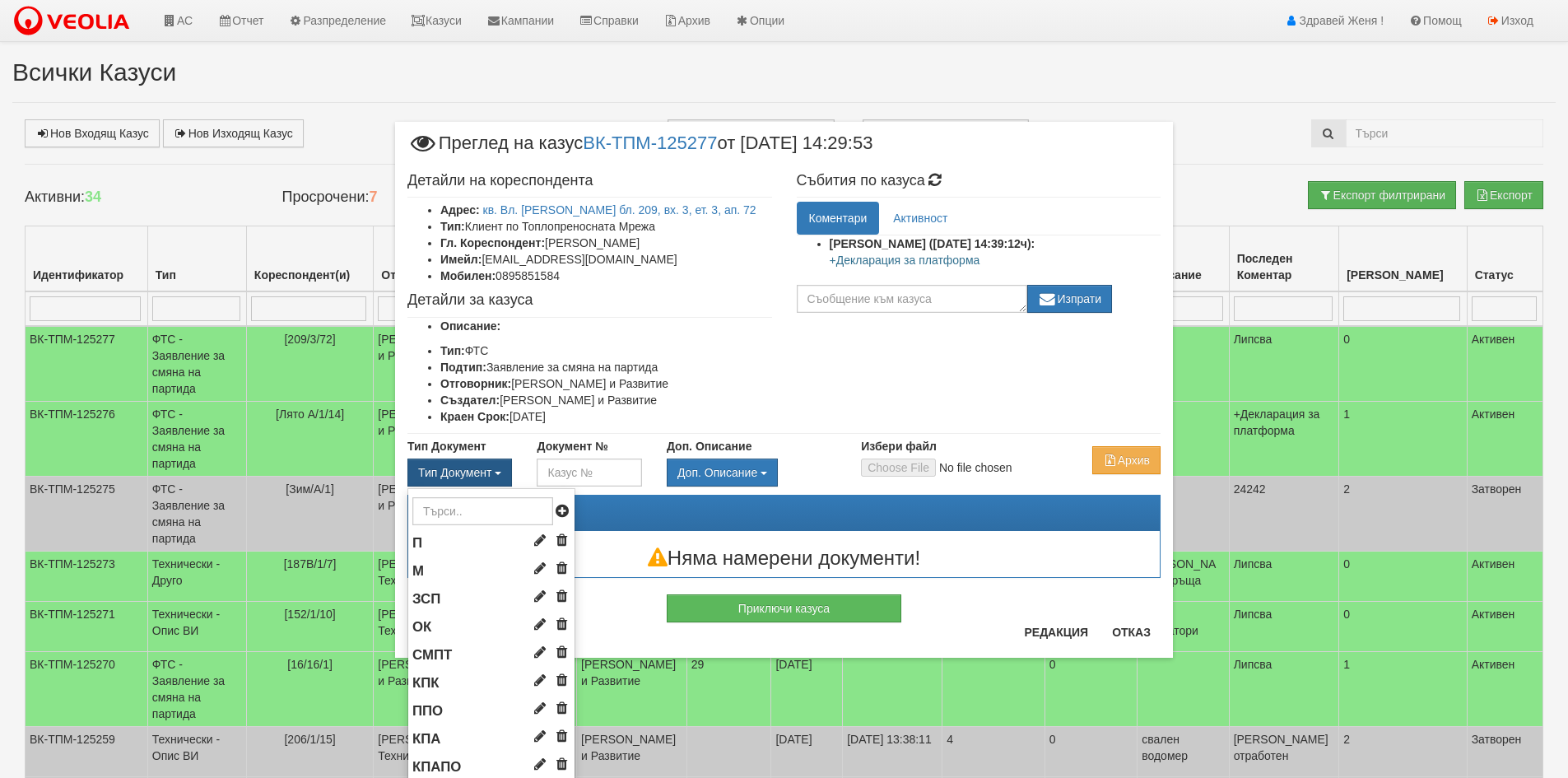
click at [497, 468] on button "Тип Документ" at bounding box center [460, 473] width 105 height 28
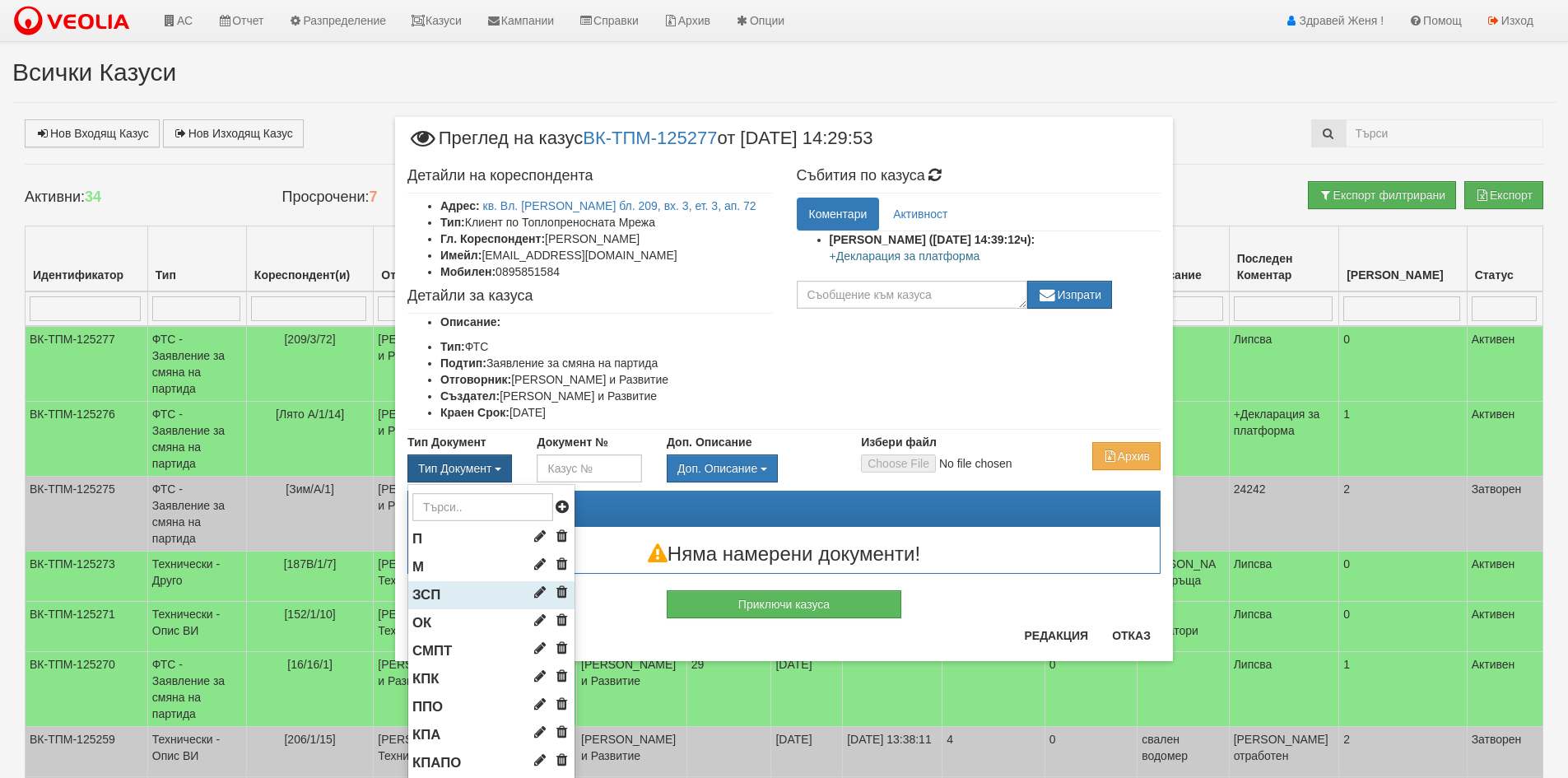
click at [431, 589] on span "ЗСП" at bounding box center [427, 595] width 28 height 16
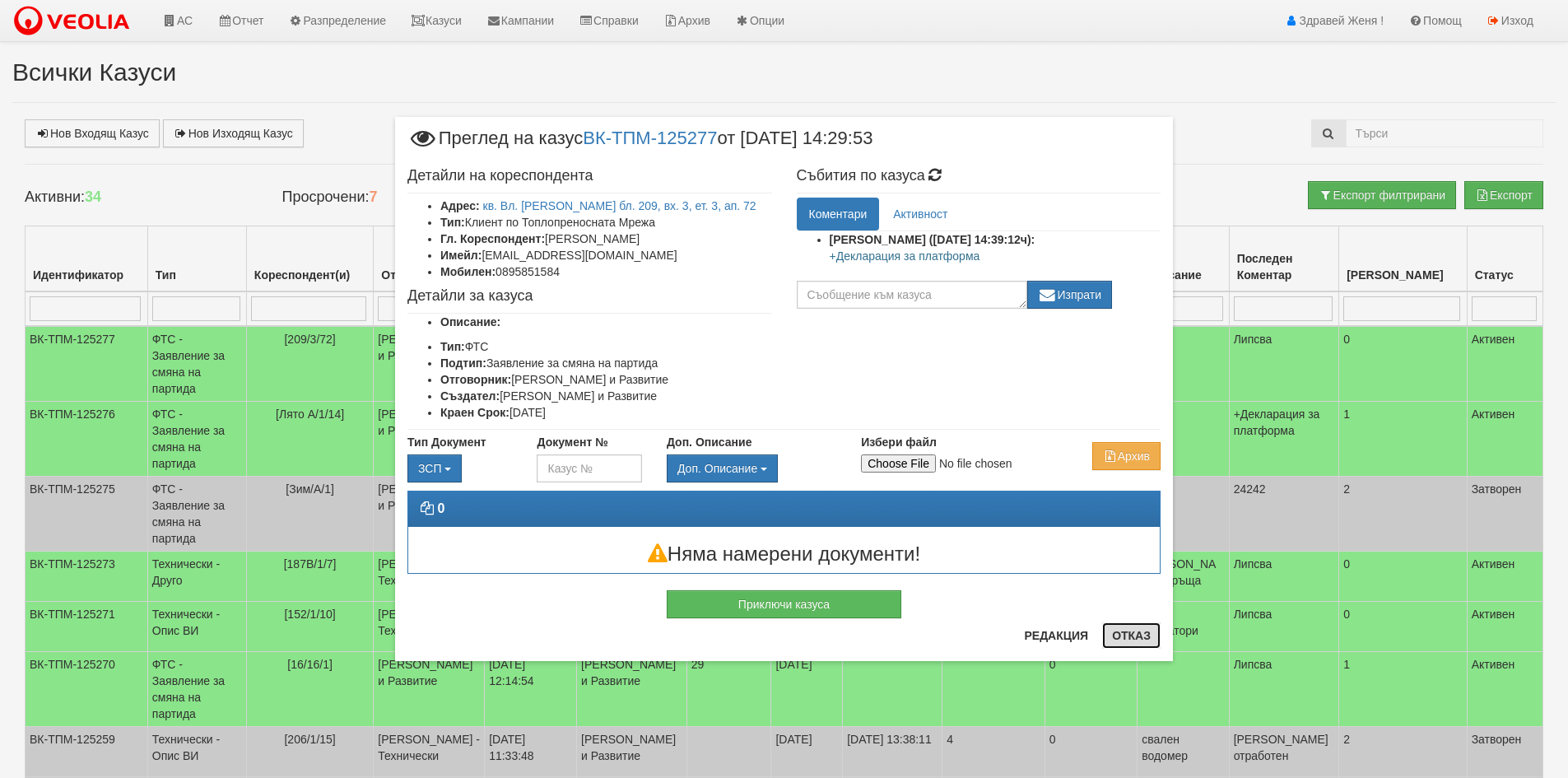
click at [1143, 631] on button "Отказ" at bounding box center [1132, 635] width 59 height 26
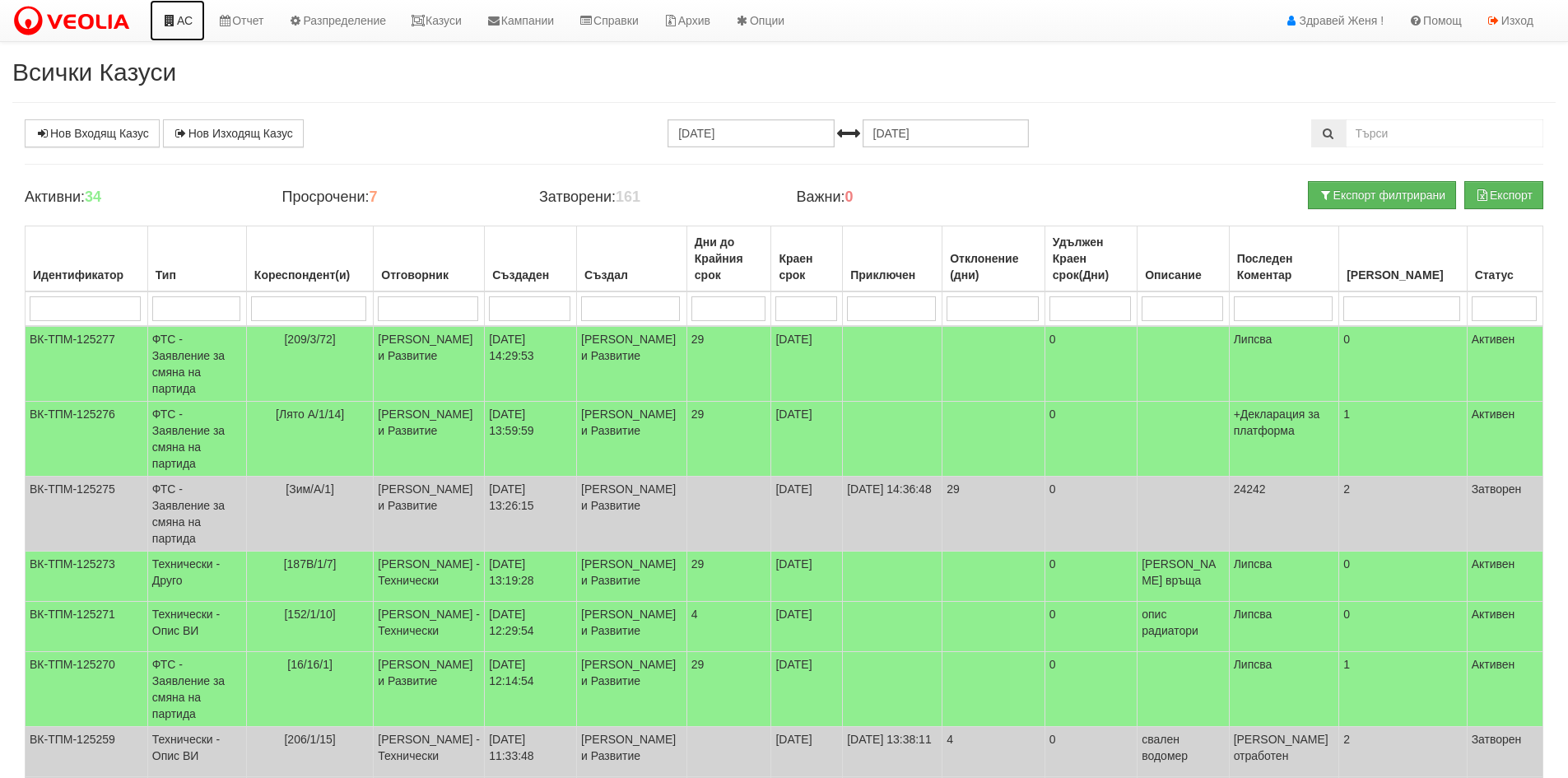
click at [198, 23] on link "АС" at bounding box center [177, 21] width 55 height 42
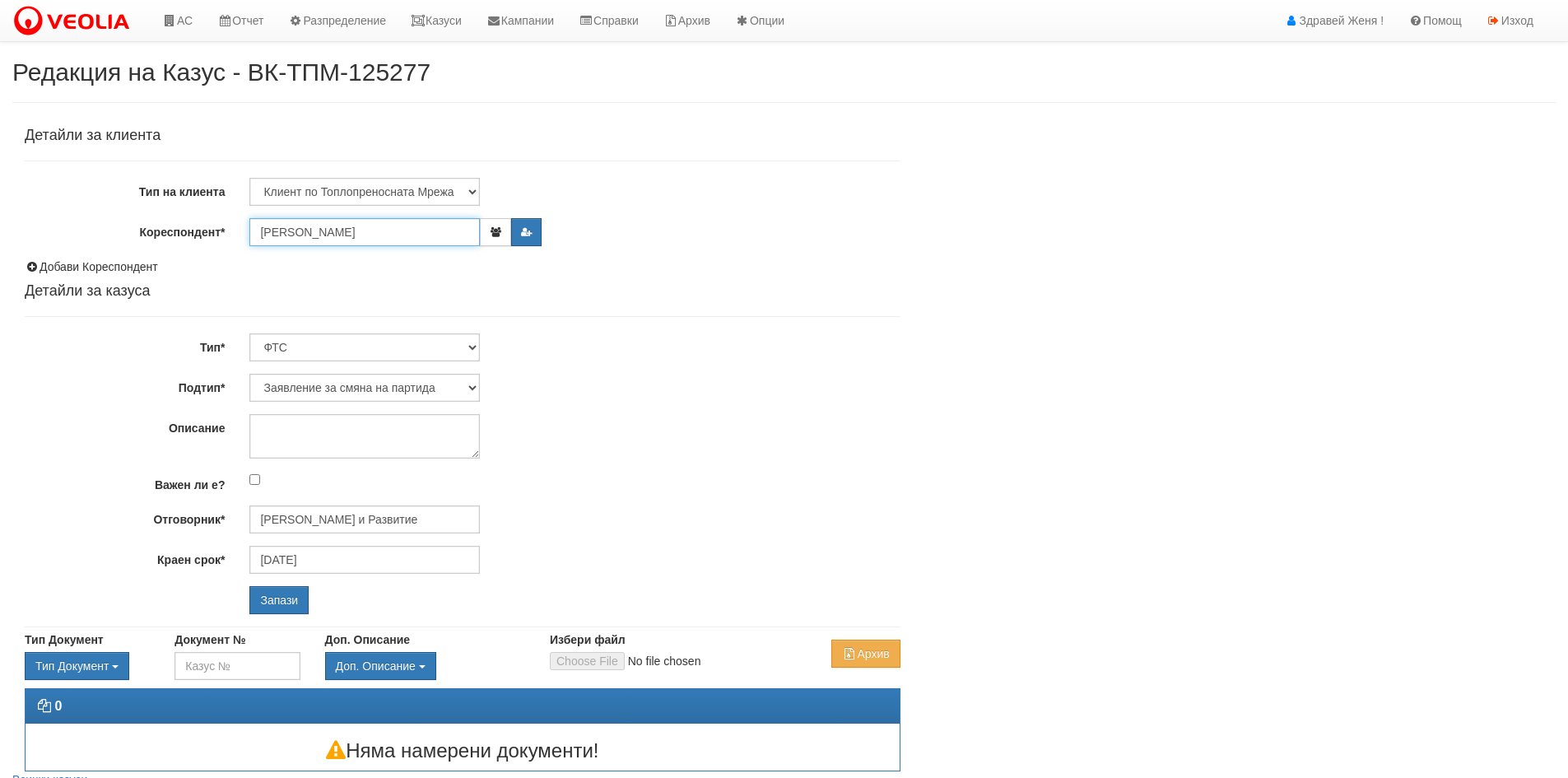
click at [398, 232] on input "[PERSON_NAME]" at bounding box center [365, 233] width 231 height 28
click at [399, 232] on input "[PERSON_NAME]" at bounding box center [365, 233] width 231 height 28
type input "Aлександър [PERSON_NAME]"
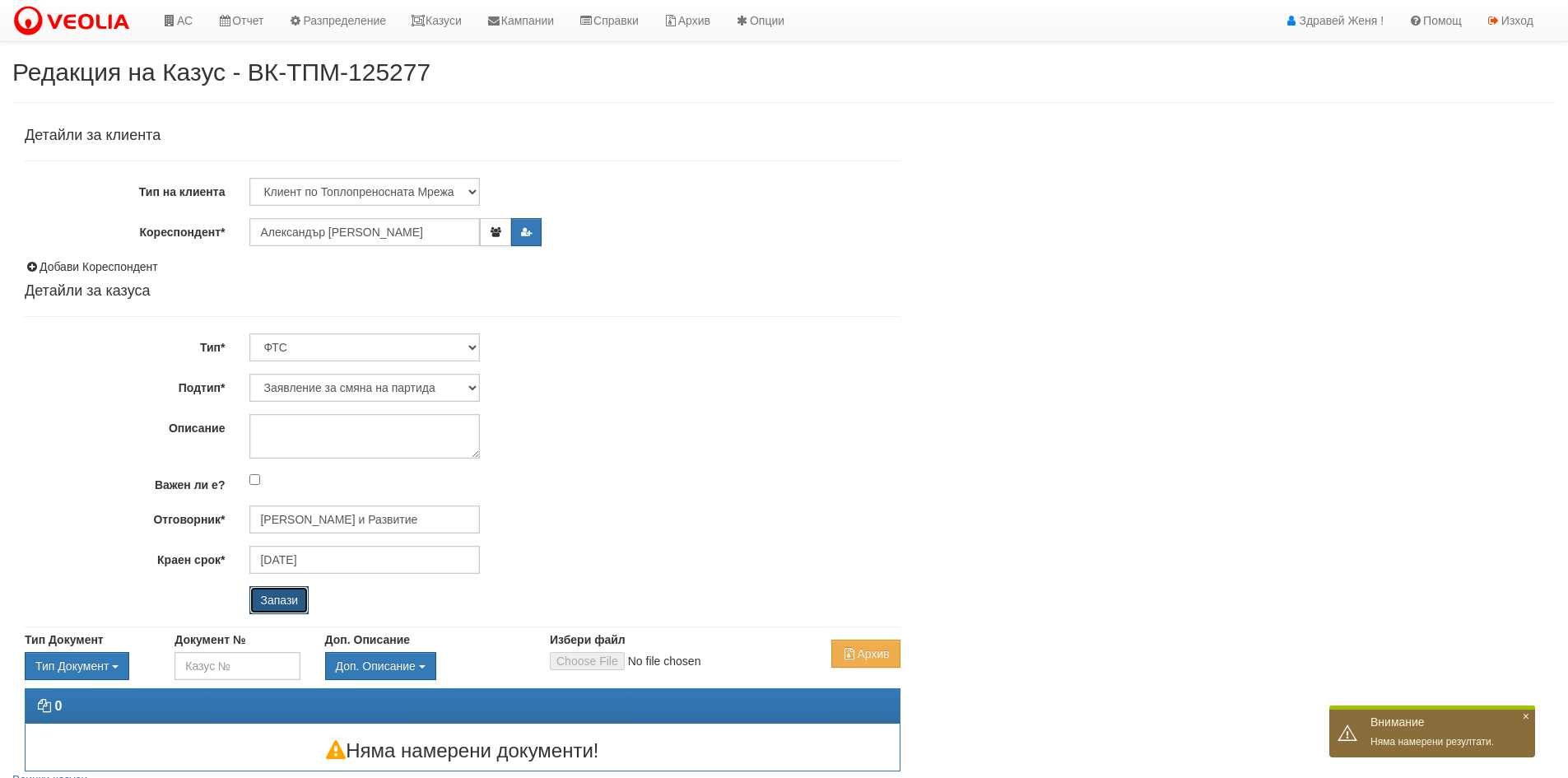
drag, startPoint x: 285, startPoint y: 590, endPoint x: 302, endPoint y: 596, distance: 18.0
click at [285, 591] on input "Запази" at bounding box center [279, 600] width 60 height 28
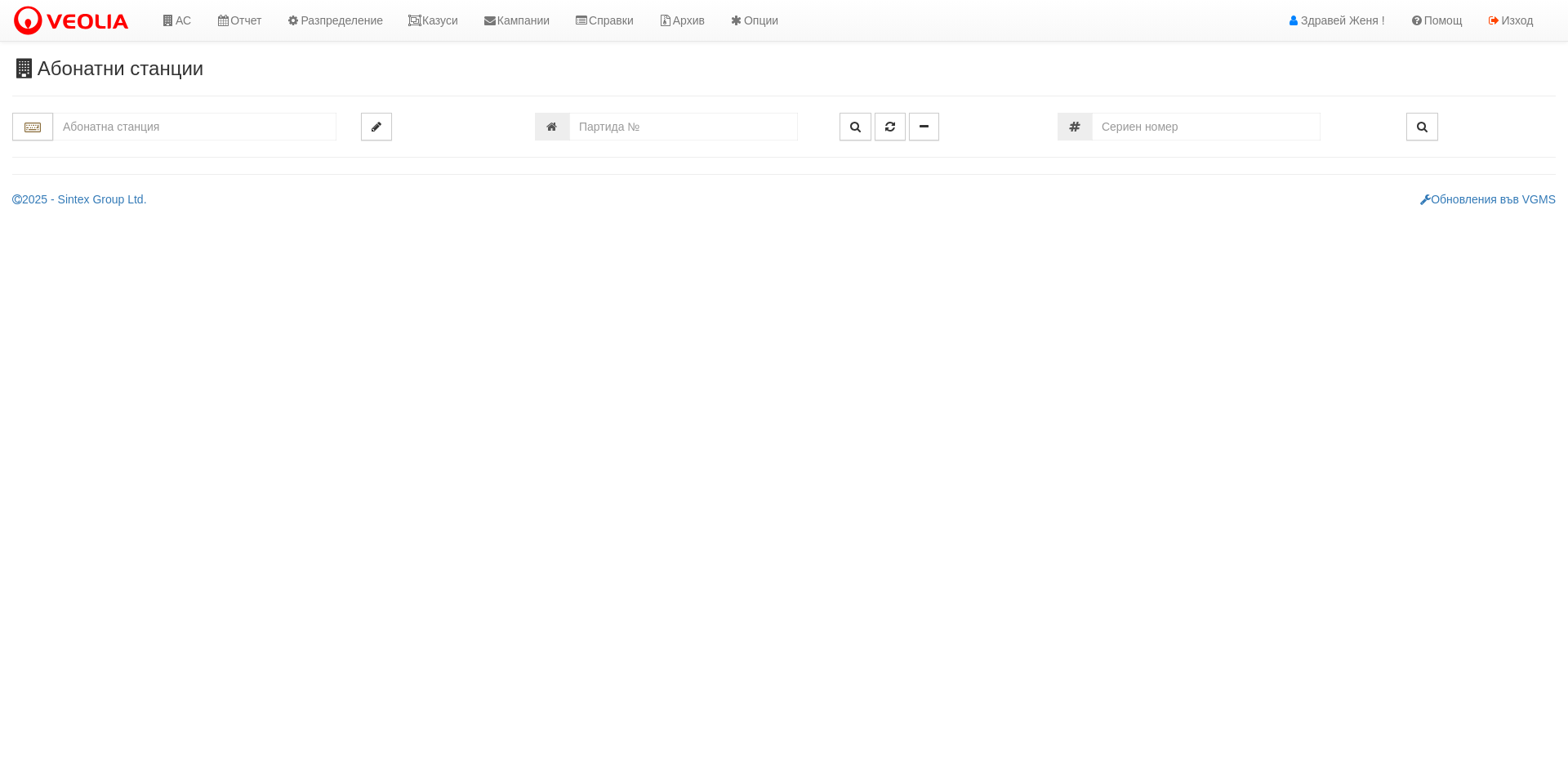
click at [104, 139] on input "text" at bounding box center [195, 127] width 283 height 28
click at [129, 169] on div "109/3,4,5 - Младост - "ВЕОЛИЯ"" at bounding box center [194, 171] width 279 height 19
type input "109/3,4,5 - Младост - "ВЕОЛИЯ""
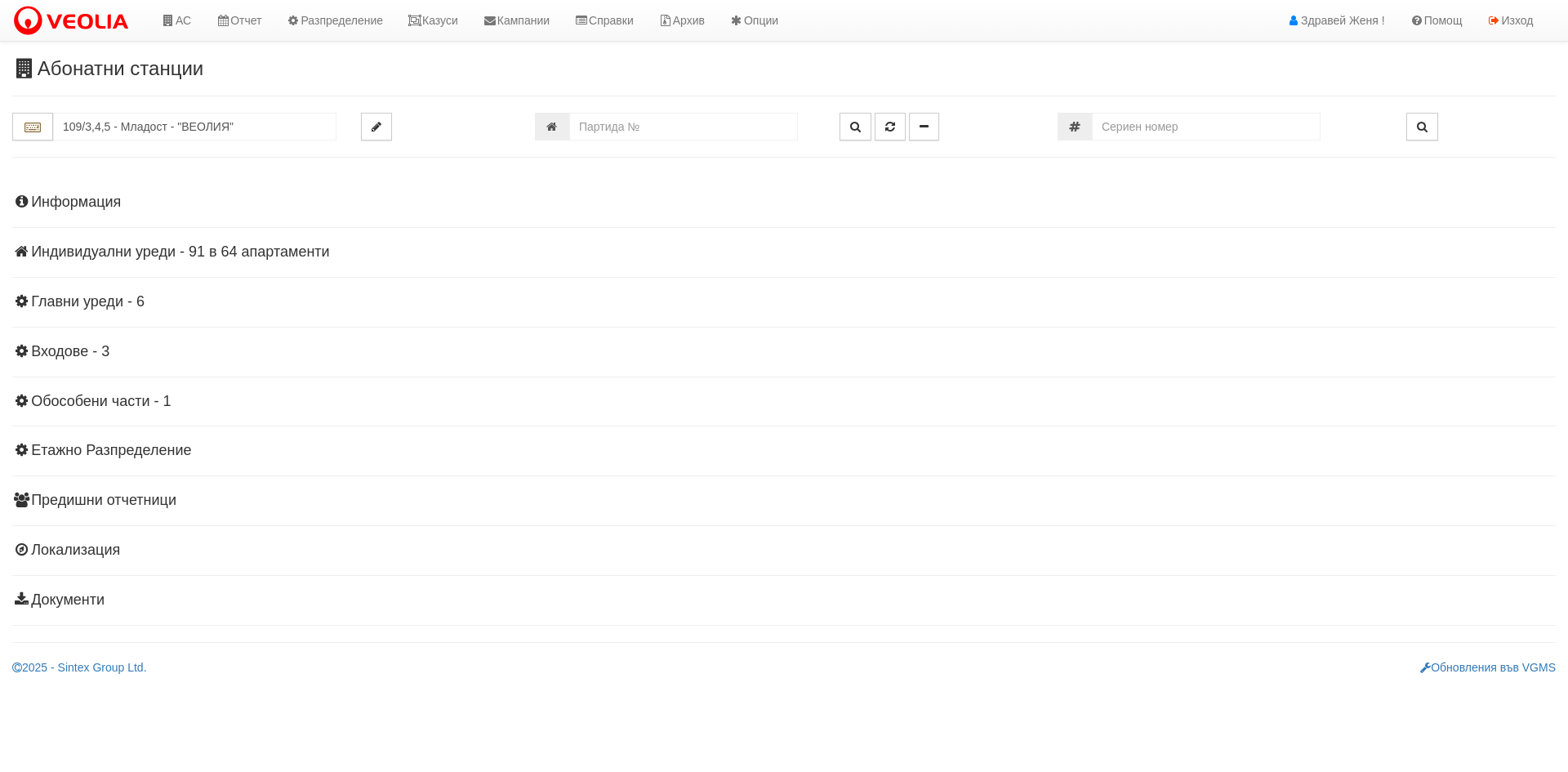
click at [142, 249] on h4 "Индивидуални уреди - 91 в 64 апартаменти" at bounding box center [784, 251] width 1544 height 16
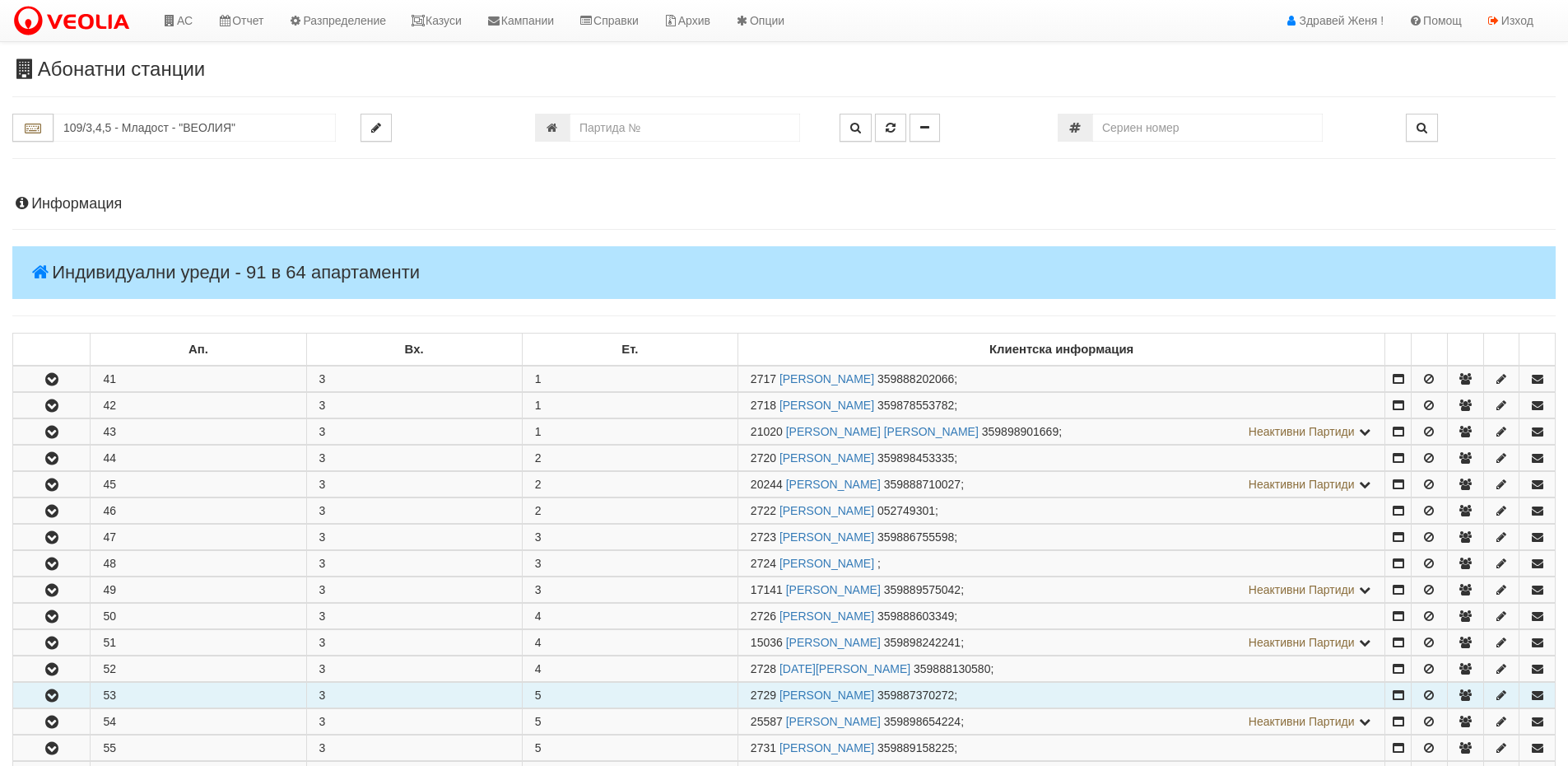
click at [122, 700] on td "53" at bounding box center [199, 695] width 216 height 26
click at [44, 689] on button "button" at bounding box center [51, 695] width 77 height 25
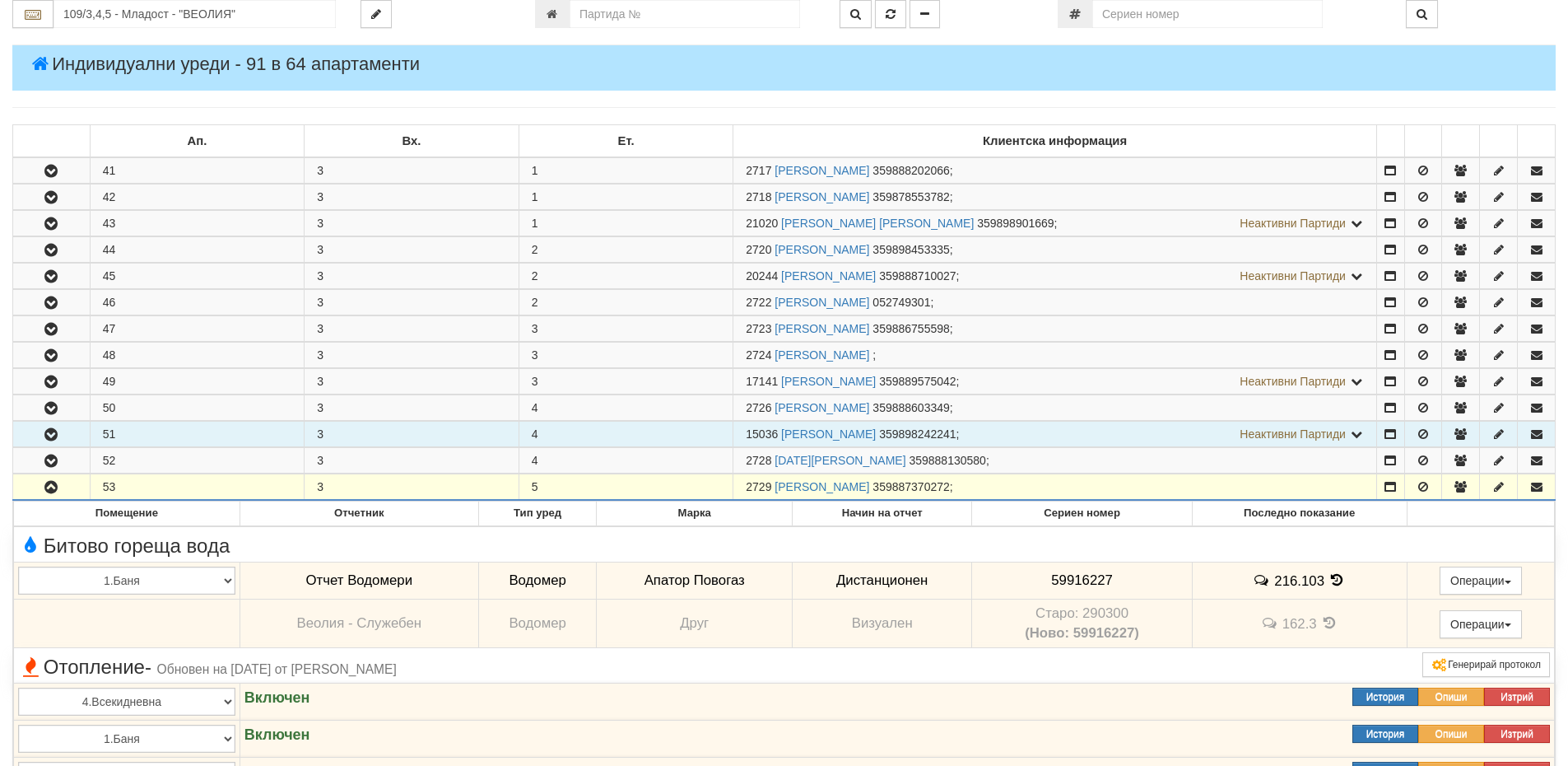
scroll to position [82, 0]
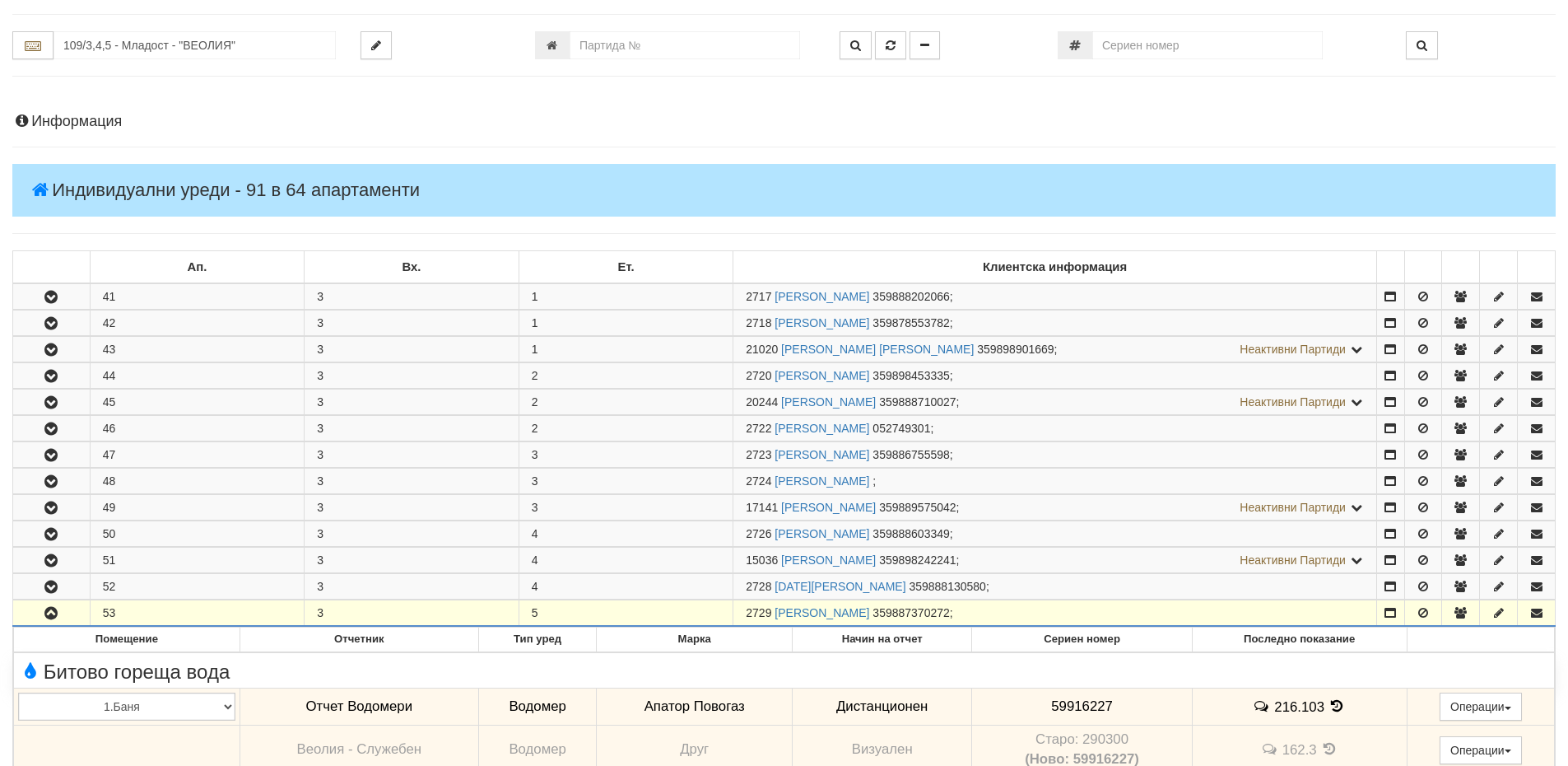
click at [90, 117] on h4 "Информация" at bounding box center [784, 121] width 1543 height 16
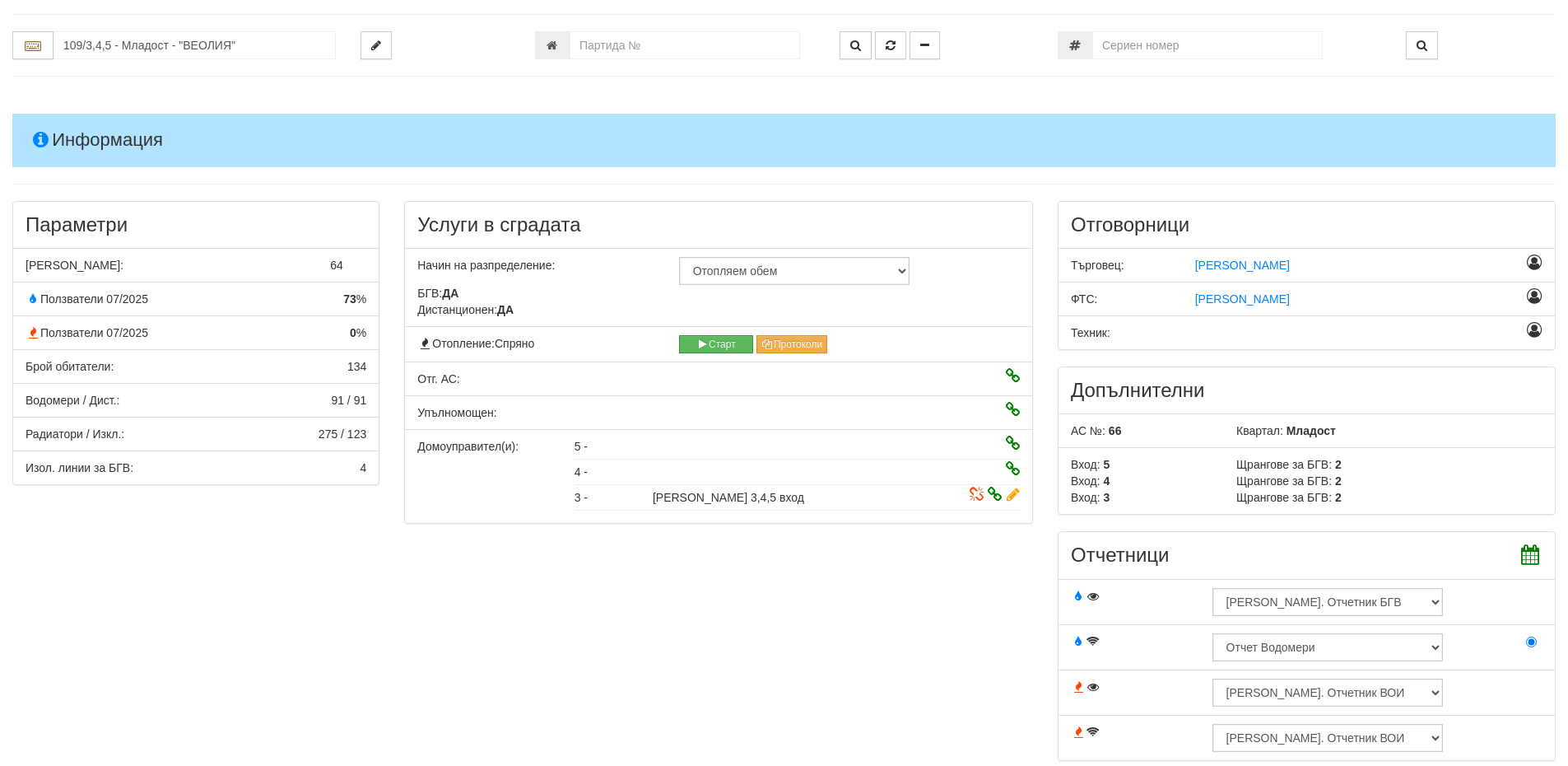
click at [90, 117] on h4 "Информация" at bounding box center [784, 140] width 1543 height 53
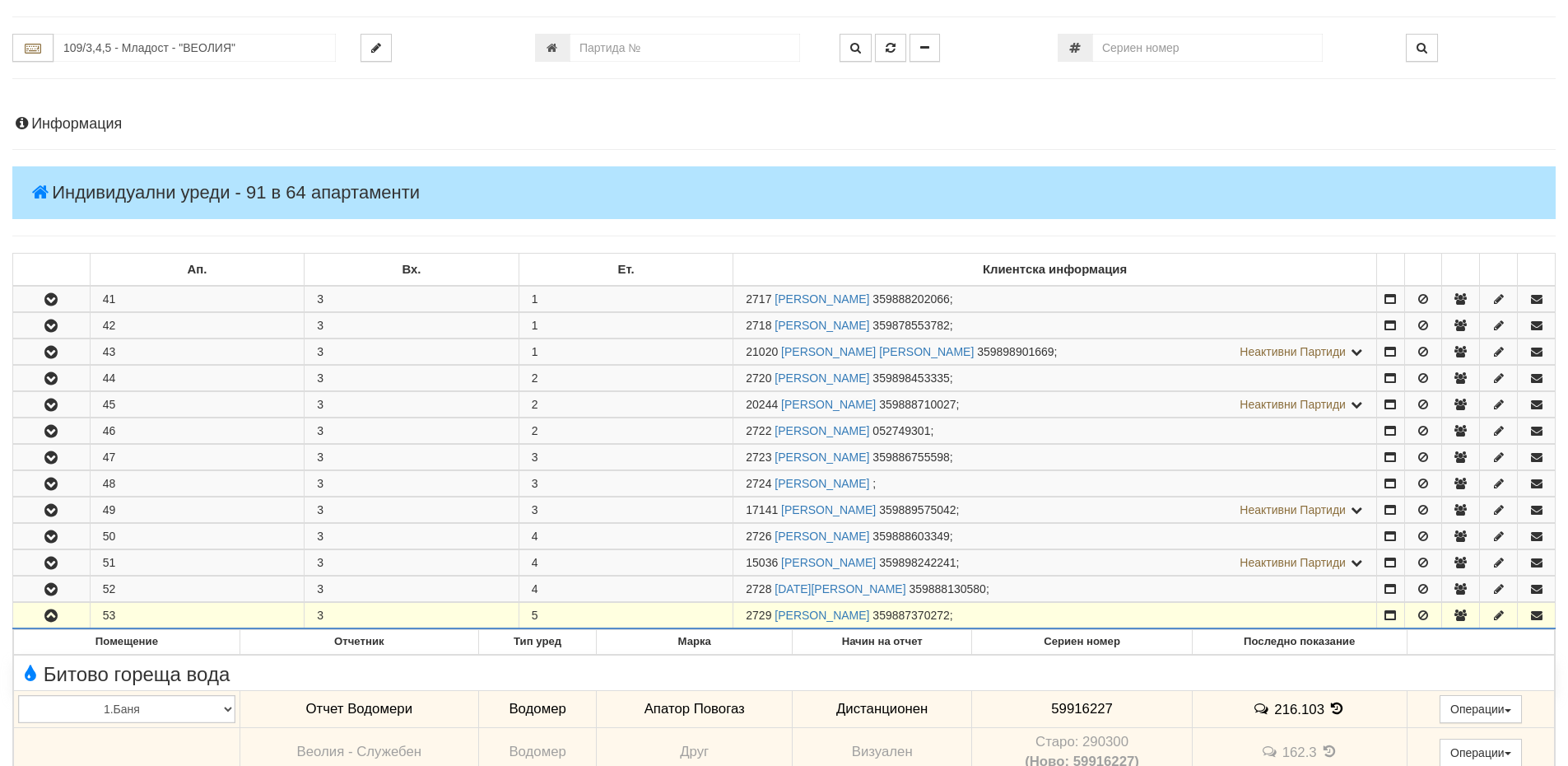
scroll to position [0, 0]
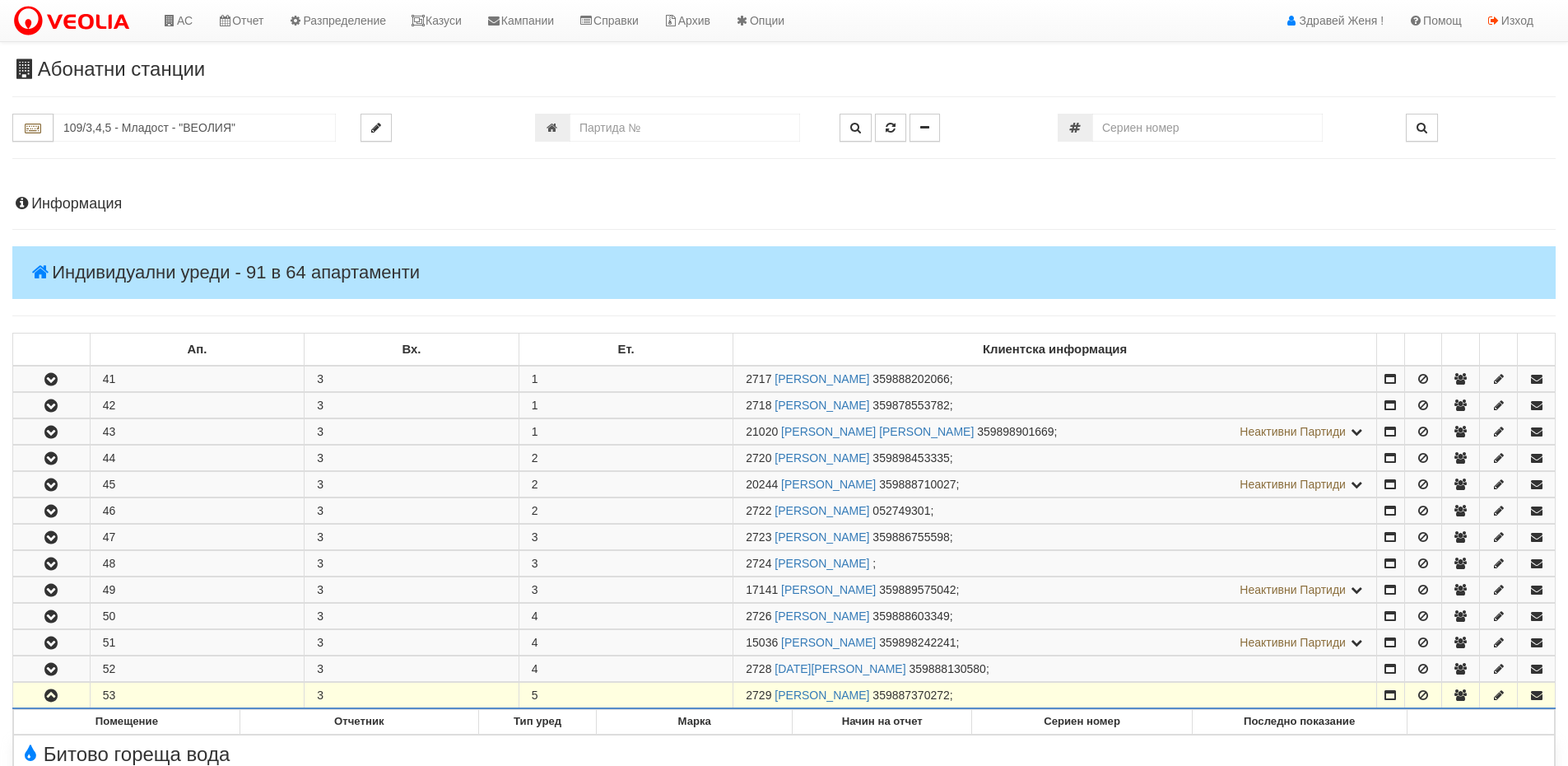
click at [94, 199] on h4 "Информация" at bounding box center [784, 203] width 1543 height 16
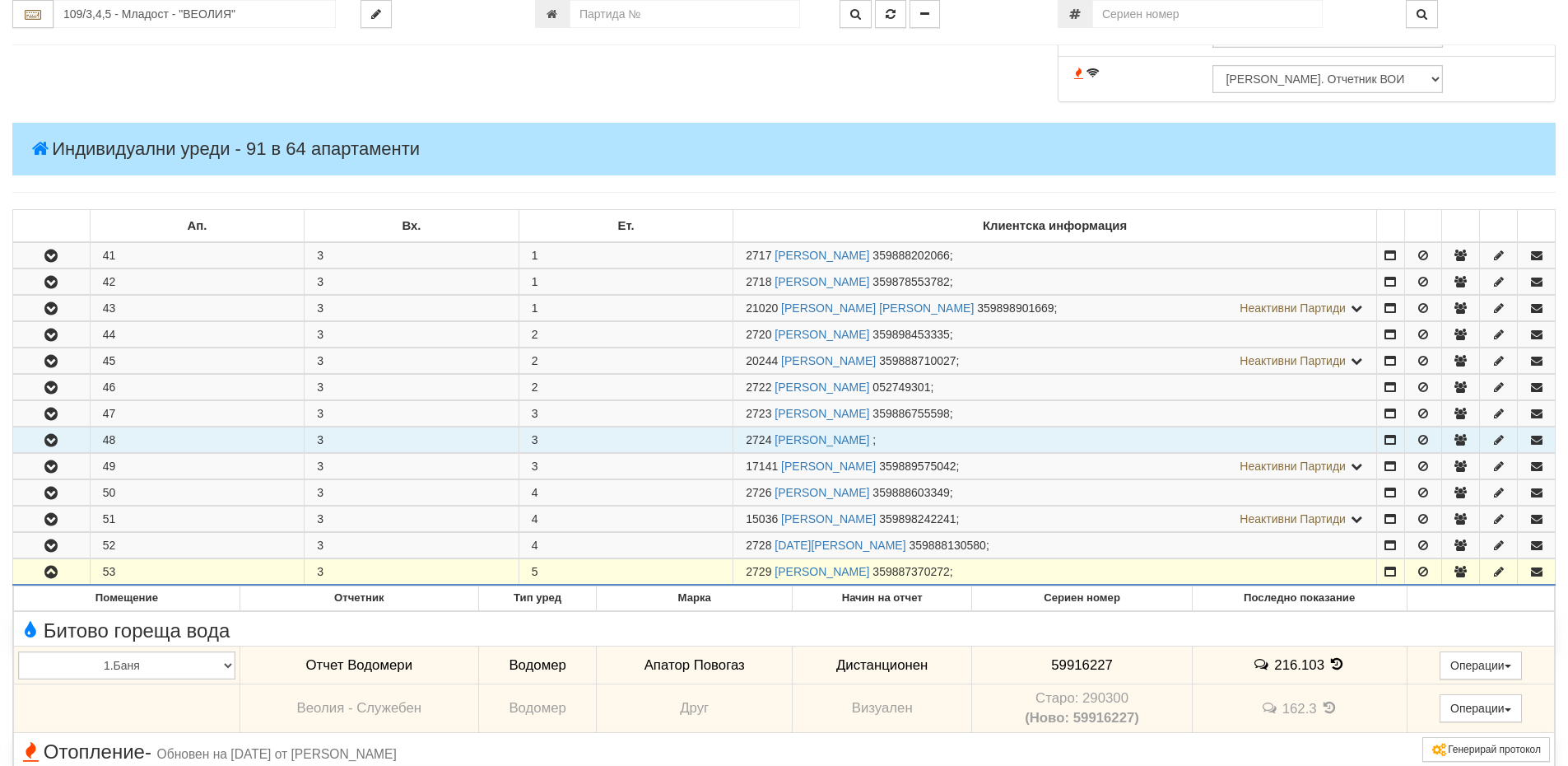
scroll to position [988, 0]
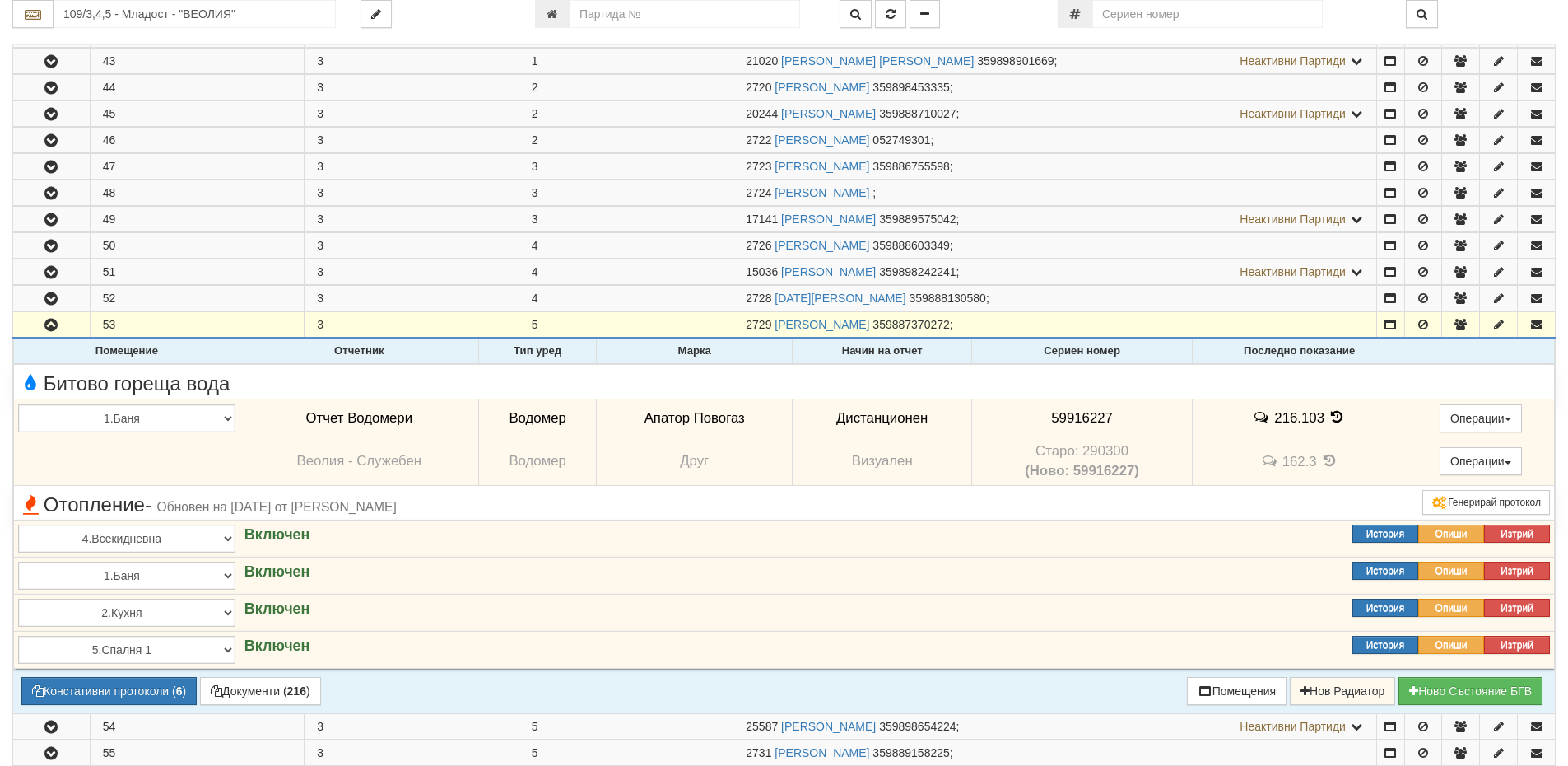
click at [1332, 417] on icon at bounding box center [1337, 417] width 18 height 14
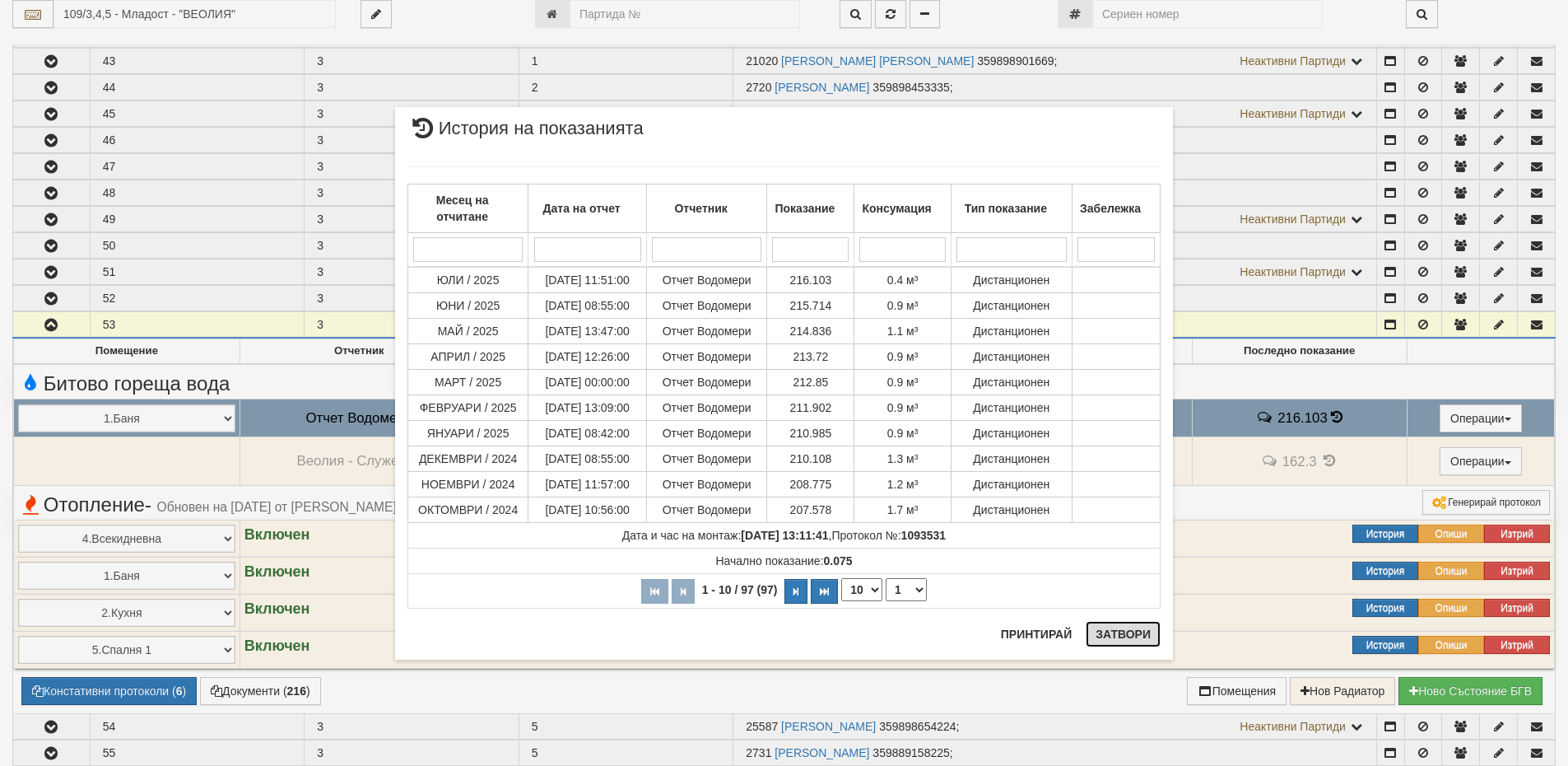
click at [1115, 628] on button "Затвори" at bounding box center [1123, 634] width 75 height 26
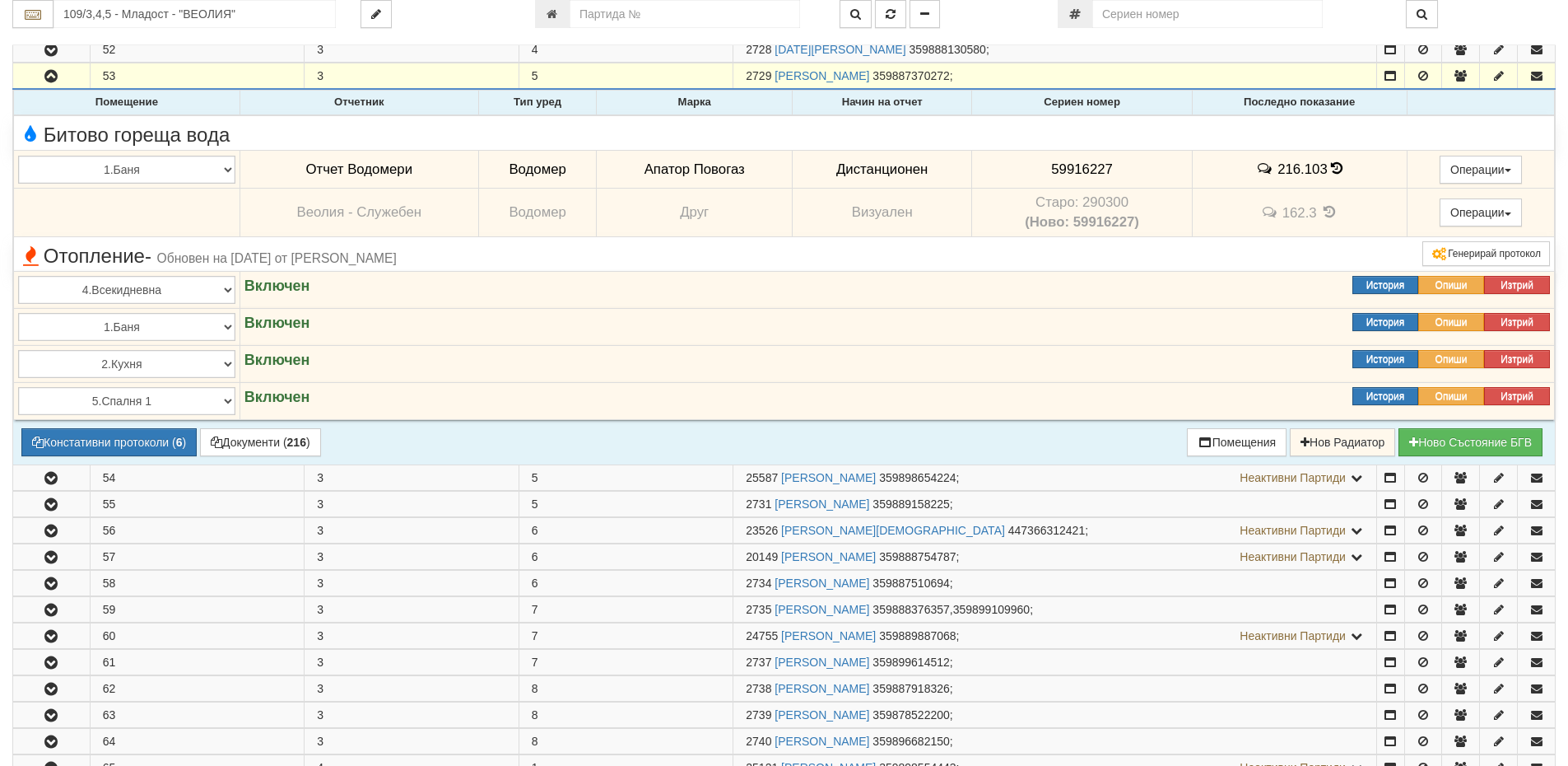
scroll to position [1235, 0]
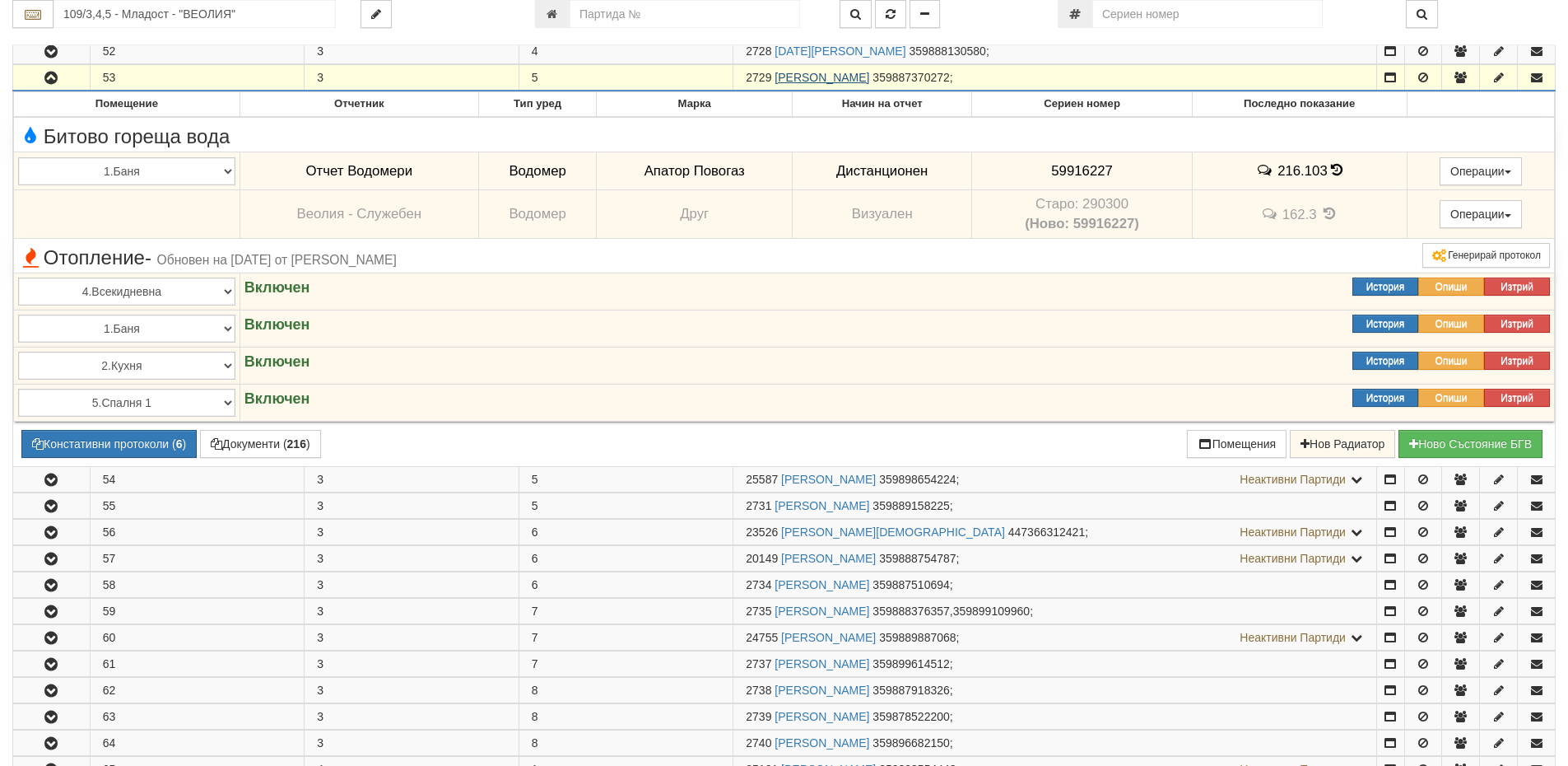
click at [817, 78] on link "ИВАН ТОДОРОВ РАДЕВ" at bounding box center [822, 78] width 95 height 13
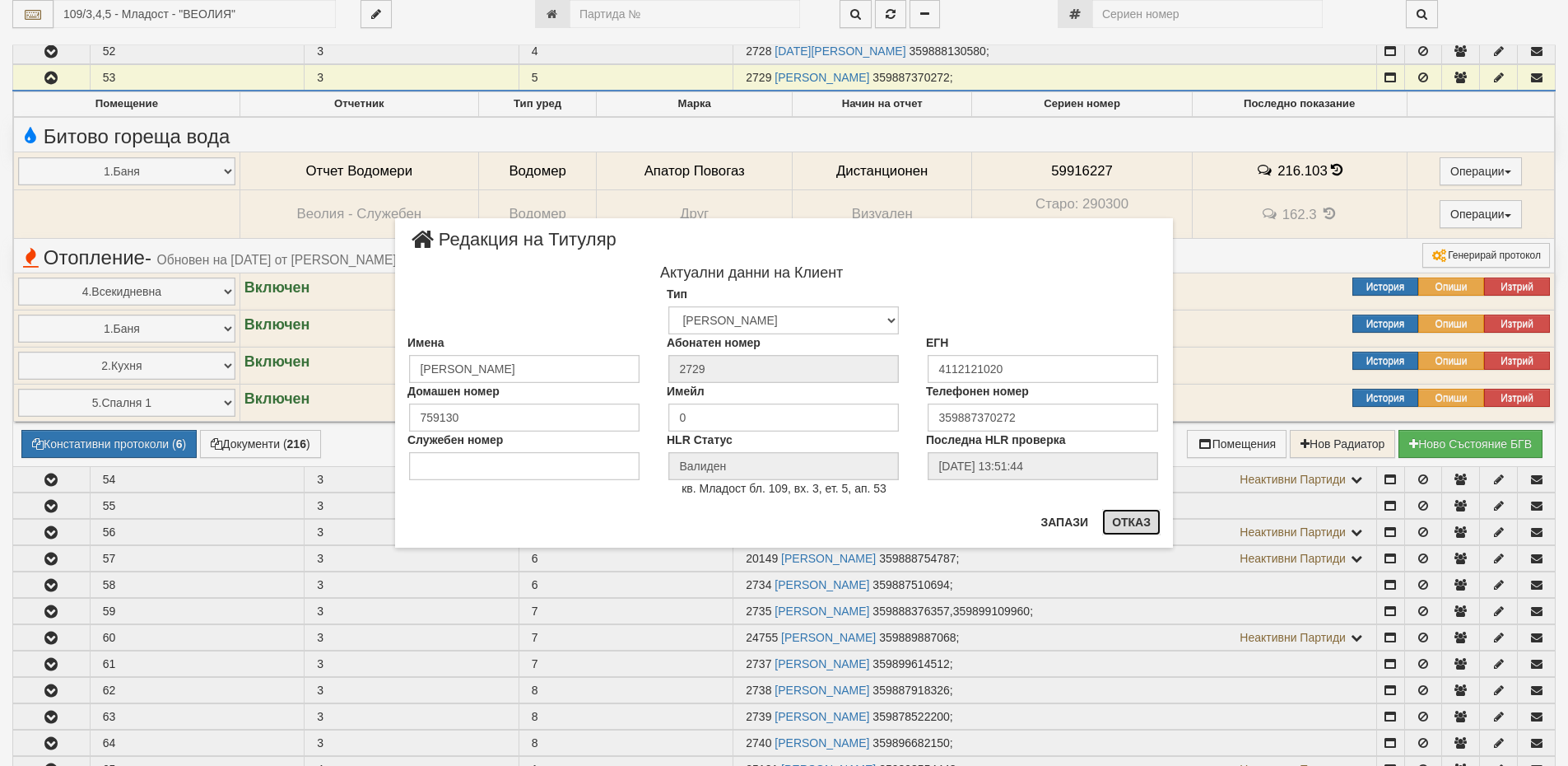
click at [1130, 527] on button "Отказ" at bounding box center [1132, 522] width 59 height 26
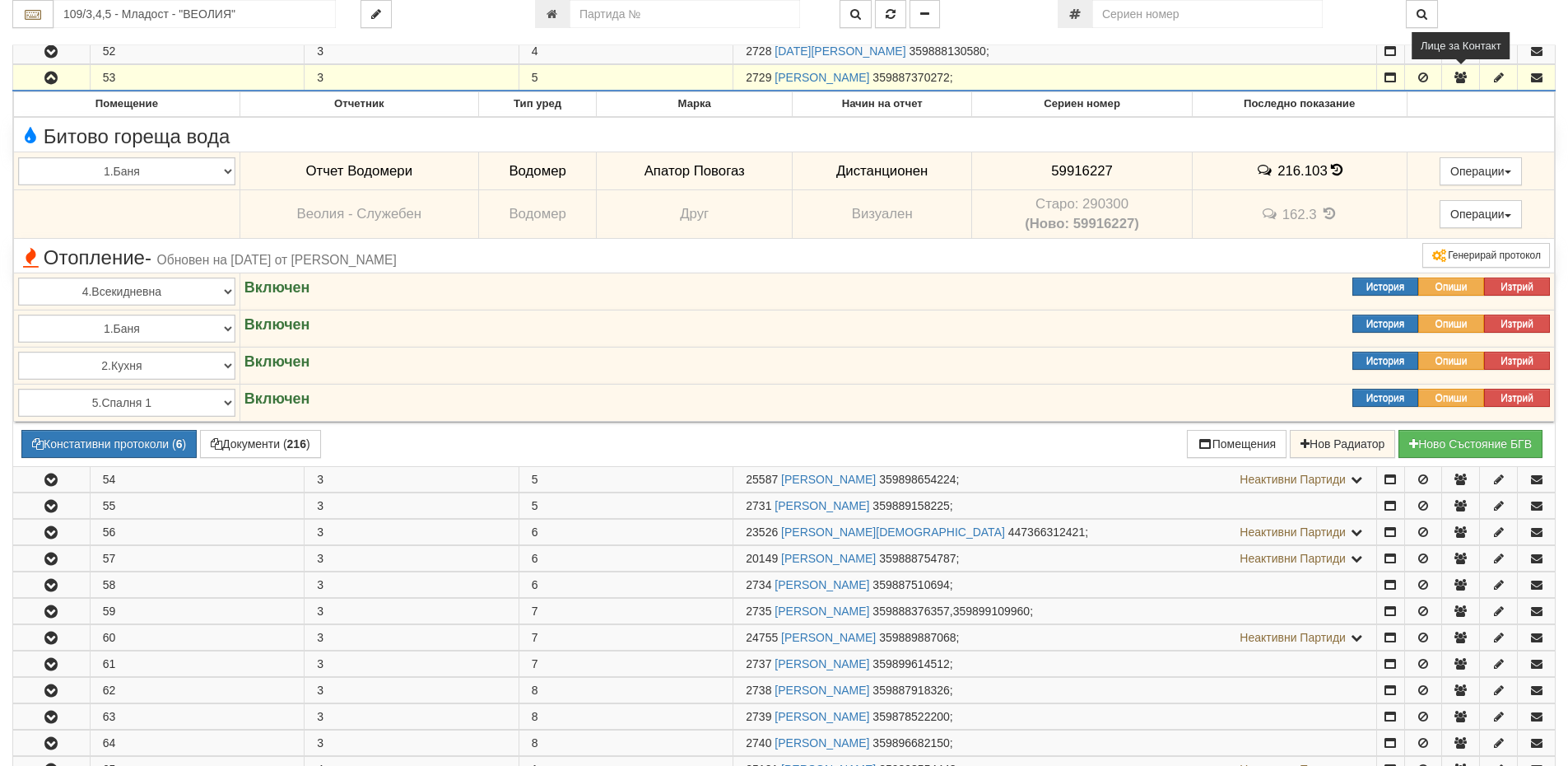
click at [1455, 74] on icon "button" at bounding box center [1461, 78] width 15 height 11
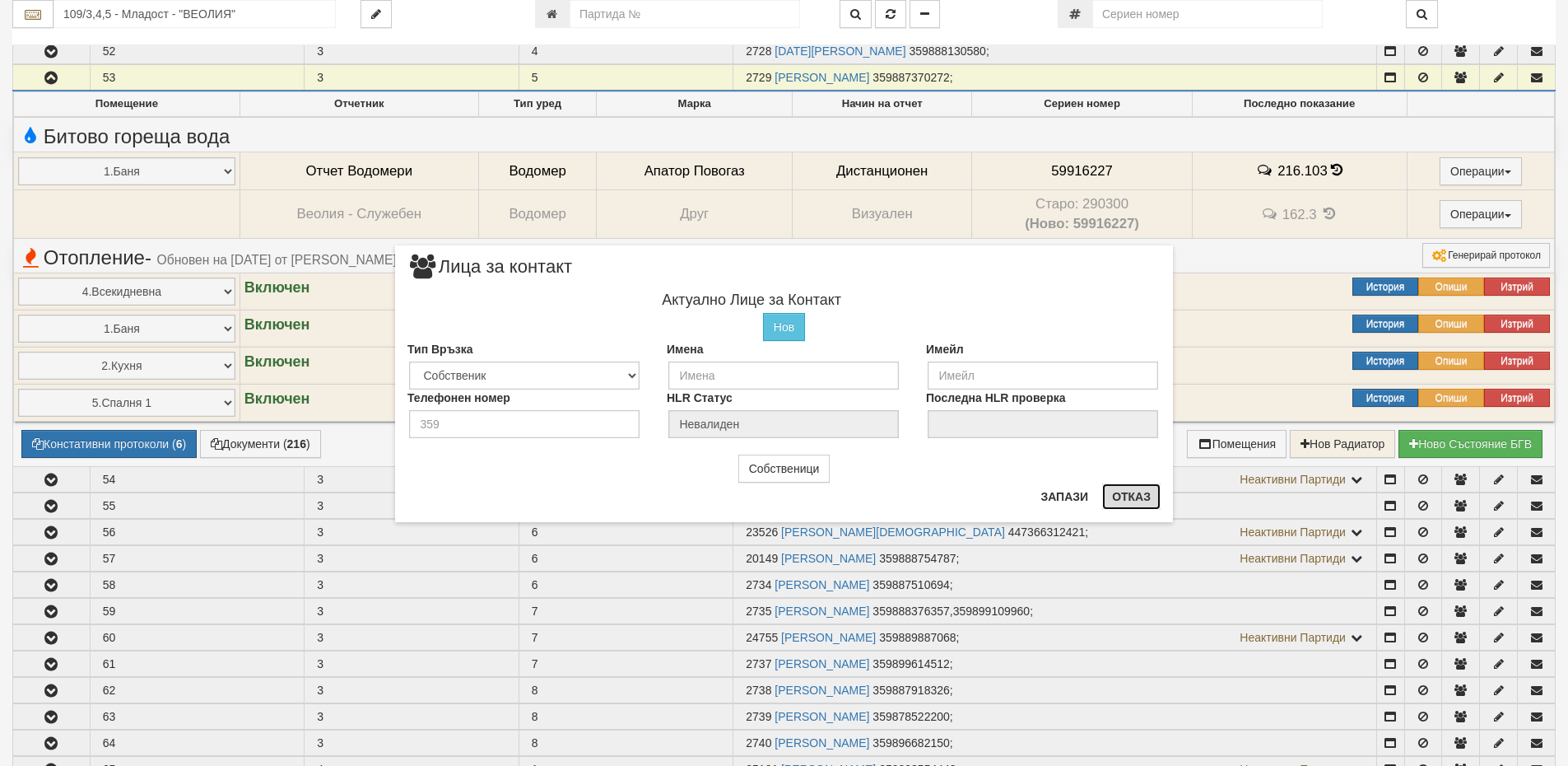
click at [1144, 502] on button "Отказ" at bounding box center [1132, 496] width 59 height 26
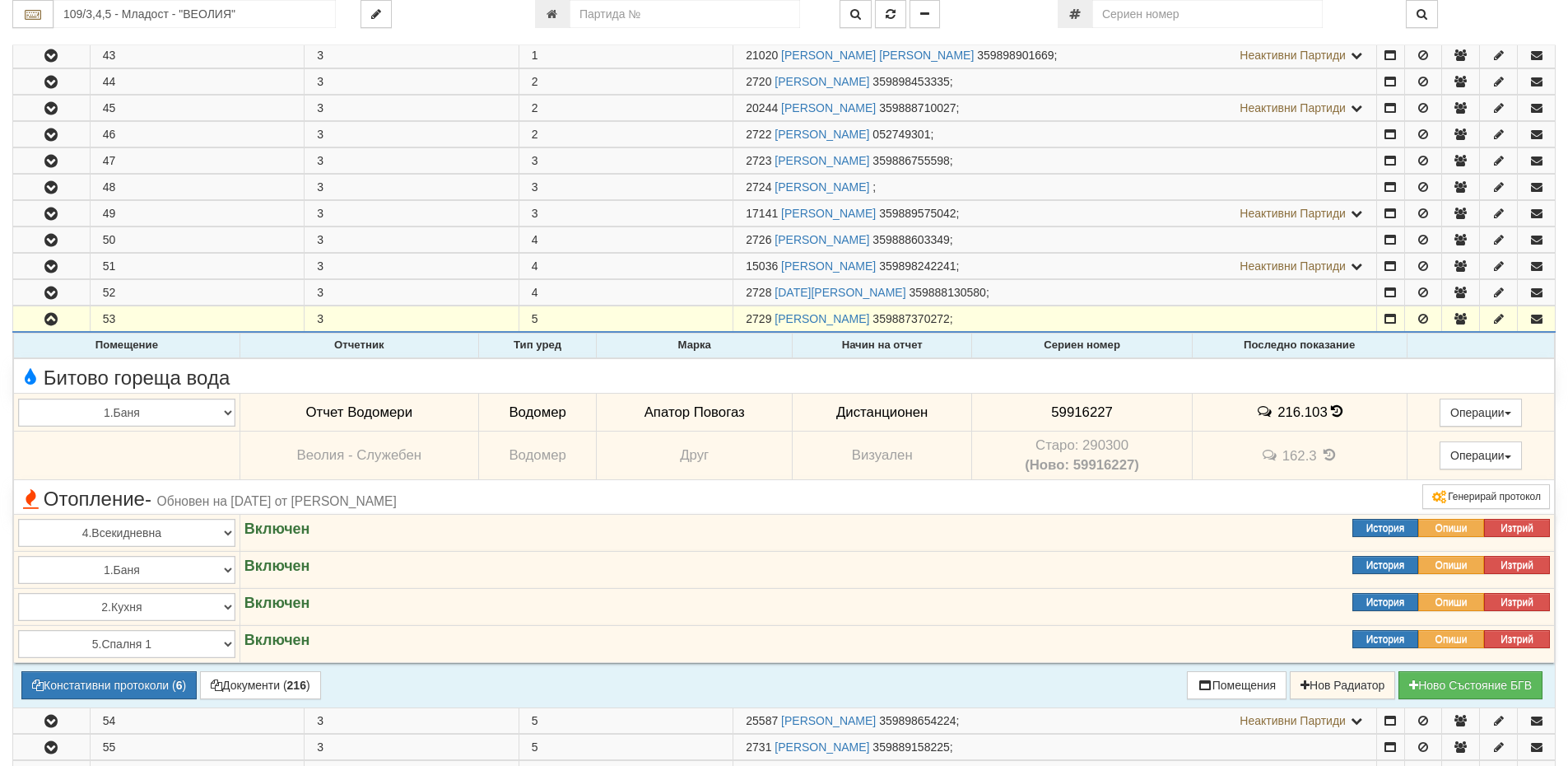
scroll to position [988, 0]
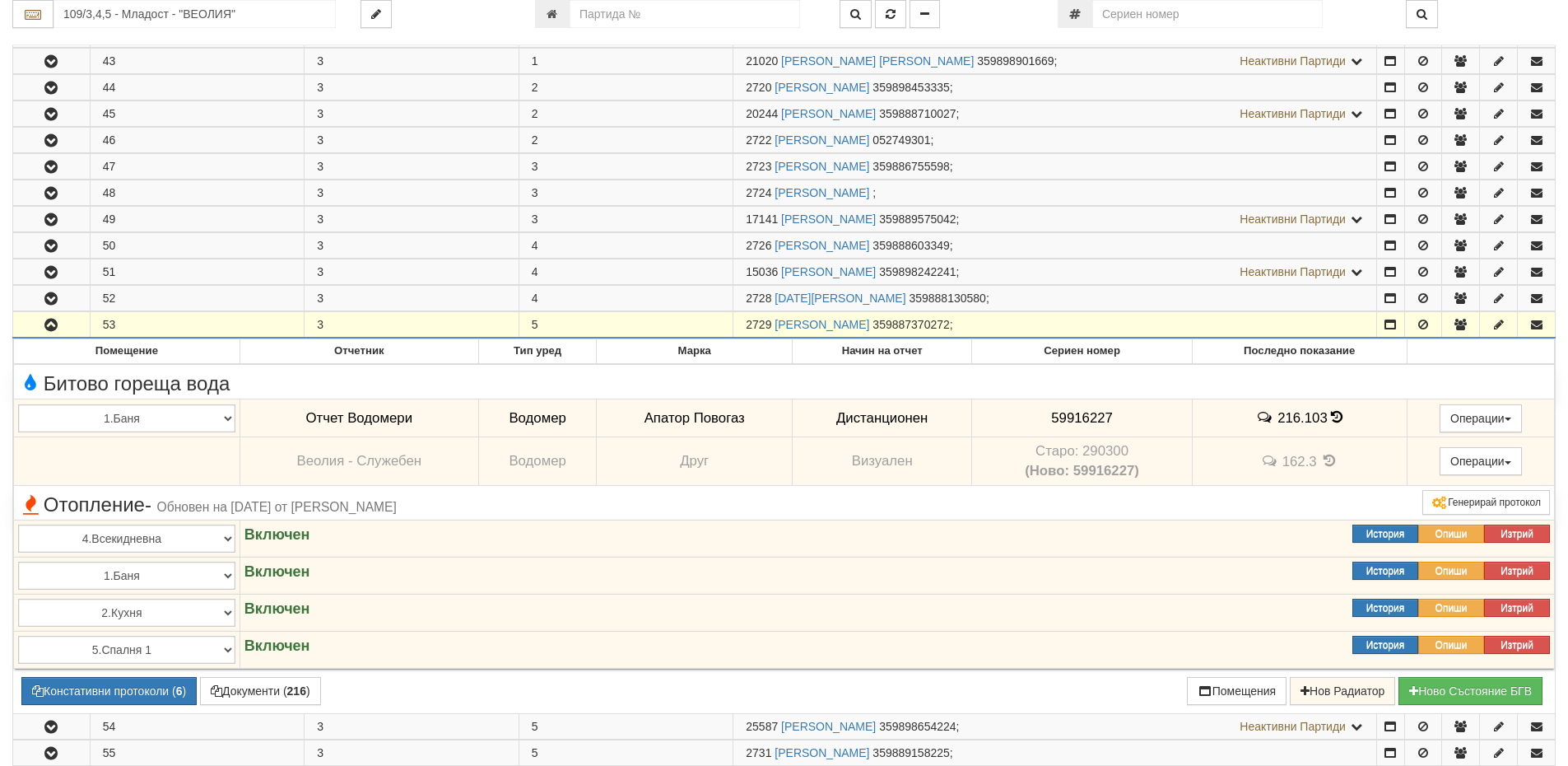
click at [992, 325] on td "2729 ИВАН ТОДОРОВ РАДЕВ 359887370272 ;" at bounding box center [1055, 324] width 644 height 26
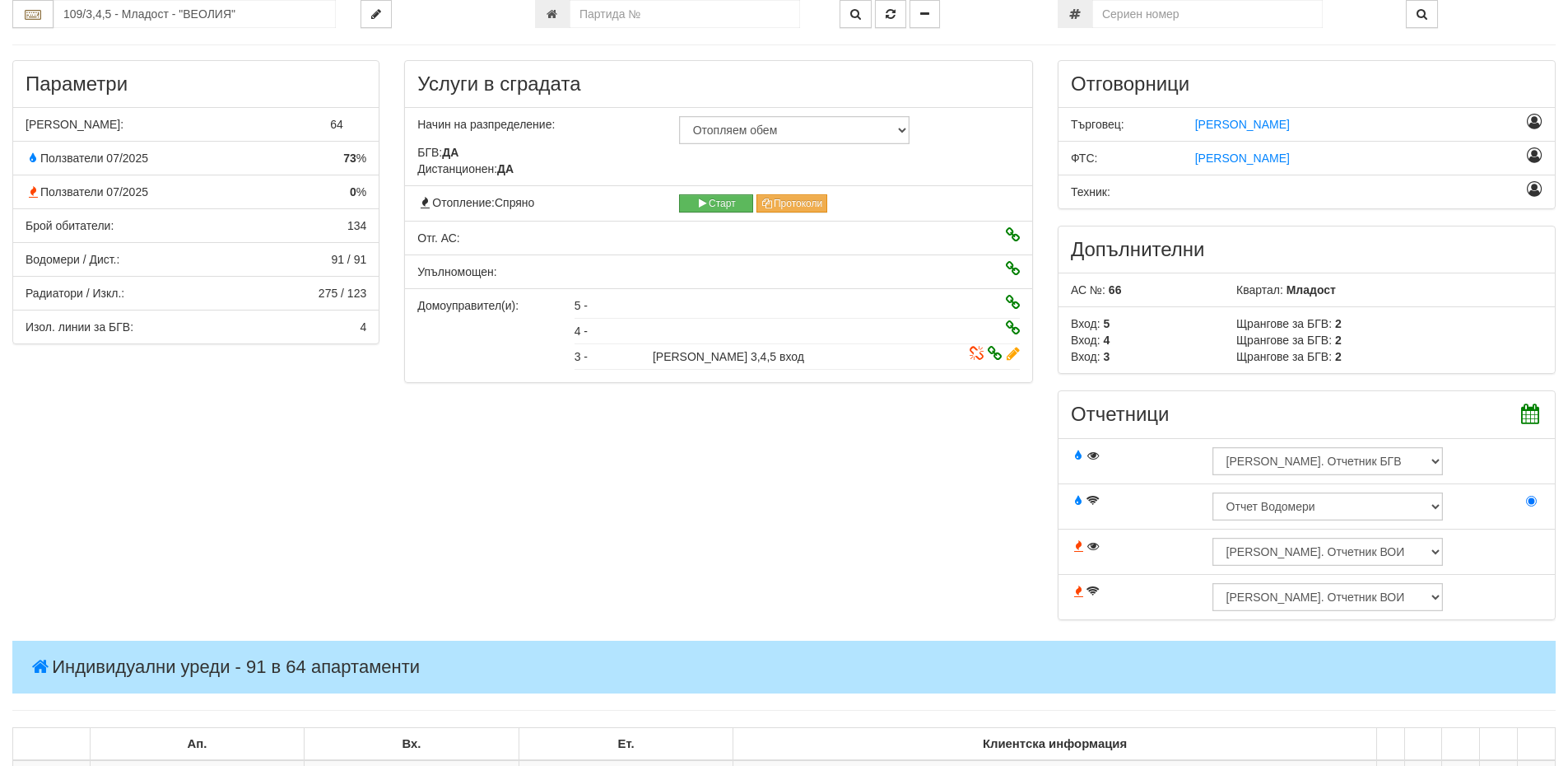
scroll to position [0, 0]
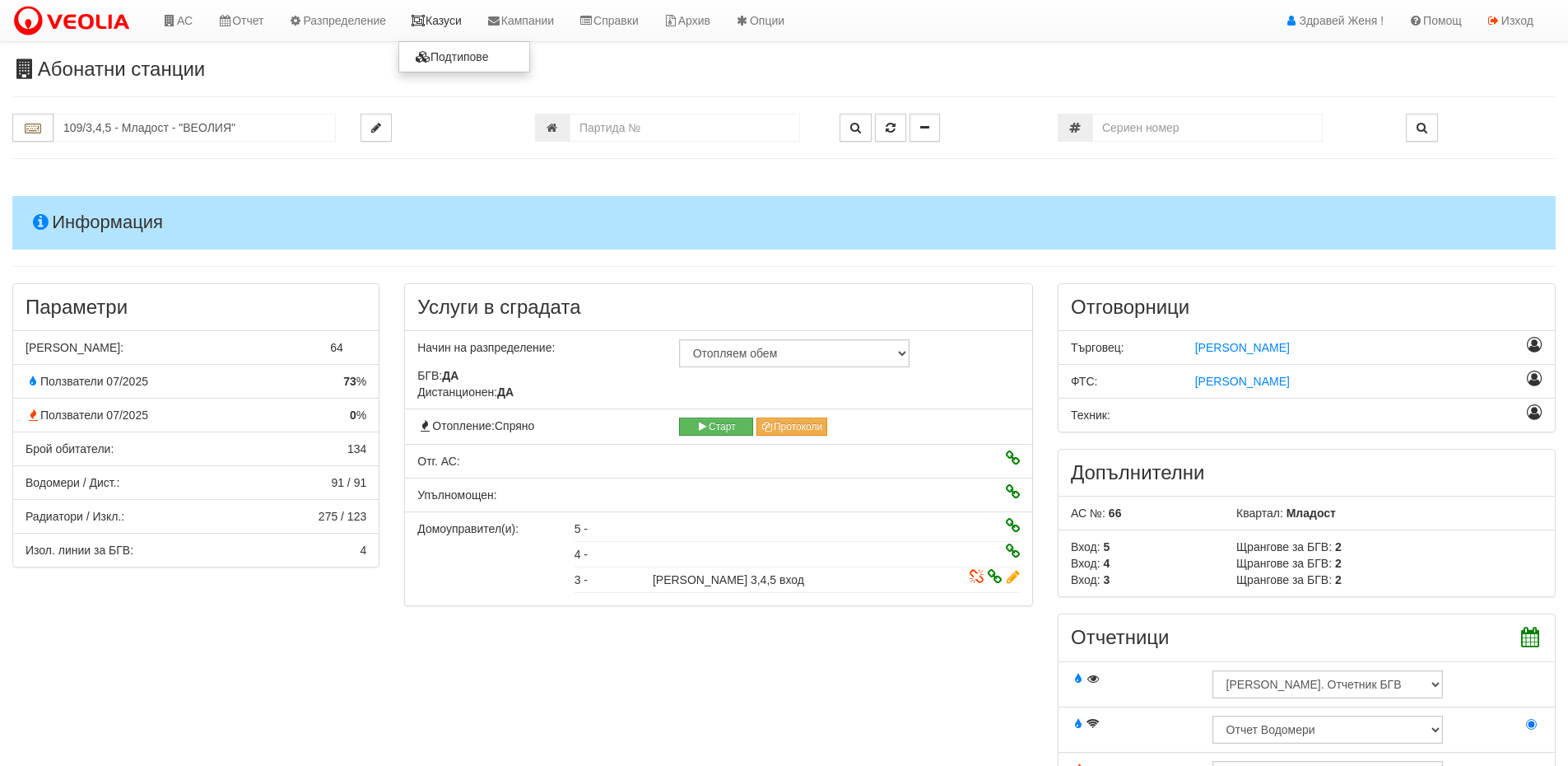
click at [454, 26] on link "Казуси" at bounding box center [436, 21] width 76 height 42
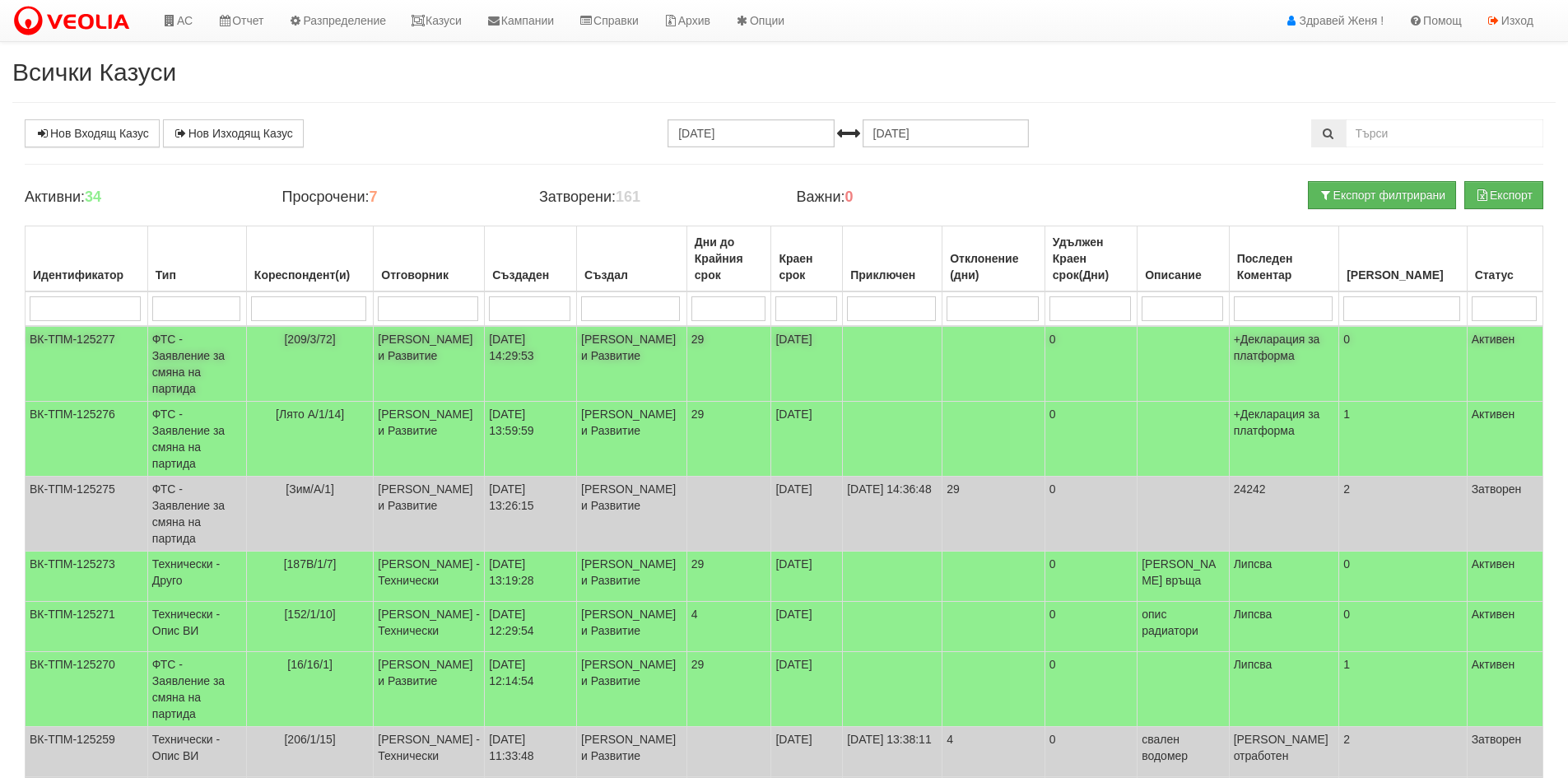
click at [397, 350] on td "[PERSON_NAME] и Развитие" at bounding box center [429, 364] width 112 height 76
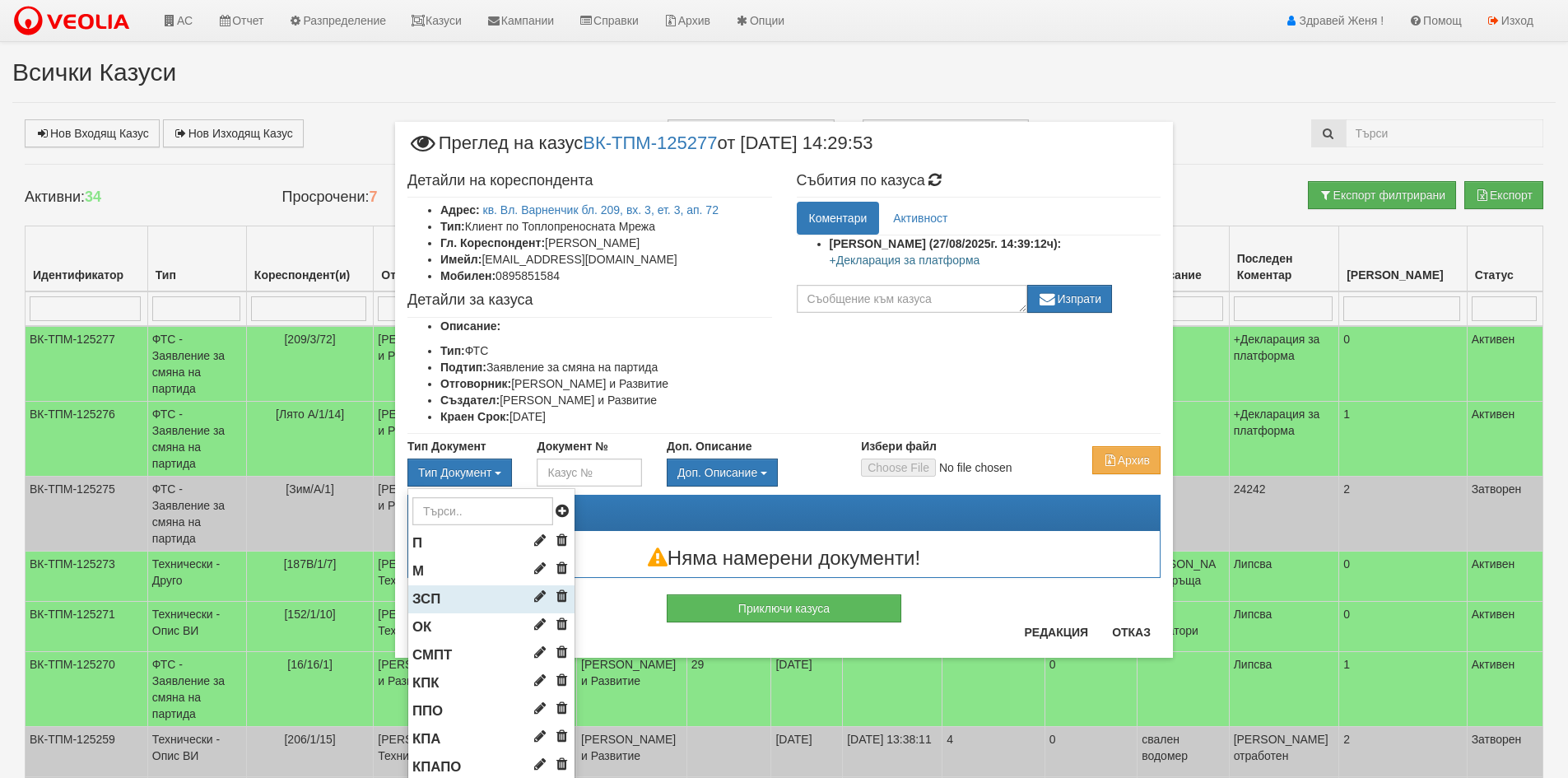
click at [462, 600] on li "ЗСП" at bounding box center [492, 599] width 166 height 28
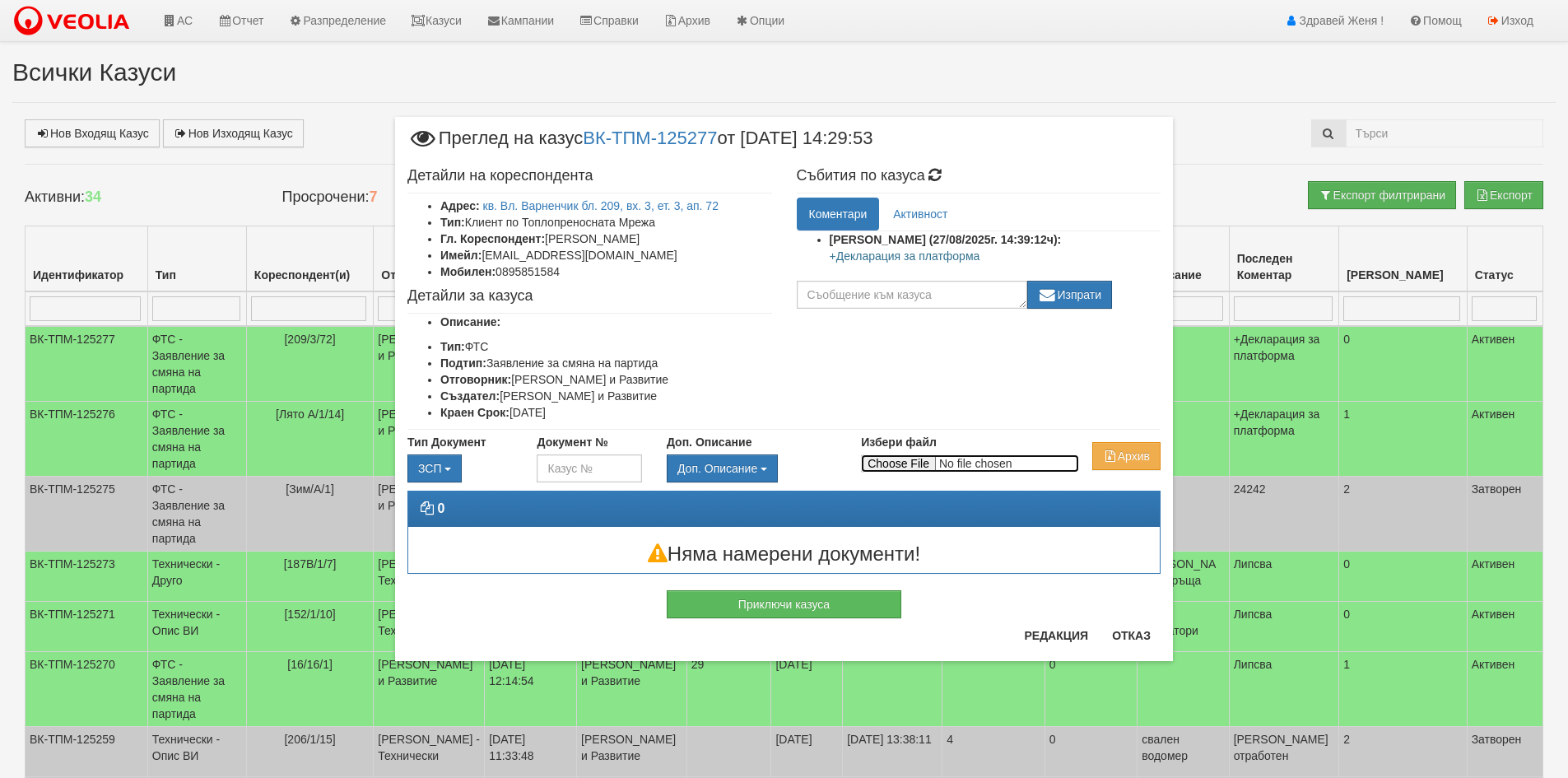
click at [900, 461] on input "Избери файл" at bounding box center [970, 463] width 218 height 18
type input "C:\fakepath\DOC064.pdf"
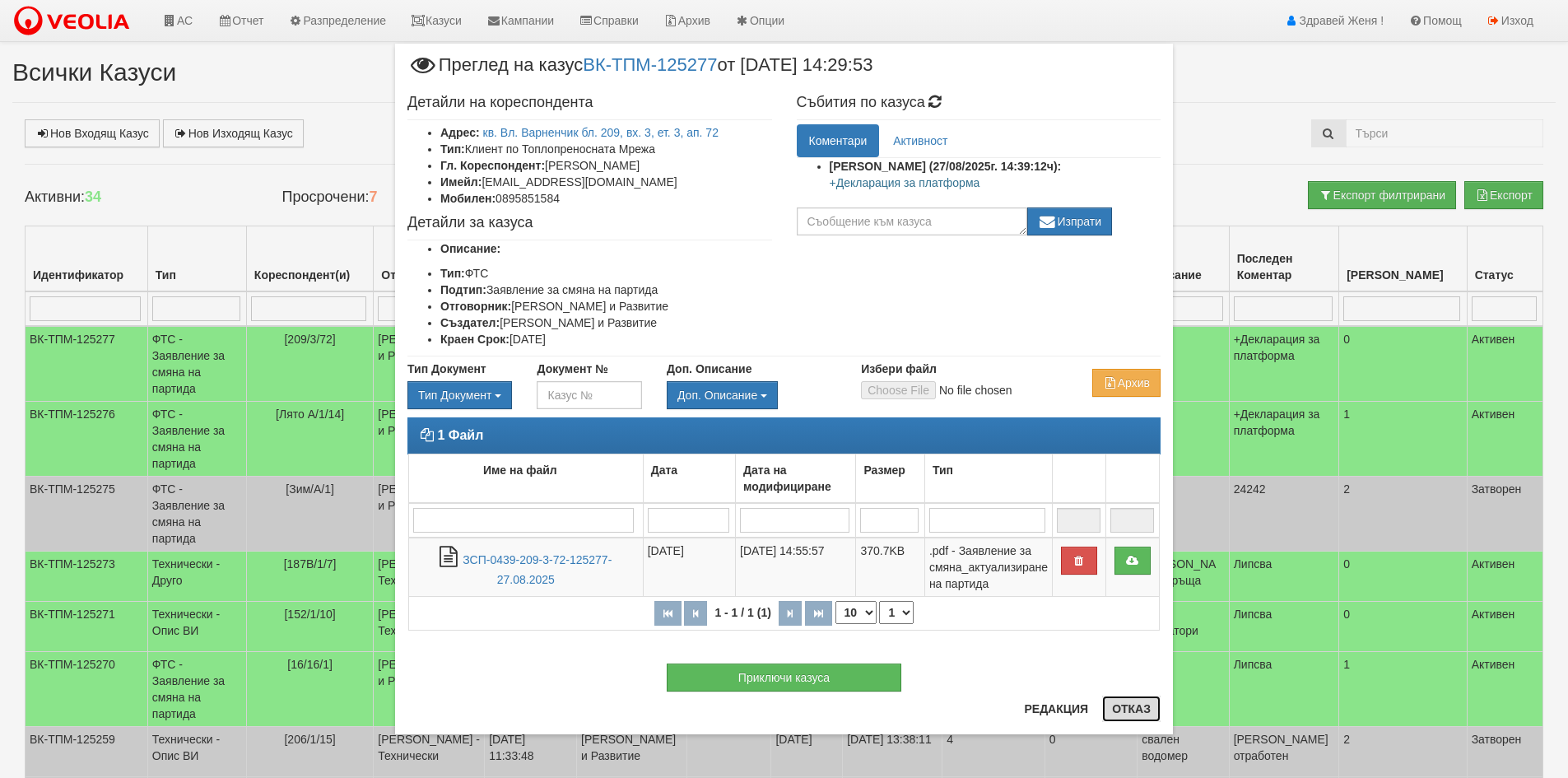
click at [1135, 703] on button "Отказ" at bounding box center [1132, 709] width 59 height 26
